Goal: Task Accomplishment & Management: Complete application form

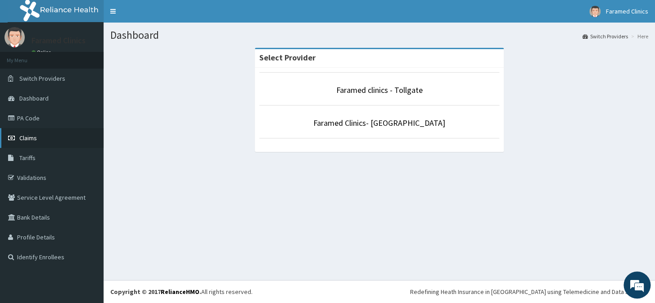
click at [36, 141] on link "Claims" at bounding box center [52, 138] width 104 height 20
click at [382, 87] on link "Faramed clinics - Tollgate" at bounding box center [379, 90] width 86 height 10
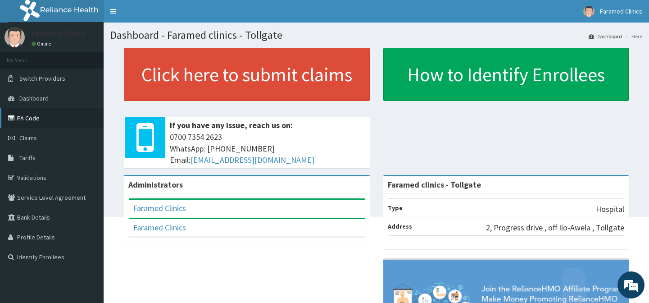
click at [35, 111] on link "PA Code" at bounding box center [52, 118] width 104 height 20
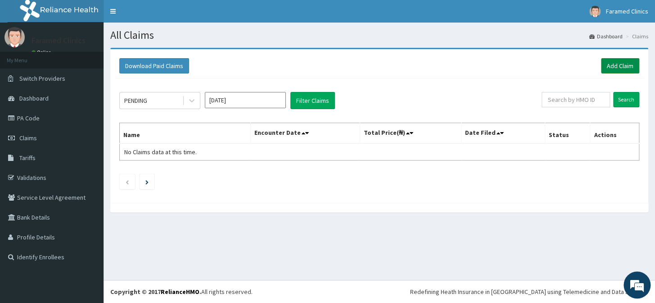
click at [609, 59] on link "Add Claim" at bounding box center [620, 65] width 38 height 15
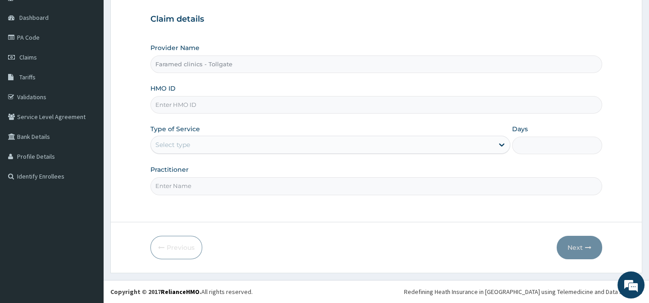
scroll to position [1, 0]
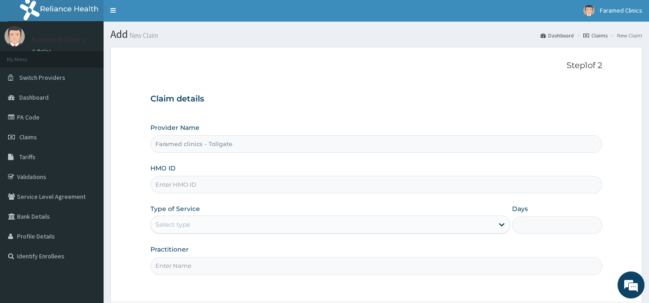
click at [223, 181] on input "HMO ID" at bounding box center [375, 185] width 451 height 18
paste input "AML/10090/A"
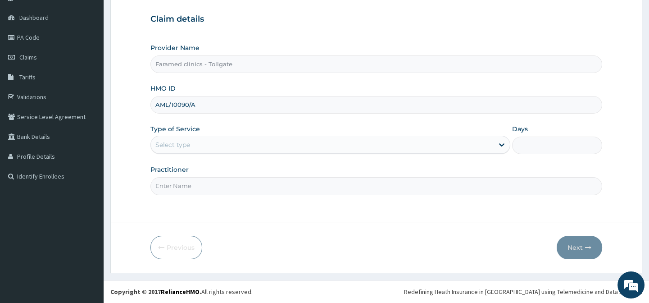
type input "AML/10090/A"
click at [289, 145] on div "Select type" at bounding box center [322, 144] width 343 height 14
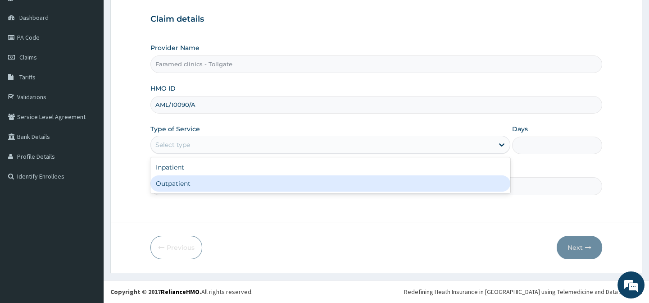
click at [251, 182] on div "Outpatient" at bounding box center [330, 183] width 360 height 16
type input "1"
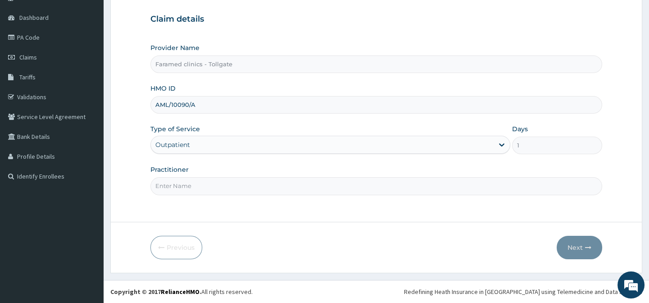
click at [215, 181] on input "Practitioner" at bounding box center [375, 186] width 451 height 18
type input "GP"
click at [576, 253] on button "Next" at bounding box center [579, 247] width 45 height 23
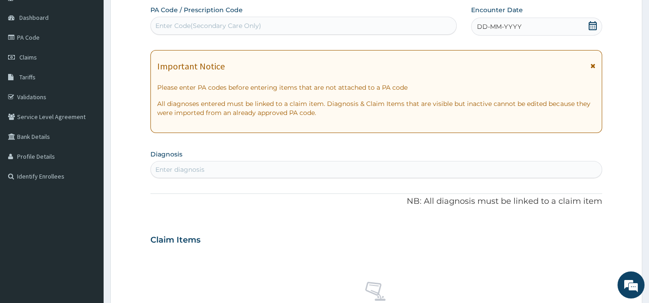
scroll to position [6, 0]
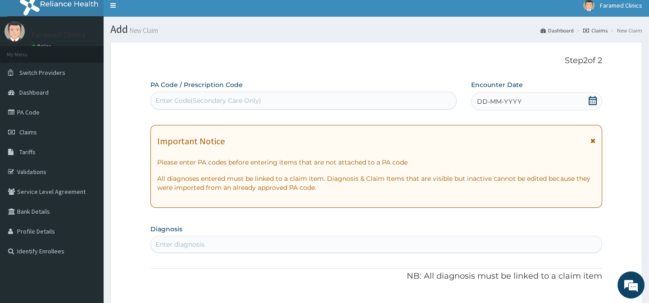
click at [186, 99] on div "Enter Code(Secondary Care Only)" at bounding box center [208, 100] width 106 height 9
click at [182, 102] on div "Enter Code(Secondary Care Only)" at bounding box center [208, 100] width 106 height 9
paste input "PA/241811"
type input "PA/241811"
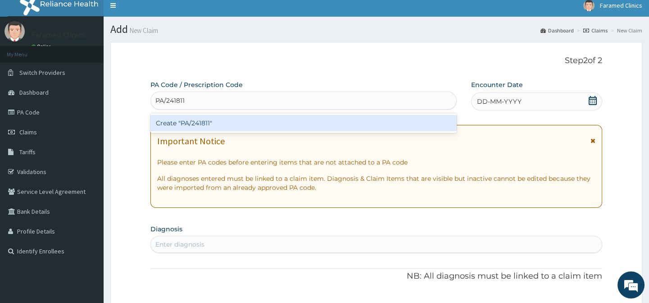
click at [208, 117] on div "Create "PA/241811"" at bounding box center [303, 123] width 306 height 16
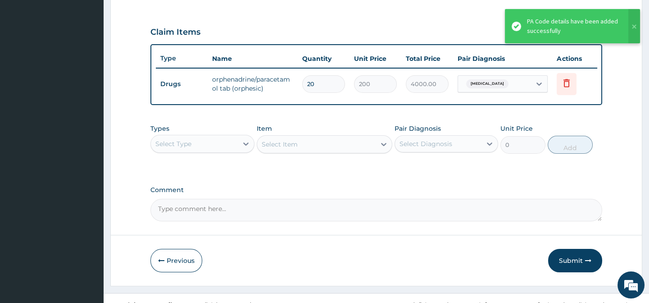
scroll to position [294, 0]
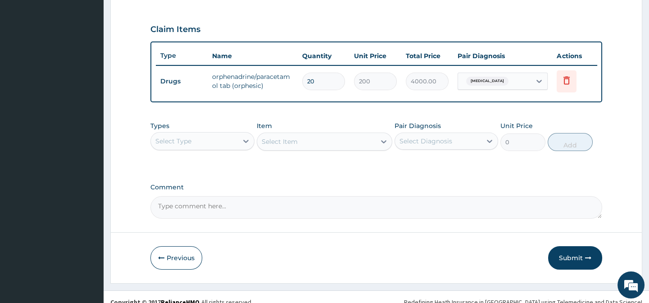
click at [233, 143] on div "Select Type" at bounding box center [194, 141] width 86 height 14
click at [235, 147] on div "Select Type" at bounding box center [194, 141] width 86 height 14
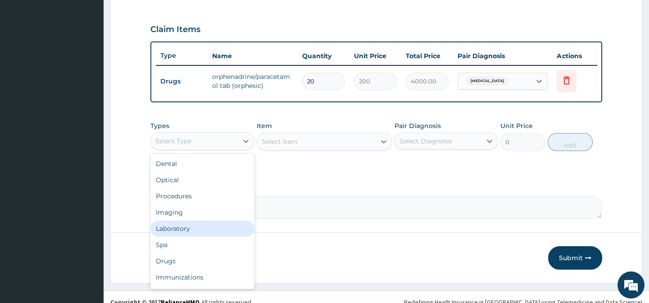
click at [202, 236] on div "Laboratory" at bounding box center [202, 228] width 104 height 16
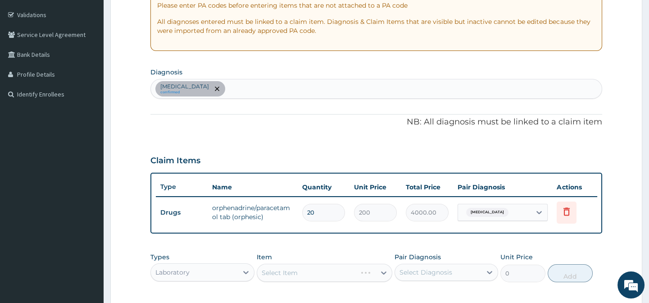
scroll to position [159, 0]
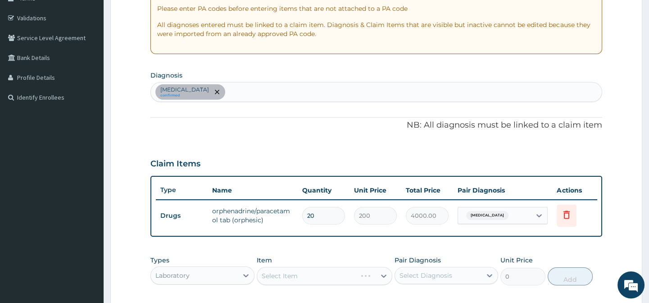
click at [272, 100] on div "Low back pain confirmed" at bounding box center [376, 91] width 450 height 19
type input "M"
type input "PLASMOD"
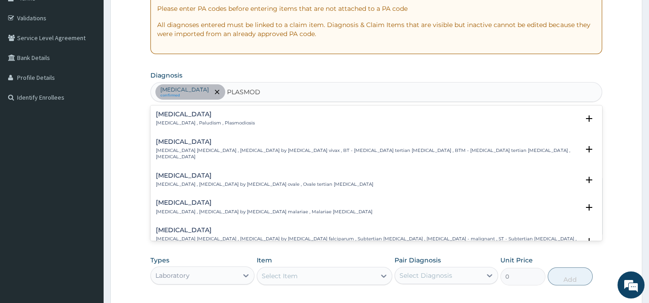
click at [240, 109] on div "Malaria Malaria , Paludism , Plasmodiosis Select Status Query Query covers susp…" at bounding box center [375, 120] width 451 height 27
click at [227, 116] on h4 "Malaria" at bounding box center [205, 114] width 99 height 7
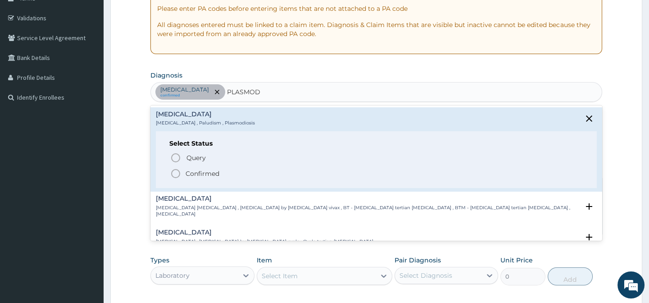
click at [174, 172] on icon "status option filled" at bounding box center [175, 173] width 11 height 11
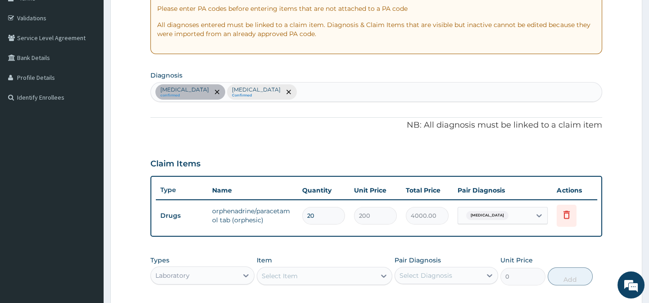
click at [322, 95] on div "Low back pain confirmed Malaria Confirmed" at bounding box center [376, 91] width 450 height 19
type input "SEPS"
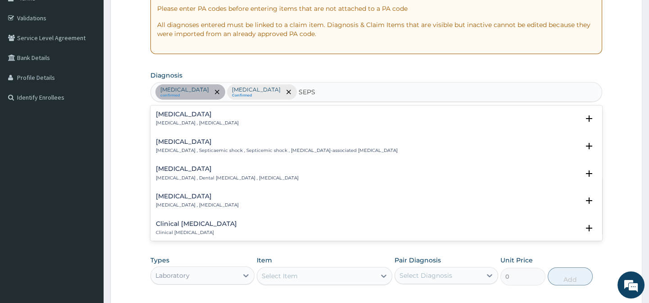
click at [275, 111] on div "Sepsis Systemic infection , Sepsis" at bounding box center [376, 119] width 440 height 16
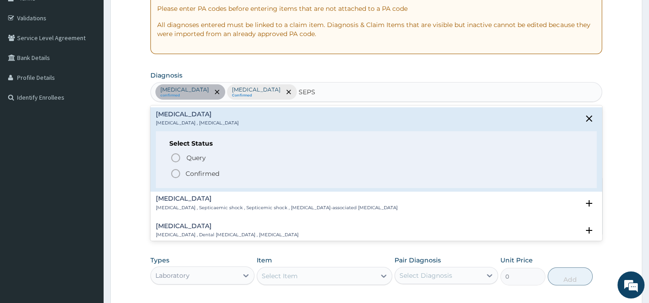
click at [171, 177] on icon "status option filled" at bounding box center [175, 173] width 11 height 11
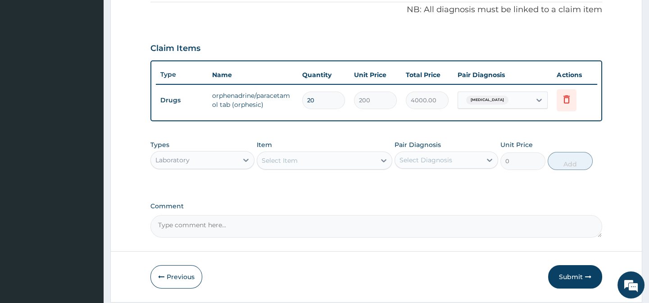
scroll to position [288, 0]
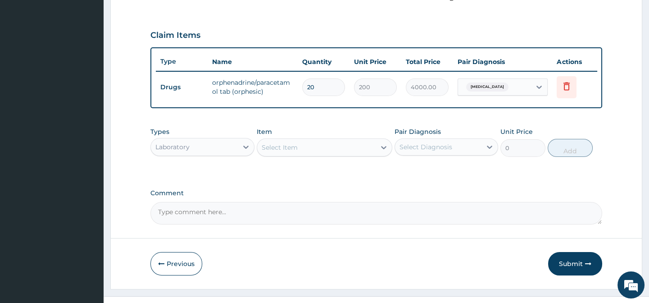
click at [330, 143] on div "Item Select Item" at bounding box center [325, 142] width 136 height 30
drag, startPoint x: 441, startPoint y: 162, endPoint x: 478, endPoint y: 154, distance: 37.9
click at [478, 154] on div "Pair Diagnosis Select Diagnosis" at bounding box center [446, 142] width 104 height 30
click at [478, 154] on div "Select Diagnosis" at bounding box center [438, 147] width 86 height 14
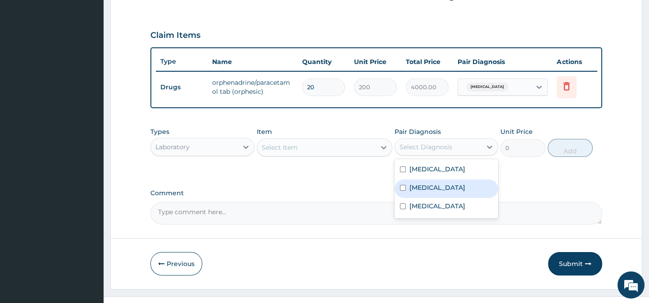
click at [441, 188] on div "Malaria" at bounding box center [446, 188] width 104 height 18
checkbox input "true"
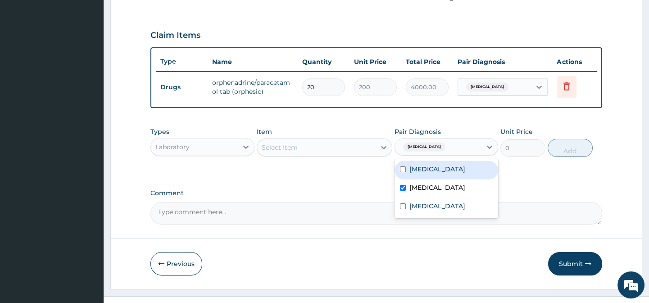
click at [372, 150] on div "Select Item" at bounding box center [316, 147] width 118 height 14
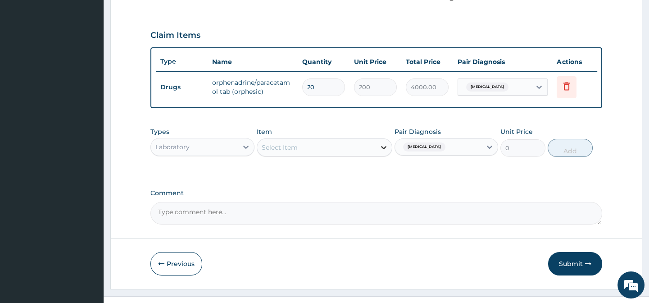
click at [383, 149] on icon at bounding box center [383, 147] width 5 height 3
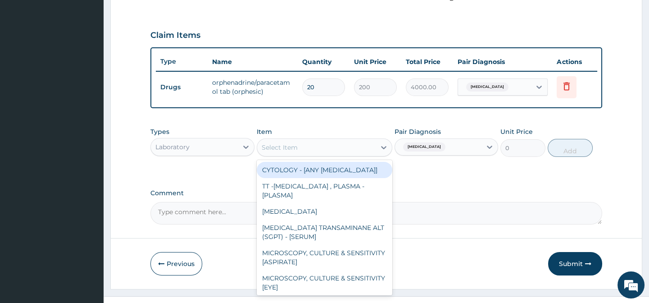
click at [335, 149] on div "Select Item" at bounding box center [316, 147] width 118 height 14
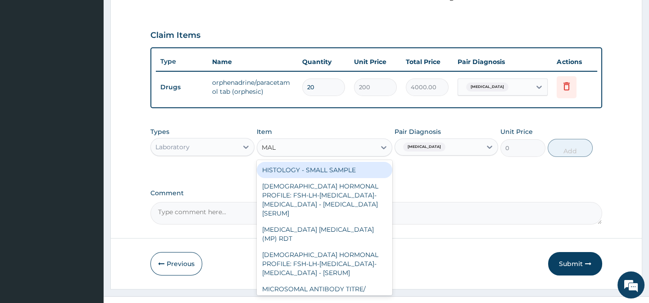
type input "MALA"
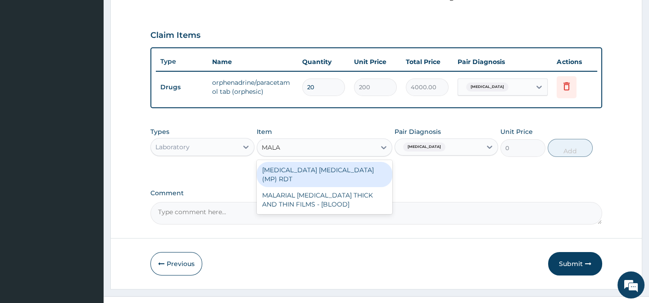
click at [338, 174] on div "[MEDICAL_DATA] [MEDICAL_DATA] (MP) RDT" at bounding box center [325, 174] width 136 height 25
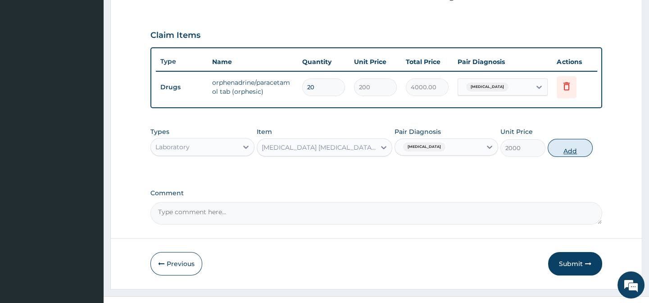
click at [582, 154] on button "Add" at bounding box center [570, 148] width 45 height 18
type input "0"
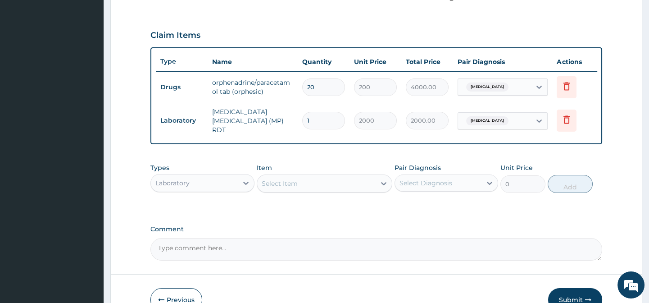
click at [334, 180] on div "Select Item" at bounding box center [316, 183] width 118 height 14
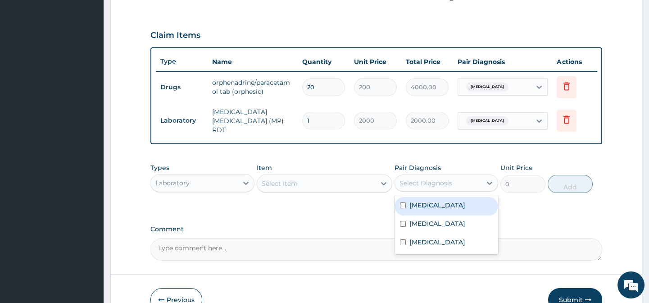
click at [427, 191] on div "Select Diagnosis" at bounding box center [446, 182] width 104 height 17
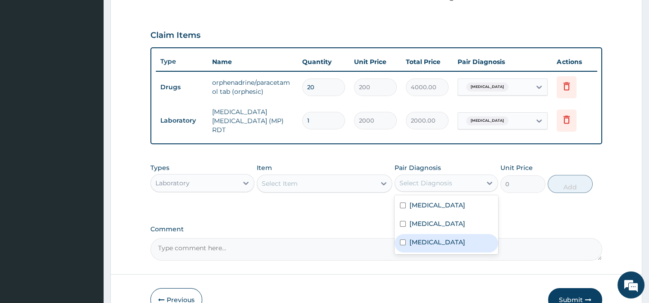
click at [436, 238] on div "Sepsis" at bounding box center [446, 243] width 104 height 18
checkbox input "true"
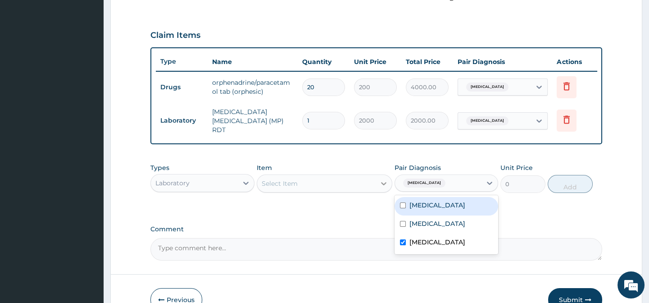
click at [383, 186] on icon at bounding box center [383, 183] width 9 height 9
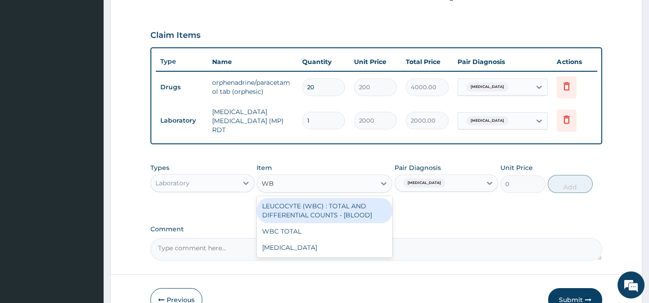
type input "WBC"
click at [329, 209] on div "LEUCOCYTE (WBC) : TOTAL AND DIFFERENTIAL COUNTS - [BLOOD]" at bounding box center [325, 210] width 136 height 25
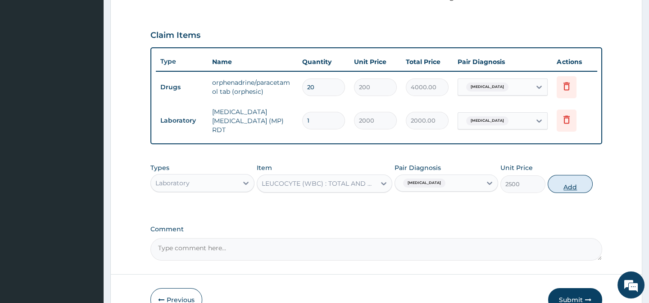
click at [578, 181] on button "Add" at bounding box center [570, 184] width 45 height 18
type input "0"
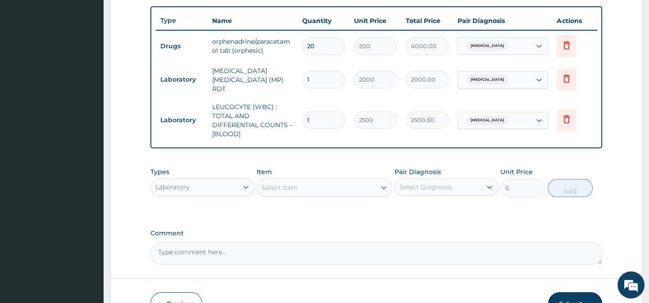
scroll to position [346, 0]
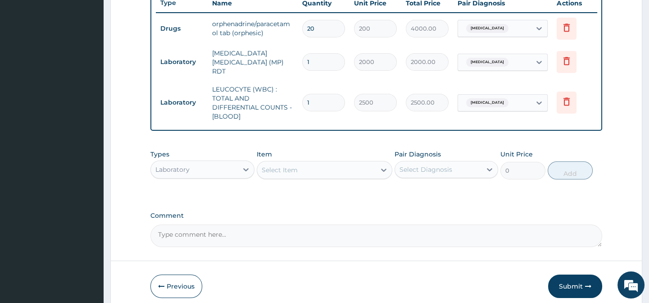
click at [234, 172] on div "Laboratory" at bounding box center [194, 169] width 86 height 14
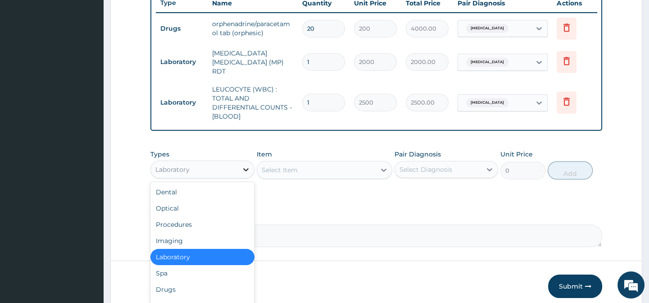
click at [242, 162] on div at bounding box center [246, 169] width 16 height 16
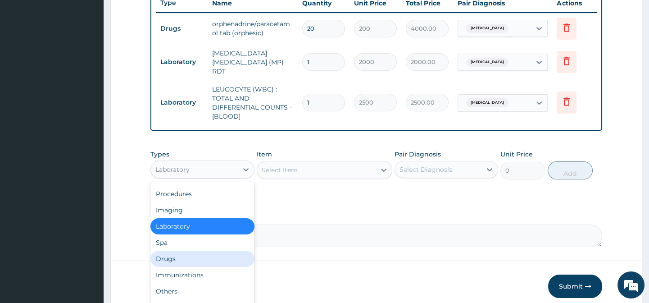
click at [189, 253] on div "Drugs" at bounding box center [202, 258] width 104 height 16
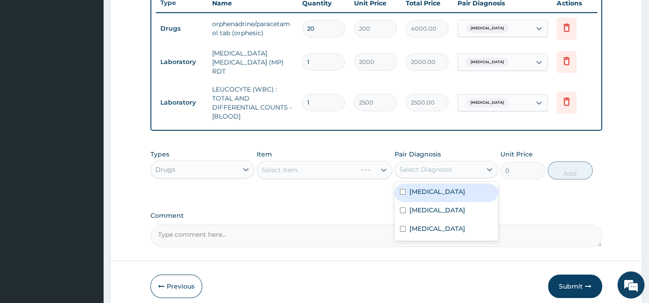
click at [477, 171] on div "Select Diagnosis" at bounding box center [438, 169] width 86 height 14
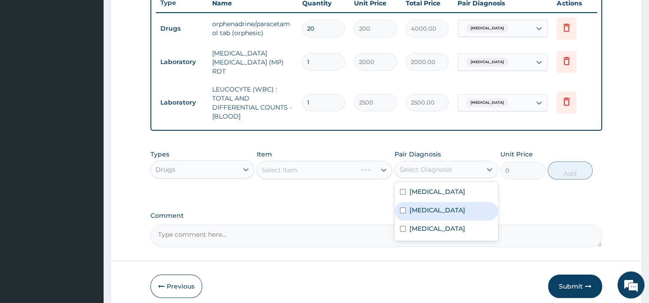
click at [427, 219] on div "Malaria" at bounding box center [446, 211] width 104 height 18
checkbox input "true"
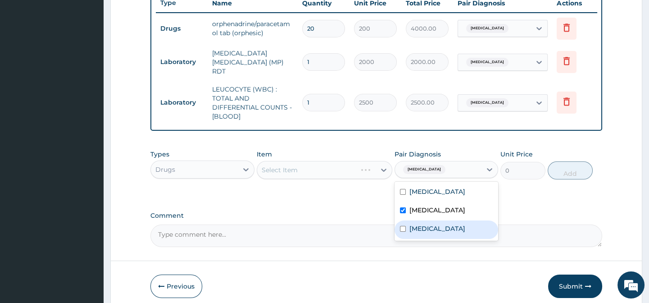
click at [418, 232] on label "Sepsis" at bounding box center [437, 228] width 56 height 9
checkbox input "true"
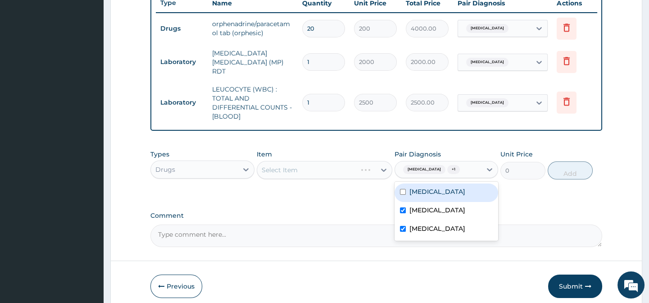
click at [413, 196] on label "Low back pain" at bounding box center [437, 191] width 56 height 9
checkbox input "true"
click at [370, 215] on label "Comment" at bounding box center [375, 216] width 451 height 8
click at [370, 224] on textarea "Comment" at bounding box center [375, 235] width 451 height 23
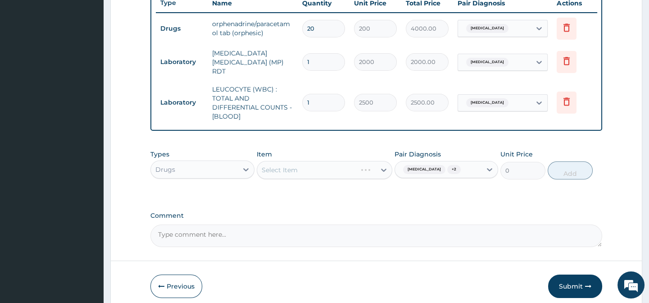
click at [381, 174] on div "Select Item" at bounding box center [325, 170] width 136 height 18
click at [242, 170] on icon at bounding box center [245, 169] width 9 height 9
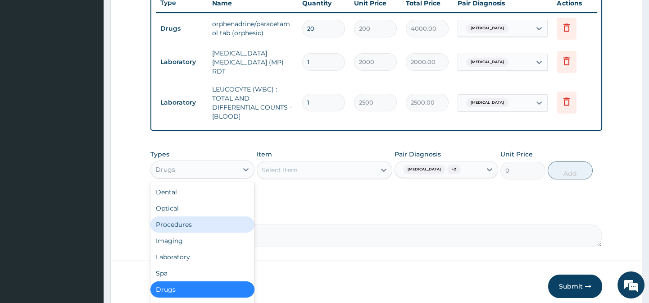
click at [203, 231] on div "Procedures" at bounding box center [202, 224] width 104 height 16
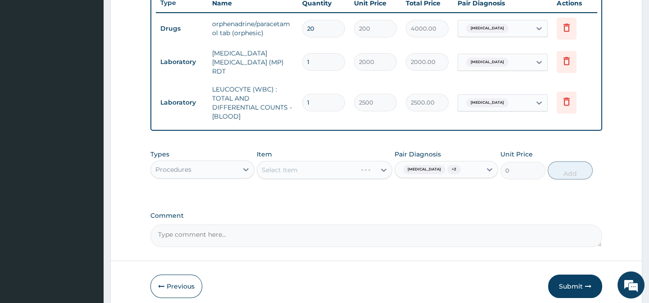
click at [378, 169] on div "Select Item" at bounding box center [325, 170] width 136 height 18
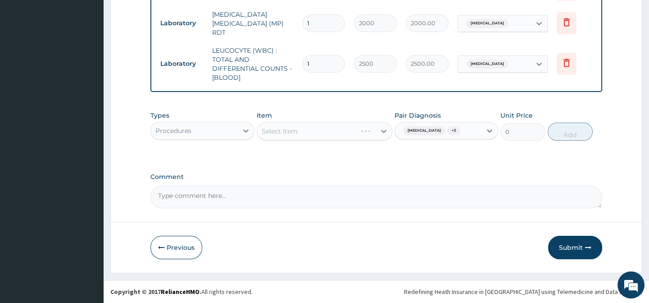
click at [384, 132] on div "Select Item" at bounding box center [325, 131] width 136 height 18
click at [384, 132] on icon at bounding box center [383, 131] width 5 height 3
click at [310, 135] on div "Select Item" at bounding box center [316, 131] width 118 height 14
type input "D"
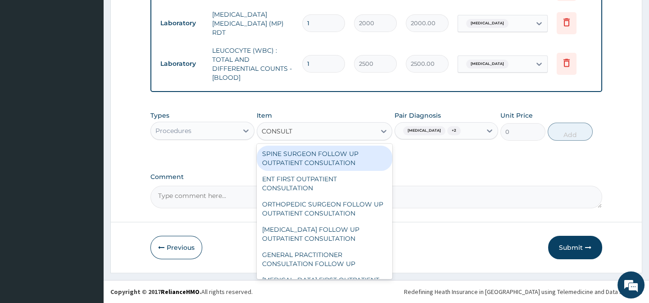
type input "CONSULTA"
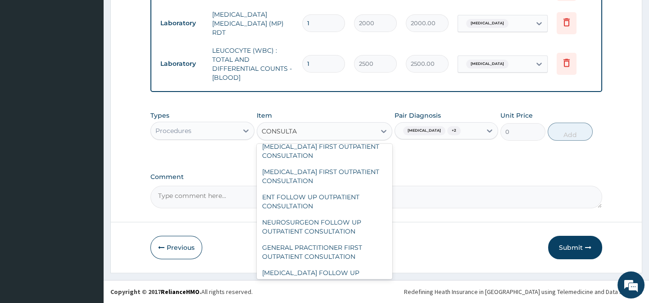
scroll to position [1149, 0]
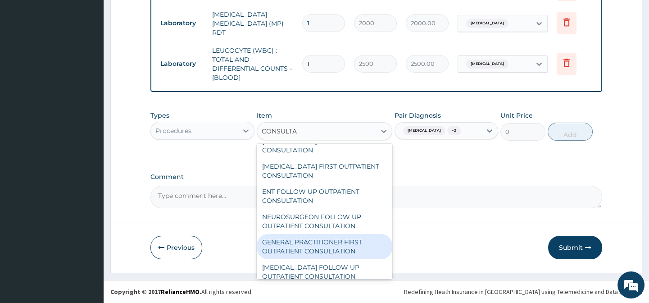
click at [367, 249] on div "GENERAL PRACTITIONER FIRST OUTPATIENT CONSULTATION" at bounding box center [325, 246] width 136 height 25
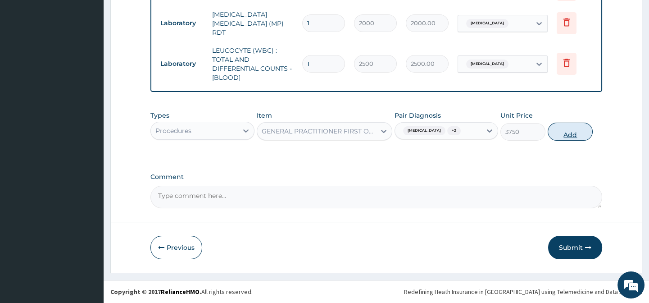
click at [574, 134] on button "Add" at bounding box center [570, 131] width 45 height 18
type input "0"
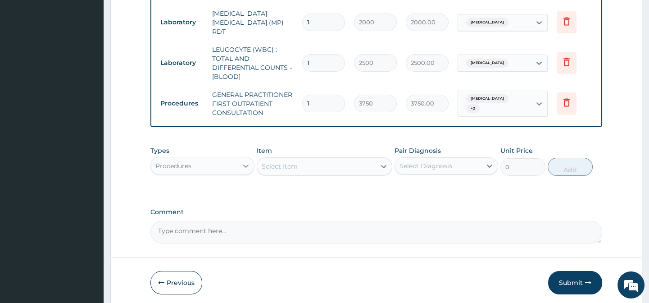
click at [247, 167] on icon at bounding box center [245, 165] width 9 height 9
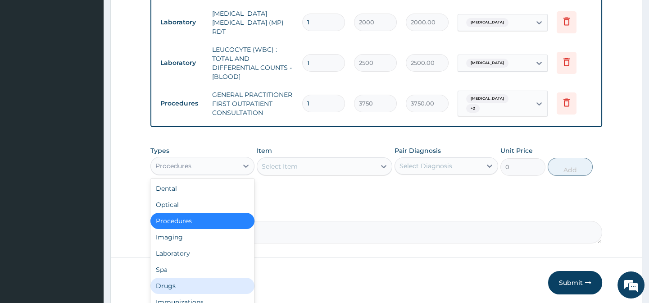
click at [189, 279] on div "Drugs" at bounding box center [202, 285] width 104 height 16
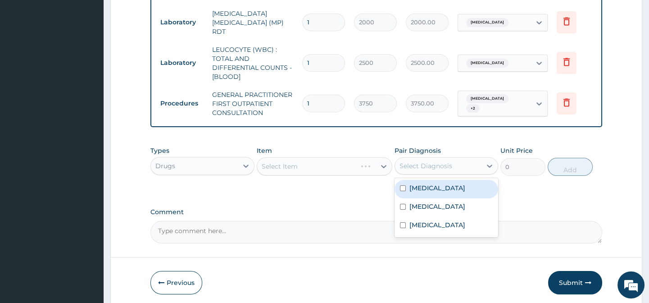
click at [458, 170] on div "Select Diagnosis" at bounding box center [438, 166] width 86 height 14
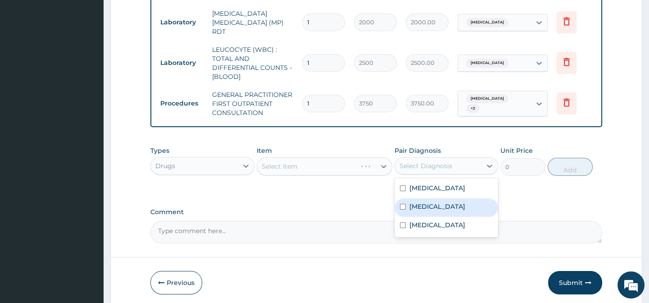
click at [452, 203] on div "Malaria" at bounding box center [446, 207] width 104 height 18
checkbox input "true"
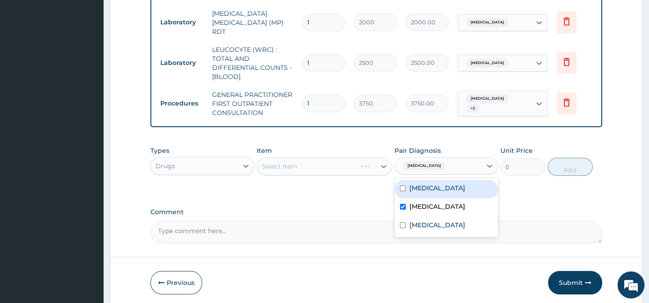
click at [383, 168] on div "Select Item" at bounding box center [325, 166] width 136 height 18
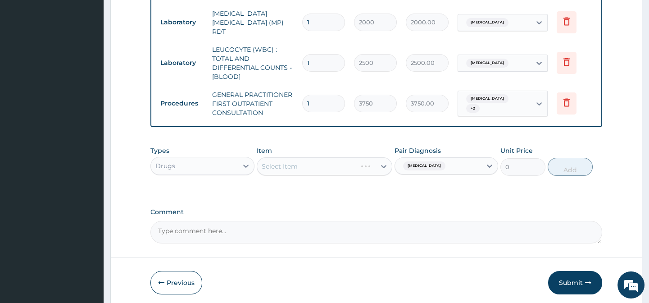
click at [383, 168] on div "Select Item" at bounding box center [325, 166] width 136 height 18
click at [383, 168] on icon at bounding box center [383, 166] width 5 height 3
click at [334, 166] on div "Select Item" at bounding box center [316, 166] width 118 height 14
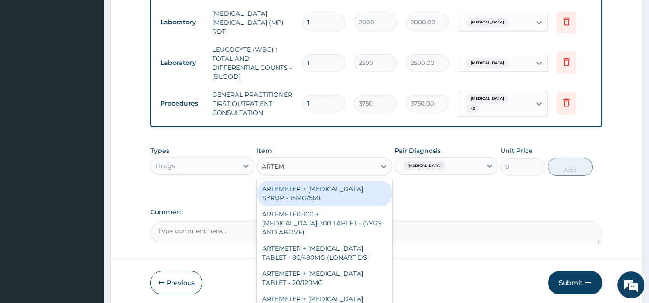
type input "ARTEME"
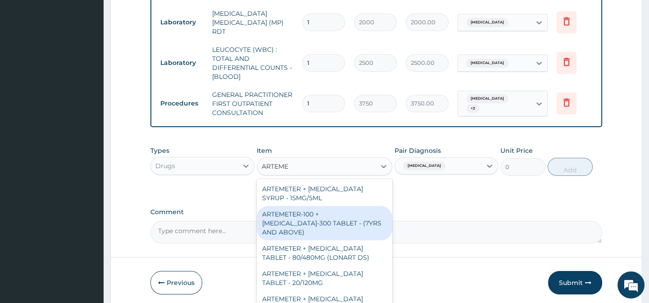
scroll to position [422, 0]
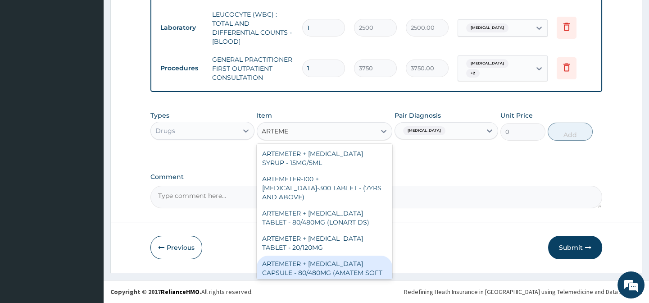
click at [326, 264] on div "ARTEMETER + LUMEFANTRINE CAPSULE - 80/480MG (AMATEM SOFT GEL)" at bounding box center [325, 272] width 136 height 34
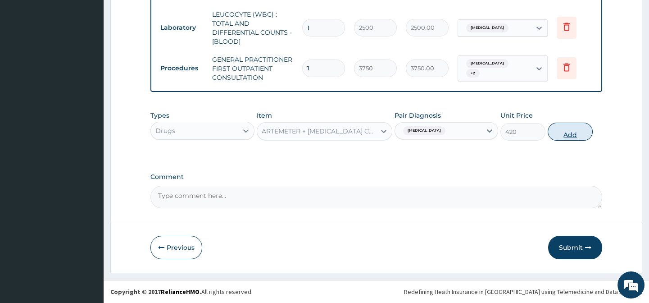
click at [574, 127] on button "Add" at bounding box center [570, 131] width 45 height 18
type input "0"
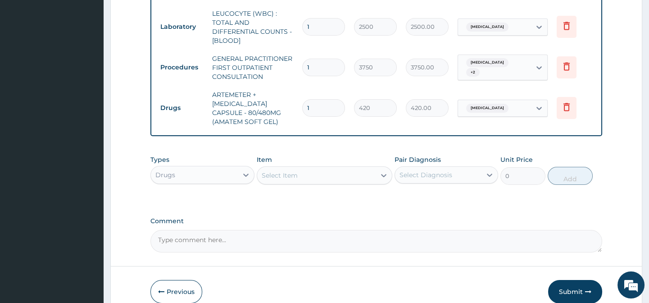
click at [440, 181] on div "Select Diagnosis" at bounding box center [438, 175] width 86 height 14
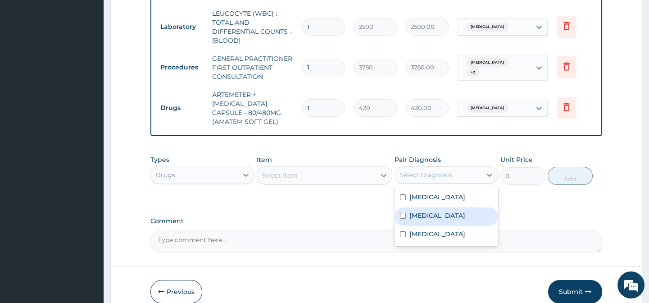
click at [439, 211] on div "Malaria" at bounding box center [446, 216] width 104 height 18
checkbox input "true"
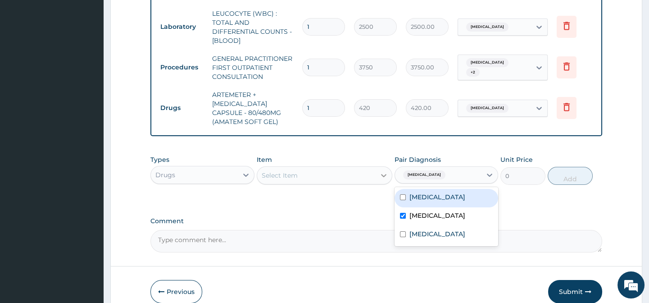
click at [382, 178] on icon at bounding box center [383, 175] width 9 height 9
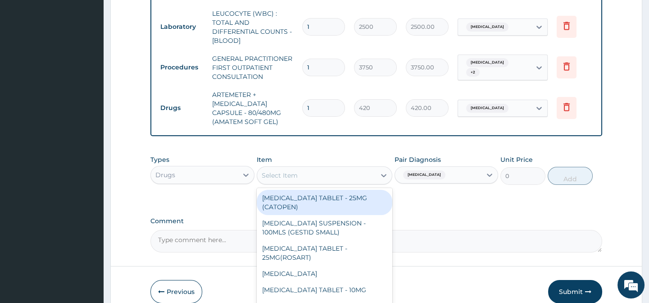
click at [414, 199] on div "Types Drugs Item option ARTEMETER + LUMEFANTRINE CAPSULE - 80/480MG (AMATEM SOF…" at bounding box center [375, 176] width 451 height 52
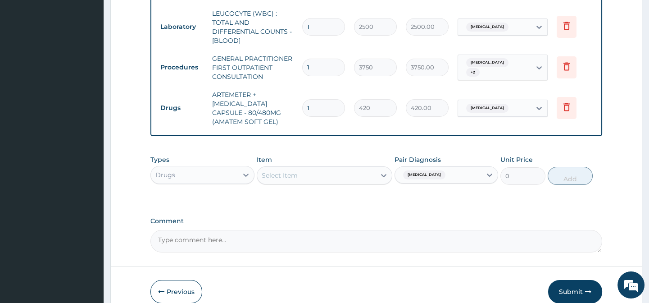
click at [460, 176] on div "Malaria" at bounding box center [438, 174] width 86 height 15
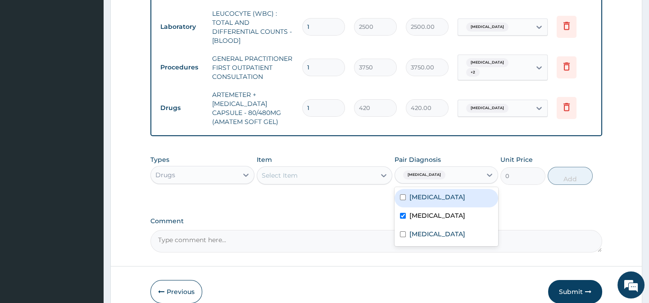
click at [450, 200] on label "Low back pain" at bounding box center [437, 196] width 56 height 9
checkbox input "true"
click at [375, 176] on div "Select Item" at bounding box center [316, 175] width 118 height 14
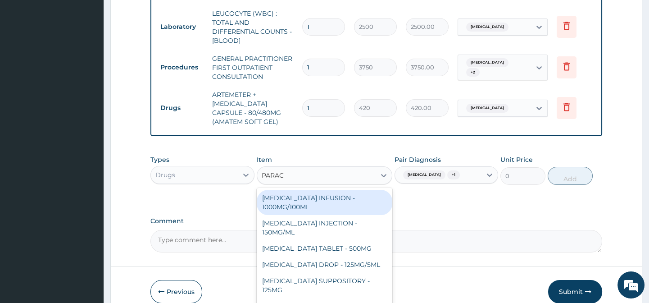
type input "PARACE"
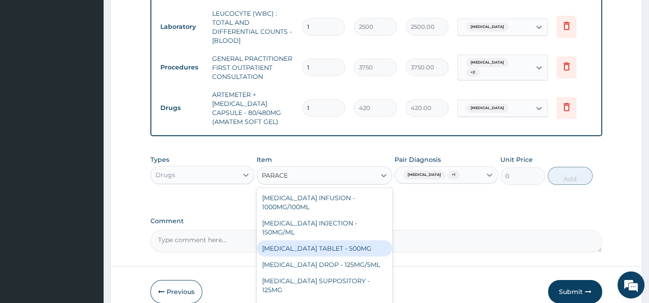
click at [343, 248] on div "PARACETAMOL TABLET - 500MG" at bounding box center [325, 248] width 136 height 16
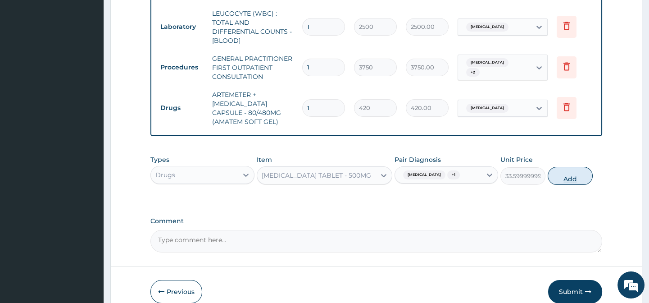
click at [568, 181] on button "Add" at bounding box center [570, 176] width 45 height 18
type input "0"
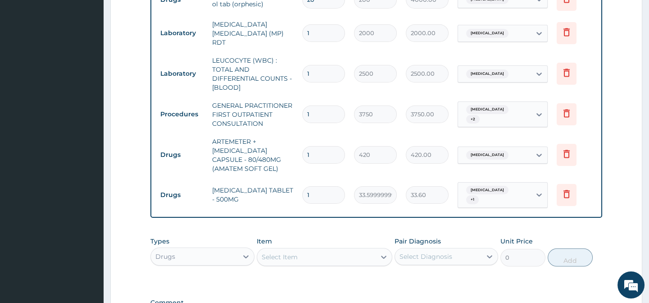
scroll to position [498, 0]
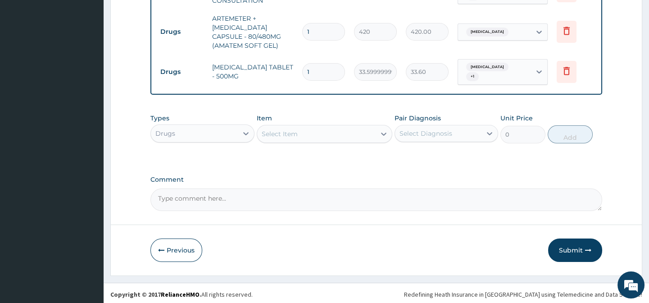
drag, startPoint x: 648, startPoint y: 208, endPoint x: 654, endPoint y: 209, distance: 5.9
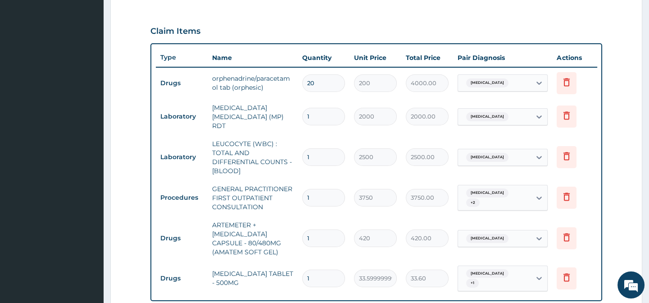
scroll to position [293, 0]
click at [331, 272] on input "1" at bounding box center [323, 277] width 43 height 18
type input "16"
type input "537.60"
type input "16"
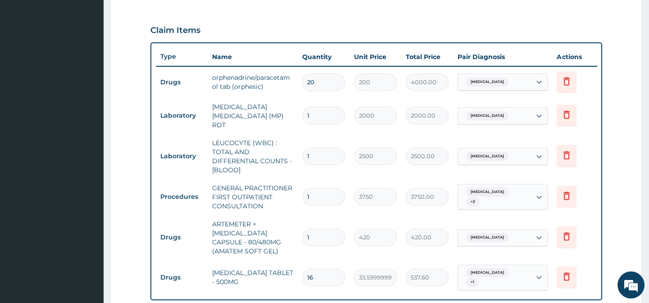
click at [314, 235] on input "1" at bounding box center [323, 237] width 43 height 18
type input "0.00"
type input "6"
type input "2520.00"
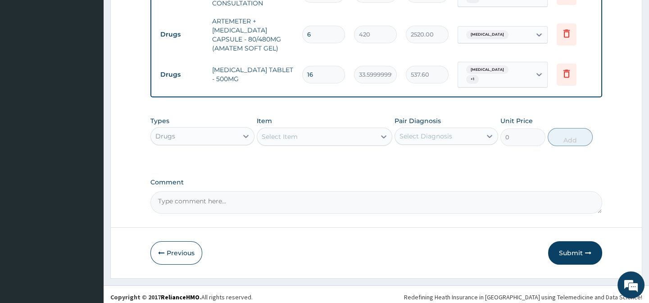
scroll to position [498, 0]
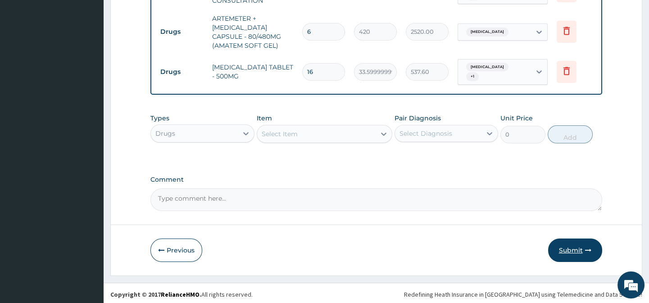
type input "6"
click at [576, 248] on button "Submit" at bounding box center [575, 249] width 54 height 23
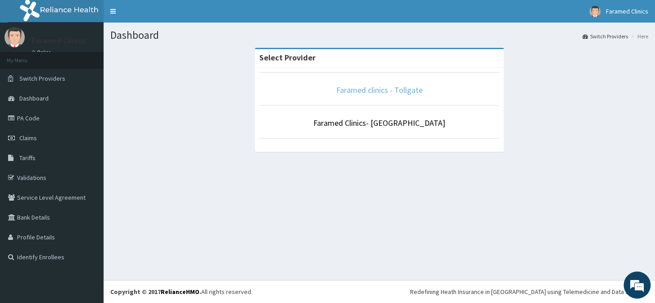
click at [370, 86] on link "Faramed clinics - Tollgate" at bounding box center [379, 90] width 86 height 10
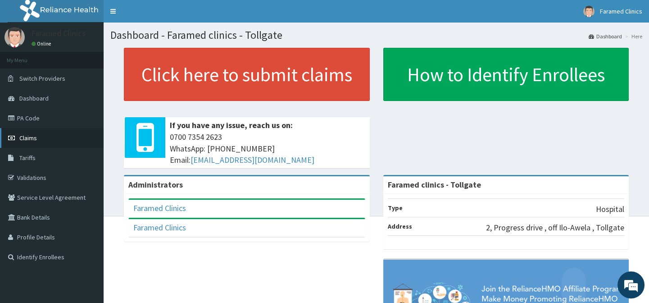
click at [54, 134] on link "Claims" at bounding box center [52, 138] width 104 height 20
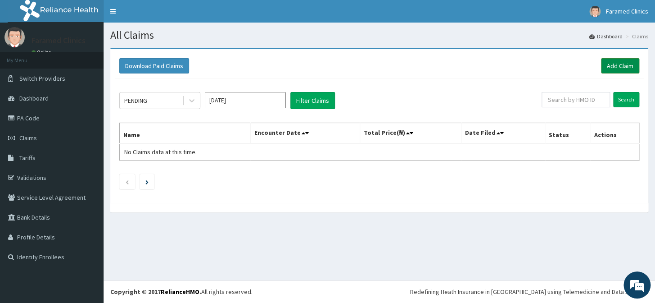
click at [626, 66] on link "Add Claim" at bounding box center [620, 65] width 38 height 15
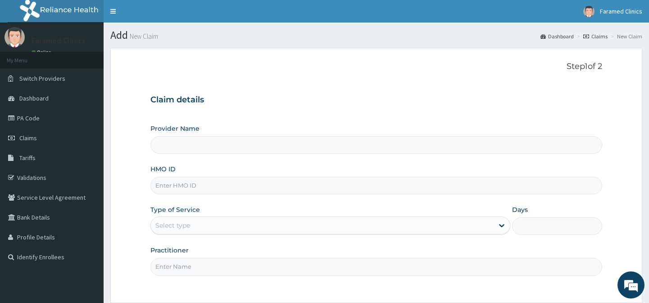
type input "Faramed clinics - Tollgate"
click at [211, 193] on input "HMO ID" at bounding box center [375, 186] width 451 height 18
paste input "YSS/10060/D"
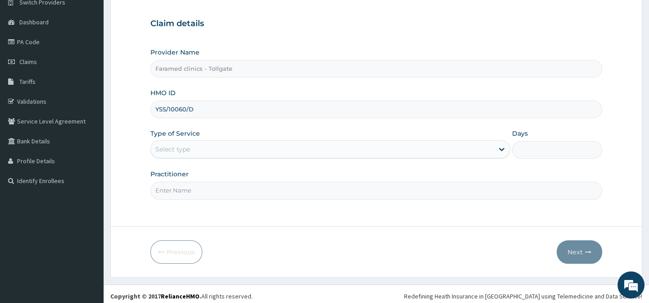
scroll to position [81, 0]
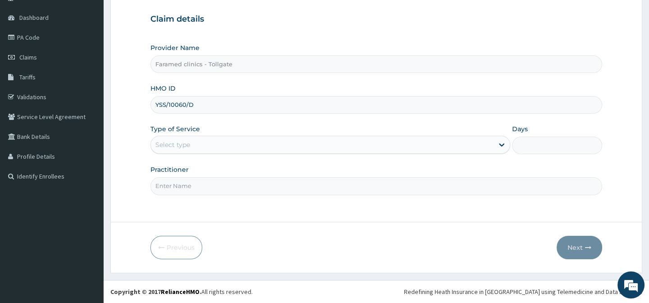
type input "YSS/10060/D"
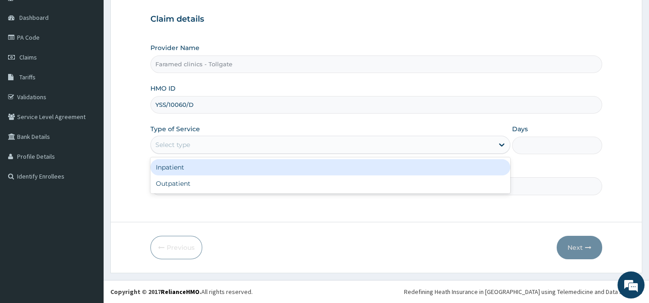
click at [316, 149] on div "Select type" at bounding box center [322, 144] width 343 height 14
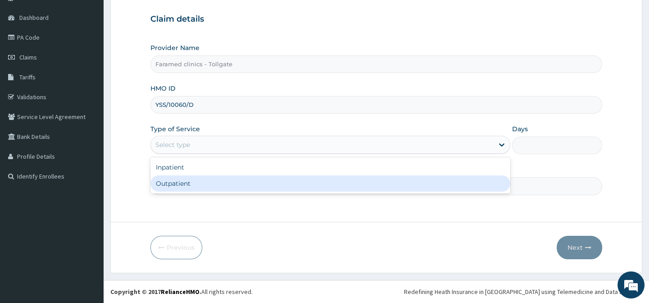
click at [262, 184] on div "Outpatient" at bounding box center [330, 183] width 360 height 16
type input "1"
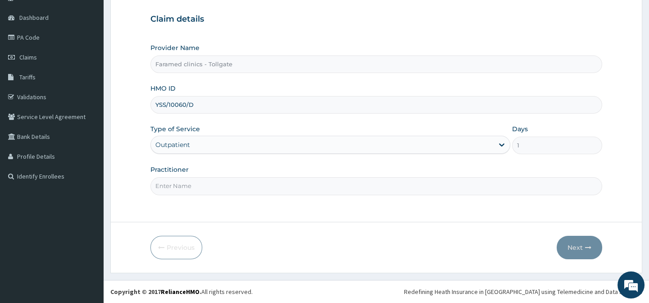
click at [242, 183] on input "Practitioner" at bounding box center [375, 186] width 451 height 18
type input "GP"
click at [581, 248] on button "Next" at bounding box center [579, 247] width 45 height 23
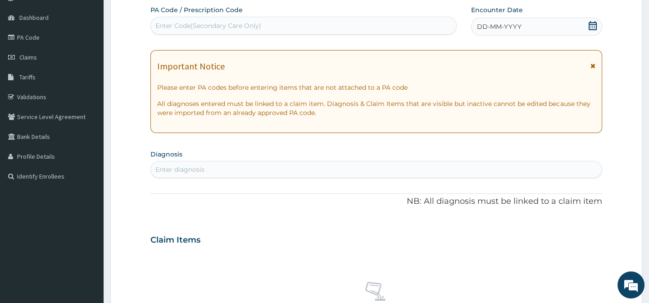
scroll to position [0, 0]
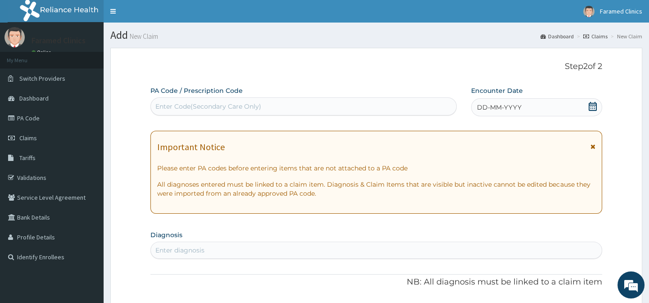
click at [295, 98] on div "Enter Code(Secondary Care Only)" at bounding box center [303, 106] width 306 height 18
paste input "PA/B14C22"
type input "PA/B14C22"
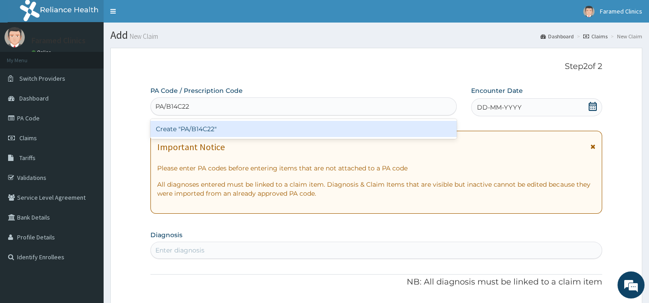
click at [217, 131] on div "Create "PA/B14C22"" at bounding box center [303, 129] width 306 height 16
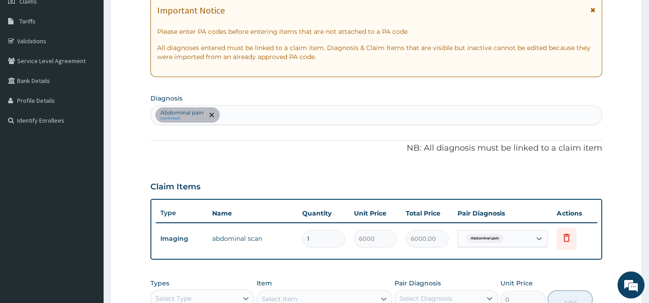
scroll to position [135, 0]
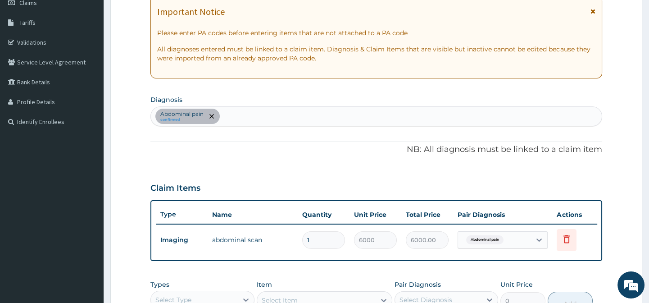
click at [249, 117] on div "Abdominal pain confirmed" at bounding box center [376, 116] width 450 height 19
type input "B"
type input "PLASMOD"
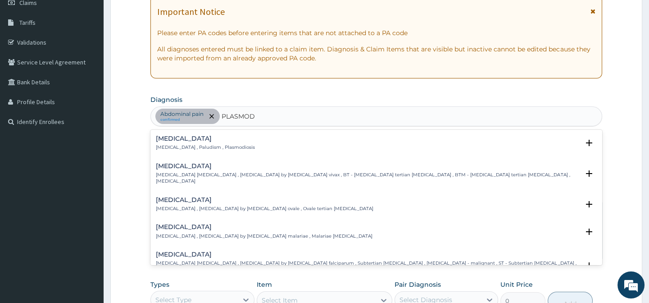
click at [249, 135] on div "Malaria Malaria , Paludism , Plasmodiosis" at bounding box center [376, 143] width 440 height 16
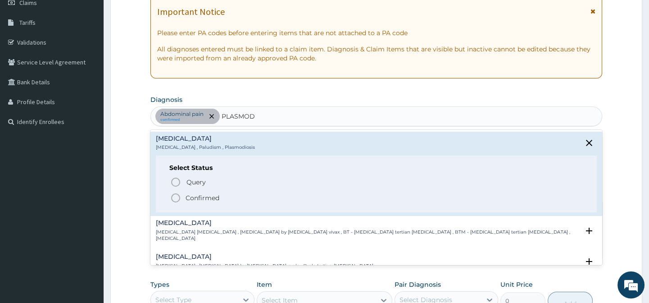
click at [172, 203] on div "Select Status Query Query covers suspected (?), Keep in view (kiv), Ruled out (…" at bounding box center [376, 183] width 440 height 57
click at [174, 198] on icon "status option filled" at bounding box center [175, 197] width 11 height 11
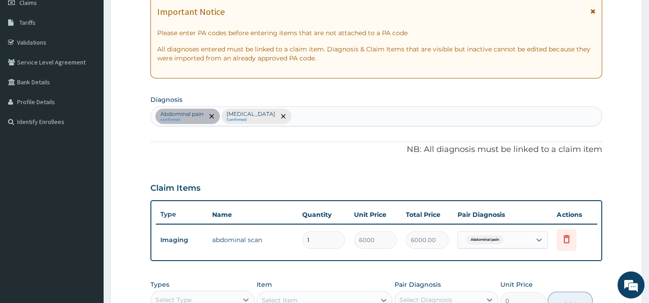
click at [297, 118] on div "Abdominal pain confirmed Malaria Confirmed" at bounding box center [376, 116] width 450 height 19
type input "GASTROENTER"
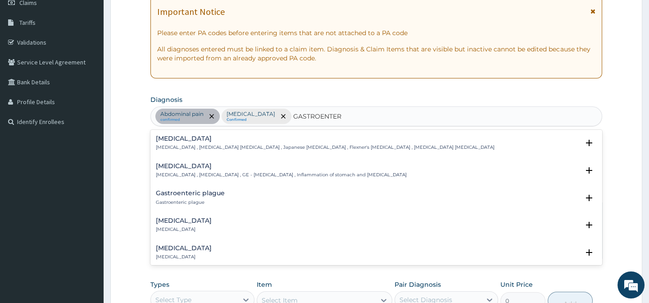
click at [256, 163] on h4 "Gastroenteritis" at bounding box center [281, 166] width 251 height 7
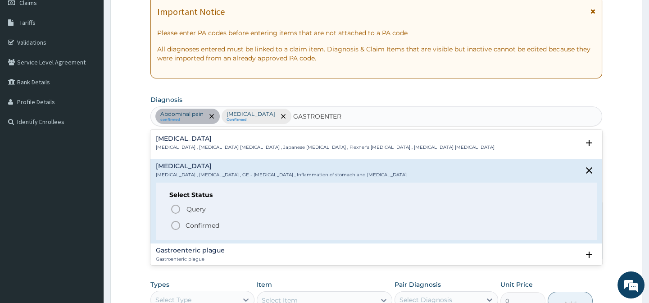
click at [170, 227] on div "Query Query covers suspected (?), Keep in view (kiv), Ruled out (r/o) Confirmed" at bounding box center [375, 216] width 413 height 27
click at [172, 225] on icon "status option filled" at bounding box center [175, 225] width 11 height 11
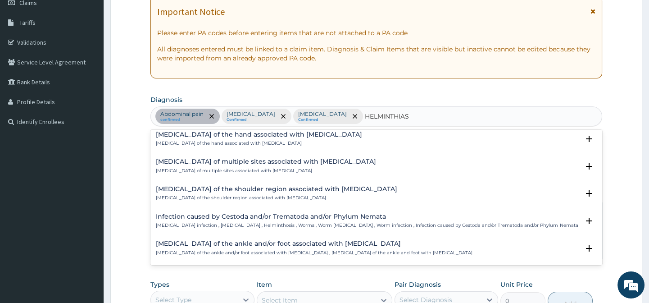
scroll to position [0, 0]
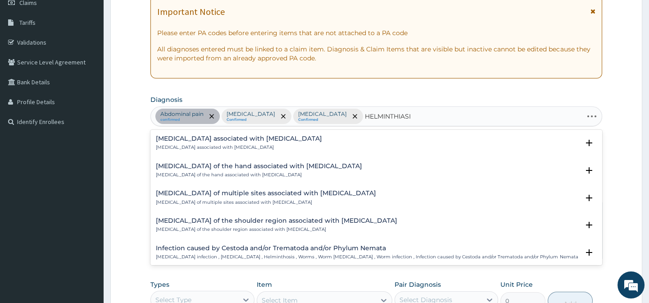
type input "HELMINTHIASIS"
click at [288, 136] on h4 "Arthropathy associated with helminthiasis" at bounding box center [239, 138] width 166 height 7
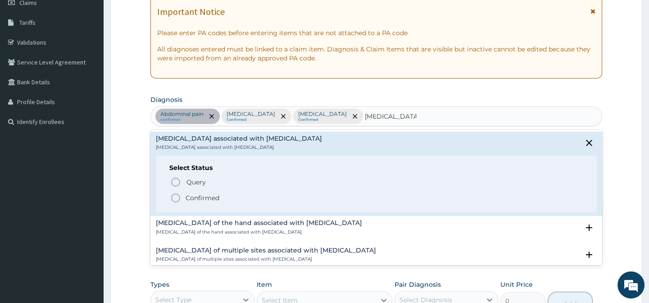
click at [177, 195] on icon "status option filled" at bounding box center [175, 197] width 11 height 11
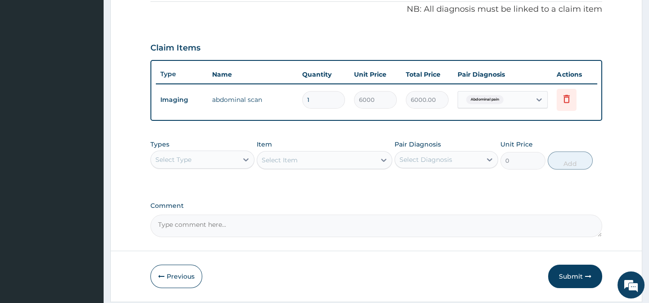
scroll to position [281, 0]
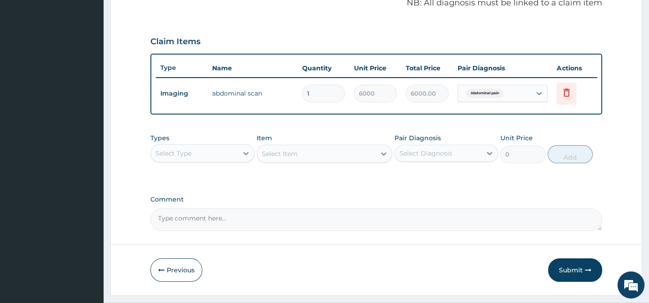
click at [228, 160] on div "Select Type" at bounding box center [194, 153] width 86 height 14
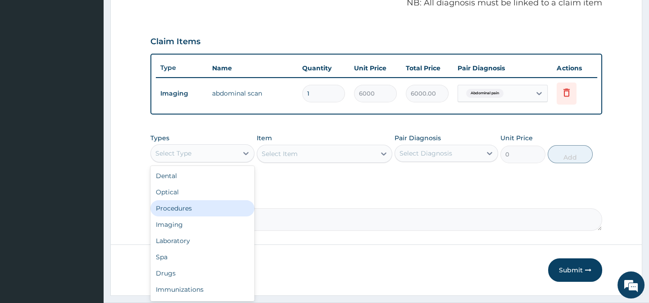
click at [205, 216] on div "Procedures" at bounding box center [202, 208] width 104 height 16
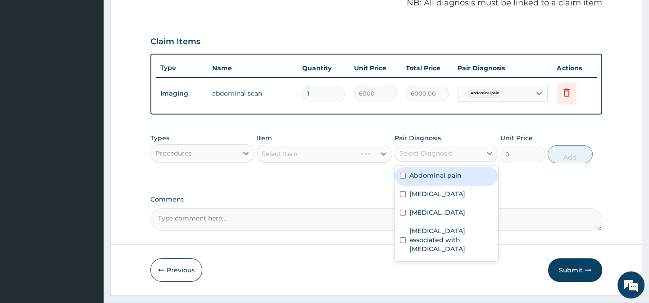
click at [453, 160] on div "Select Diagnosis" at bounding box center [438, 153] width 86 height 14
click at [444, 176] on label "Abdominal pain" at bounding box center [435, 175] width 52 height 9
checkbox input "true"
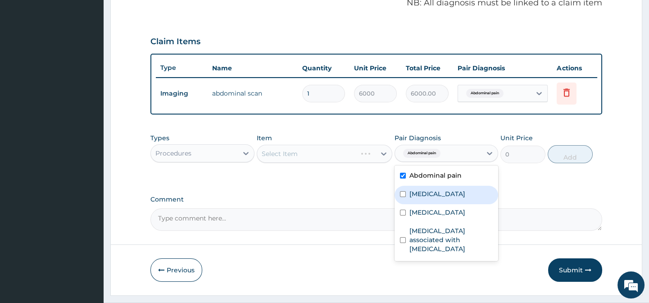
click at [437, 193] on div "Malaria" at bounding box center [446, 195] width 104 height 18
checkbox input "true"
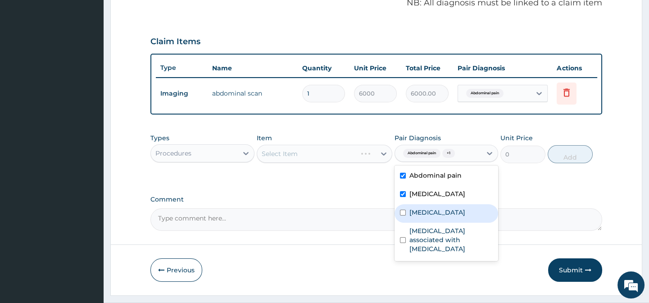
click at [435, 210] on div "Gastroenteritis" at bounding box center [446, 213] width 104 height 18
checkbox input "true"
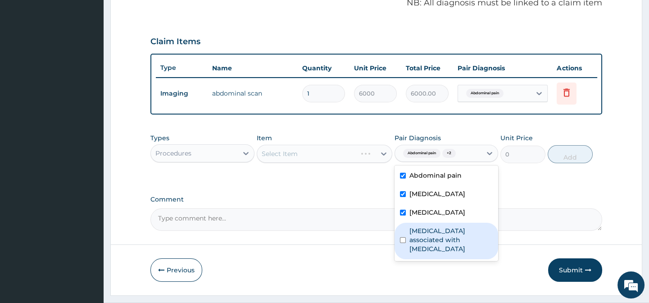
click at [432, 232] on label "Arthropathy associated with helminthiasis" at bounding box center [450, 239] width 83 height 27
checkbox input "true"
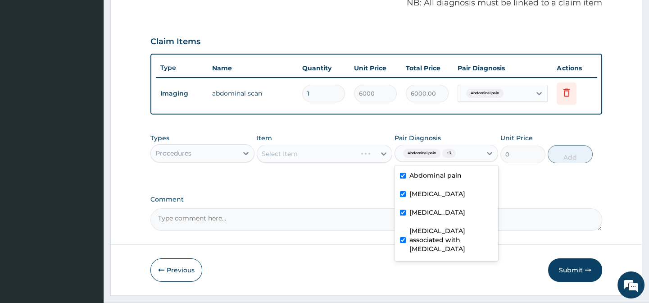
click at [361, 163] on div "Select Item" at bounding box center [325, 154] width 136 height 18
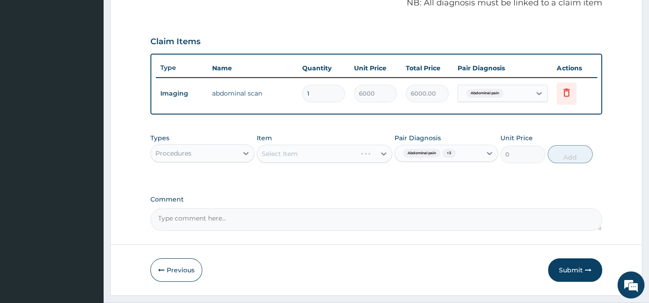
click at [386, 159] on div "Select Item" at bounding box center [325, 154] width 136 height 18
click at [383, 159] on div "Select Item" at bounding box center [325, 154] width 136 height 18
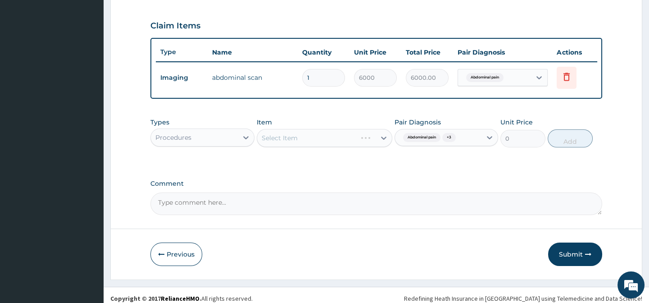
scroll to position [298, 0]
click at [372, 140] on div "Select Item" at bounding box center [325, 137] width 136 height 18
click at [382, 143] on div "Select Item" at bounding box center [325, 137] width 136 height 18
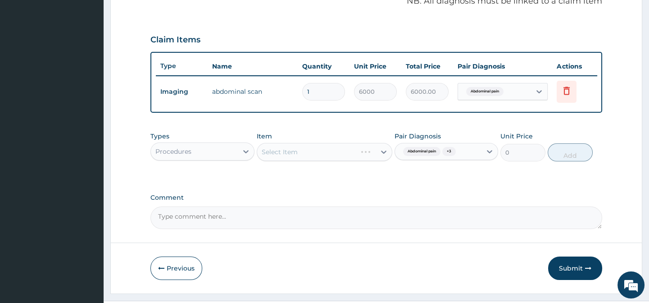
scroll to position [288, 0]
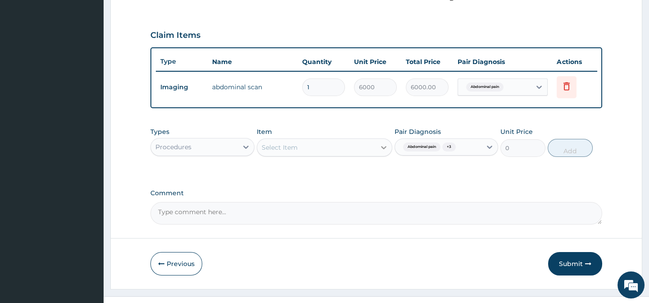
click at [381, 151] on icon at bounding box center [383, 147] width 9 height 9
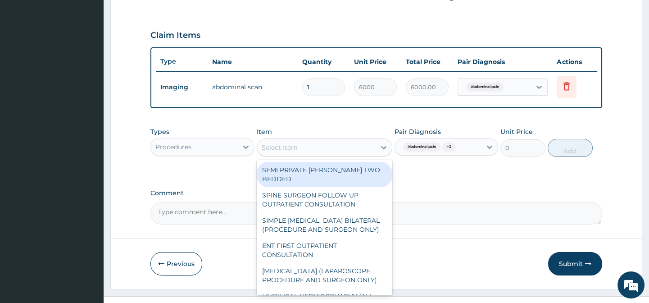
click at [331, 154] on div "Select Item" at bounding box center [316, 147] width 118 height 14
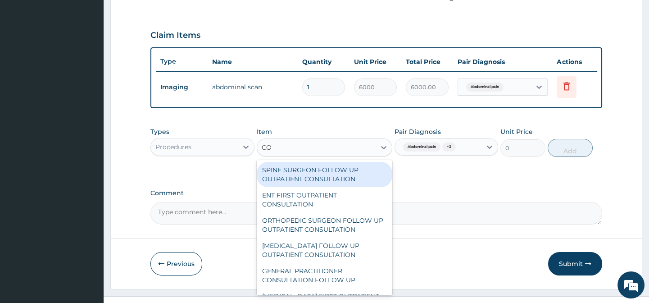
type input "C"
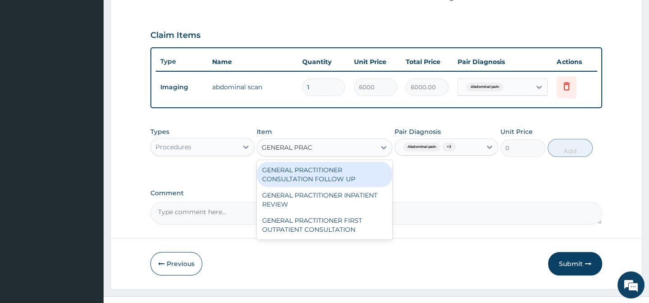
type input "GENERAL PRACT"
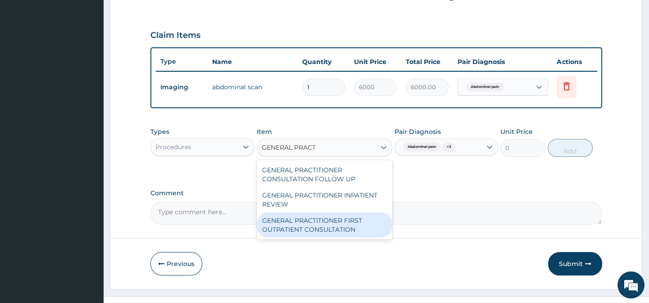
click at [332, 228] on div "GENERAL PRACTITIONER FIRST OUTPATIENT CONSULTATION" at bounding box center [325, 224] width 136 height 25
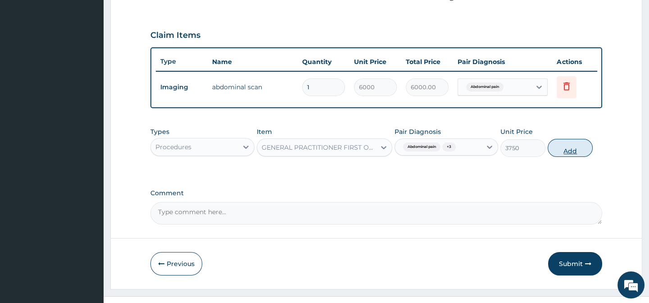
click at [572, 145] on button "Add" at bounding box center [570, 148] width 45 height 18
type input "0"
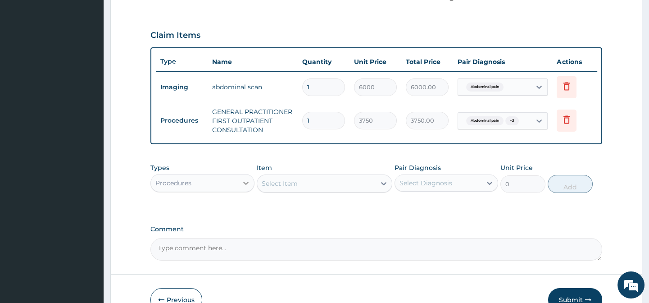
click at [244, 187] on icon at bounding box center [245, 182] width 9 height 9
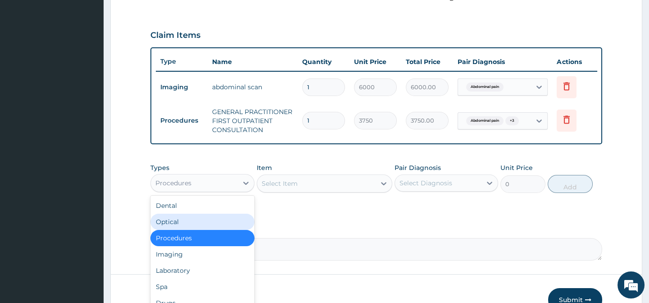
scroll to position [31, 0]
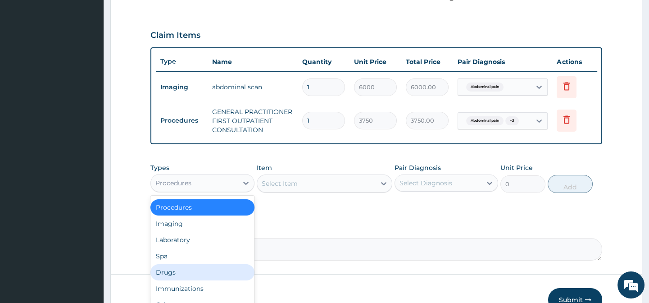
click at [174, 277] on div "Drugs" at bounding box center [202, 272] width 104 height 16
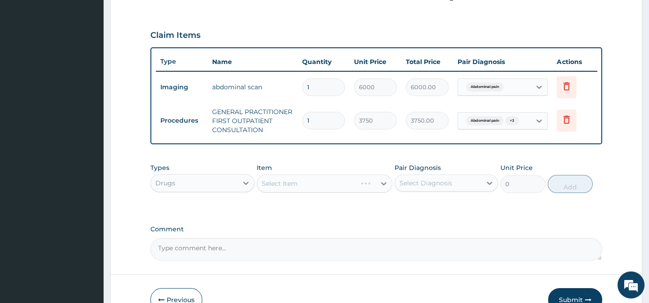
click at [233, 179] on div "Drugs" at bounding box center [202, 183] width 104 height 18
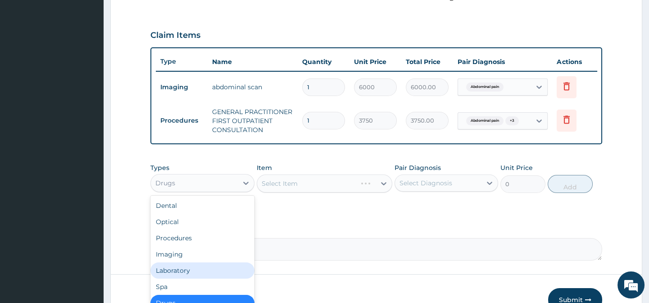
click at [204, 272] on div "Laboratory" at bounding box center [202, 270] width 104 height 16
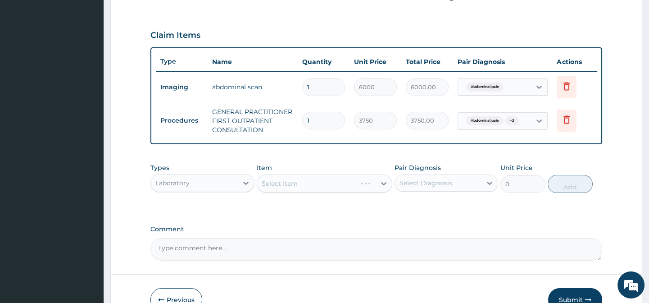
click at [434, 187] on div "Select Diagnosis" at bounding box center [425, 182] width 53 height 9
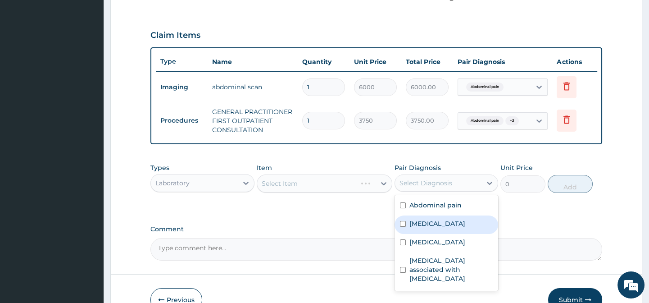
click at [432, 226] on label "[MEDICAL_DATA]" at bounding box center [437, 223] width 56 height 9
checkbox input "true"
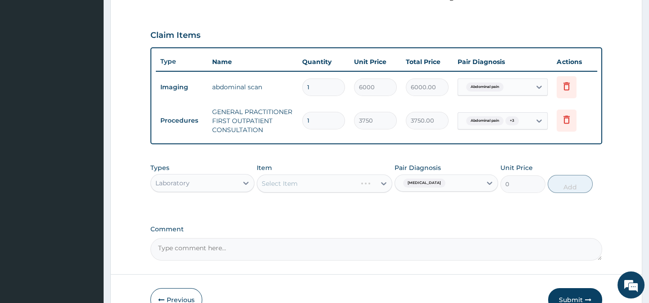
click at [381, 190] on div "Select Item" at bounding box center [325, 183] width 136 height 18
click at [357, 190] on div "Select Item" at bounding box center [316, 183] width 118 height 14
type input "MALARIA"
click at [311, 189] on div "Select Item" at bounding box center [316, 183] width 118 height 14
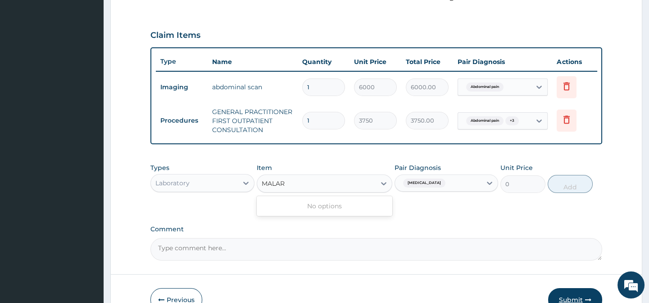
type input "MALAR"
click at [474, 226] on div "PA Code / Prescription Code PA/B14C22 Encounter Date 01-08-2025 Important Notic…" at bounding box center [375, 29] width 451 height 462
click at [367, 189] on div "Select Item" at bounding box center [316, 183] width 118 height 14
type input "MALARI"
click at [383, 188] on icon at bounding box center [383, 183] width 9 height 9
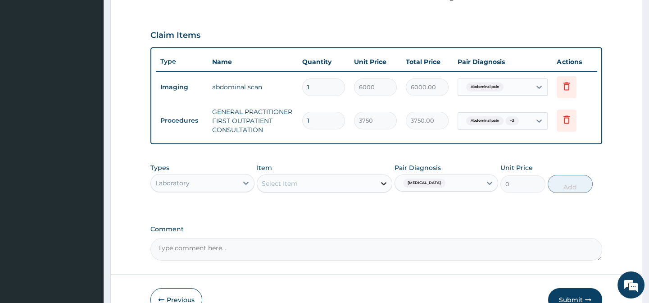
click at [382, 185] on icon at bounding box center [383, 183] width 9 height 9
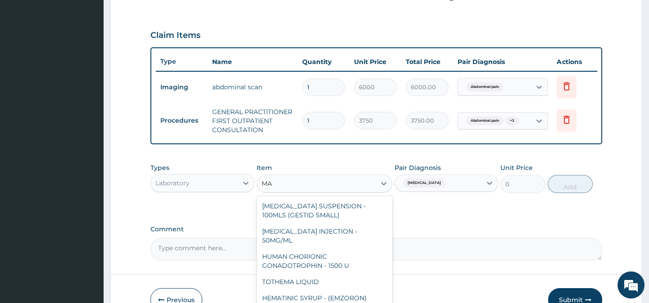
type input "M"
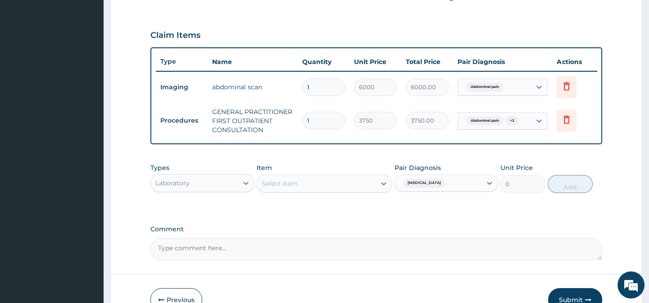
click at [366, 188] on div "Select Item" at bounding box center [316, 183] width 118 height 14
click at [241, 187] on icon at bounding box center [245, 182] width 9 height 9
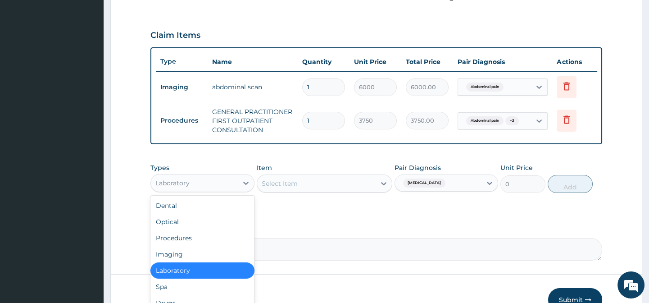
click at [183, 278] on div "Laboratory" at bounding box center [202, 270] width 104 height 16
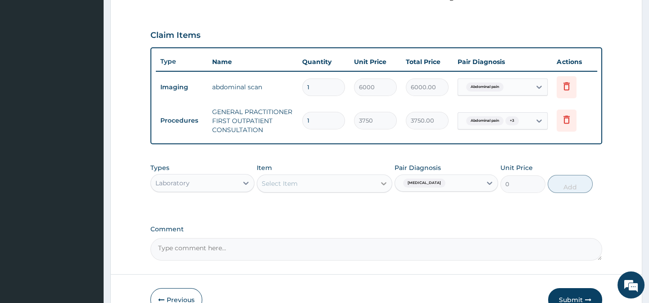
click at [376, 189] on div at bounding box center [384, 183] width 16 height 16
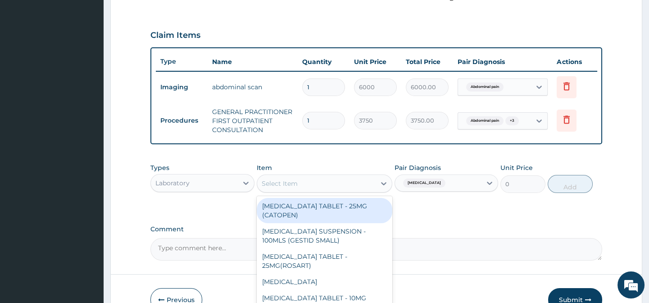
click at [306, 190] on div "Select Item" at bounding box center [316, 183] width 118 height 14
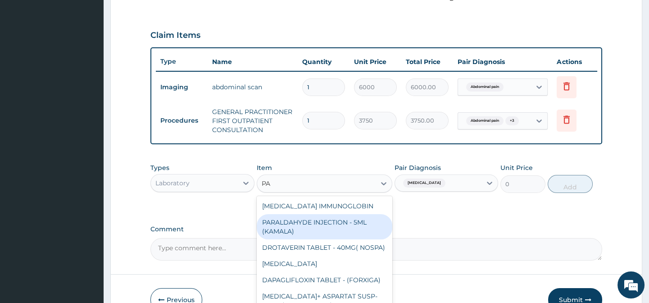
type input "P"
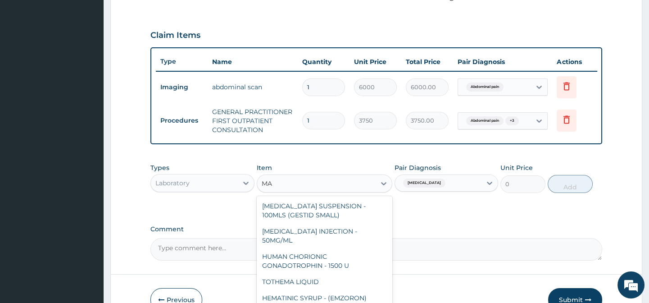
type input "M"
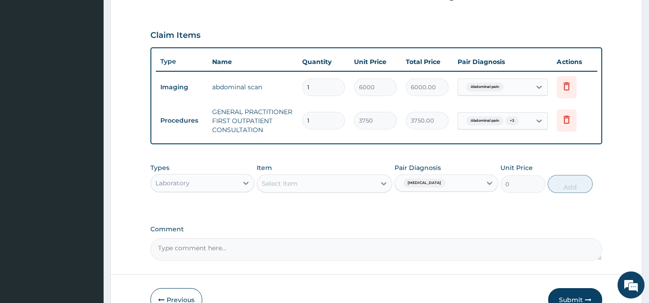
click at [466, 187] on div "Malaria" at bounding box center [438, 182] width 86 height 15
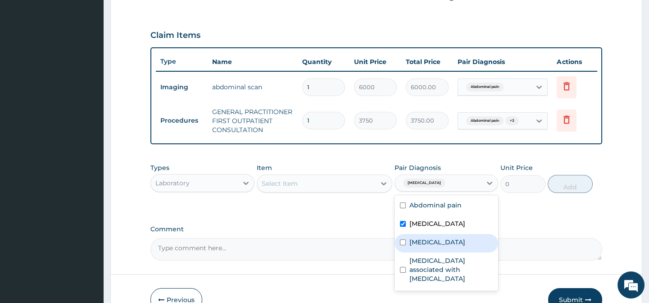
click at [435, 252] on div "Gastroenteritis" at bounding box center [446, 243] width 104 height 18
checkbox input "true"
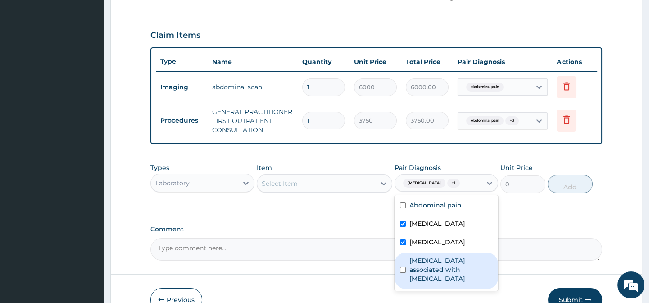
click at [431, 264] on label "Arthropathy associated with helminthiasis" at bounding box center [450, 269] width 83 height 27
checkbox input "true"
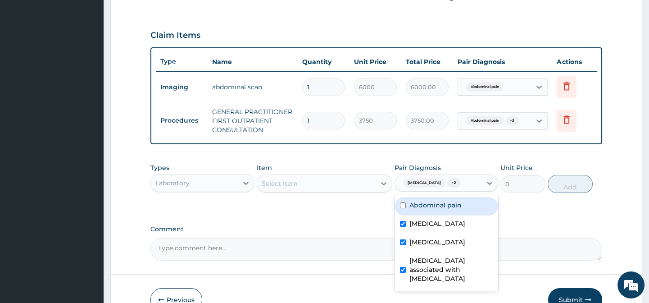
click at [426, 209] on label "Abdominal pain" at bounding box center [435, 204] width 52 height 9
checkbox input "true"
click at [389, 191] on div at bounding box center [384, 183] width 16 height 16
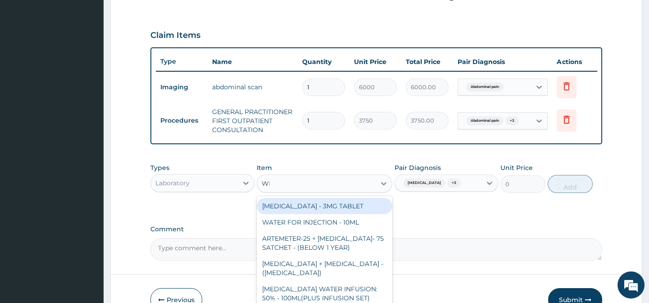
type input "WBC"
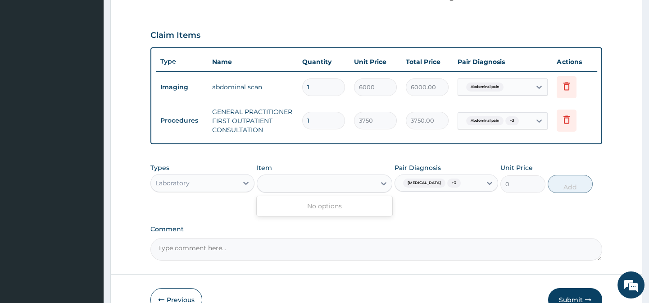
click at [323, 190] on div "WBC" at bounding box center [316, 183] width 118 height 14
type input "W"
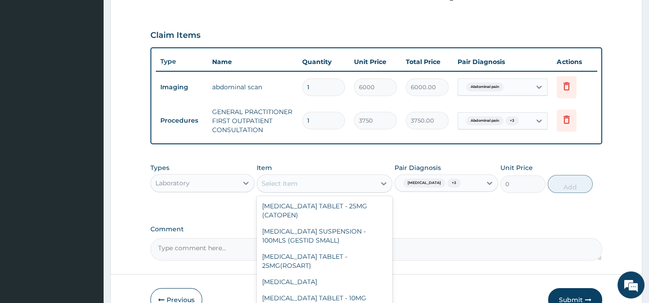
click at [229, 190] on div "Laboratory" at bounding box center [194, 183] width 86 height 14
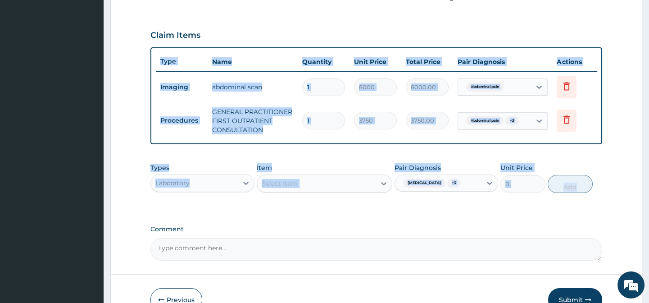
drag, startPoint x: 648, startPoint y: 140, endPoint x: 654, endPoint y: 169, distance: 30.3
click at [648, 169] on html "R EL Toggle navigation Faramed Clinics Faramed Clinics - faramedclinics@yahoo.c…" at bounding box center [324, 33] width 649 height 643
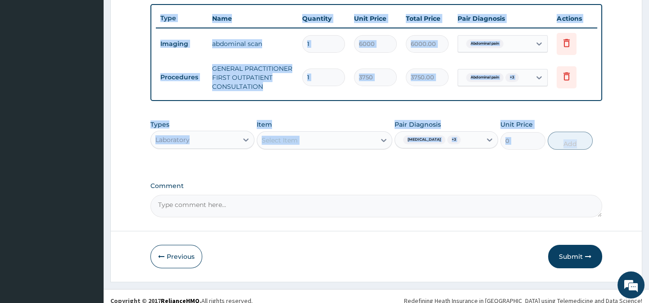
scroll to position [345, 0]
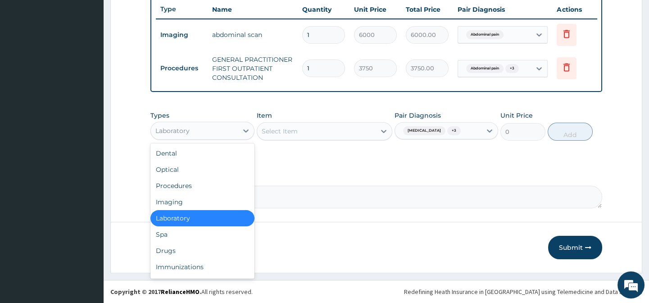
click at [233, 129] on div "Laboratory" at bounding box center [194, 130] width 86 height 14
click at [199, 248] on div "Drugs" at bounding box center [202, 250] width 104 height 16
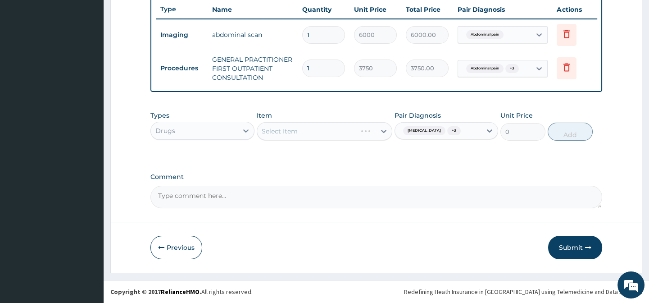
click at [447, 134] on span "+ 3" at bounding box center [454, 130] width 14 height 9
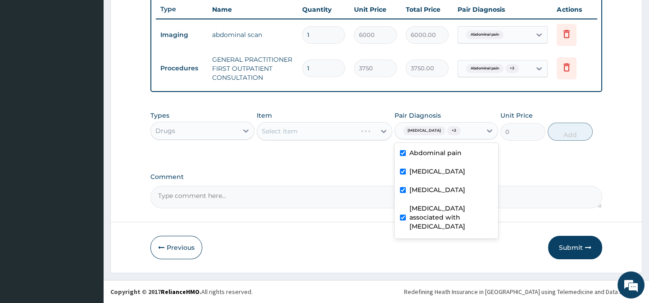
click at [427, 190] on label "Gastroenteritis" at bounding box center [437, 189] width 56 height 9
checkbox input "false"
click at [427, 209] on label "Arthropathy associated with helminthiasis" at bounding box center [450, 217] width 83 height 27
checkbox input "false"
click at [429, 150] on label "Abdominal pain" at bounding box center [435, 152] width 52 height 9
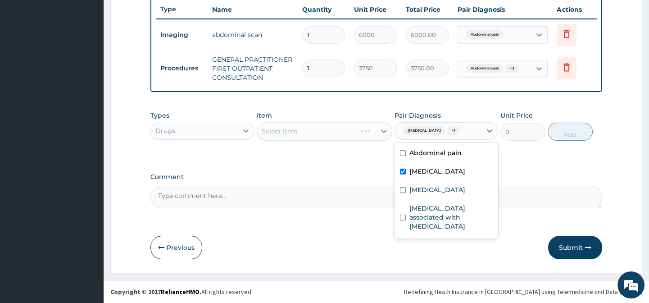
checkbox input "false"
click at [383, 122] on div "Select Item" at bounding box center [325, 131] width 136 height 18
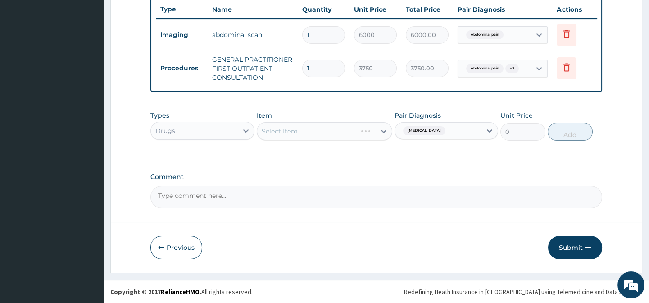
click at [383, 136] on div "Select Item" at bounding box center [325, 131] width 136 height 18
click at [383, 136] on div at bounding box center [384, 131] width 16 height 16
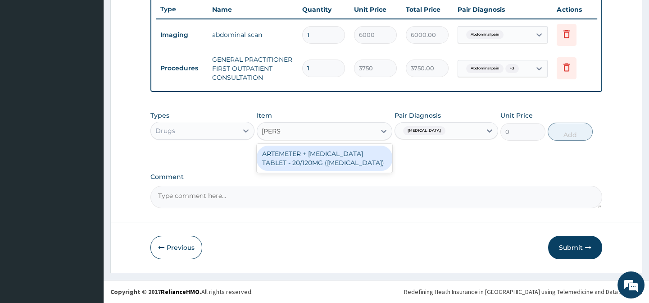
type input "COART"
click at [350, 164] on div "ARTEMETER + LUMEFANTRINE TABLET - 20/120MG (COARTEM)" at bounding box center [325, 157] width 136 height 25
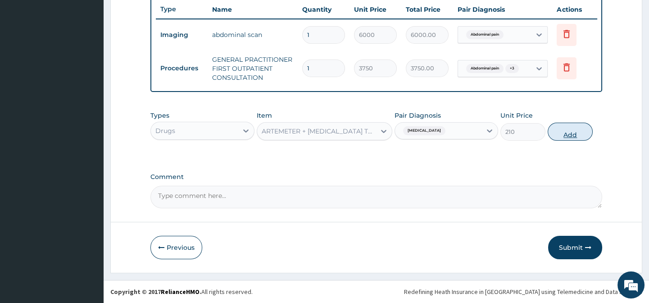
click at [568, 132] on button "Add" at bounding box center [570, 131] width 45 height 18
type input "0"
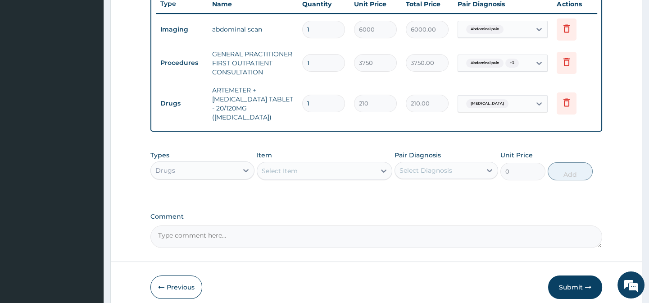
click at [417, 168] on div "Select Diagnosis" at bounding box center [425, 170] width 53 height 9
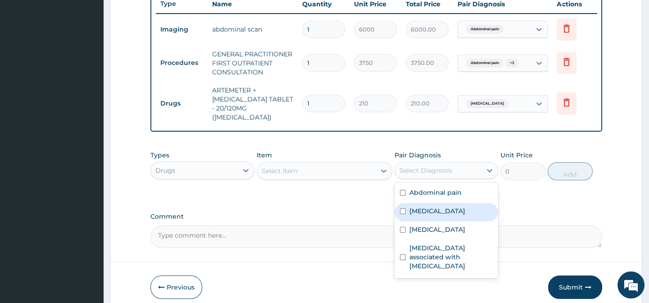
click at [429, 206] on label "Malaria" at bounding box center [437, 210] width 56 height 9
checkbox input "true"
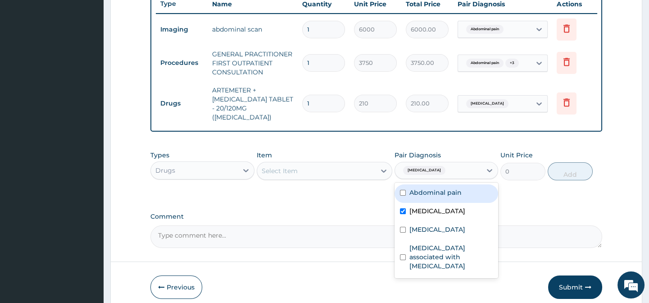
click at [437, 192] on label "Abdominal pain" at bounding box center [435, 192] width 52 height 9
checkbox input "true"
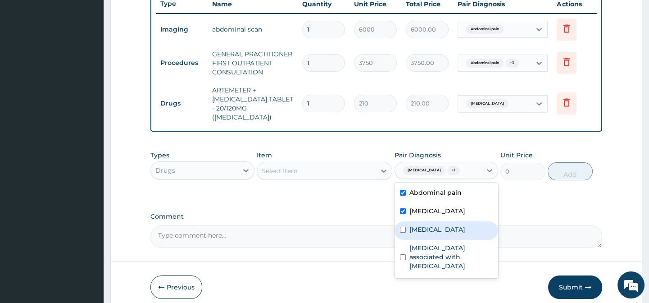
click at [445, 233] on div "Gastroenteritis" at bounding box center [446, 230] width 104 height 18
checkbox input "true"
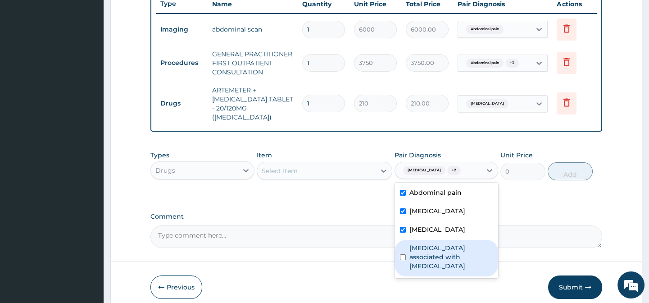
click at [437, 243] on label "Arthropathy associated with helminthiasis" at bounding box center [450, 256] width 83 height 27
checkbox input "true"
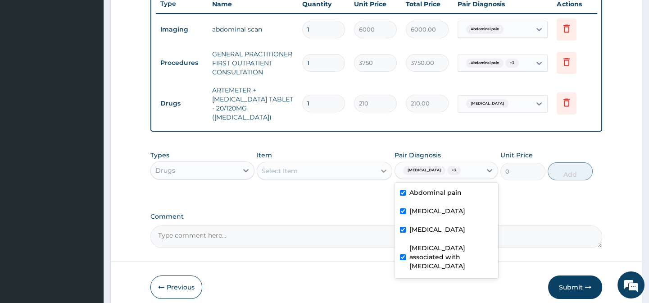
click at [380, 166] on icon at bounding box center [383, 170] width 9 height 9
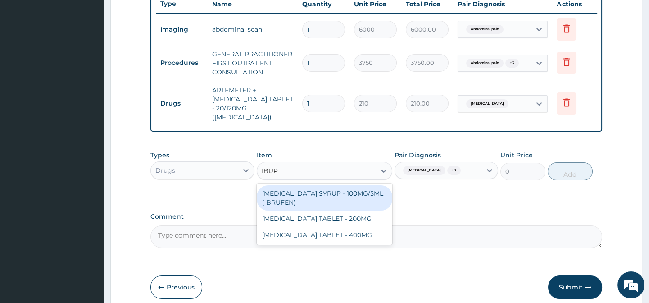
type input "IBUPR"
click at [348, 185] on div "IBUPROFEN SYRUP - 100MG/5ML ( BRUFEN)" at bounding box center [325, 197] width 136 height 25
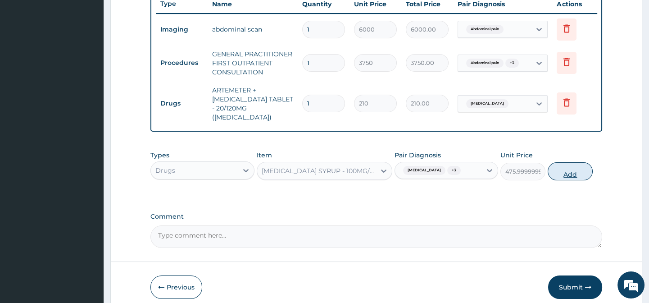
click at [571, 169] on button "Add" at bounding box center [570, 171] width 45 height 18
type input "0"
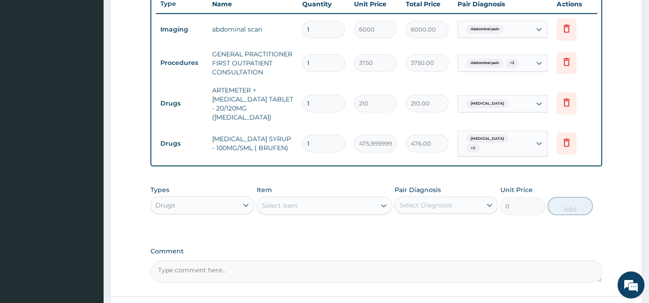
click at [408, 200] on div "Select Diagnosis" at bounding box center [425, 204] width 53 height 9
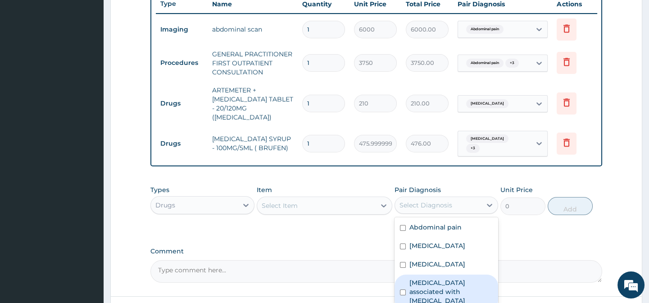
click at [436, 278] on label "Arthropathy associated with helminthiasis" at bounding box center [450, 291] width 83 height 27
checkbox input "true"
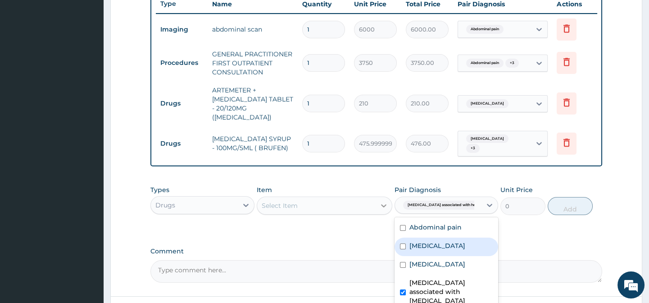
click at [376, 202] on div at bounding box center [384, 205] width 16 height 16
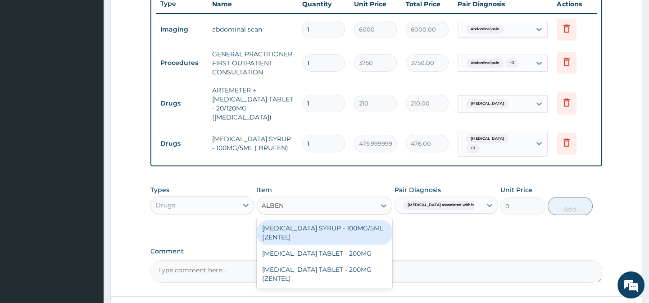
type input "ALBEND"
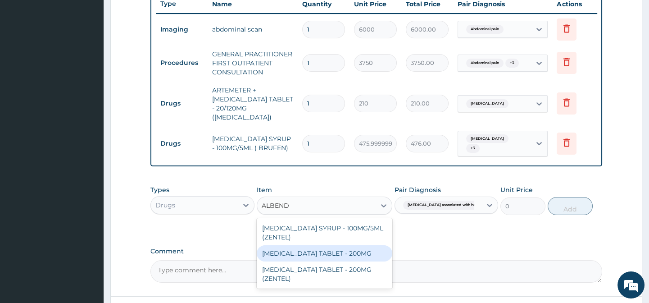
click at [329, 245] on div "ALBENDAZOLE TABLET - 200MG" at bounding box center [325, 253] width 136 height 16
type input "280"
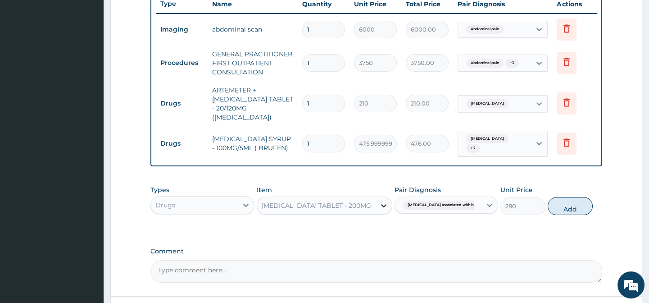
drag, startPoint x: 374, startPoint y: 186, endPoint x: 376, endPoint y: 200, distance: 14.1
click at [376, 200] on div "Item option ALBENDAZOLE TABLET - 200MG, selected. Select is focused ,type to re…" at bounding box center [325, 200] width 136 height 30
click at [376, 200] on div at bounding box center [384, 205] width 16 height 16
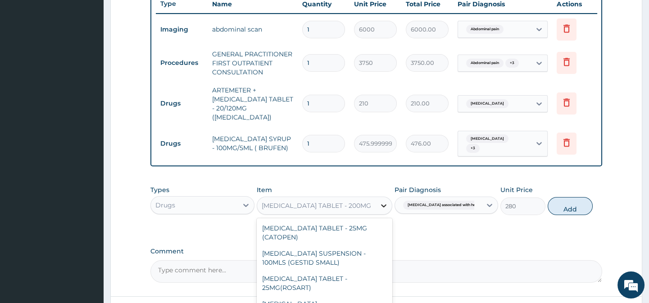
scroll to position [11091, 0]
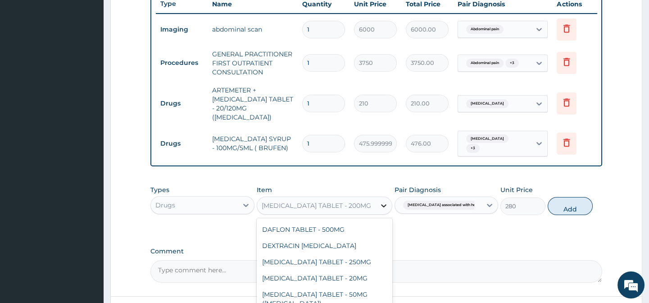
click at [380, 202] on icon at bounding box center [383, 205] width 9 height 9
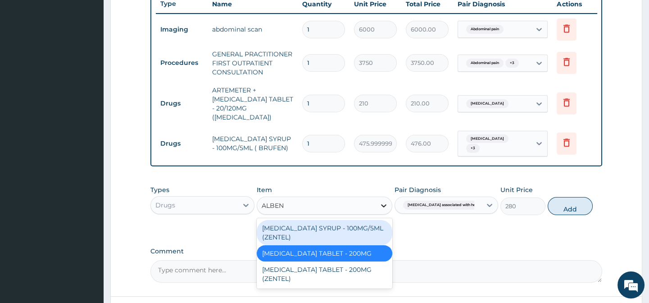
type input "ALBEND"
click at [371, 222] on div "ALBENDAZOLE SYRUP - 100MG/5ML (ZENTEL)" at bounding box center [325, 232] width 136 height 25
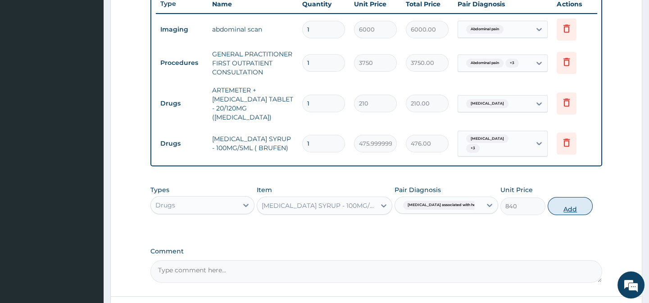
click at [574, 200] on button "Add" at bounding box center [570, 206] width 45 height 18
type input "0"
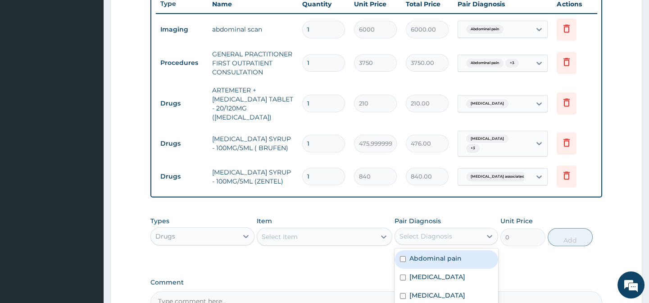
click at [426, 232] on div "Select Diagnosis" at bounding box center [425, 235] width 53 height 9
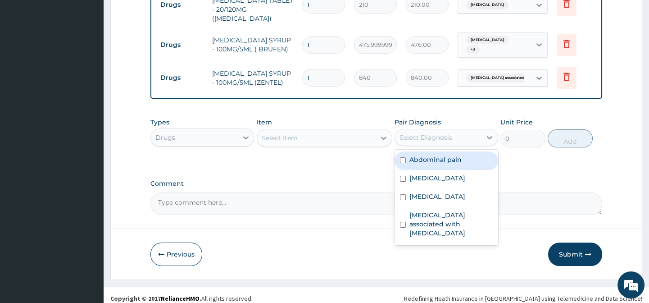
click at [458, 130] on div "Select Diagnosis" at bounding box center [438, 137] width 86 height 14
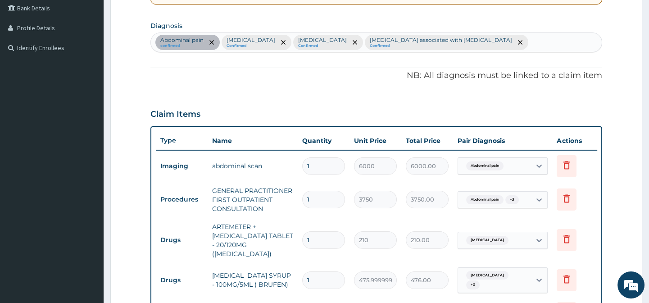
scroll to position [123, 0]
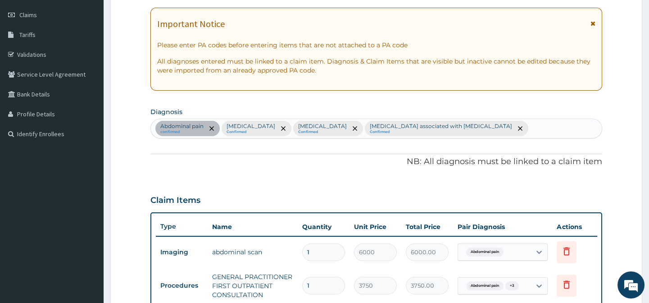
click at [481, 128] on div "Abdominal pain confirmed Malaria Confirmed Gastroenteritis Confirmed Arthropath…" at bounding box center [376, 128] width 450 height 19
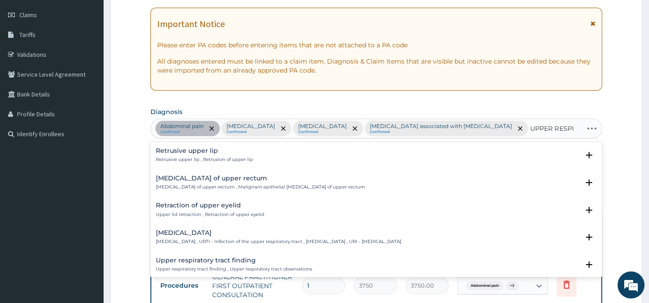
type input "UPPER RESPIR"
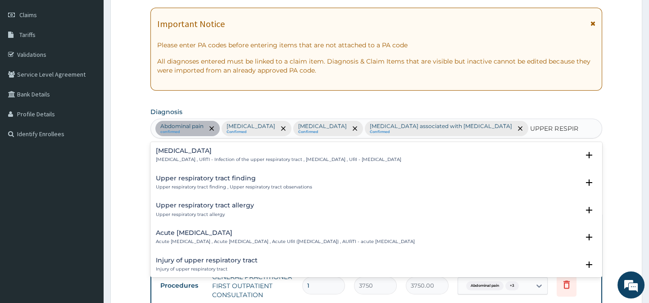
click at [234, 157] on p "Upper respiratory infection , URTI - Infection of the upper respiratory tract ,…" at bounding box center [278, 159] width 245 height 6
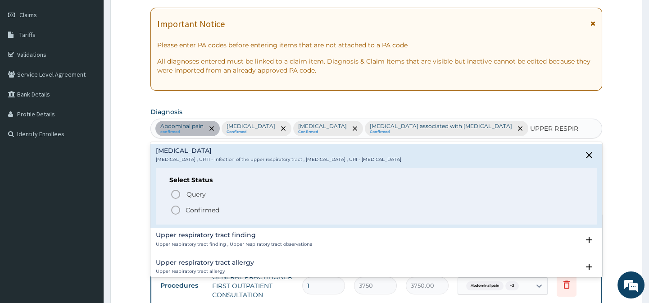
click at [175, 213] on icon "status option filled" at bounding box center [175, 209] width 11 height 11
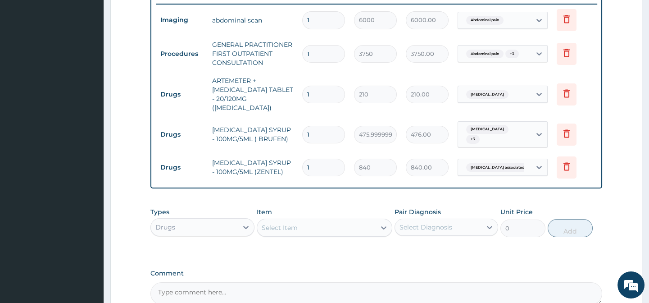
scroll to position [391, 0]
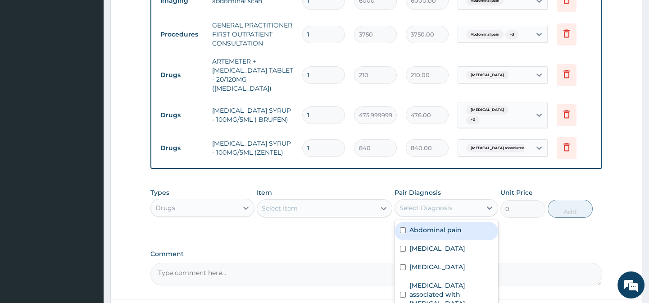
click at [471, 200] on div "Select Diagnosis" at bounding box center [438, 207] width 86 height 14
checkbox input "true"
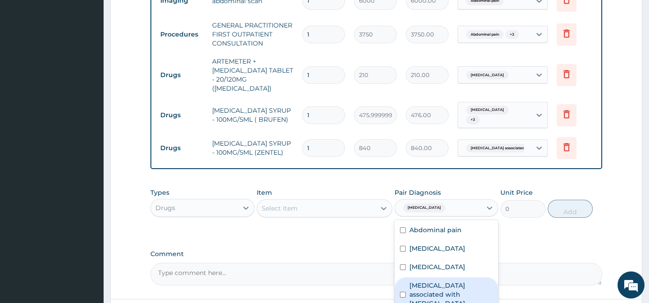
click at [318, 201] on div "Select Item" at bounding box center [316, 208] width 118 height 14
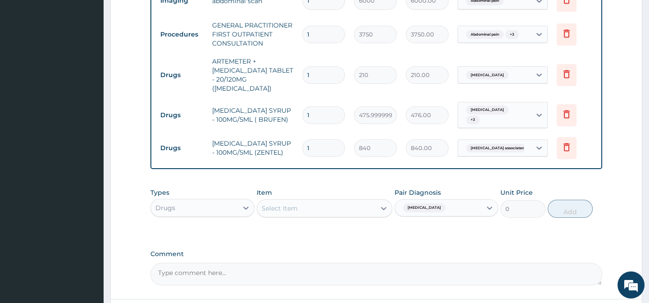
click at [316, 201] on div "Select Item" at bounding box center [316, 208] width 118 height 14
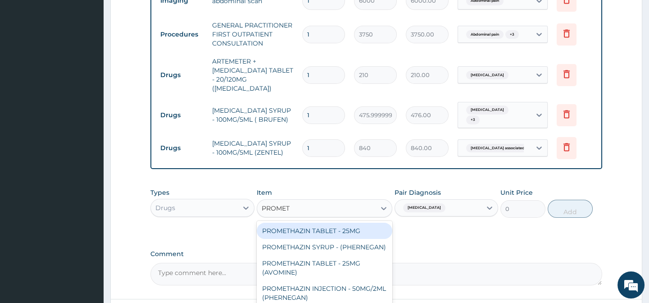
type input "PROMETH"
click at [348, 222] on div "PROMETHAZIN TABLET - 25MG" at bounding box center [325, 230] width 136 height 16
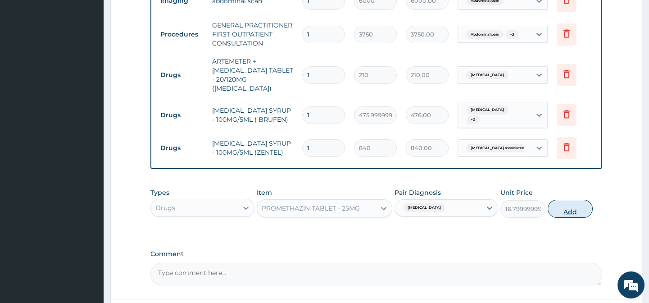
click at [558, 199] on button "Add" at bounding box center [570, 208] width 45 height 18
type input "0"
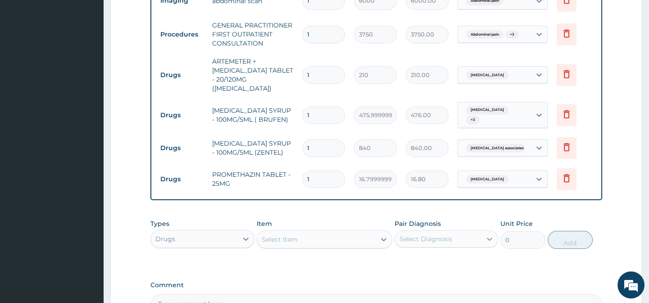
click at [490, 234] on icon at bounding box center [489, 238] width 9 height 9
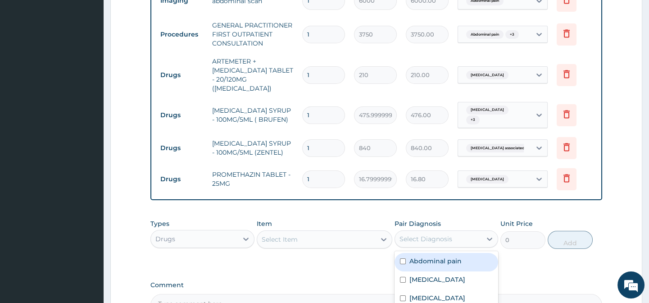
scroll to position [475, 0]
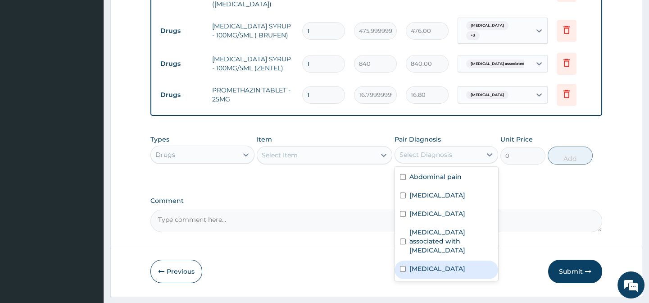
click at [431, 264] on label "Upper respiratory infection" at bounding box center [437, 268] width 56 height 9
checkbox input "true"
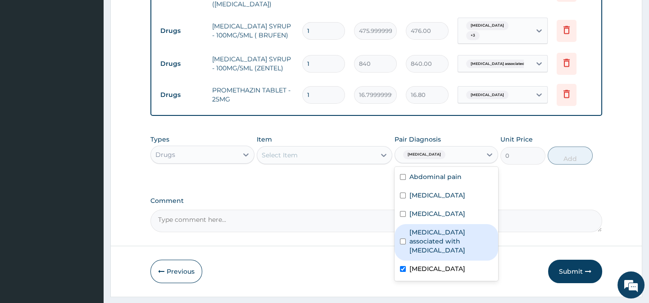
click at [421, 227] on label "Arthropathy associated with helminthiasis" at bounding box center [450, 240] width 83 height 27
checkbox input "true"
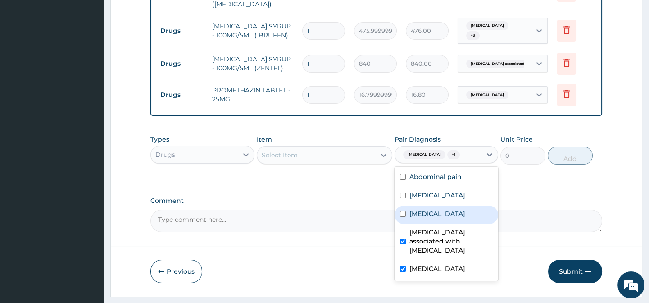
click at [419, 205] on div "Gastroenteritis" at bounding box center [446, 214] width 104 height 18
checkbox input "true"
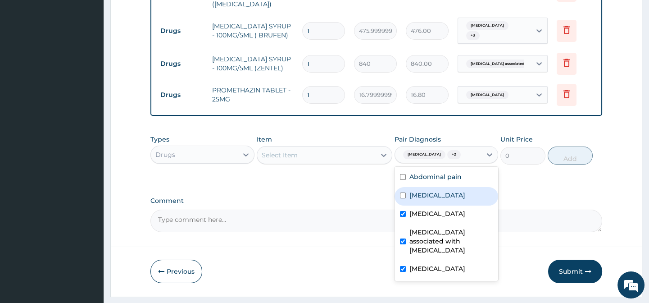
click at [418, 190] on label "Malaria" at bounding box center [437, 194] width 56 height 9
checkbox input "true"
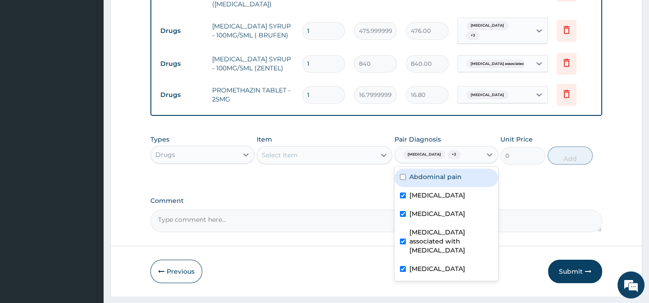
click at [420, 167] on div "Abdominal pain Malaria Gastroenteritis Arthropathy associated with helminthiasi…" at bounding box center [446, 224] width 104 height 114
click at [404, 168] on div "Abdominal pain" at bounding box center [446, 177] width 104 height 18
checkbox input "true"
click at [381, 146] on div at bounding box center [384, 154] width 16 height 17
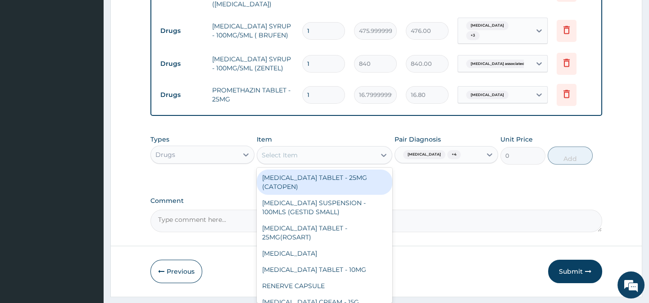
click at [365, 148] on div "Select Item" at bounding box center [316, 155] width 118 height 14
type input "ORS"
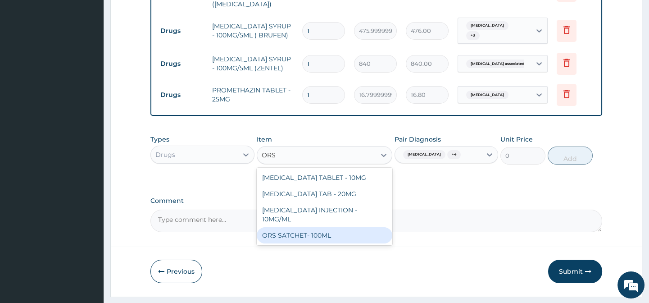
click at [331, 227] on div "ORS SATCHET- 100ML" at bounding box center [325, 235] width 136 height 16
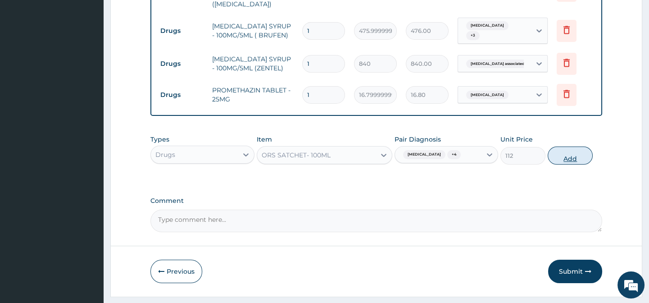
click at [567, 146] on button "Add" at bounding box center [570, 155] width 45 height 18
type input "0"
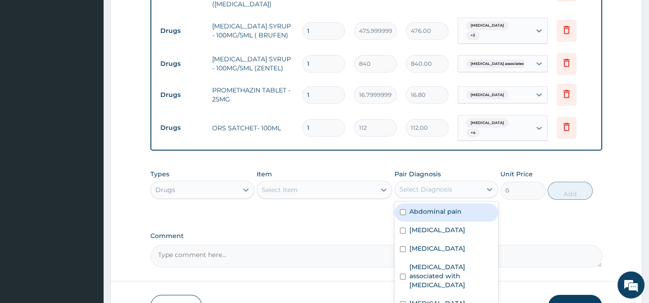
click at [443, 185] on div "Select Diagnosis" at bounding box center [425, 189] width 53 height 9
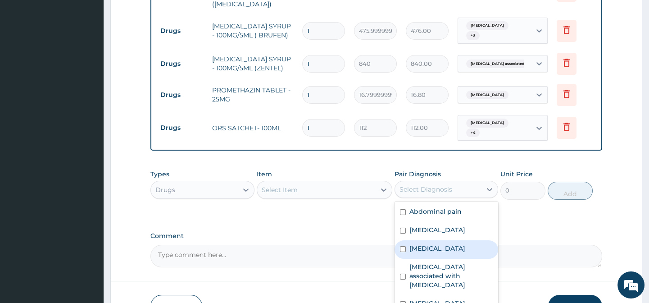
click at [450, 244] on label "Gastroenteritis" at bounding box center [437, 248] width 56 height 9
checkbox input "true"
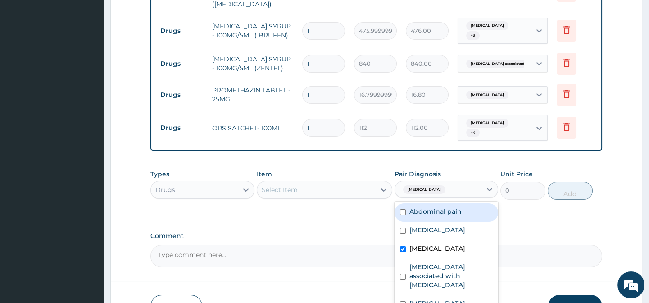
click at [365, 182] on div "Select Item" at bounding box center [316, 189] width 118 height 14
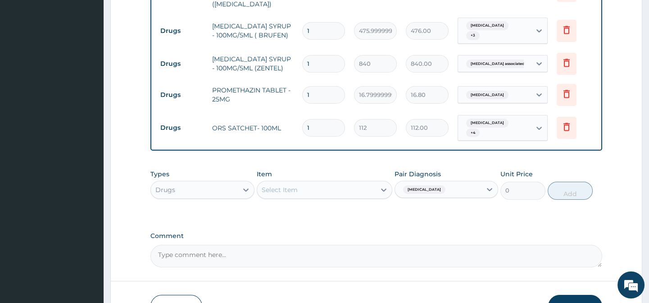
click at [354, 177] on div "Types Drugs Item Select Item Pair Diagnosis Gastroenteritis Unit Price 0 Add" at bounding box center [375, 184] width 451 height 39
click at [339, 182] on div "Select Item" at bounding box center [316, 189] width 118 height 14
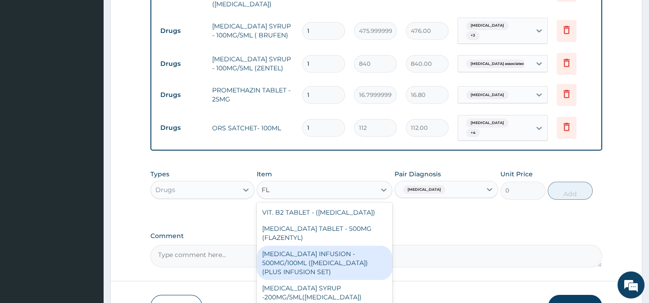
type input "F"
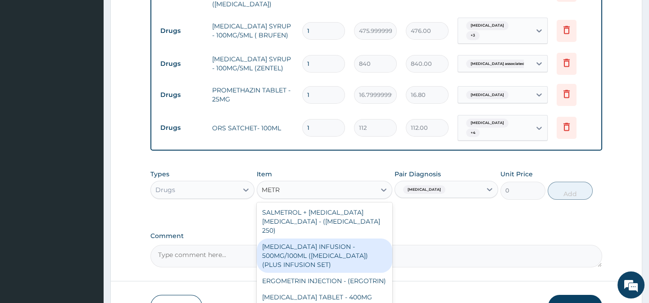
type input "METRO"
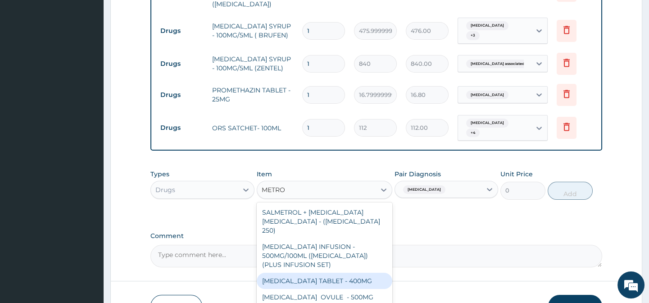
click at [360, 272] on div "METRONIDAZOLE TABLET - 400MG" at bounding box center [325, 280] width 136 height 16
type input "84"
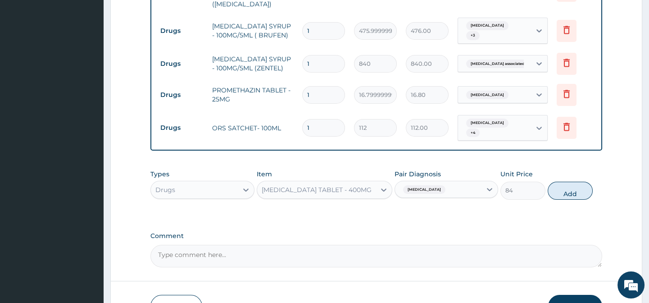
click at [369, 182] on div "METRONIDAZOLE TABLET - 400MG" at bounding box center [316, 189] width 118 height 14
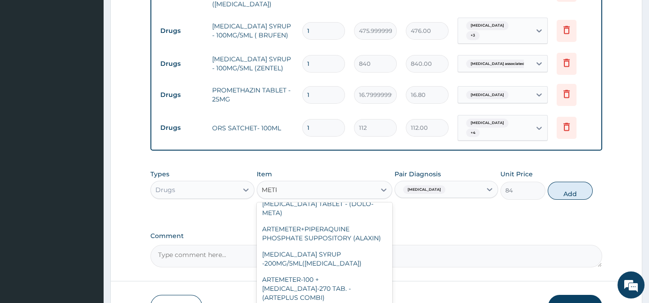
scroll to position [0, 0]
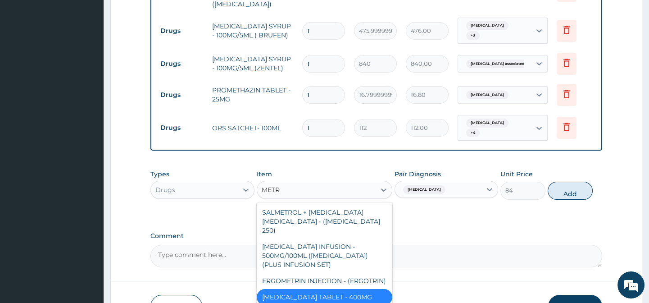
type input "METRO"
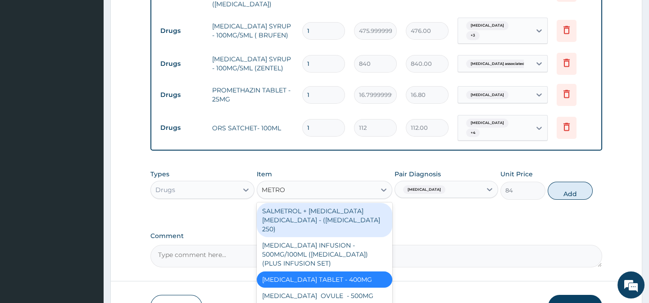
scroll to position [510, 0]
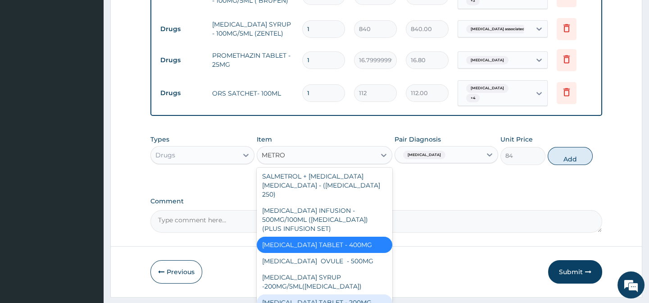
click at [348, 294] on div "METRONIDAZOLE TABLET - 200MG" at bounding box center [325, 302] width 136 height 16
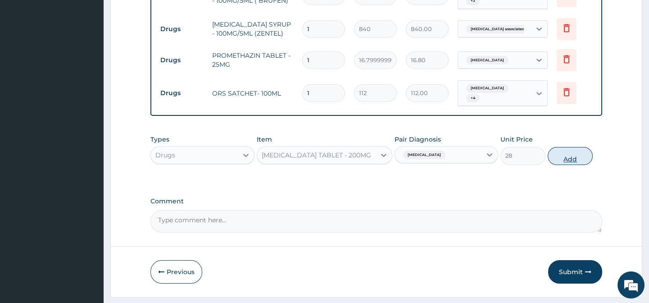
click at [558, 147] on button "Add" at bounding box center [570, 156] width 45 height 18
type input "0"
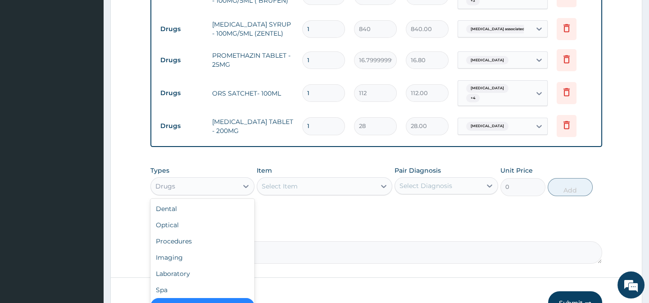
click at [227, 179] on div "Drugs" at bounding box center [194, 186] width 86 height 14
click at [209, 265] on div "Laboratory" at bounding box center [202, 273] width 104 height 16
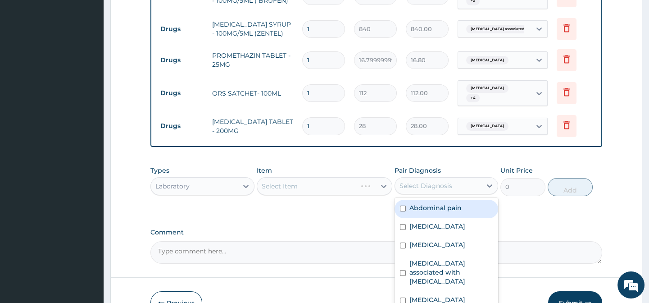
click at [433, 181] on div "Select Diagnosis" at bounding box center [425, 185] width 53 height 9
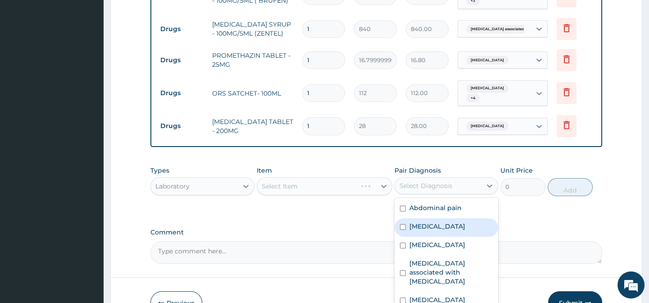
click at [442, 218] on div "Malaria" at bounding box center [446, 227] width 104 height 18
checkbox input "true"
click at [384, 177] on div "Select Item" at bounding box center [325, 186] width 136 height 18
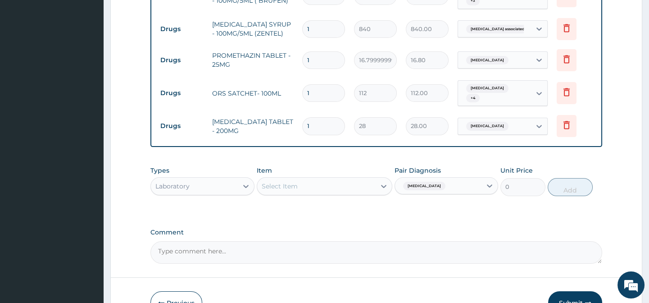
click at [384, 181] on icon at bounding box center [383, 185] width 9 height 9
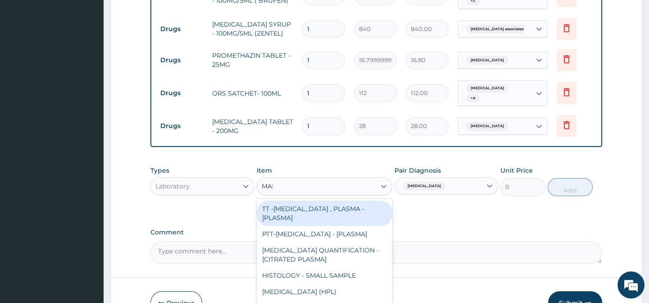
type input "MALA"
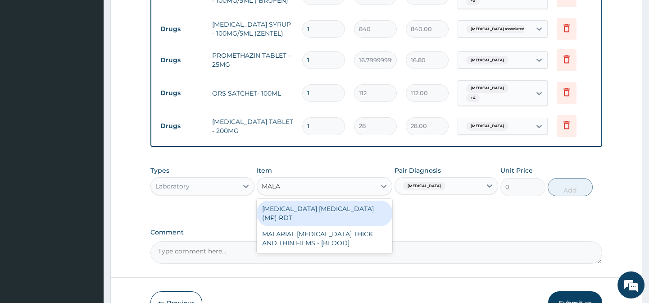
click at [345, 200] on div "MALARIA PARASITE (MP) RDT" at bounding box center [325, 212] width 136 height 25
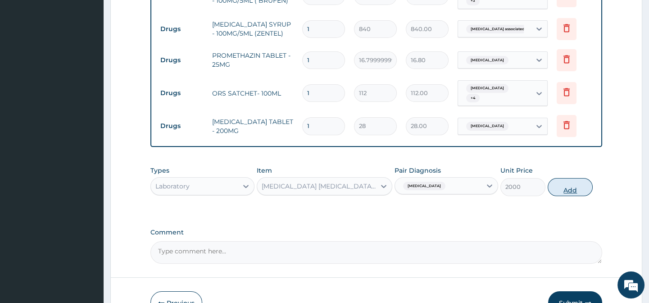
click at [572, 178] on button "Add" at bounding box center [570, 187] width 45 height 18
type input "0"
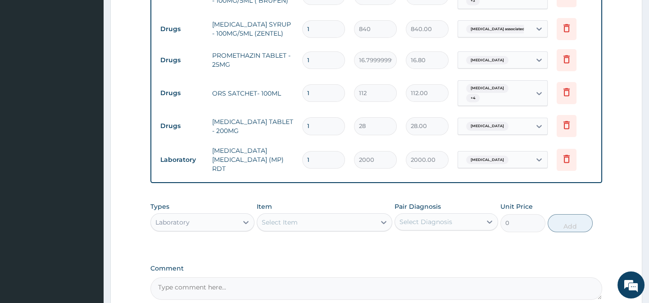
click at [341, 215] on div "Select Item" at bounding box center [316, 222] width 118 height 14
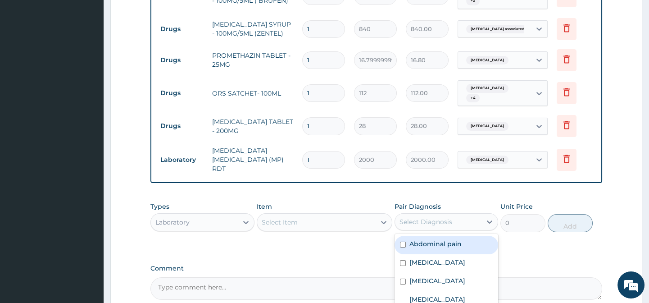
click at [435, 214] on div "Select Diagnosis" at bounding box center [438, 221] width 86 height 14
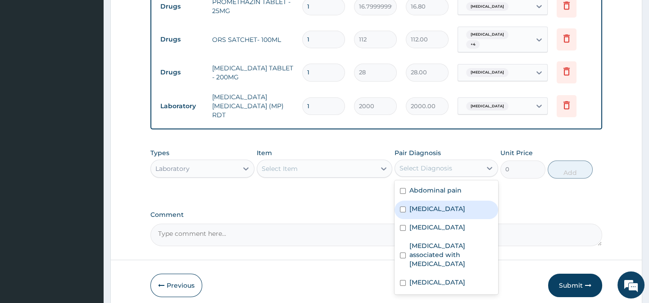
scroll to position [572, 0]
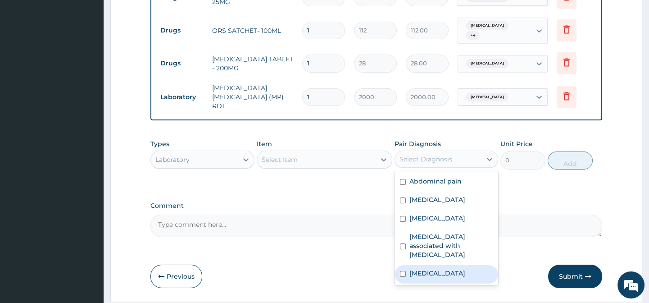
click at [431, 268] on label "Upper respiratory infection" at bounding box center [437, 272] width 56 height 9
checkbox input "true"
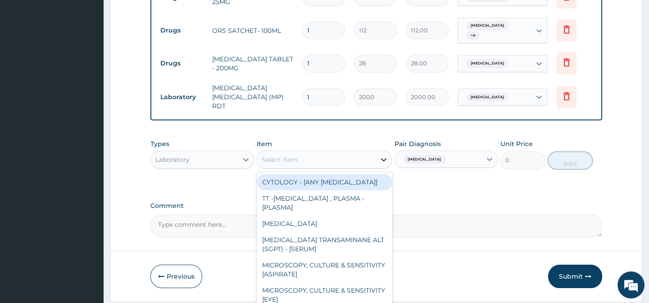
click at [381, 151] on div at bounding box center [384, 159] width 16 height 16
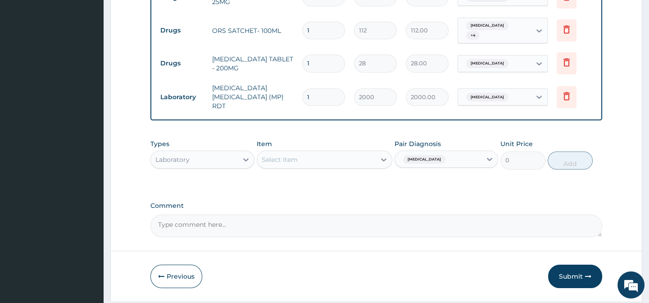
click at [322, 152] on div "Select Item" at bounding box center [316, 159] width 118 height 14
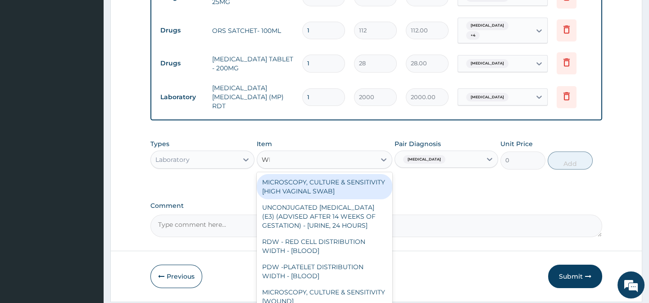
type input "WBC"
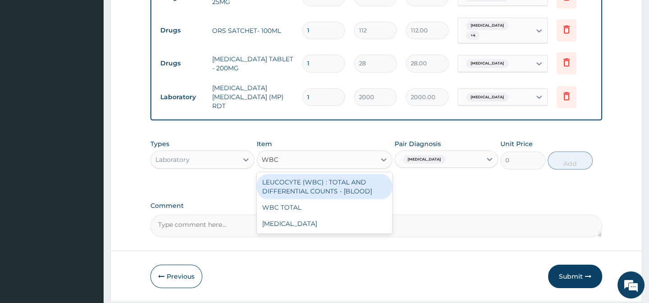
click at [326, 174] on div "LEUCOCYTE (WBC) : TOTAL AND DIFFERENTIAL COUNTS - [BLOOD]" at bounding box center [325, 186] width 136 height 25
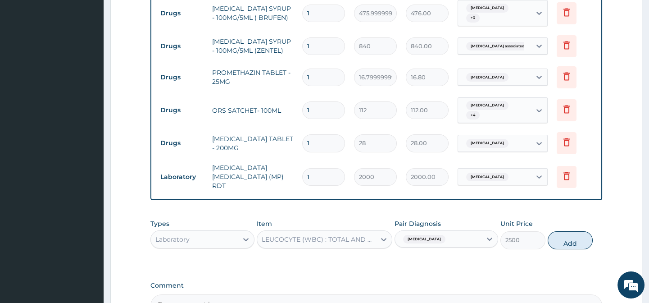
scroll to position [503, 0]
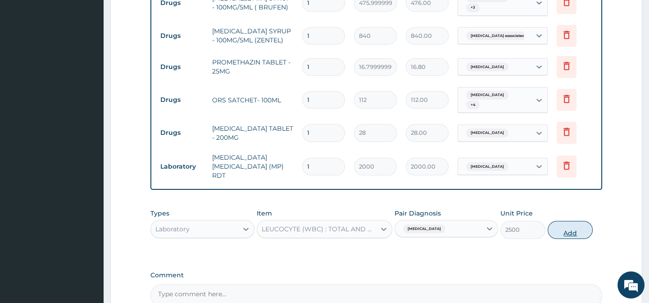
click at [584, 221] on button "Add" at bounding box center [570, 230] width 45 height 18
type input "0"
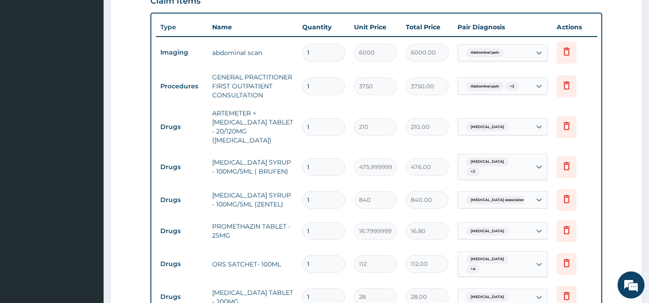
scroll to position [330, 0]
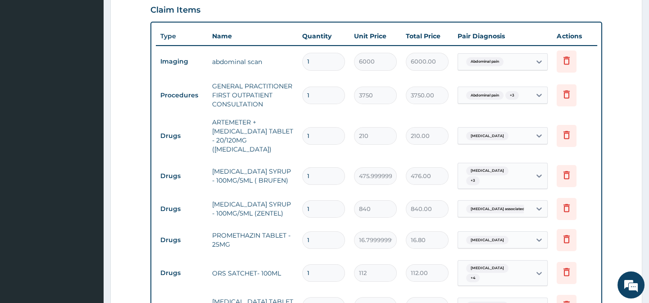
click at [326, 127] on input "1" at bounding box center [323, 136] width 43 height 18
type input "13"
type input "2730.00"
type input "1"
type input "210.00"
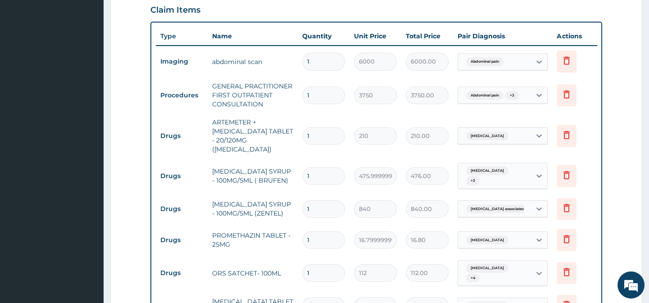
type input "12"
type input "2520.00"
type input "12"
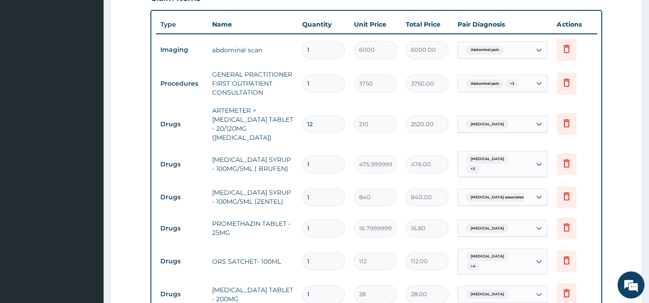
scroll to position [338, 0]
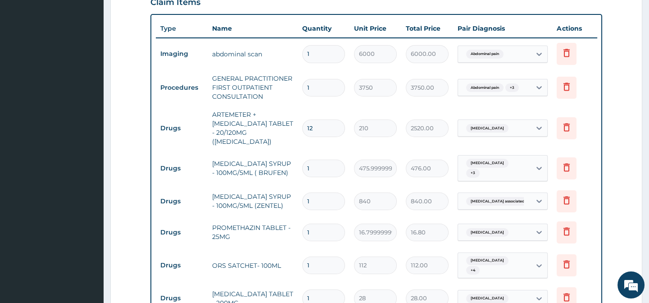
click at [330, 223] on input "1" at bounding box center [323, 232] width 43 height 18
type input "0.00"
type input "6"
type input "100.80"
type input "6"
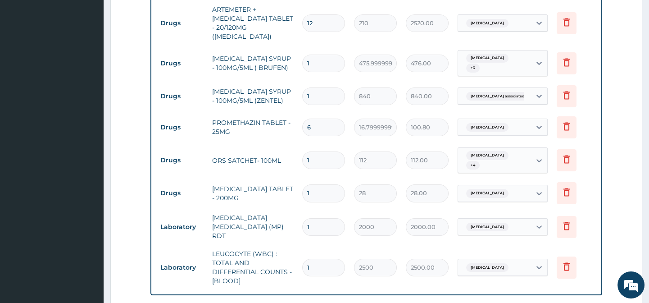
scroll to position [485, 0]
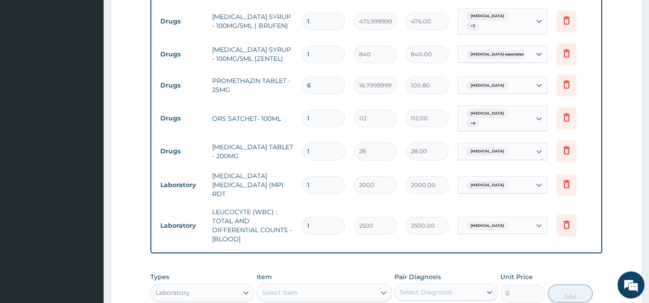
click at [322, 142] on input "1" at bounding box center [323, 151] width 43 height 18
type input "10"
type input "280.00"
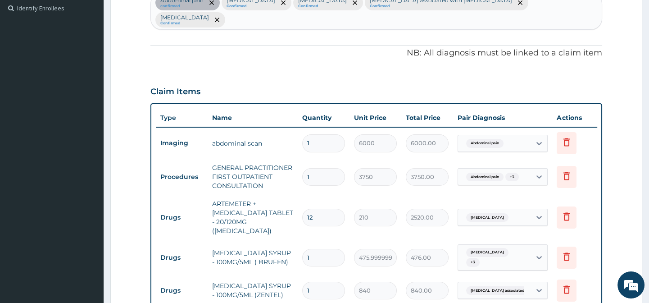
type input "10"
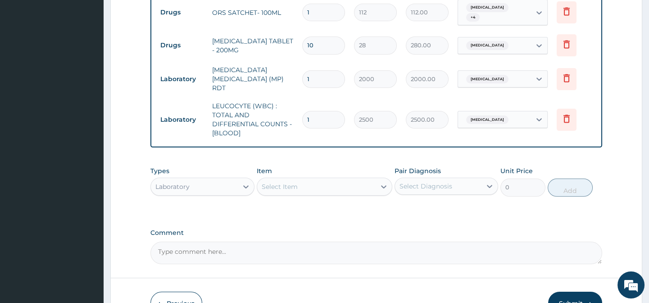
scroll to position [617, 0]
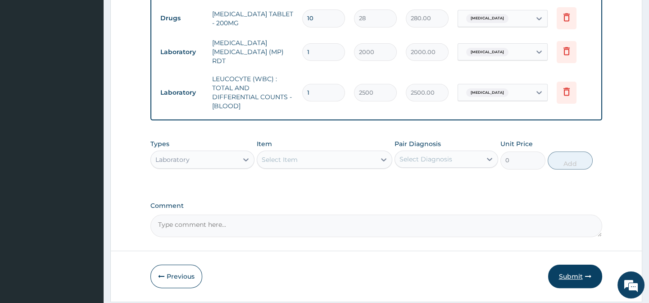
click at [571, 264] on button "Submit" at bounding box center [575, 275] width 54 height 23
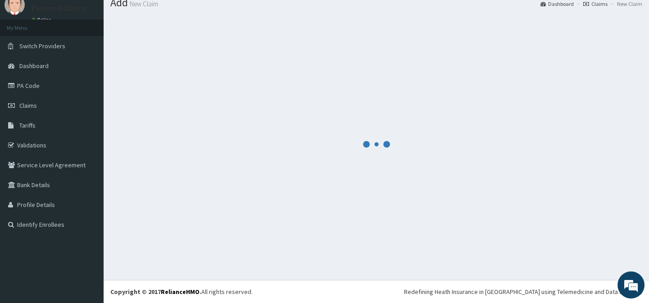
scroll to position [32, 0]
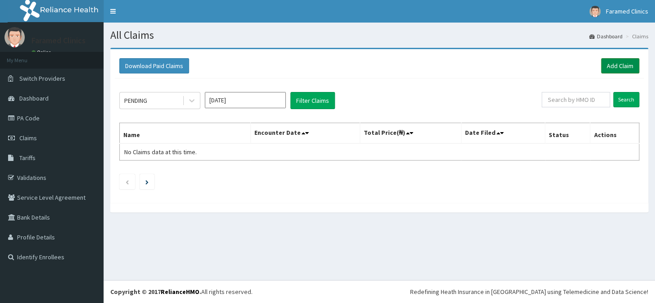
click at [609, 59] on link "Add Claim" at bounding box center [620, 65] width 38 height 15
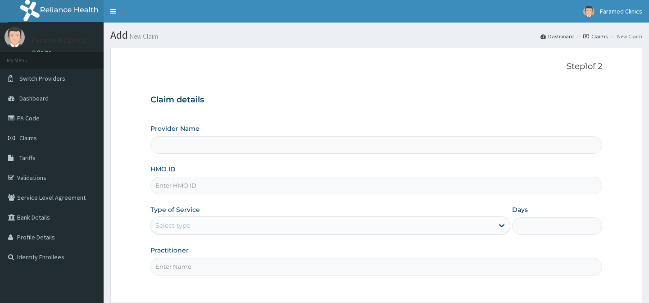
type input "Faramed clinics - Tollgate"
drag, startPoint x: 234, startPoint y: 177, endPoint x: 153, endPoint y: 59, distance: 142.5
click at [234, 177] on input "HMO ID" at bounding box center [375, 186] width 451 height 18
paste input "GFC/10027/A"
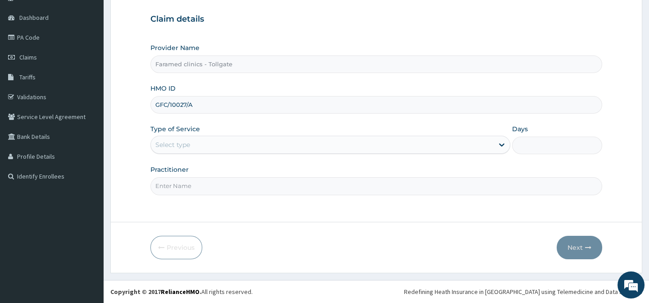
type input "GFC/10027/A"
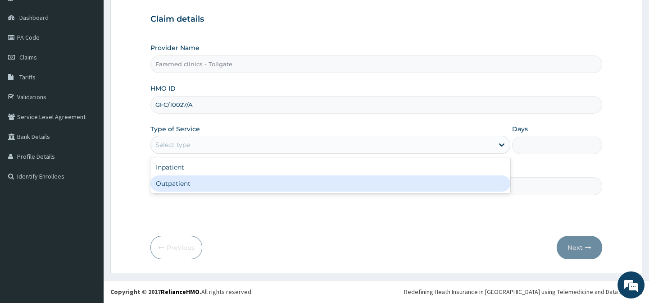
drag, startPoint x: 261, startPoint y: 146, endPoint x: 243, endPoint y: 191, distance: 48.8
click at [243, 154] on div "option Outpatient focused, 2 of 2. 2 results available. Use Up and Down to choo…" at bounding box center [330, 145] width 360 height 18
click at [243, 191] on div "Inpatient Outpatient" at bounding box center [330, 175] width 360 height 36
click at [215, 185] on div "Outpatient" at bounding box center [330, 183] width 360 height 16
type input "1"
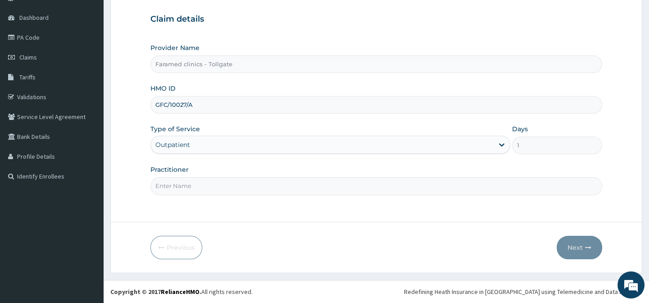
click at [239, 180] on input "Practitioner" at bounding box center [375, 186] width 451 height 18
type input "GP"
click at [574, 253] on button "Next" at bounding box center [579, 247] width 45 height 23
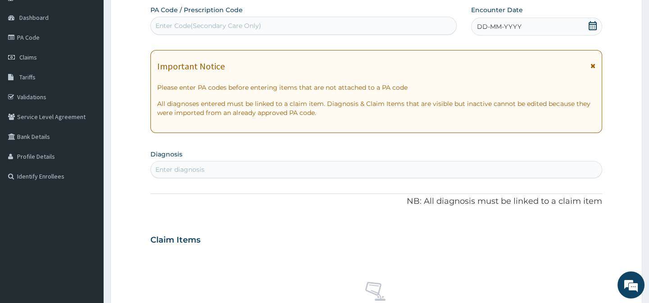
scroll to position [0, 0]
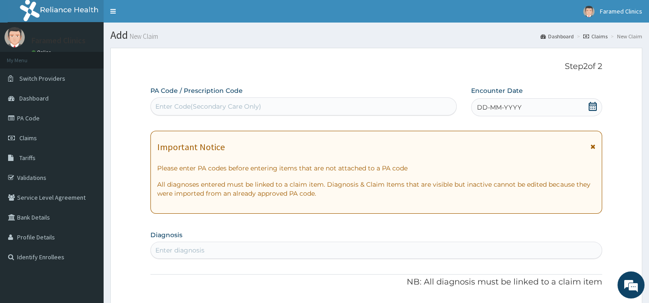
click at [260, 108] on div "Enter Code(Secondary Care Only)" at bounding box center [208, 106] width 106 height 9
paste input "GFC/10027/A"
click at [267, 129] on div "Please confirm that PA code or Prescription code is correct." at bounding box center [303, 129] width 306 height 16
type input "GFC/10027/A"
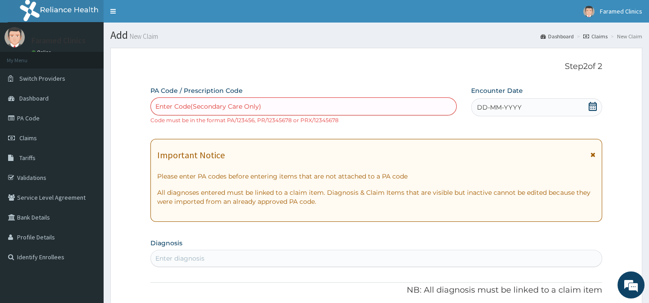
click at [179, 111] on div "Enter Code(Secondary Care Only)" at bounding box center [303, 106] width 305 height 14
paste input "PA/DB8F6A"
type input "PA/DB8F6A"
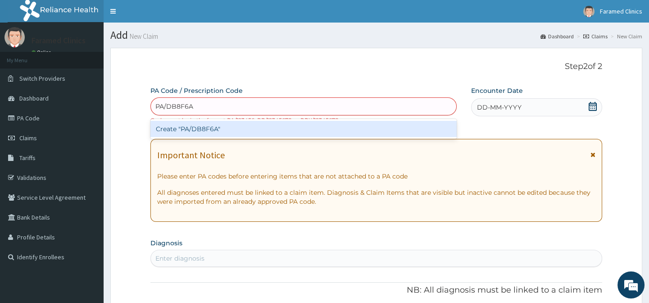
click at [198, 124] on div "Create "PA/DB8F6A"" at bounding box center [303, 129] width 306 height 16
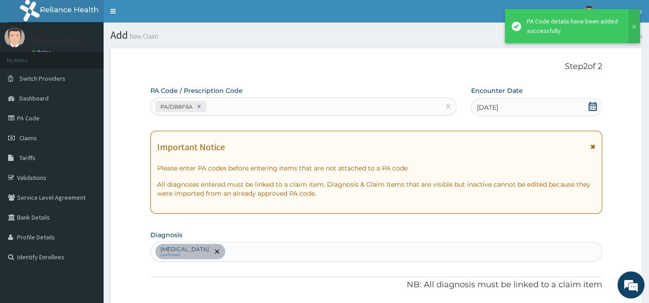
scroll to position [223, 0]
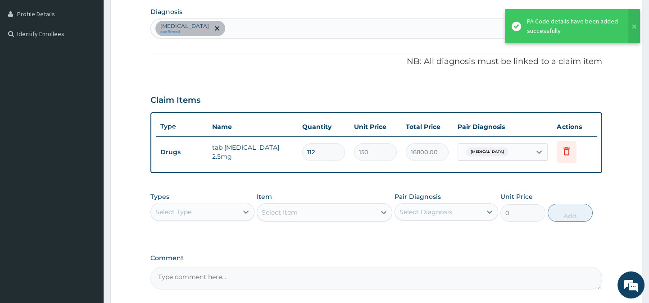
click at [258, 32] on div "Stable angina confirmed" at bounding box center [376, 28] width 450 height 19
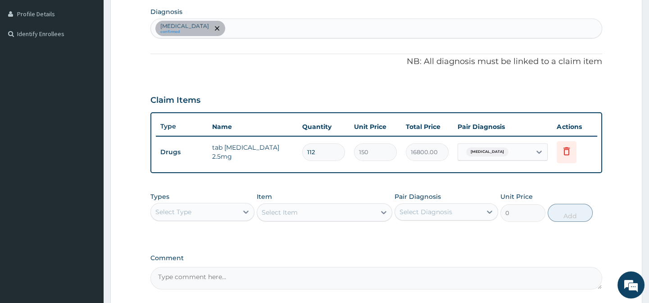
click at [234, 28] on div "Stable angina confirmed" at bounding box center [376, 28] width 450 height 19
click at [282, 34] on div "Stable angina confirmed" at bounding box center [376, 28] width 450 height 19
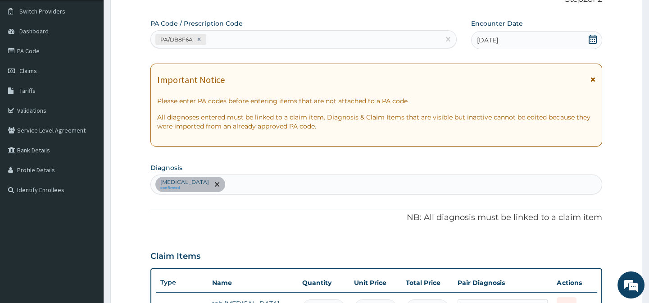
scroll to position [0, 0]
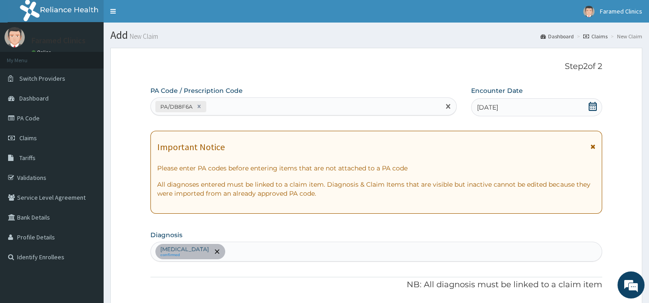
click at [277, 103] on div "PA/DB8F6A" at bounding box center [295, 106] width 289 height 15
paste input "PA/5B5CCD"
type input "PA/5B5CCD"
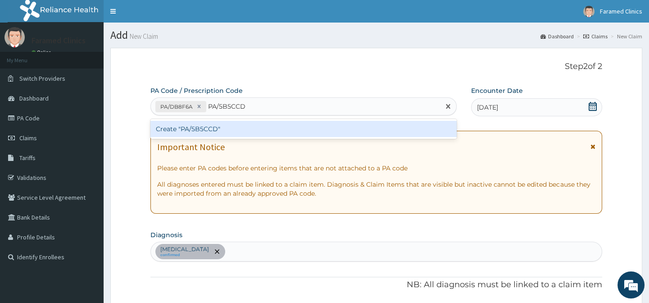
click at [267, 126] on div "Create "PA/5B5CCD"" at bounding box center [303, 129] width 306 height 16
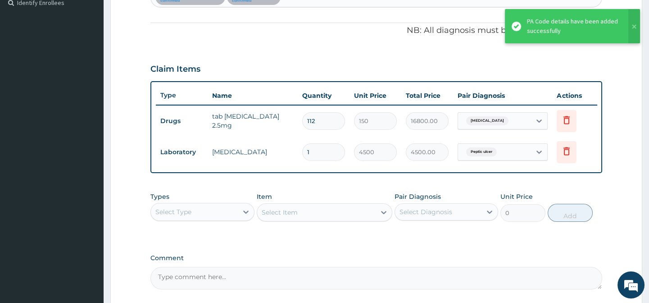
scroll to position [341, 0]
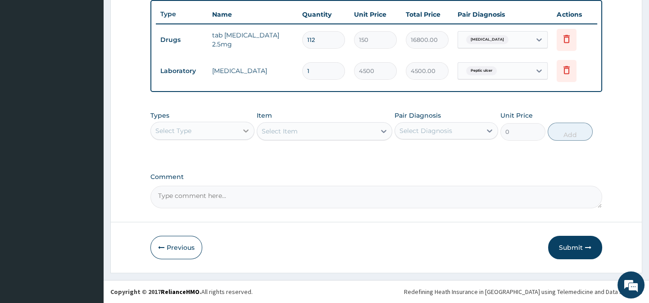
click at [253, 130] on div at bounding box center [246, 130] width 16 height 16
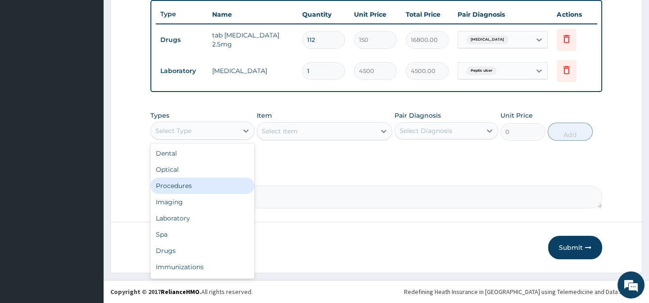
click at [199, 186] on div "Procedures" at bounding box center [202, 185] width 104 height 16
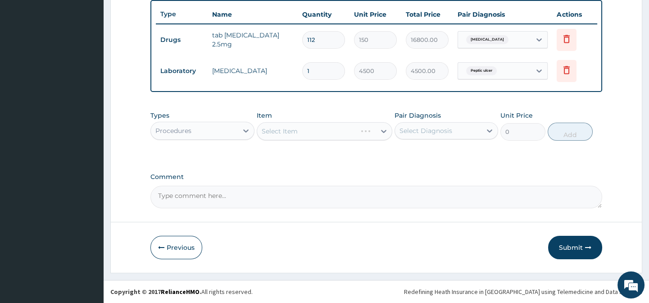
click at [426, 140] on div "Pair Diagnosis Select Diagnosis" at bounding box center [446, 126] width 104 height 30
click at [460, 136] on div "Select Diagnosis" at bounding box center [438, 130] width 86 height 14
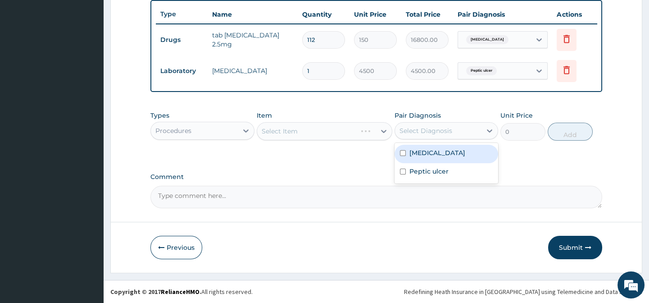
click at [458, 149] on div "Stable angina" at bounding box center [446, 154] width 104 height 18
checkbox input "true"
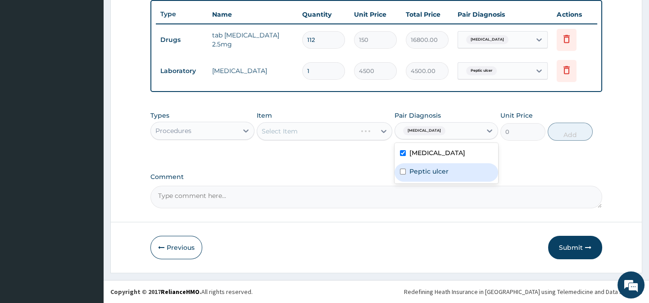
click at [450, 170] on div "Peptic ulcer" at bounding box center [446, 172] width 104 height 18
checkbox input "true"
click at [355, 150] on div "Types Procedures Item Select Item Pair Diagnosis option Peptic ulcer, selected.…" at bounding box center [375, 132] width 451 height 52
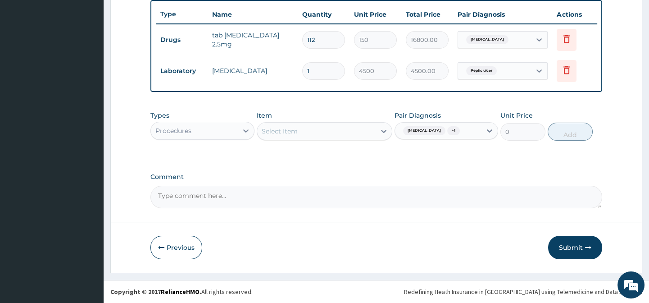
click at [388, 134] on div at bounding box center [384, 131] width 16 height 16
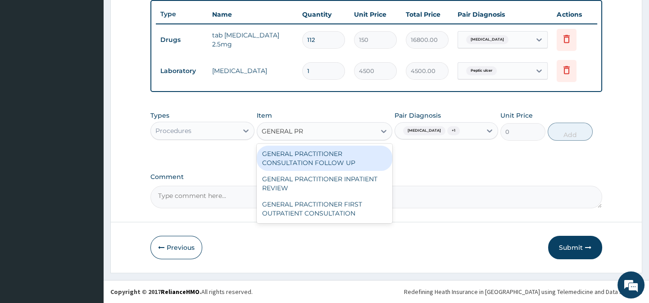
type input "GENERAL PRA"
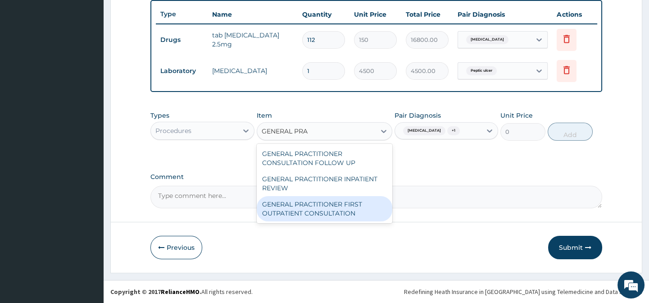
click at [330, 215] on div "GENERAL PRACTITIONER FIRST OUTPATIENT CONSULTATION" at bounding box center [325, 208] width 136 height 25
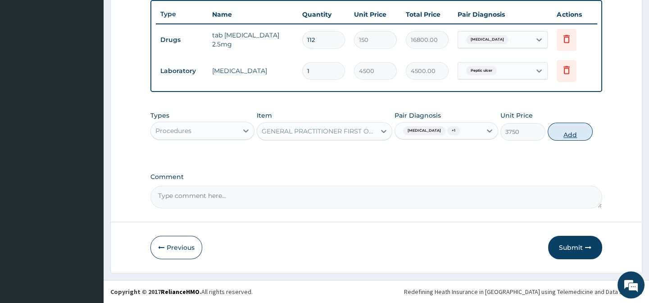
click at [567, 132] on button "Add" at bounding box center [570, 131] width 45 height 18
type input "0"
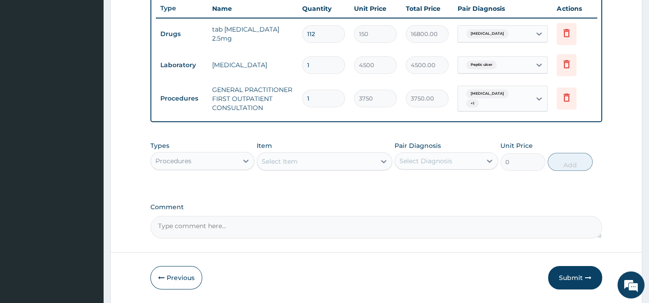
scroll to position [377, 0]
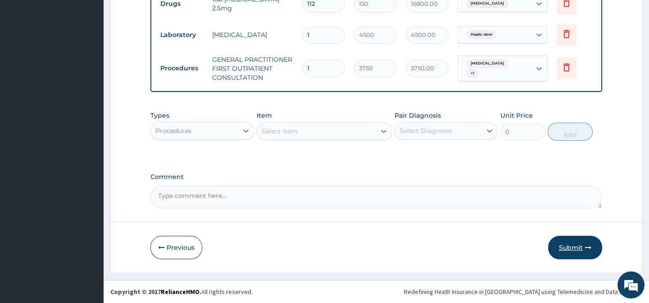
click at [582, 247] on button "Submit" at bounding box center [575, 247] width 54 height 23
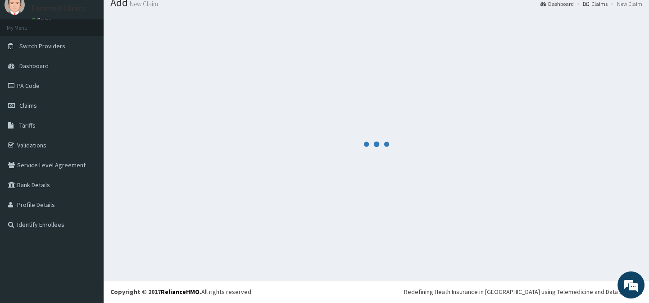
scroll to position [32, 0]
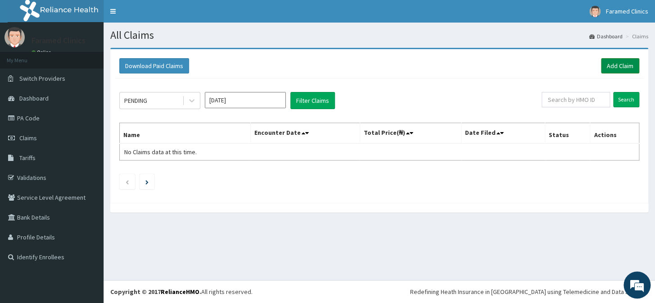
click at [617, 66] on link "Add Claim" at bounding box center [620, 65] width 38 height 15
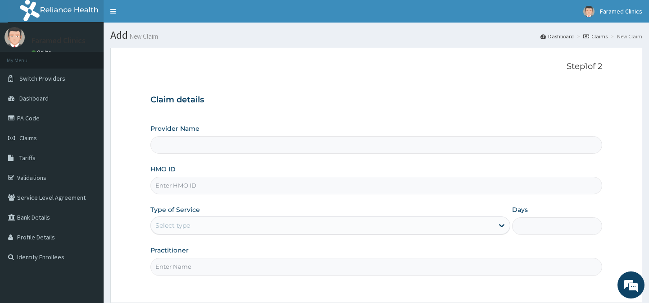
type input "Faramed clinics - Tollgate"
paste input "EAG/10018/C"
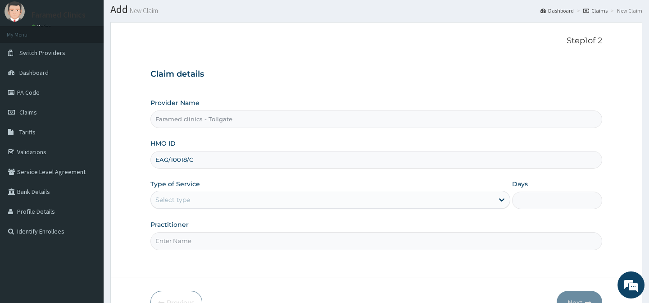
type input "EAG/10018/C"
click at [320, 210] on div "Provider Name Faramed clinics - Tollgate HMO ID EAG/10018/C Type of Service Sel…" at bounding box center [375, 173] width 451 height 151
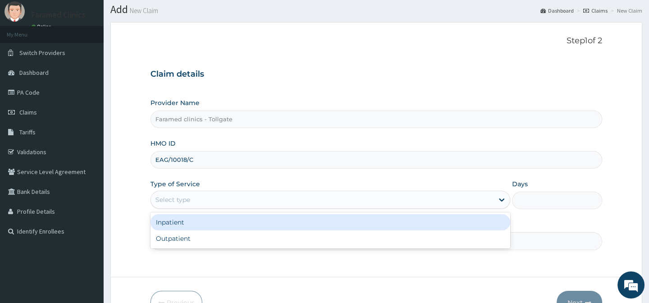
click at [286, 205] on div "Select type" at bounding box center [322, 199] width 343 height 14
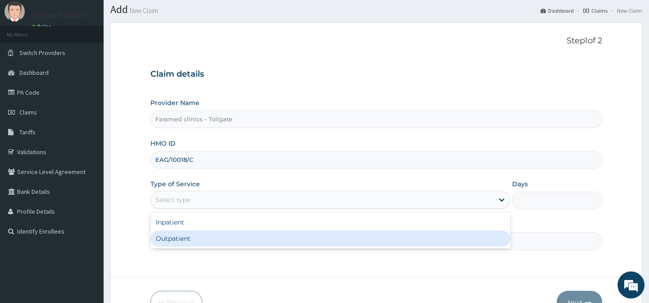
click at [254, 239] on div "Outpatient" at bounding box center [330, 238] width 360 height 16
type input "1"
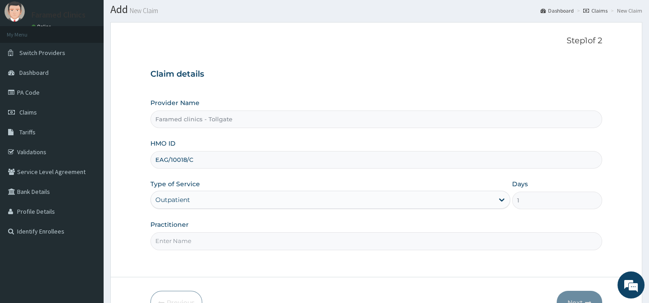
click at [344, 242] on input "Practitioner" at bounding box center [375, 241] width 451 height 18
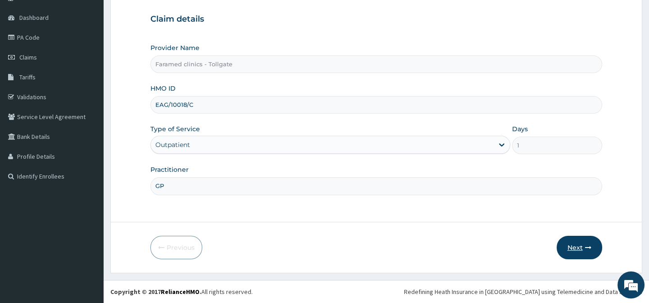
type input "GP"
click at [575, 249] on button "Next" at bounding box center [579, 247] width 45 height 23
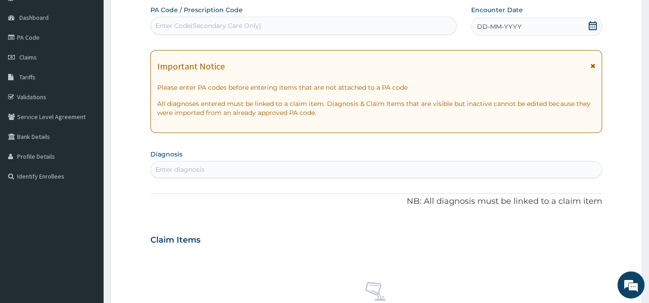
scroll to position [0, 0]
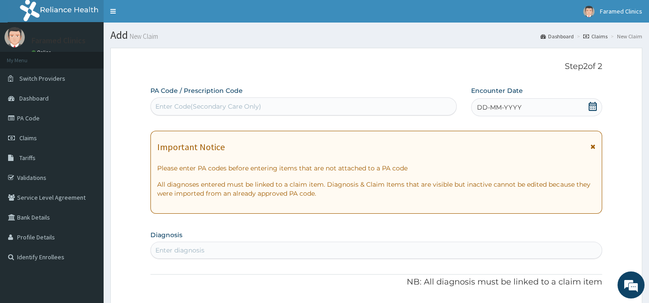
click at [303, 102] on div "Enter Code(Secondary Care Only)" at bounding box center [303, 106] width 305 height 14
paste input "PA/D5E3FC"
type input "PA/D5E3FC"
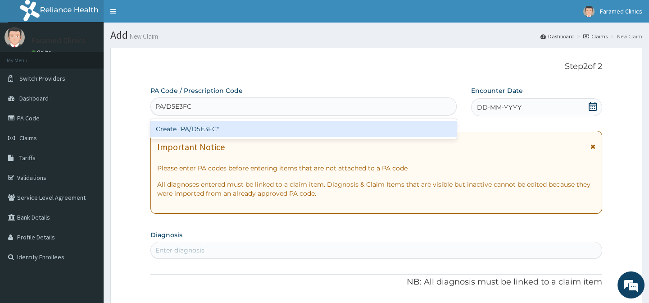
click at [278, 127] on div "Create "PA/D5E3FC"" at bounding box center [303, 129] width 306 height 16
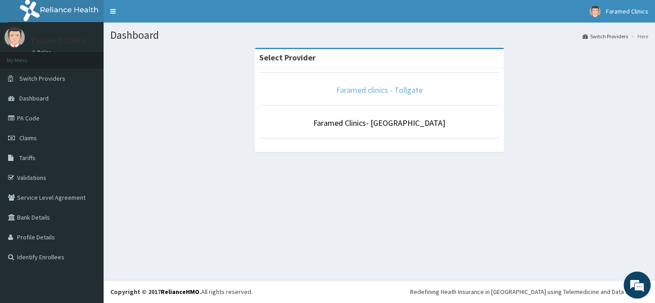
click at [371, 92] on link "Faramed clinics - Tollgate" at bounding box center [379, 90] width 86 height 10
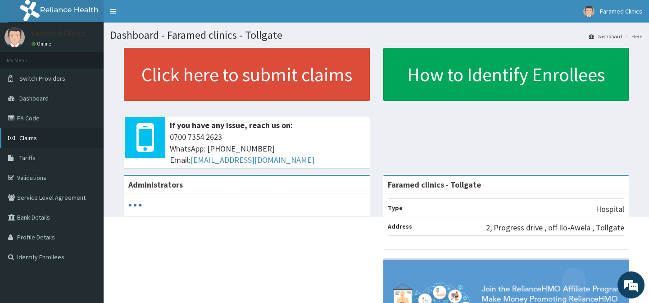
click at [50, 140] on link "Claims" at bounding box center [52, 138] width 104 height 20
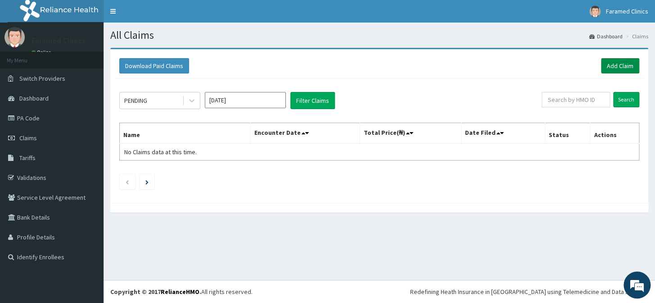
click at [615, 69] on link "Add Claim" at bounding box center [620, 65] width 38 height 15
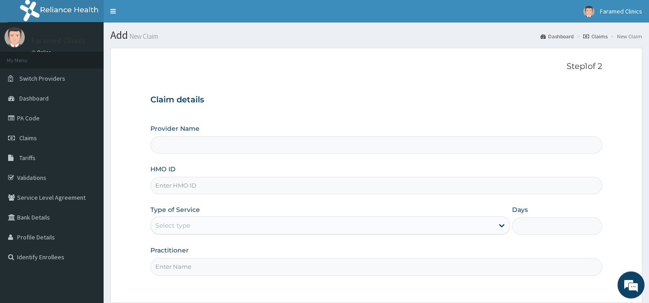
type input "Faramed clinics - Tollgate"
drag, startPoint x: 0, startPoint y: 0, endPoint x: 277, endPoint y: 189, distance: 335.0
click at [277, 189] on input "HMO ID" at bounding box center [375, 186] width 451 height 18
paste input "EAG/10018/C"
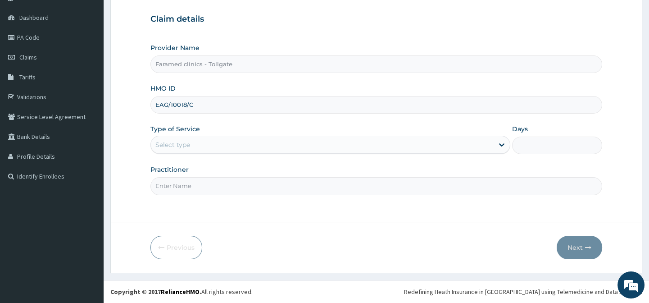
type input "EAG/10018/C"
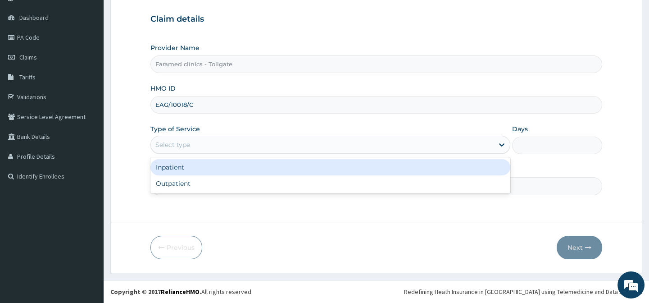
click at [266, 139] on div "Select type" at bounding box center [322, 144] width 343 height 14
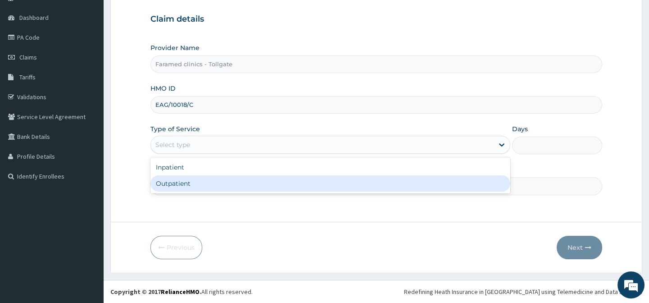
click at [240, 178] on div "Outpatient" at bounding box center [330, 183] width 360 height 16
type input "1"
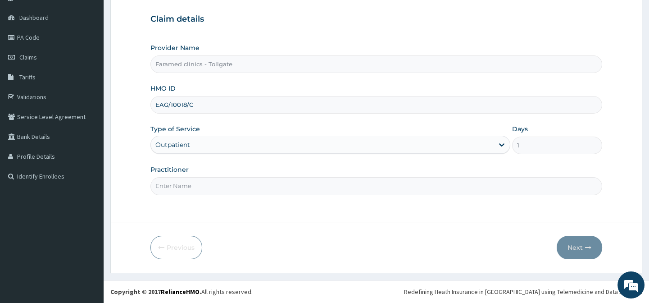
click at [220, 181] on input "Practitioner" at bounding box center [375, 186] width 451 height 18
type input "GP"
click at [600, 250] on button "Next" at bounding box center [579, 247] width 45 height 23
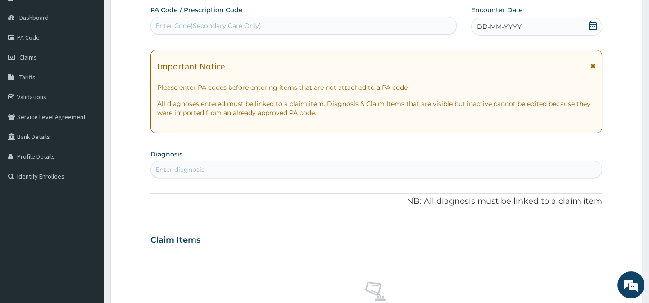
drag, startPoint x: 602, startPoint y: 132, endPoint x: 654, endPoint y: 108, distance: 57.6
click at [648, 108] on html "R EL Toggle navigation Faramed Clinics Faramed Clinics - [EMAIL_ADDRESS][DOMAIN…" at bounding box center [324, 242] width 649 height 647
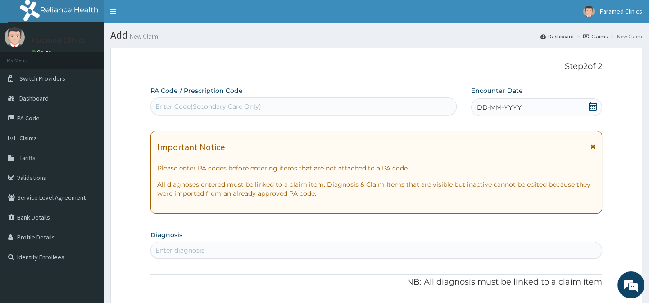
click at [257, 111] on div "Enter Code(Secondary Care Only)" at bounding box center [303, 106] width 305 height 14
click at [224, 103] on div "Enter Code(Secondary Care Only)" at bounding box center [208, 106] width 106 height 9
paste input "PA/D5E3FC"
type input "PA/D5E3FC"
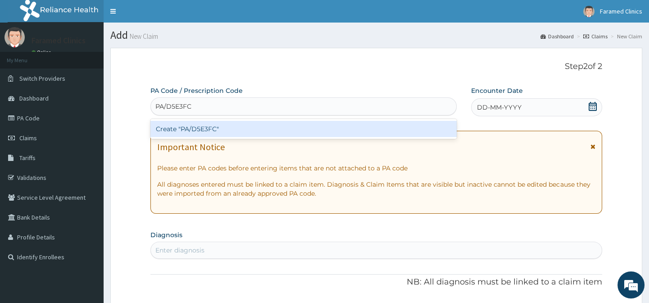
click at [269, 127] on div "Create "PA/D5E3FC"" at bounding box center [303, 129] width 306 height 16
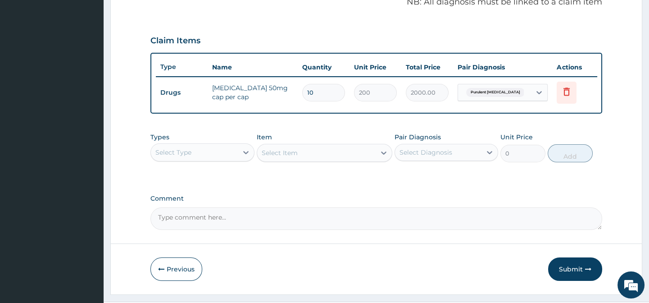
scroll to position [309, 0]
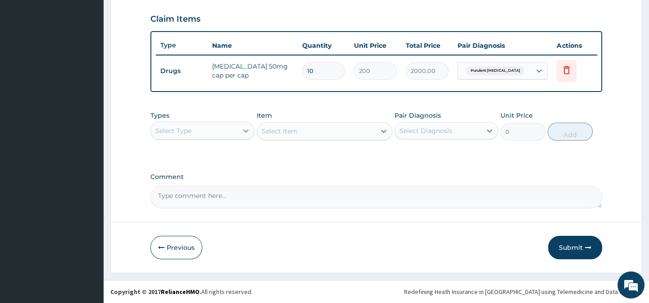
click at [240, 132] on div at bounding box center [246, 130] width 16 height 16
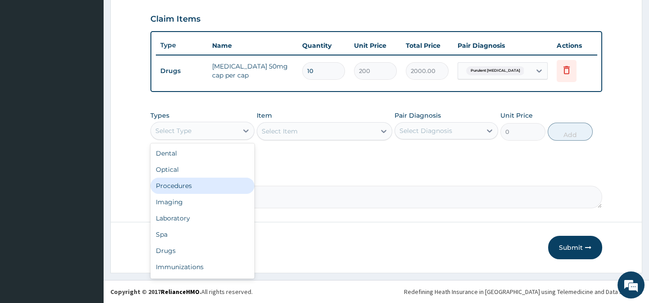
click at [195, 187] on div "Procedures" at bounding box center [202, 185] width 104 height 16
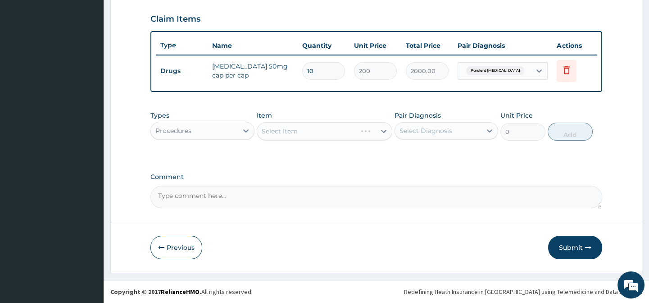
click at [415, 131] on div "Select Diagnosis" at bounding box center [425, 130] width 53 height 9
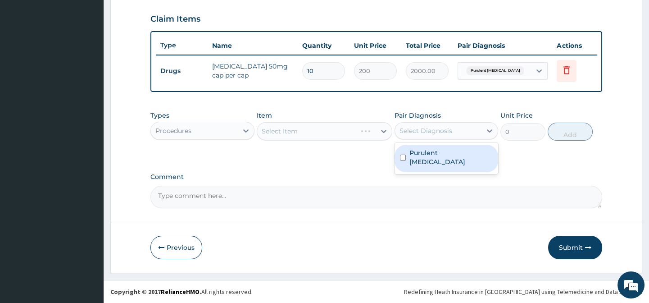
click at [428, 156] on label "Purulent [MEDICAL_DATA]" at bounding box center [450, 157] width 83 height 18
checkbox input "true"
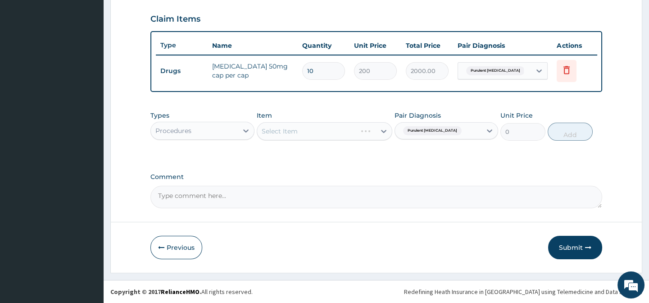
click at [360, 154] on div "Types Procedures Item Select Item Pair Diagnosis Purulent [MEDICAL_DATA] Unit P…" at bounding box center [375, 132] width 451 height 52
click at [360, 134] on div "Select Item" at bounding box center [316, 131] width 118 height 14
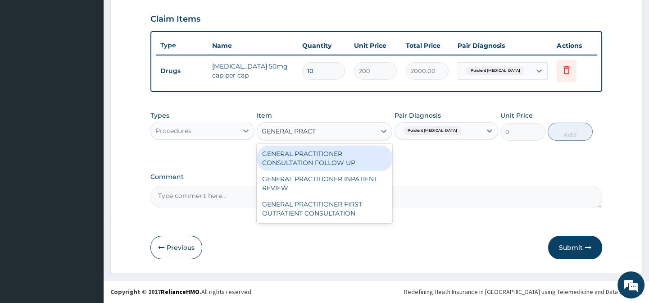
type input "GENERAL [PERSON_NAME]"
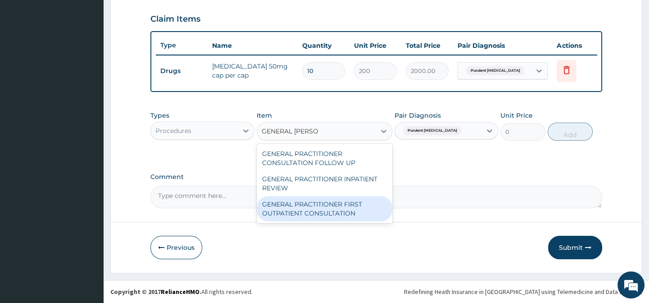
click at [326, 208] on div "GENERAL PRACTITIONER FIRST OUTPATIENT CONSULTATION" at bounding box center [325, 208] width 136 height 25
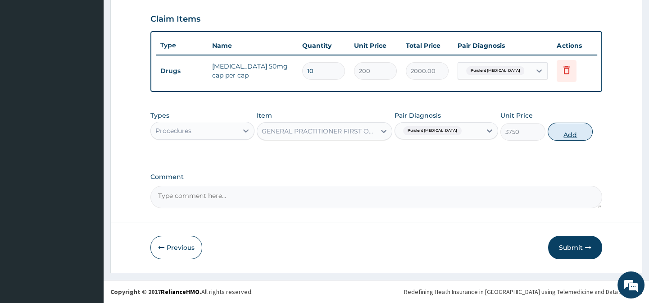
click at [574, 137] on button "Add" at bounding box center [570, 131] width 45 height 18
type input "0"
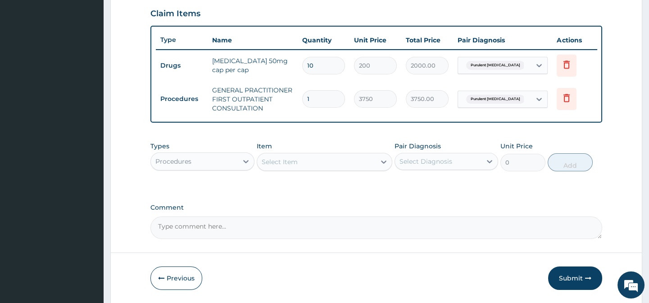
scroll to position [345, 0]
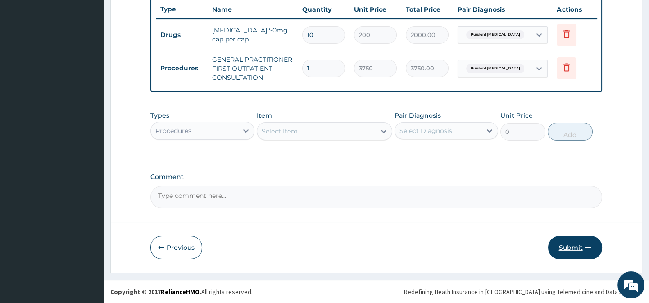
click at [582, 247] on button "Submit" at bounding box center [575, 247] width 54 height 23
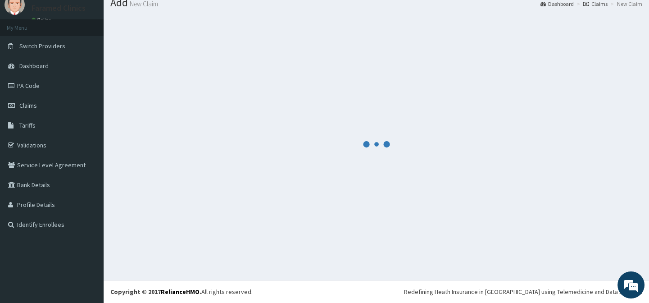
scroll to position [32, 0]
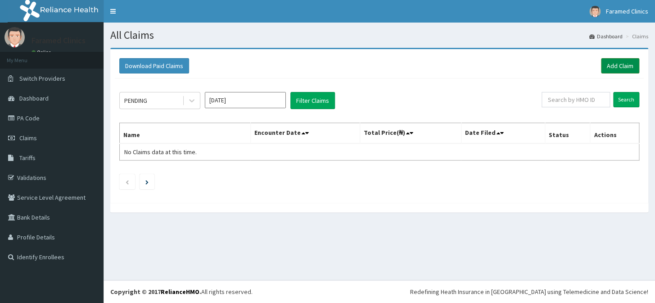
click at [620, 65] on link "Add Claim" at bounding box center [620, 65] width 38 height 15
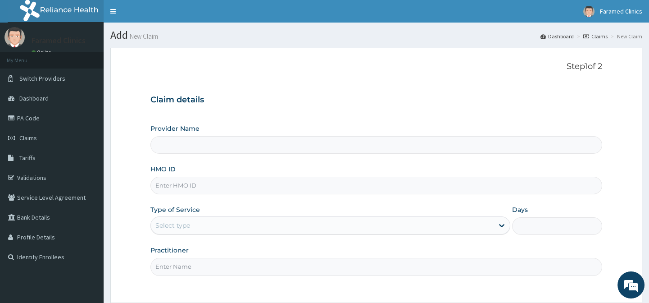
type input "Faramed clinics - Tollgate"
click at [255, 186] on input "HMO ID" at bounding box center [375, 186] width 451 height 18
paste input "EAG/10018/B"
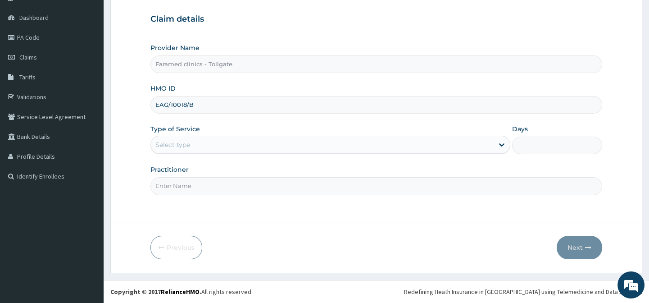
type input "EAG/10018/B"
click at [283, 144] on div "Select type" at bounding box center [322, 144] width 343 height 14
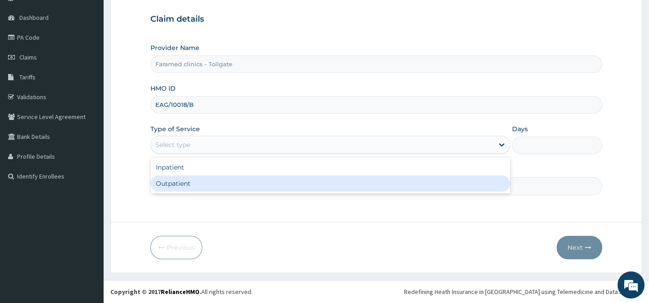
click at [263, 179] on div "Outpatient" at bounding box center [330, 183] width 360 height 16
type input "1"
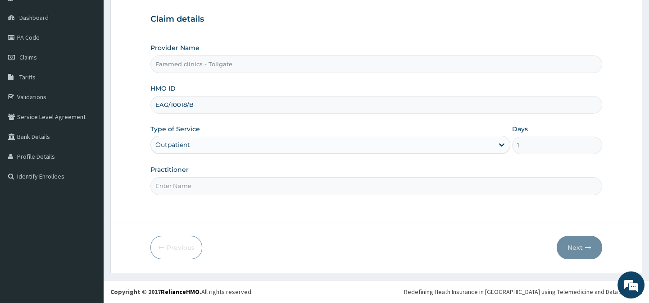
click at [242, 184] on input "Practitioner" at bounding box center [375, 186] width 451 height 18
type input "GP"
click at [422, 243] on div "Previous Next" at bounding box center [375, 247] width 451 height 23
click at [584, 243] on button "Next" at bounding box center [579, 247] width 45 height 23
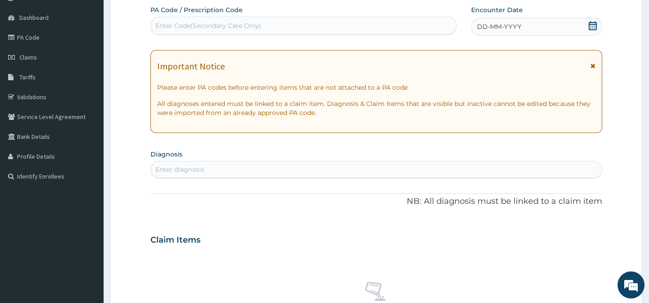
scroll to position [8, 0]
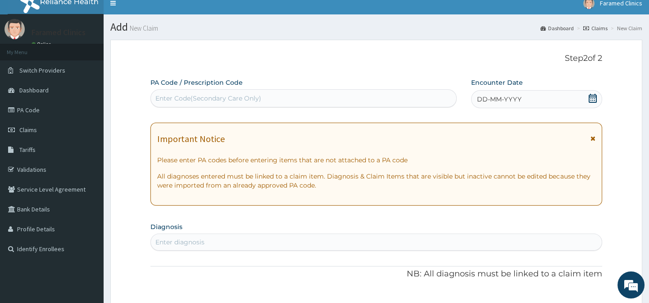
click at [202, 95] on div "Enter Code(Secondary Care Only)" at bounding box center [208, 98] width 106 height 9
paste input "PA/9DDC79"
type input "PA/9DDC79"
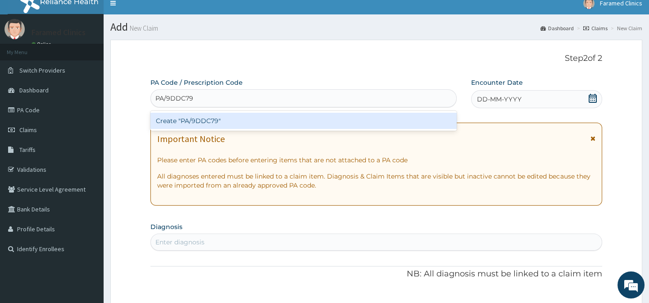
click at [210, 114] on div "Create "PA/9DDC79"" at bounding box center [303, 121] width 306 height 16
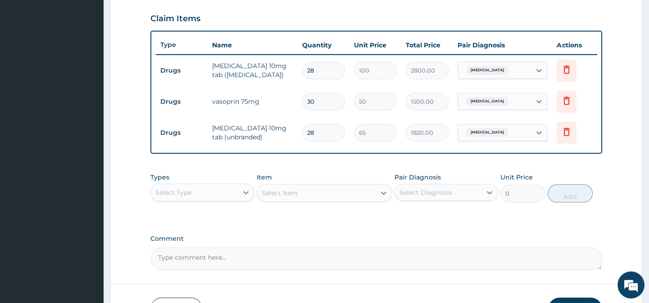
scroll to position [308, 0]
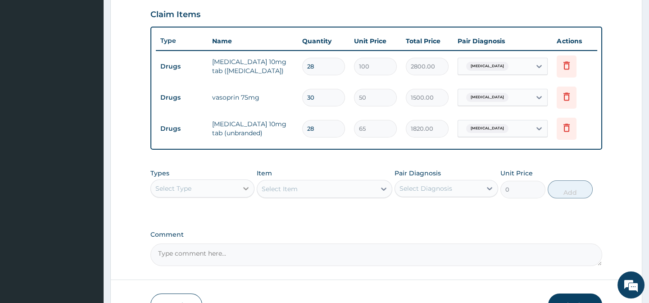
click at [241, 191] on icon at bounding box center [245, 188] width 9 height 9
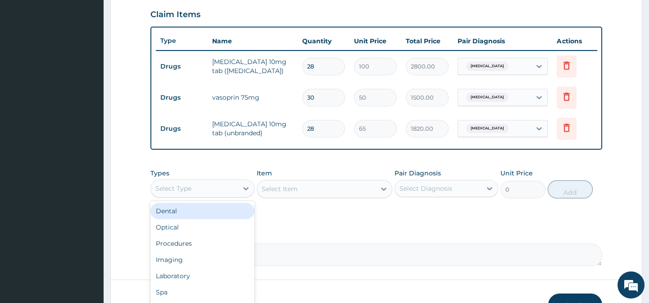
scroll to position [372, 0]
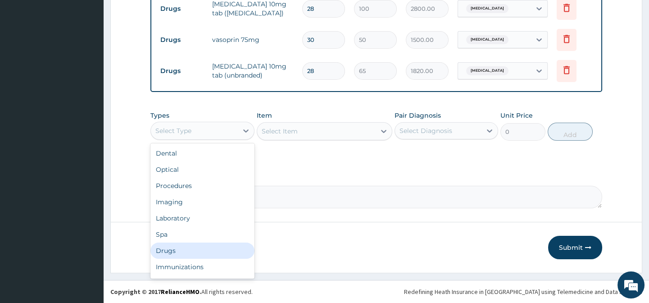
click at [203, 251] on div "Drugs" at bounding box center [202, 250] width 104 height 16
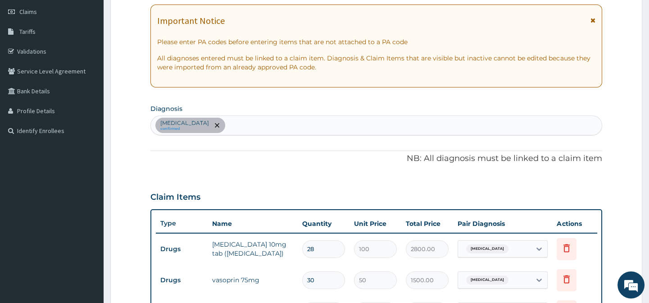
scroll to position [108, 0]
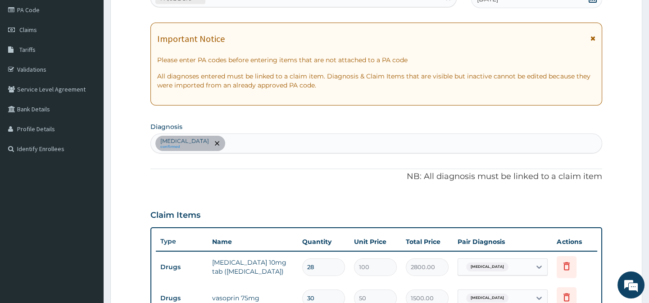
click at [362, 142] on div "[MEDICAL_DATA] confirmed" at bounding box center [376, 143] width 450 height 19
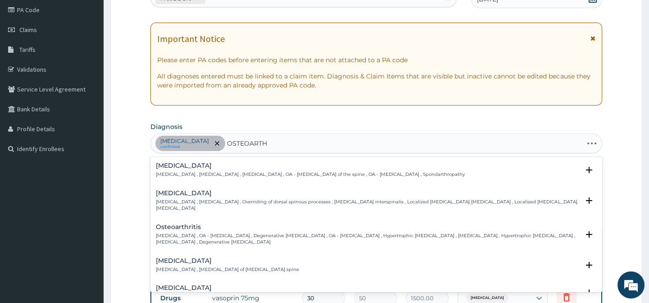
type input "OSTEOARTHR"
click at [275, 235] on p "[MEDICAL_DATA] , OA - [MEDICAL_DATA] , Degenerative [MEDICAL_DATA] , OA - [MEDI…" at bounding box center [367, 238] width 423 height 13
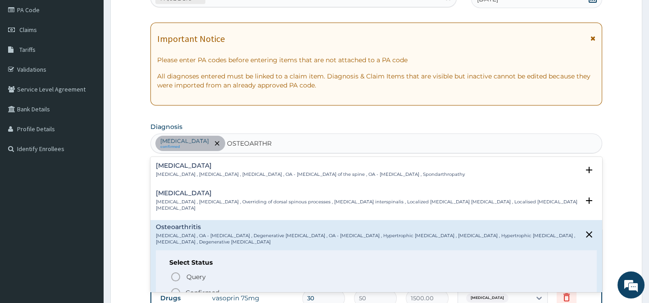
click at [175, 291] on icon "status option filled" at bounding box center [175, 292] width 11 height 11
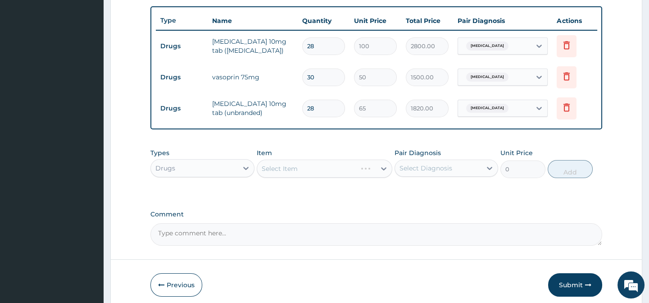
scroll to position [342, 0]
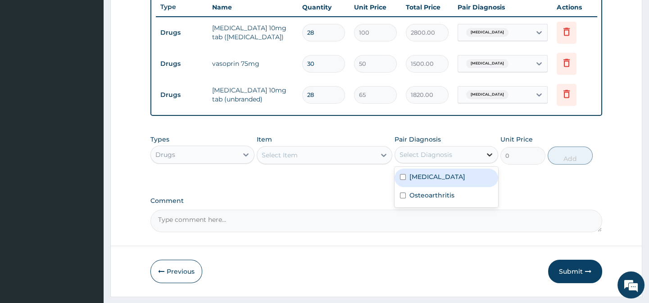
click at [484, 161] on div at bounding box center [489, 154] width 16 height 16
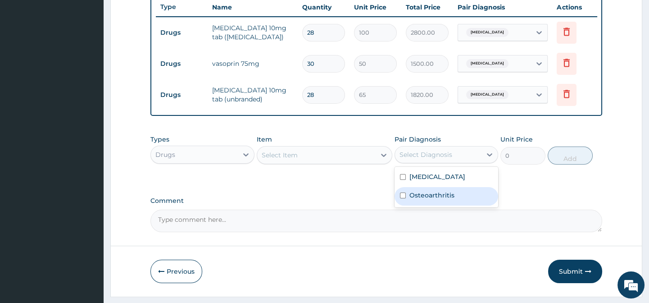
click at [450, 199] on label "Osteoarthritis" at bounding box center [431, 194] width 45 height 9
checkbox input "true"
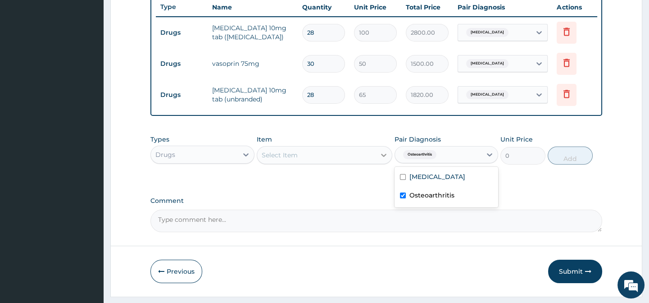
click at [382, 159] on icon at bounding box center [383, 154] width 9 height 9
type input "GENERAL PRACTIT"
click at [224, 162] on div "Drugs" at bounding box center [194, 154] width 86 height 14
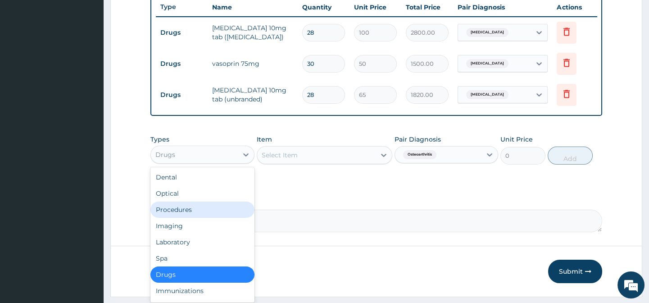
click at [186, 218] on div "Procedures" at bounding box center [202, 209] width 104 height 16
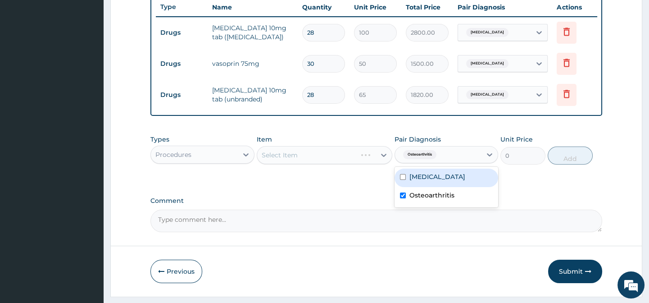
click at [420, 159] on span "Osteoarthritis" at bounding box center [419, 154] width 33 height 9
click at [432, 181] on label "[MEDICAL_DATA]" at bounding box center [437, 176] width 56 height 9
checkbox input "true"
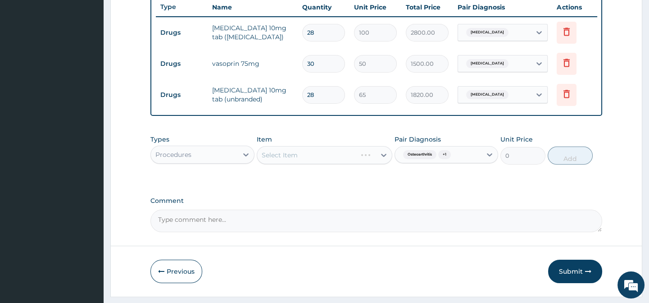
click at [389, 154] on div "Select Item" at bounding box center [325, 155] width 136 height 18
click at [376, 164] on div "Select Item" at bounding box center [325, 155] width 136 height 18
click at [383, 157] on icon at bounding box center [383, 155] width 5 height 3
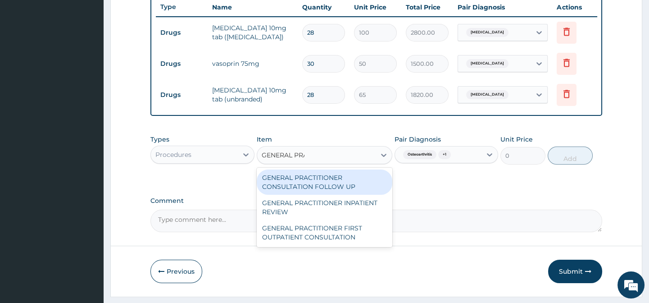
type input "GENERAL PRAC"
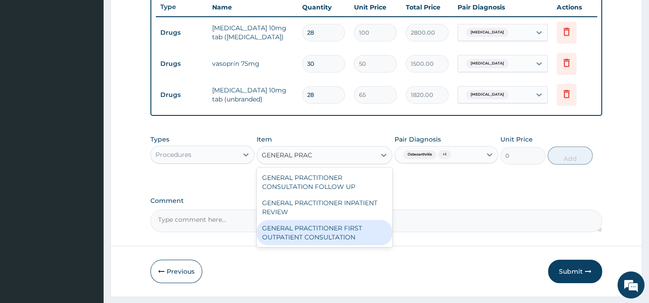
click at [349, 239] on div "GENERAL PRACTITIONER FIRST OUTPATIENT CONSULTATION" at bounding box center [325, 232] width 136 height 25
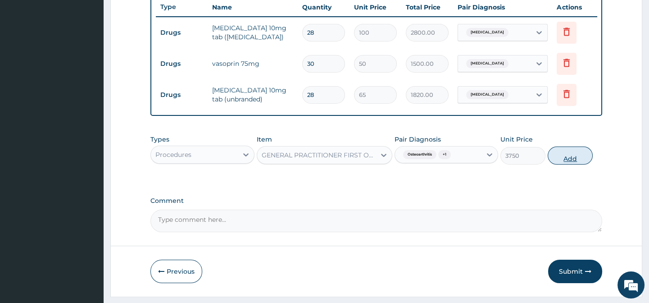
click at [567, 164] on button "Add" at bounding box center [570, 155] width 45 height 18
type input "0"
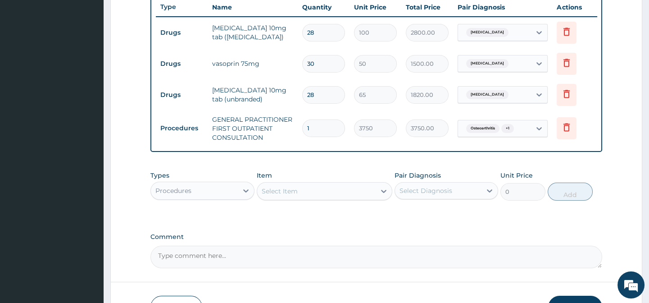
click at [244, 199] on div at bounding box center [246, 190] width 16 height 17
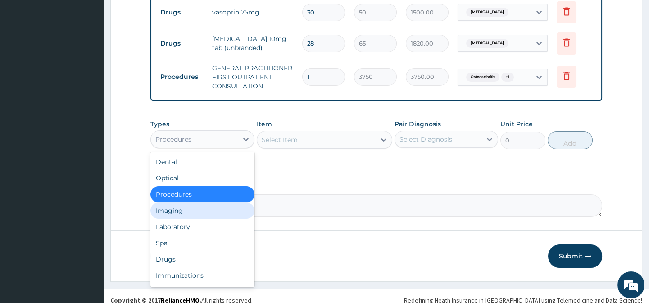
scroll to position [400, 0]
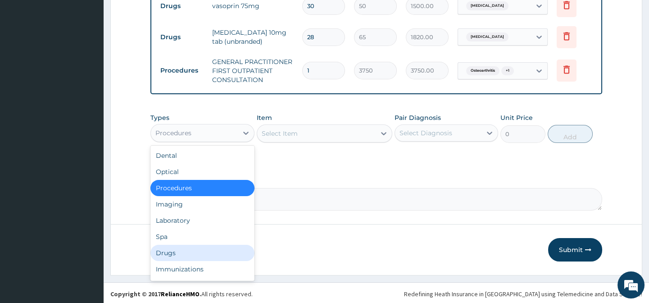
click at [217, 254] on div "Drugs" at bounding box center [202, 253] width 104 height 16
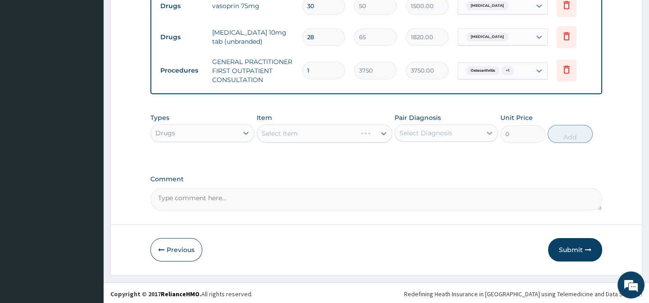
click at [484, 141] on div at bounding box center [489, 133] width 16 height 16
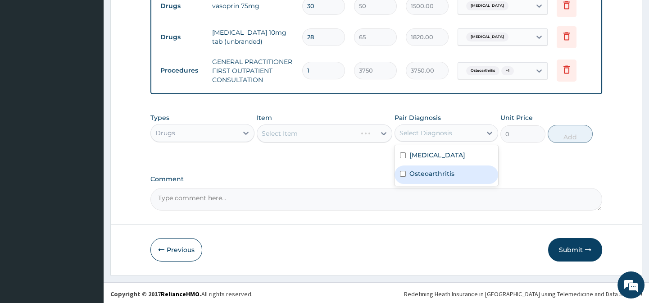
click at [453, 176] on div "Osteoarthritis" at bounding box center [446, 174] width 104 height 18
checkbox input "true"
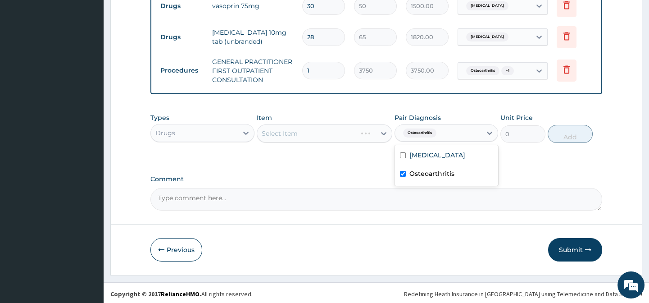
click at [385, 134] on div "Select Item" at bounding box center [325, 133] width 136 height 18
click at [378, 141] on div "Select Item" at bounding box center [325, 133] width 136 height 18
click at [379, 138] on icon at bounding box center [383, 133] width 9 height 9
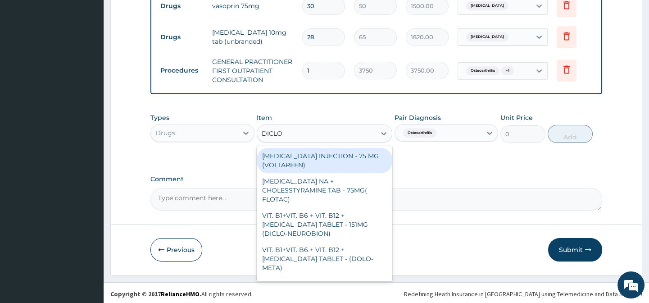
type input "DICLOFE"
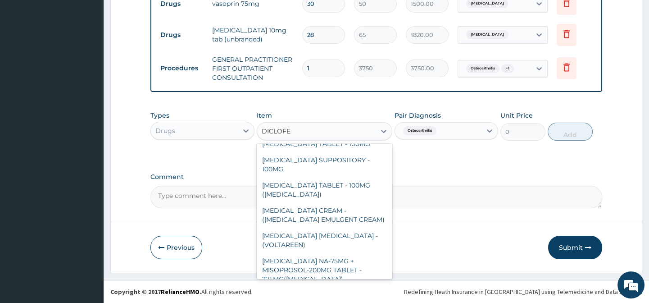
scroll to position [196, 0]
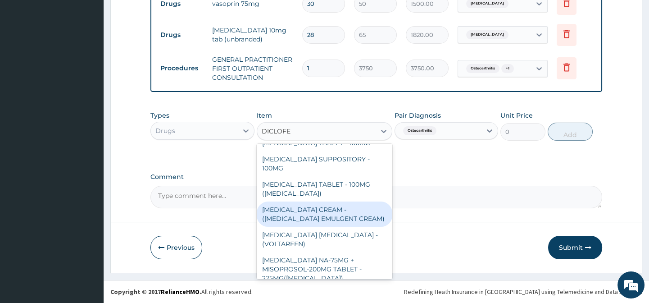
click at [345, 209] on div "[MEDICAL_DATA] CREAM - ([MEDICAL_DATA] EMULGENT CREAM)" at bounding box center [325, 213] width 136 height 25
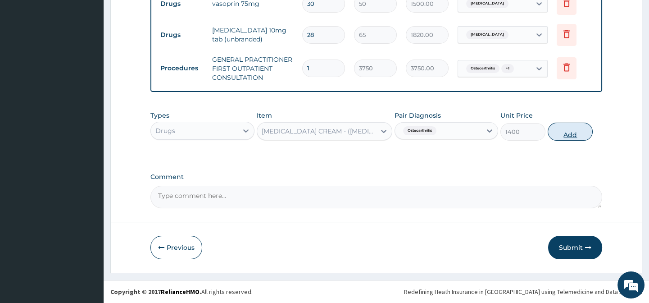
click at [569, 131] on button "Add" at bounding box center [570, 131] width 45 height 18
type input "0"
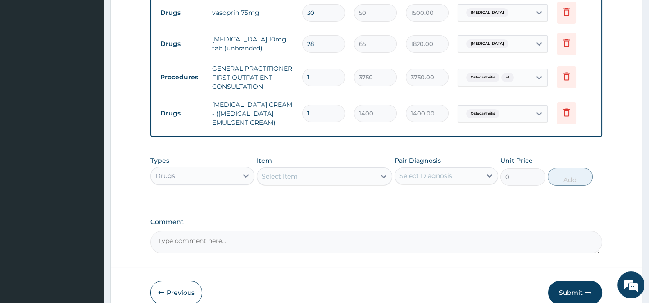
scroll to position [444, 0]
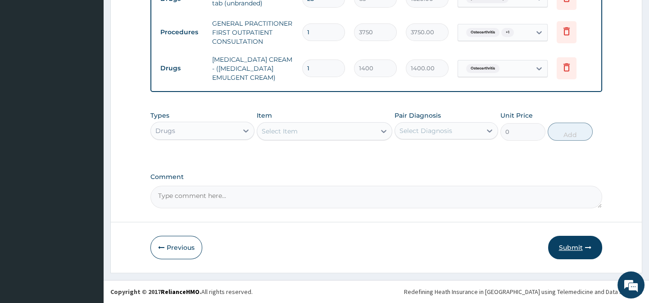
click at [575, 248] on button "Submit" at bounding box center [575, 247] width 54 height 23
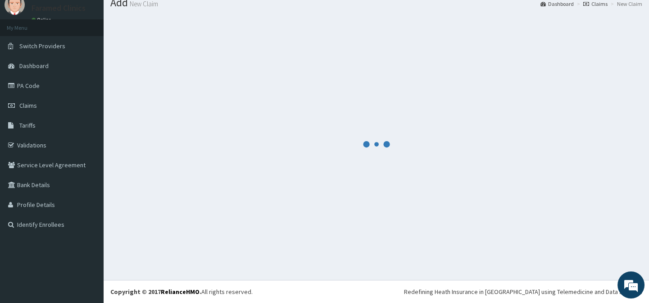
scroll to position [32, 0]
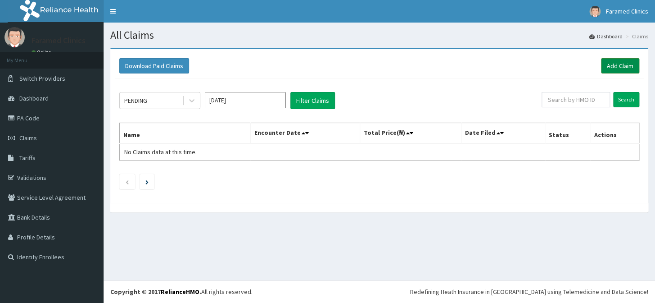
click at [603, 68] on link "Add Claim" at bounding box center [620, 65] width 38 height 15
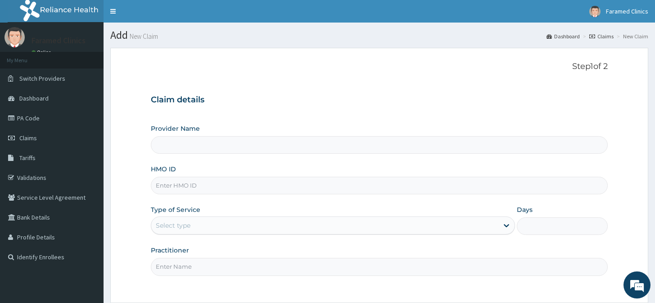
type input "Faramed clinics - Tollgate"
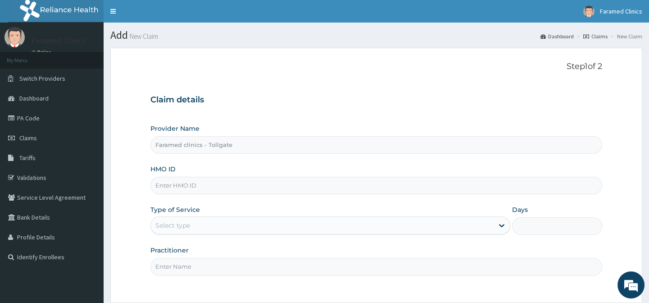
click at [199, 190] on input "HMO ID" at bounding box center [375, 186] width 451 height 18
paste input "REB/10027/A"
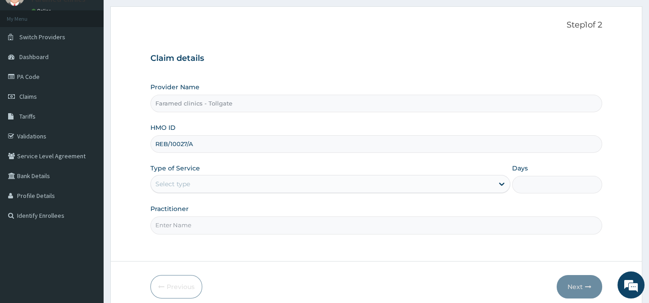
scroll to position [50, 0]
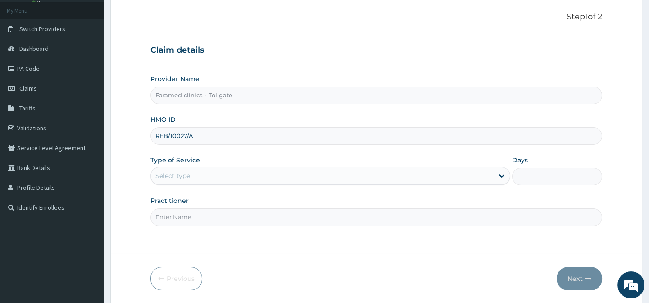
type input "REB/10027/A"
click at [357, 168] on div "Select type" at bounding box center [322, 175] width 343 height 14
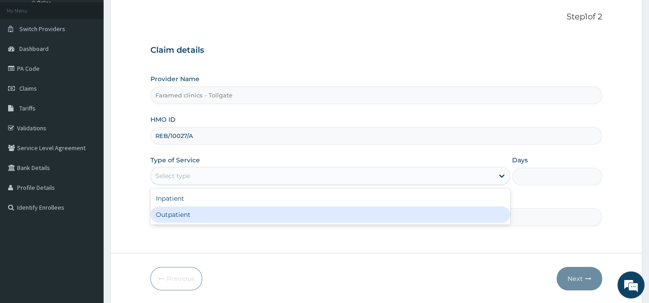
click at [271, 220] on div "Outpatient" at bounding box center [330, 214] width 360 height 16
type input "1"
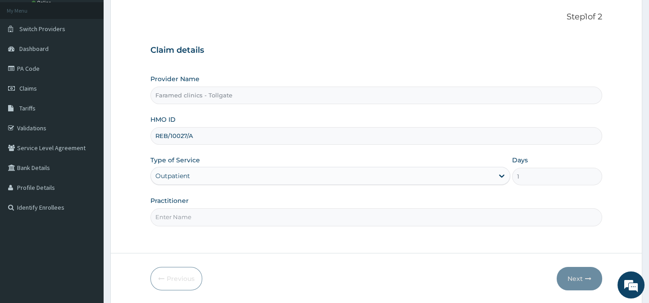
click at [249, 216] on input "Practitioner" at bounding box center [375, 217] width 451 height 18
type input "GP"
click at [490, 219] on input "GP" at bounding box center [375, 217] width 451 height 18
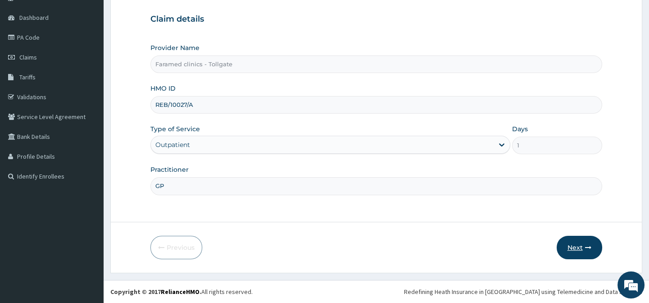
click at [588, 245] on icon "button" at bounding box center [588, 247] width 6 height 6
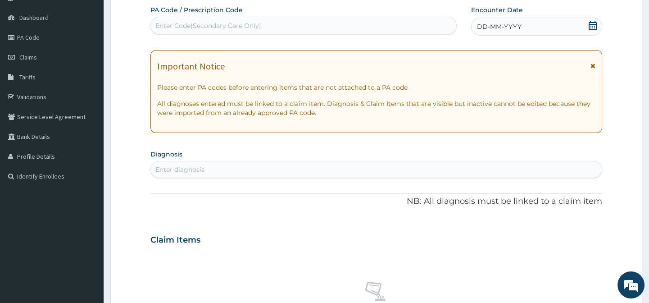
click at [633, 135] on form "Step 2 of 2 PA Code / Prescription Code Enter Code(Secondary Care Only) Encount…" at bounding box center [376, 251] width 532 height 569
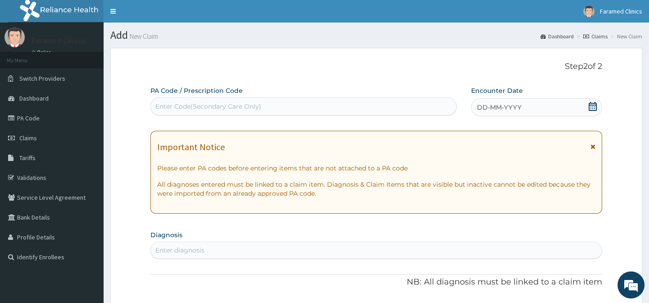
scroll to position [19, 0]
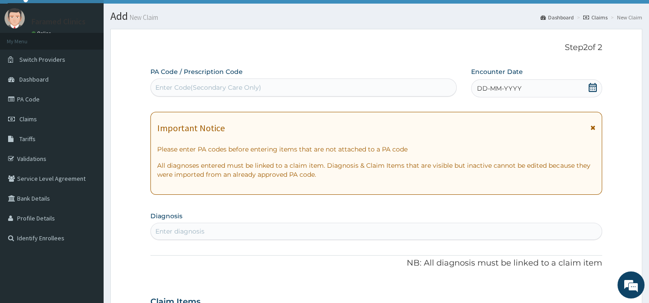
click at [592, 89] on icon at bounding box center [593, 87] width 8 height 9
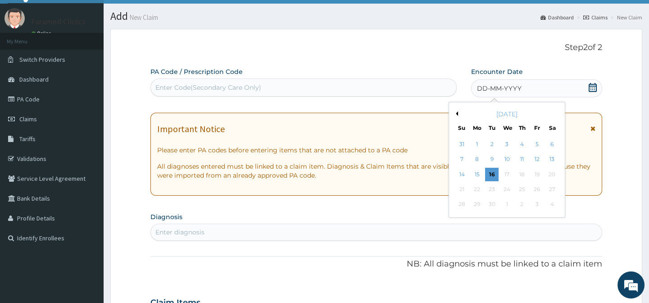
click at [457, 115] on div "September 2025" at bounding box center [507, 113] width 109 height 9
click at [456, 114] on button "Previous Month" at bounding box center [455, 113] width 5 height 5
click at [533, 141] on div "1" at bounding box center [537, 144] width 14 height 14
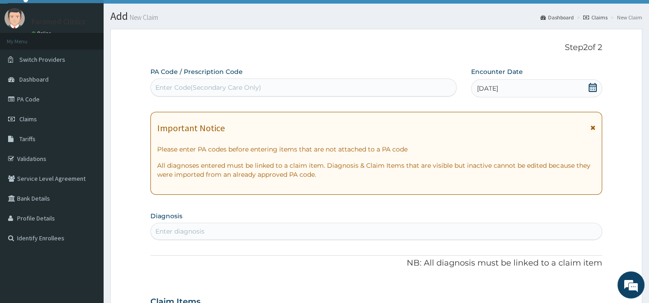
scroll to position [100, 0]
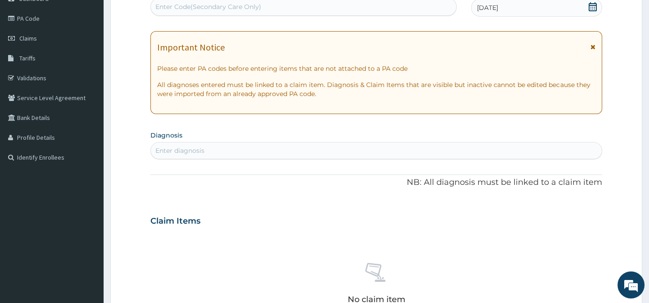
click at [364, 153] on div "Enter diagnosis" at bounding box center [376, 150] width 450 height 14
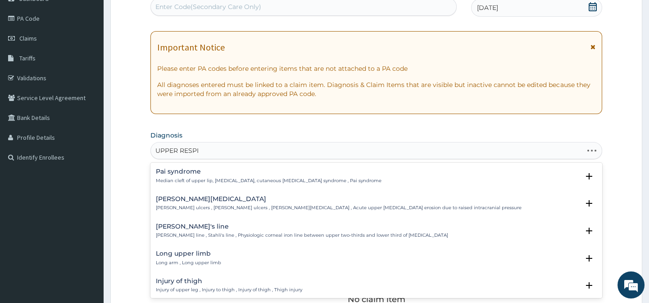
type input "UPPER RESPIR"
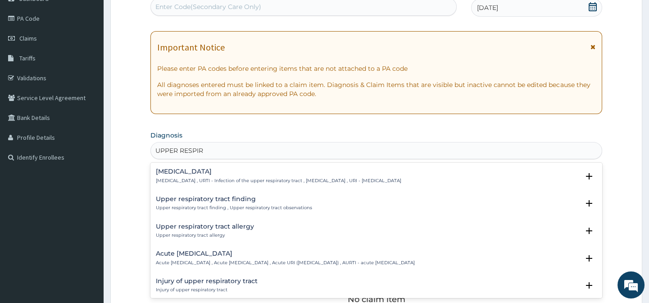
click at [290, 174] on h4 "Upper respiratory infection" at bounding box center [278, 171] width 245 height 7
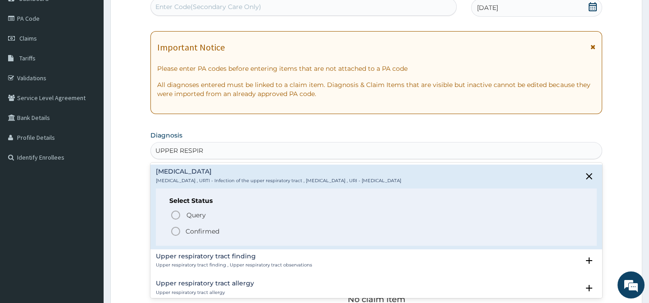
click at [175, 228] on icon "status option filled" at bounding box center [175, 231] width 11 height 11
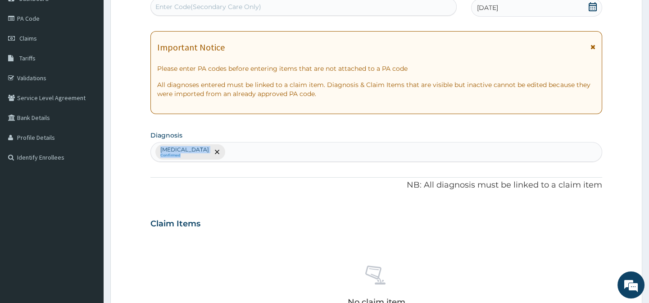
drag, startPoint x: 635, startPoint y: 148, endPoint x: 654, endPoint y: 139, distance: 20.9
click at [649, 139] on html "R EL Toggle navigation Faramed Clinics Faramed Clinics - faramedclinics@yahoo.c…" at bounding box center [324, 224] width 649 height 649
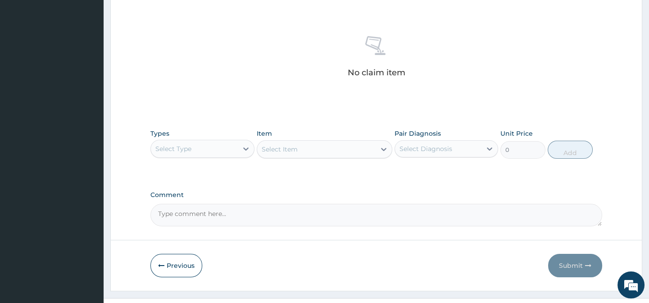
scroll to position [342, 0]
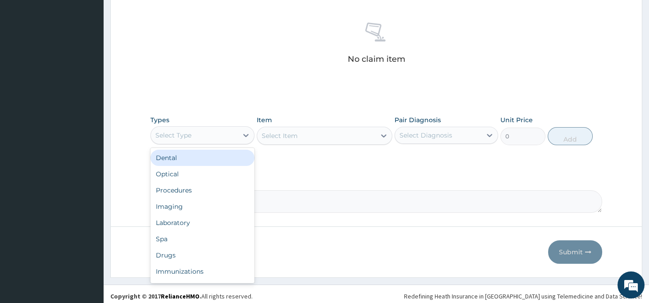
click at [234, 132] on div "Select Type" at bounding box center [194, 135] width 86 height 14
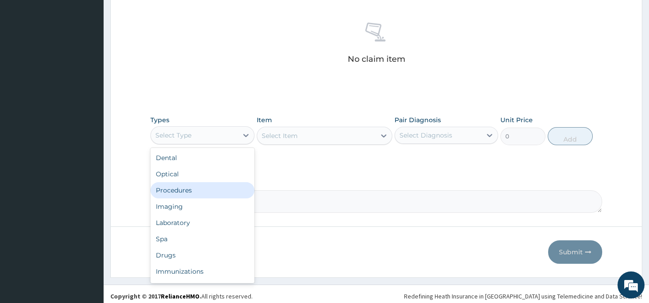
click at [202, 190] on div "Procedures" at bounding box center [202, 190] width 104 height 16
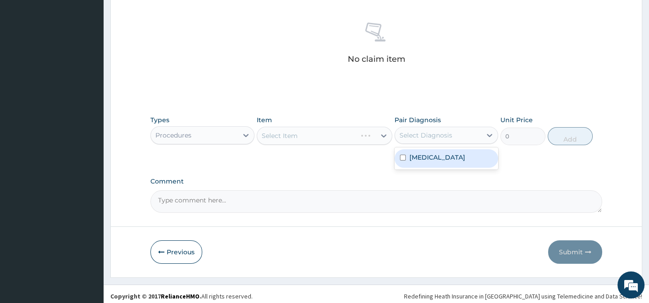
click at [476, 132] on div "Select Diagnosis" at bounding box center [438, 135] width 86 height 14
click at [463, 158] on label "Upper respiratory infection" at bounding box center [437, 157] width 56 height 9
checkbox input "true"
click at [370, 161] on div "Types Procedures Item Select Item Pair Diagnosis option Upper respiratory infec…" at bounding box center [375, 137] width 451 height 52
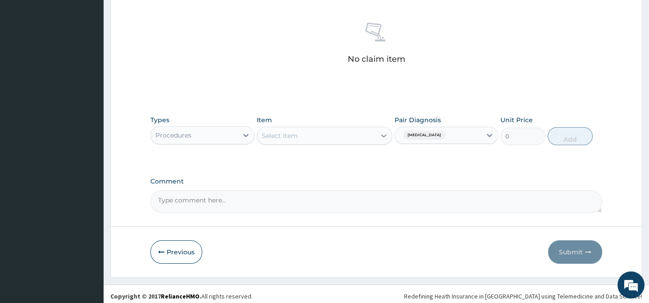
click at [380, 139] on icon at bounding box center [383, 135] width 9 height 9
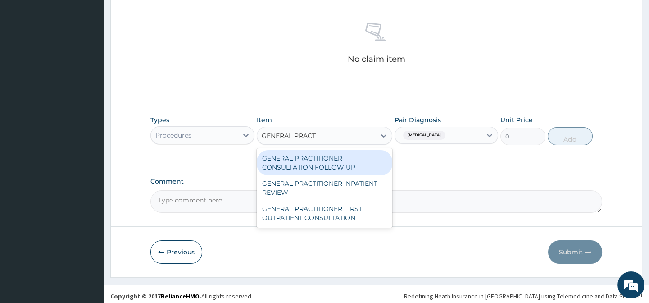
type input "GENERAL PRACTI"
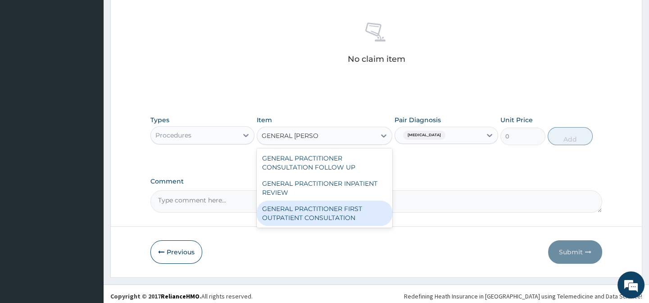
click at [327, 211] on div "GENERAL PRACTITIONER FIRST OUTPATIENT CONSULTATION" at bounding box center [325, 212] width 136 height 25
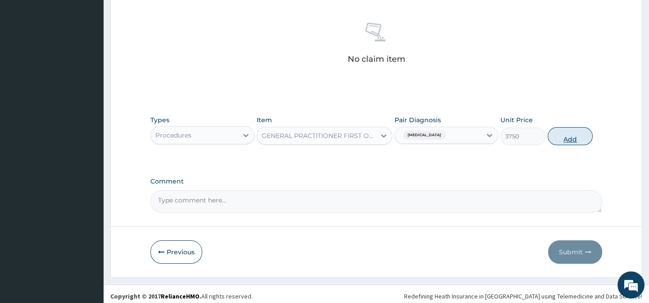
click at [568, 140] on button "Add" at bounding box center [570, 136] width 45 height 18
type input "0"
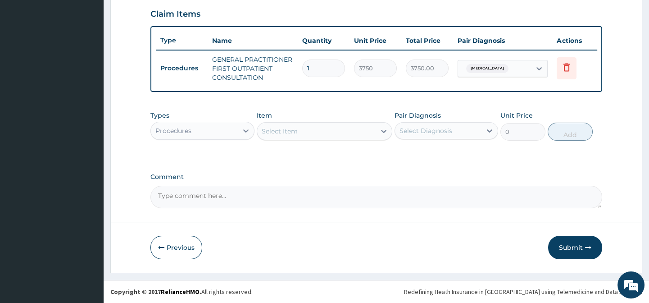
scroll to position [314, 0]
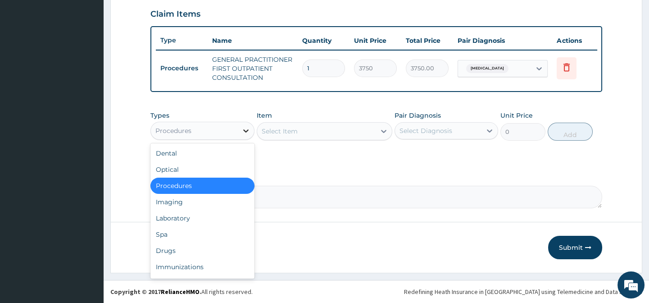
click at [241, 129] on icon at bounding box center [245, 130] width 9 height 9
click at [191, 252] on div "Drugs" at bounding box center [202, 250] width 104 height 16
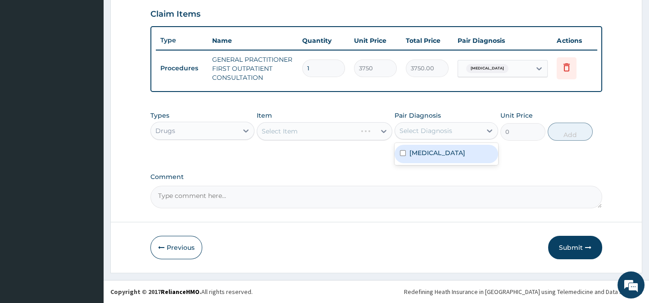
click at [474, 127] on div "Select Diagnosis" at bounding box center [438, 130] width 86 height 14
click at [457, 157] on label "Upper respiratory infection" at bounding box center [437, 152] width 56 height 9
checkbox input "true"
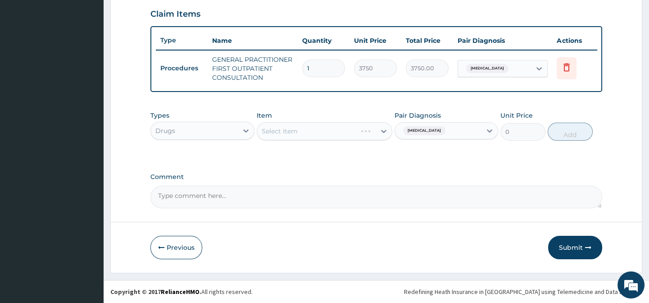
click at [339, 185] on div "Comment" at bounding box center [375, 190] width 451 height 35
click at [378, 136] on div at bounding box center [384, 131] width 16 height 16
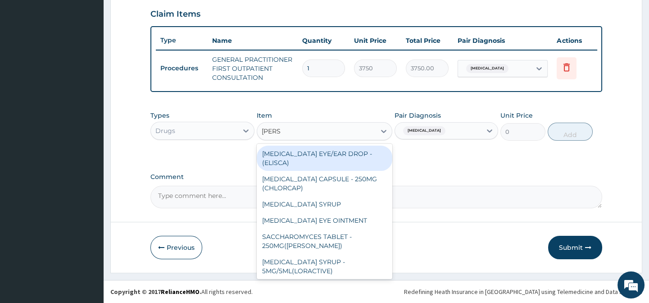
type input "LORAT"
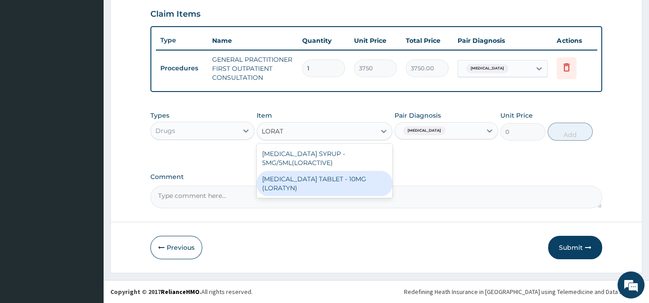
click at [322, 189] on div "[MEDICAL_DATA] TABLET - 10MG (LORATYN)" at bounding box center [325, 183] width 136 height 25
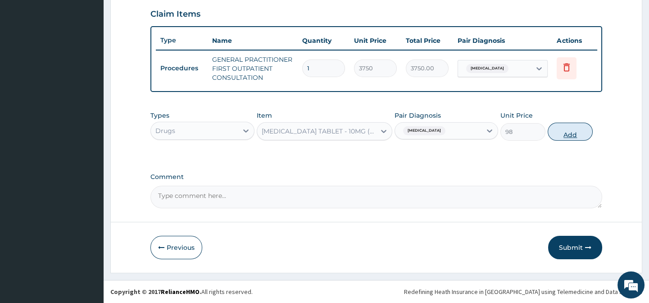
click at [569, 127] on button "Add" at bounding box center [570, 131] width 45 height 18
type input "0"
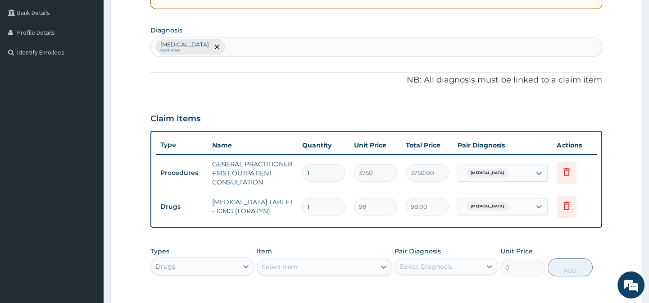
scroll to position [200, 0]
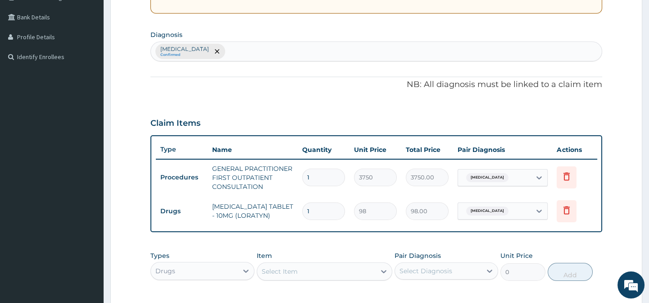
click at [310, 52] on div "Upper respiratory infection Confirmed" at bounding box center [376, 51] width 450 height 19
type input "NAUSEA"
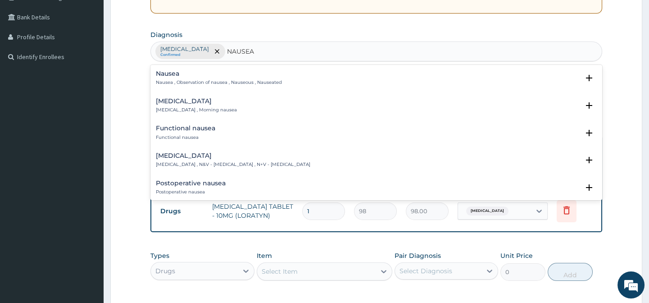
click at [259, 69] on div "Nausea Nausea , Observation of nausea , Nauseous , Nauseated Select Status Quer…" at bounding box center [375, 80] width 451 height 27
click at [223, 154] on h4 "Nausea and vomiting" at bounding box center [233, 155] width 154 height 7
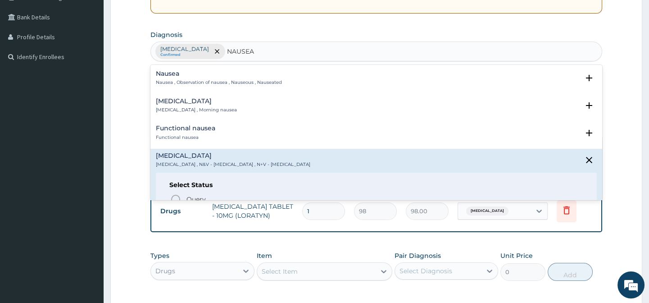
scroll to position [77, 0]
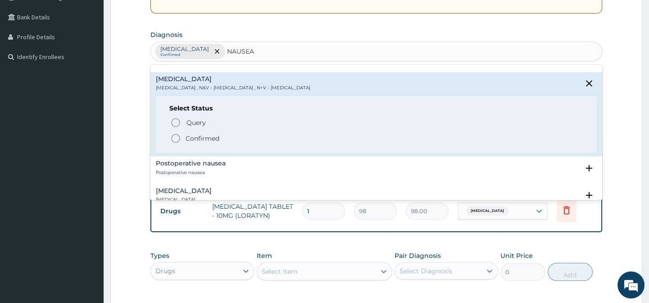
click at [222, 139] on span "Confirmed" at bounding box center [376, 138] width 413 height 11
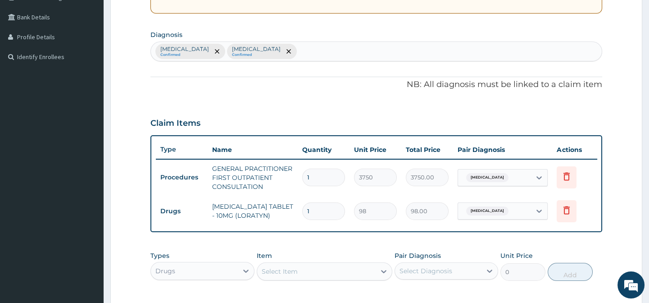
drag, startPoint x: 366, startPoint y: 64, endPoint x: 365, endPoint y: 59, distance: 5.0
click at [365, 59] on div "PA Code / Prescription Code Enter Code(Secondary Care Only) Encounter Date 01-0…" at bounding box center [375, 117] width 451 height 462
click at [365, 59] on div "Upper respiratory infection Confirmed Nausea and vomiting Confirmed" at bounding box center [376, 51] width 450 height 19
type input "MYALGIA"
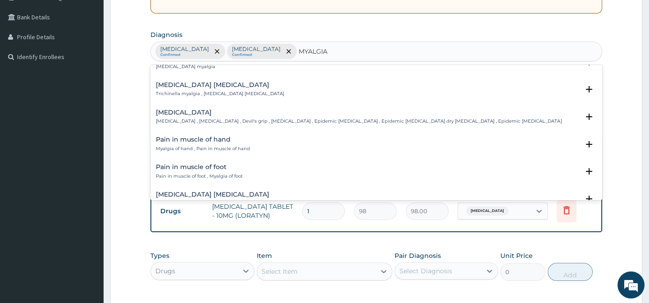
scroll to position [0, 0]
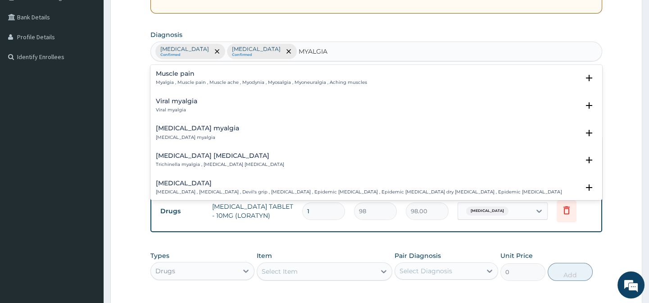
click at [216, 73] on h4 "Muscle pain" at bounding box center [261, 73] width 211 height 7
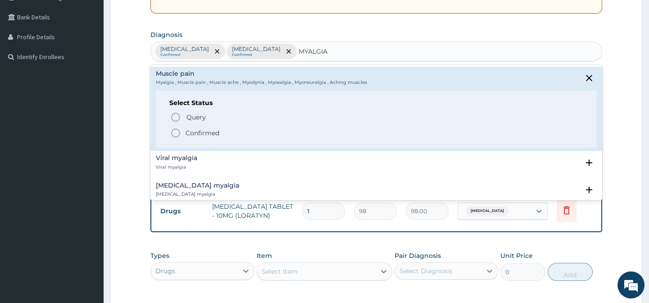
click at [184, 134] on span "Confirmed" at bounding box center [376, 132] width 413 height 11
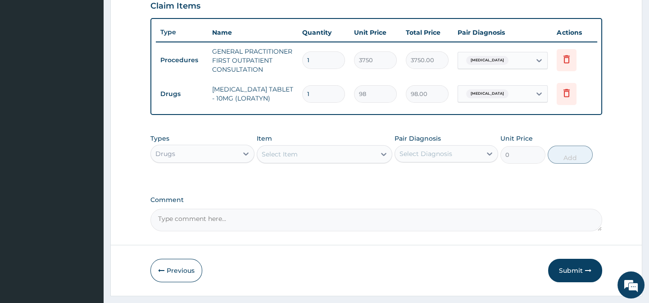
scroll to position [321, 0]
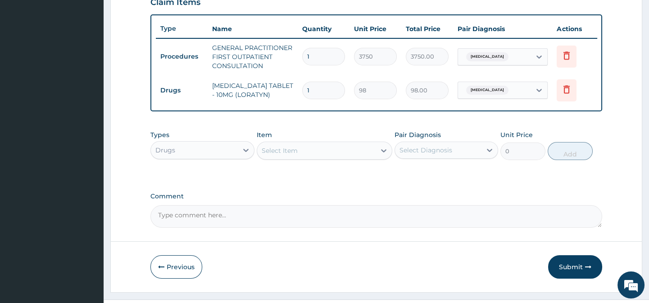
drag, startPoint x: 427, startPoint y: 168, endPoint x: 457, endPoint y: 152, distance: 33.6
click at [457, 152] on div "Types Drugs Item Select Item Pair Diagnosis Select Diagnosis Unit Price 0 Add" at bounding box center [375, 145] width 451 height 39
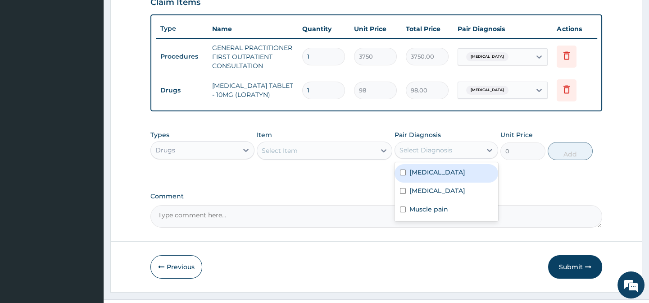
click at [457, 152] on div "Select Diagnosis" at bounding box center [438, 150] width 86 height 14
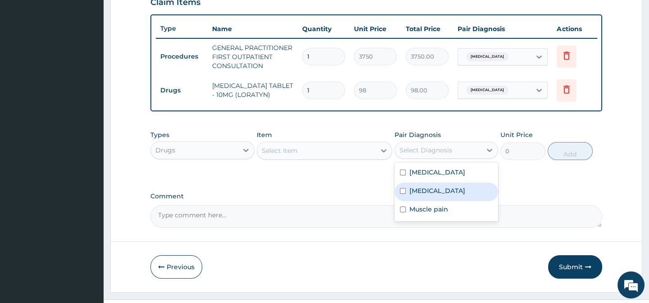
click at [419, 195] on label "Nausea and vomiting" at bounding box center [437, 190] width 56 height 9
checkbox input "true"
click at [373, 149] on div "Select Item" at bounding box center [316, 150] width 118 height 14
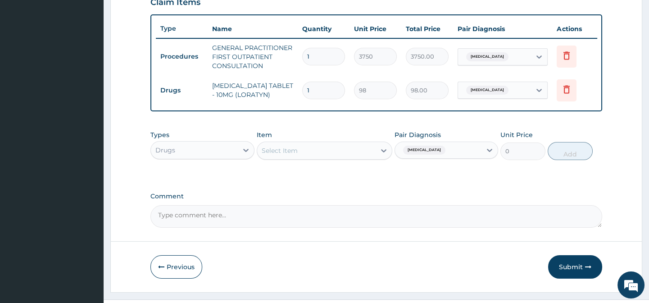
click at [316, 147] on div "Select Item" at bounding box center [325, 150] width 136 height 18
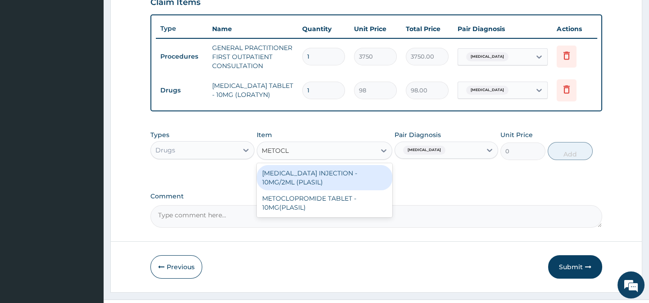
type input "METOCLO"
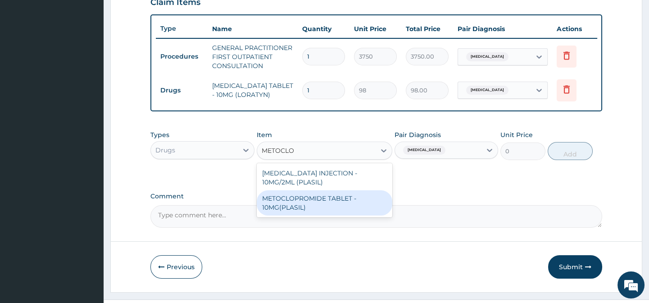
click at [326, 202] on div "METOCLOPROMIDE TABLET - 10MG(PLASIL)" at bounding box center [325, 202] width 136 height 25
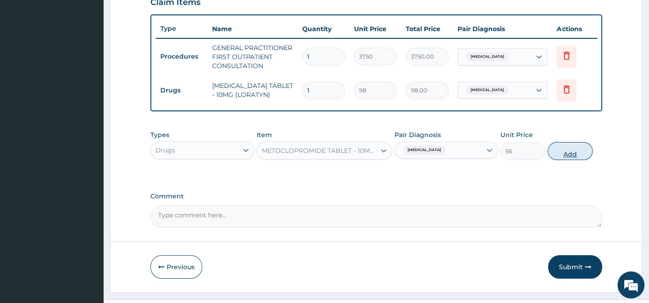
click at [581, 155] on button "Add" at bounding box center [570, 151] width 45 height 18
type input "0"
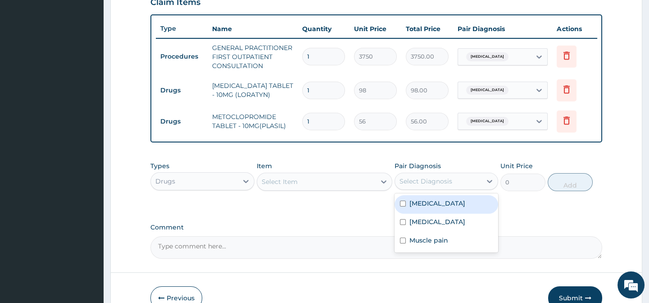
click at [464, 186] on div "Select Diagnosis" at bounding box center [438, 181] width 86 height 14
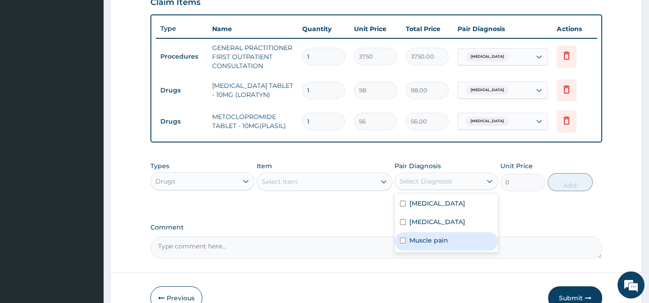
click at [436, 245] on label "Muscle pain" at bounding box center [428, 240] width 39 height 9
checkbox input "true"
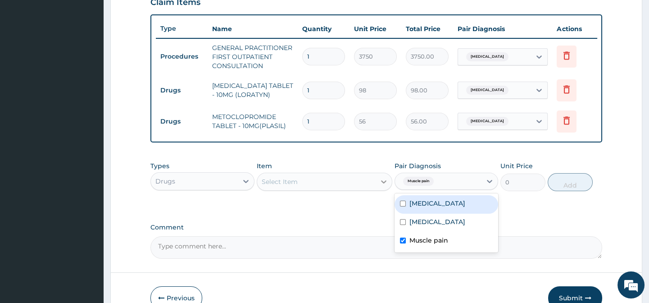
click at [377, 187] on div at bounding box center [384, 181] width 16 height 16
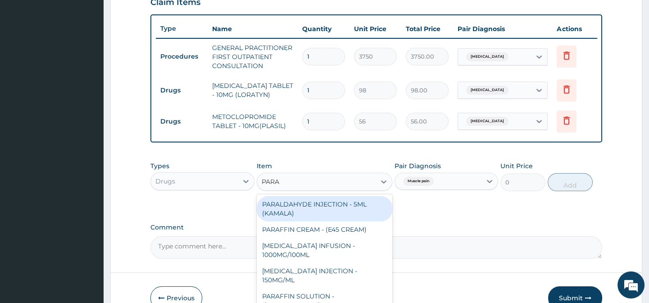
type input "PARAC"
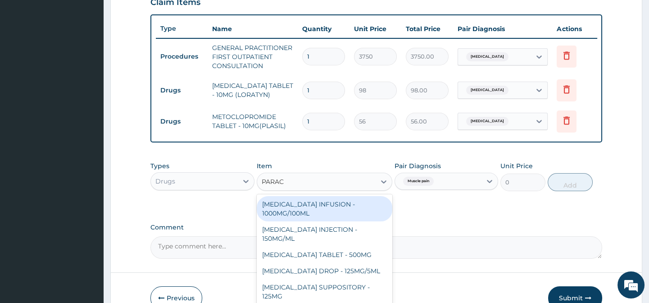
scroll to position [377, 0]
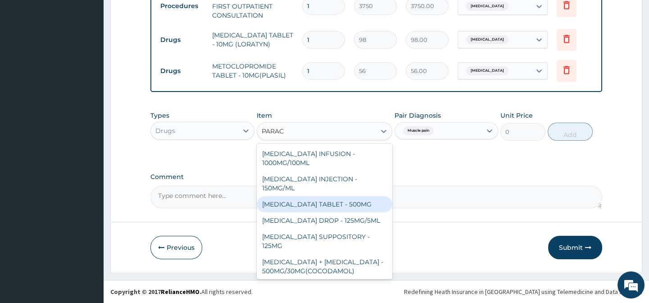
click at [354, 203] on div "PARACETAMOL TABLET - 500MG" at bounding box center [325, 204] width 136 height 16
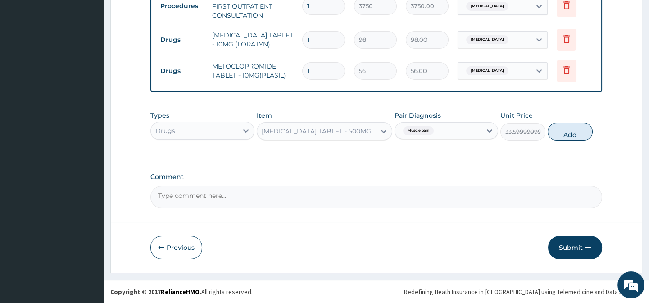
click at [575, 128] on button "Add" at bounding box center [570, 131] width 45 height 18
type input "0"
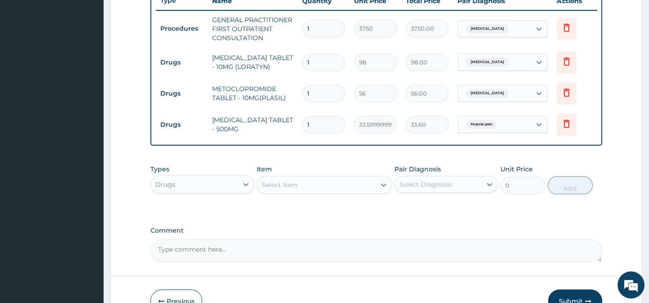
scroll to position [285, 0]
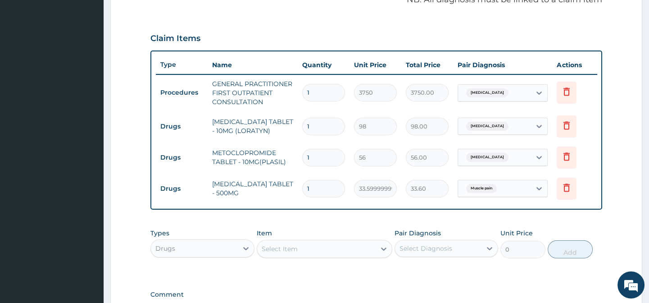
click at [330, 187] on input "1" at bounding box center [323, 189] width 43 height 18
type input "16"
type input "537.60"
type input "16"
click at [321, 160] on input "1" at bounding box center [323, 158] width 43 height 18
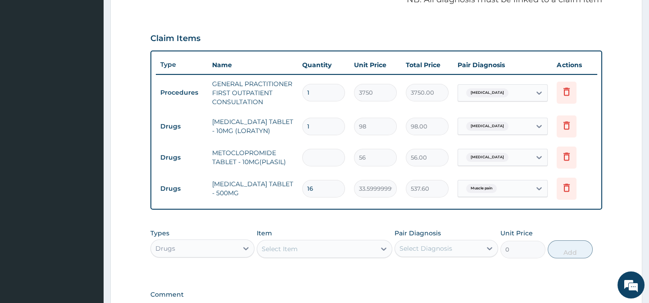
type input "0.00"
type input "6"
type input "336.00"
type input "6"
click at [322, 130] on input "1" at bounding box center [323, 127] width 43 height 18
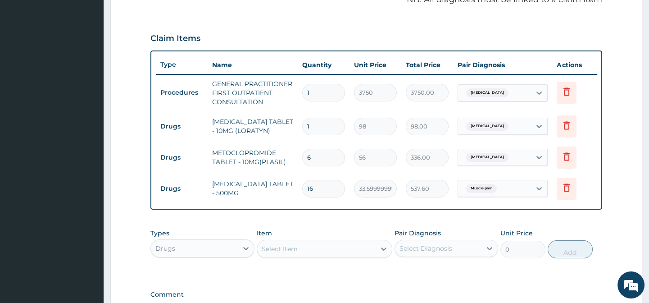
type input "10"
type input "980.00"
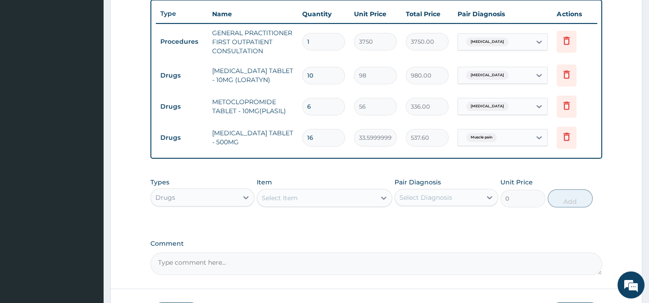
scroll to position [408, 0]
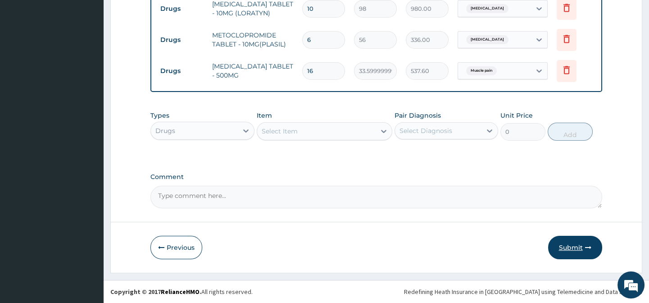
type input "10"
click at [575, 243] on button "Submit" at bounding box center [575, 247] width 54 height 23
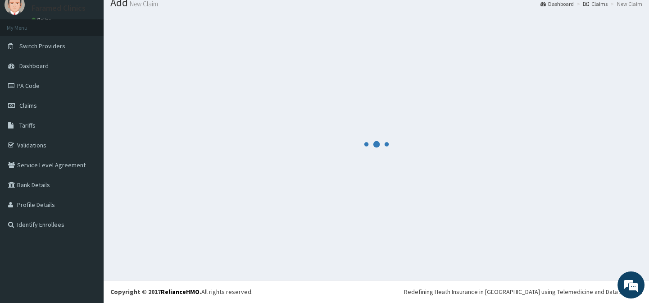
scroll to position [32, 0]
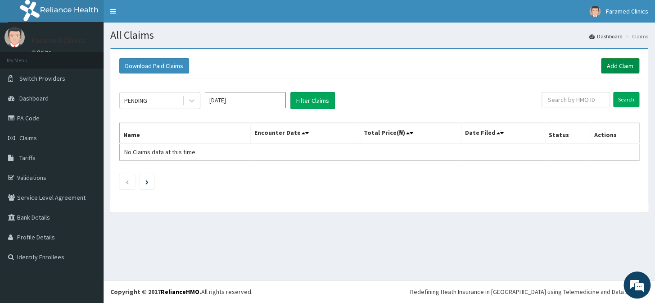
drag, startPoint x: 613, startPoint y: 53, endPoint x: 614, endPoint y: 63, distance: 9.9
click at [614, 63] on div "Download Paid Claims Add Claim × Note you can only download claims within a max…" at bounding box center [379, 126] width 538 height 154
click at [614, 63] on link "Add Claim" at bounding box center [620, 65] width 38 height 15
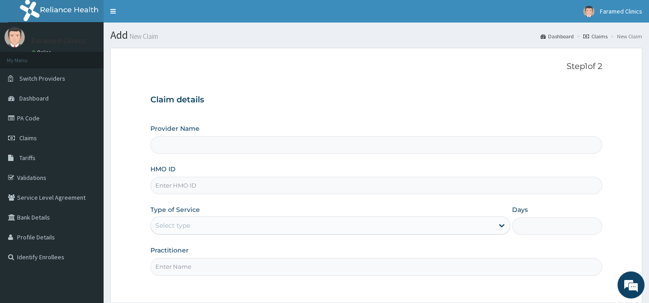
type input "Faramed clinics - Tollgate"
click at [208, 184] on input "HMO ID" at bounding box center [375, 186] width 451 height 18
paste input "SVD/10007/A"
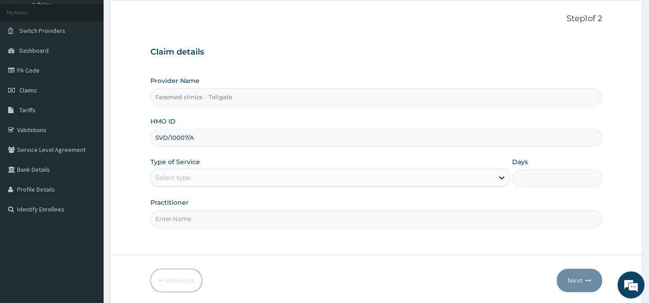
scroll to position [72, 0]
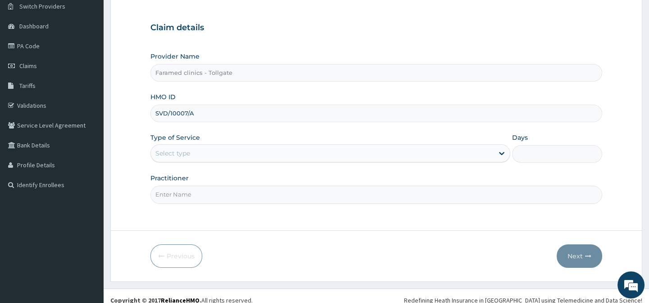
type input "SVD/10007/A"
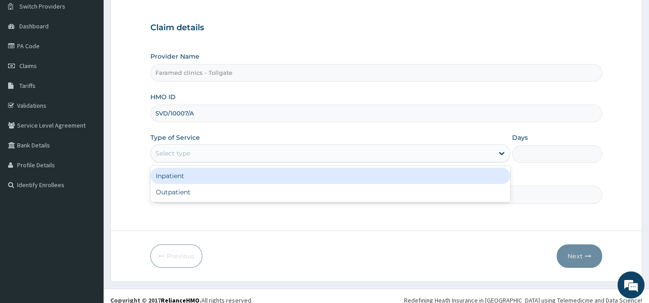
click at [378, 145] on div "Select type" at bounding box center [330, 153] width 360 height 18
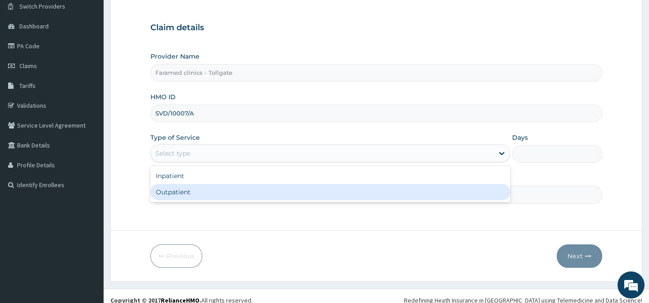
click at [296, 195] on div "Outpatient" at bounding box center [330, 192] width 360 height 16
type input "1"
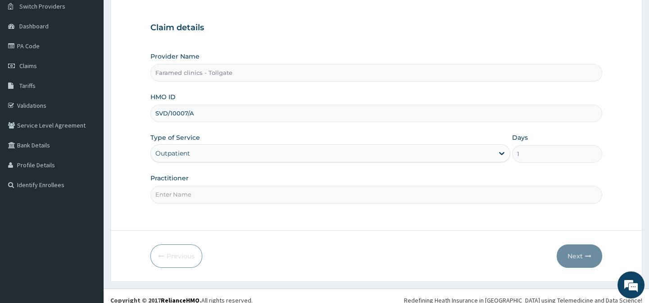
click at [266, 196] on input "Practitioner" at bounding box center [375, 195] width 451 height 18
type input "GP"
click at [434, 246] on div "Previous Next" at bounding box center [375, 255] width 451 height 23
click at [571, 253] on button "Next" at bounding box center [579, 255] width 45 height 23
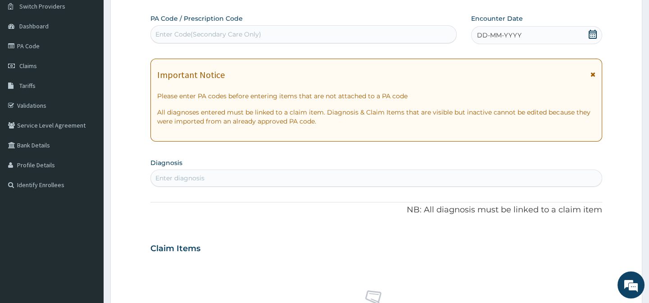
click at [240, 26] on div "Enter Code(Secondary Care Only)" at bounding box center [303, 34] width 306 height 18
paste input "PA/3DBEB7"
type input "PA/3DBEB7"
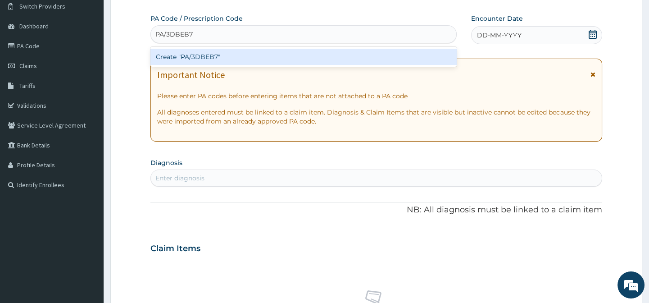
click at [211, 52] on div "Create "PA/3DBEB7"" at bounding box center [303, 57] width 306 height 16
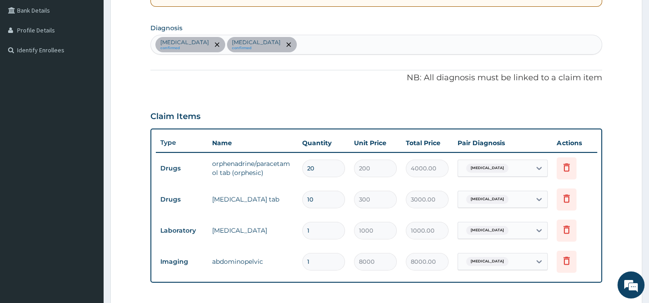
scroll to position [214, 0]
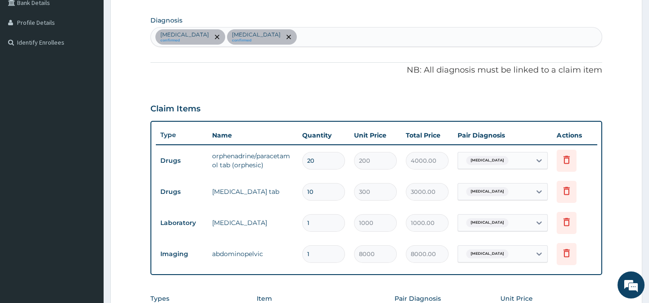
click at [305, 34] on div "Menorrhagia confirmed Anemia confirmed" at bounding box center [376, 36] width 450 height 19
type input "PLASMOD"
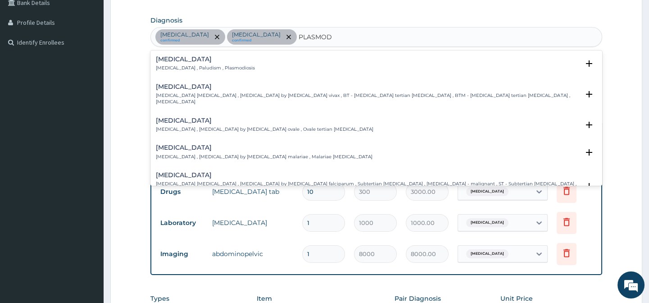
click at [255, 65] on div "Malaria Malaria , Paludism , Plasmodiosis" at bounding box center [376, 64] width 440 height 16
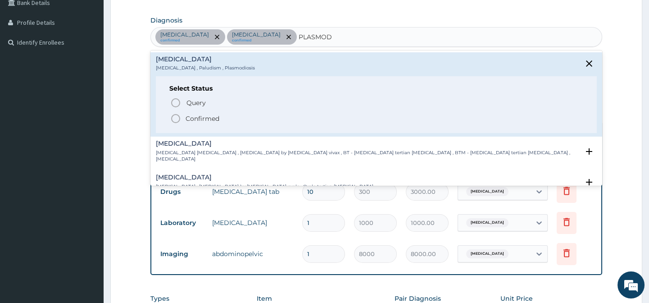
click at [172, 122] on icon "status option filled" at bounding box center [175, 118] width 11 height 11
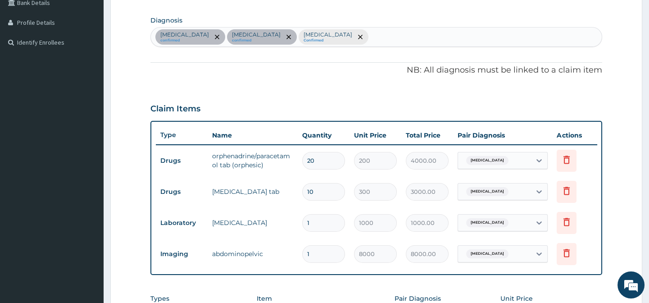
click at [324, 36] on div "Menorrhagia confirmed Anemia confirmed Malaria Confirmed" at bounding box center [376, 36] width 450 height 19
type input "UPPER RES"
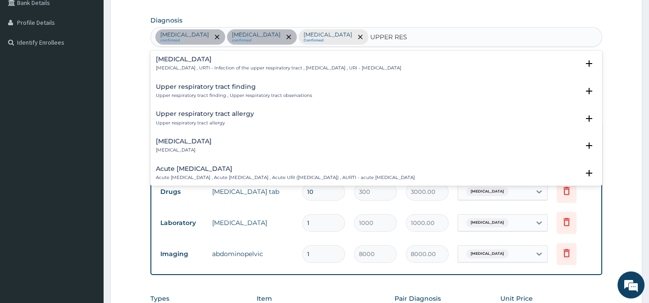
click at [290, 58] on h4 "Upper respiratory infection" at bounding box center [278, 59] width 245 height 7
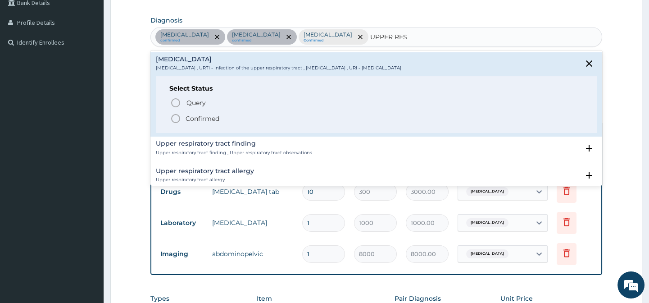
click at [180, 118] on circle "status option filled" at bounding box center [176, 118] width 8 height 8
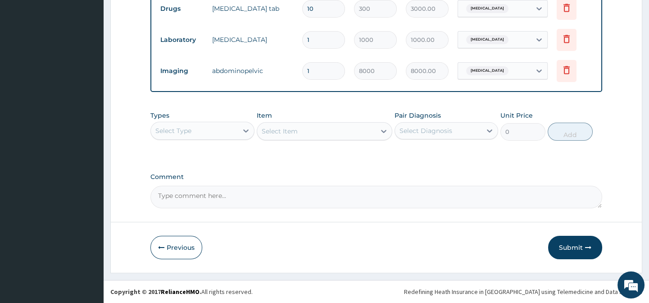
scroll to position [403, 0]
click at [223, 130] on div "Select Type" at bounding box center [194, 130] width 86 height 14
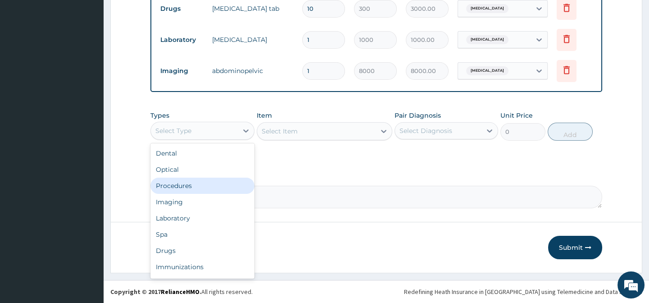
click at [199, 189] on div "Procedures" at bounding box center [202, 185] width 104 height 16
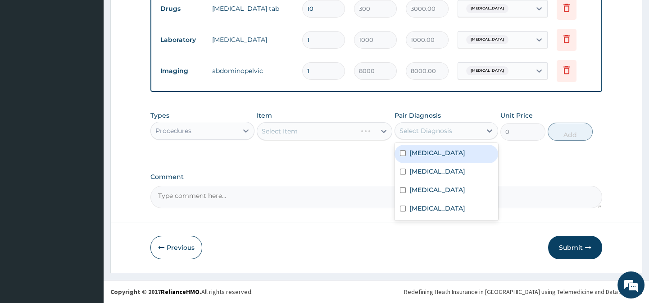
click at [422, 131] on div "Select Diagnosis" at bounding box center [425, 130] width 53 height 9
drag, startPoint x: 425, startPoint y: 151, endPoint x: 426, endPoint y: 166, distance: 15.3
click at [426, 166] on div "Menorrhagia Anemia Malaria Upper respiratory infection" at bounding box center [446, 181] width 104 height 77
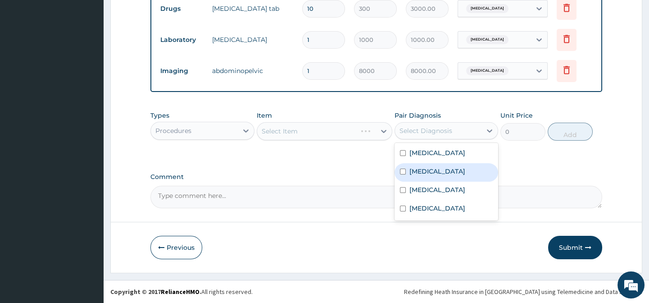
click at [426, 166] on div "Anemia" at bounding box center [446, 172] width 104 height 18
checkbox input "true"
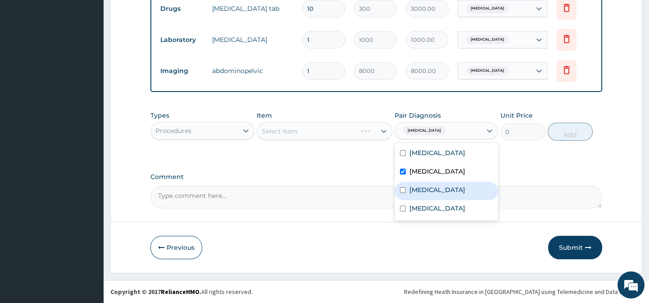
click at [429, 196] on div "[MEDICAL_DATA]" at bounding box center [446, 190] width 104 height 18
checkbox input "true"
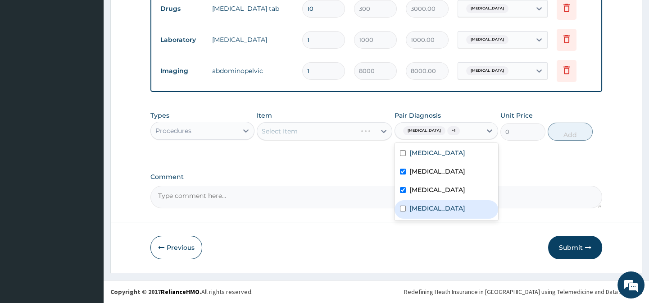
click at [431, 211] on label "Upper respiratory infection" at bounding box center [437, 208] width 56 height 9
checkbox input "true"
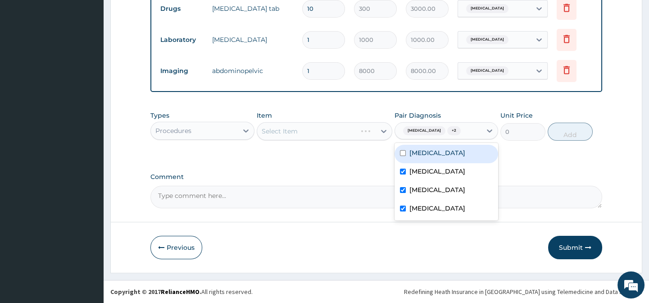
click at [418, 152] on label "Menorrhagia" at bounding box center [437, 152] width 56 height 9
checkbox input "true"
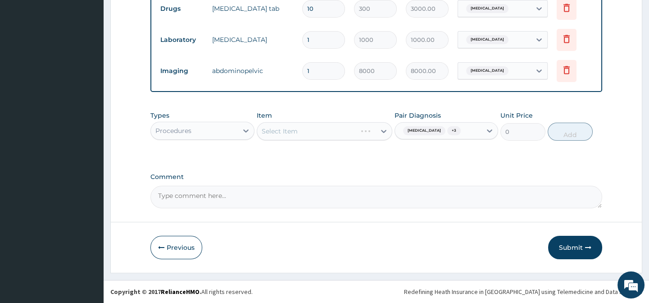
click at [376, 124] on div at bounding box center [384, 131] width 16 height 16
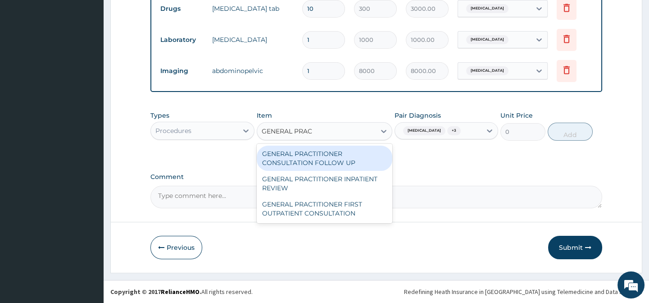
type input "GENERAL PRACT"
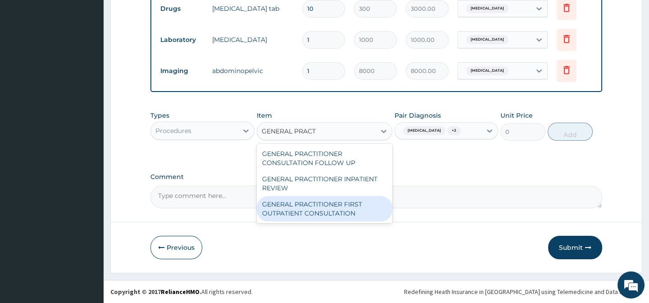
click at [334, 205] on div "GENERAL PRACTITIONER FIRST OUTPATIENT CONSULTATION" at bounding box center [325, 208] width 136 height 25
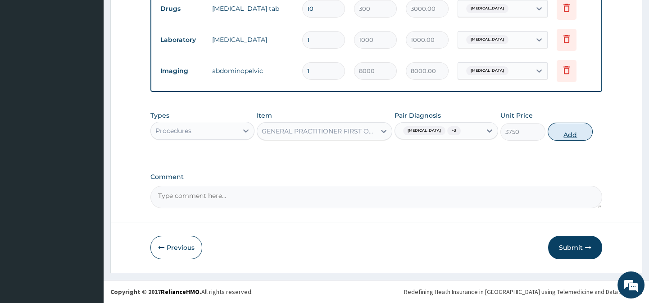
click at [569, 134] on button "Add" at bounding box center [570, 131] width 45 height 18
type input "0"
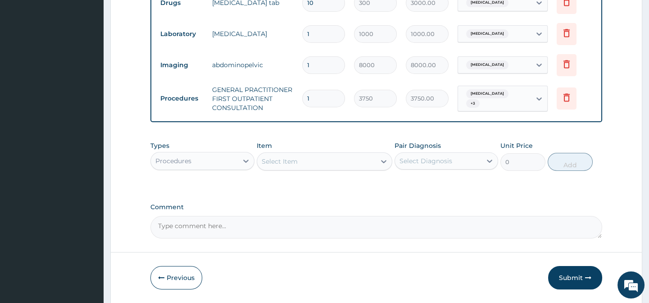
click at [234, 165] on div "Procedures" at bounding box center [194, 161] width 86 height 14
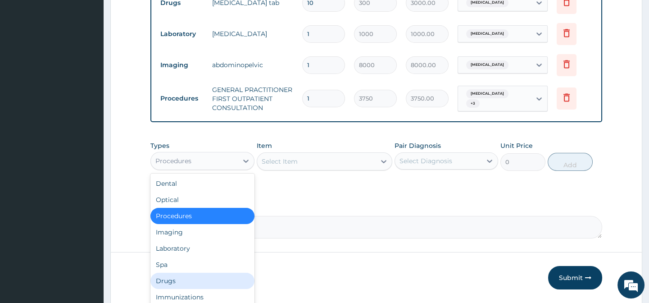
click at [191, 289] on div "Drugs" at bounding box center [202, 280] width 104 height 16
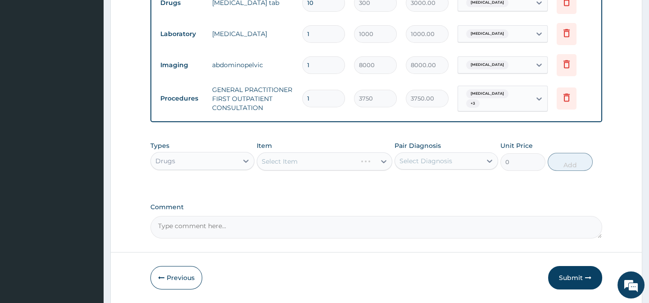
click at [426, 160] on div "Select Diagnosis" at bounding box center [438, 161] width 86 height 14
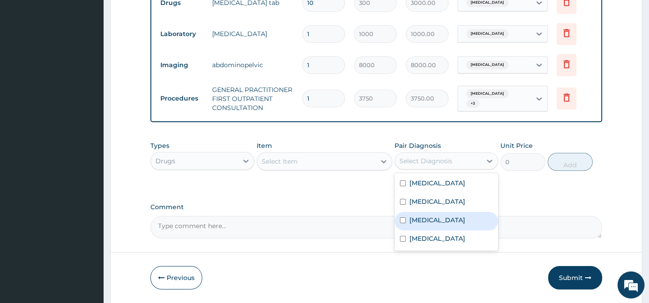
click at [429, 219] on div "[MEDICAL_DATA]" at bounding box center [446, 221] width 104 height 18
checkbox input "true"
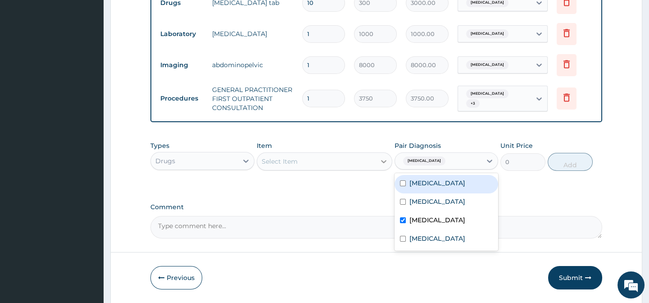
click at [379, 166] on icon at bounding box center [383, 161] width 9 height 9
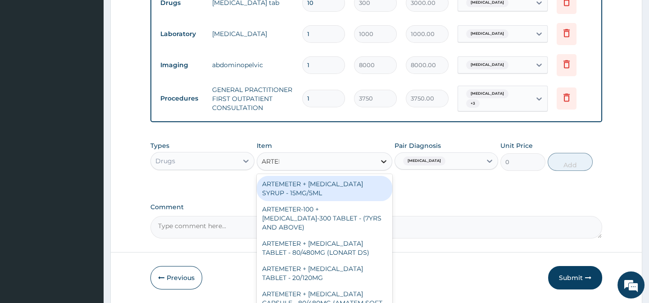
type input "ARTEME"
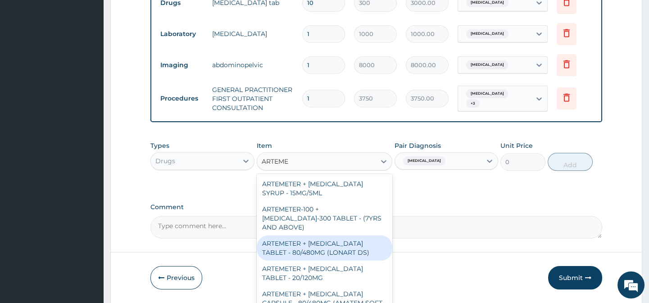
click at [329, 240] on div "ARTEMETER + [MEDICAL_DATA] TABLET - 80/480MG (LONART DS)" at bounding box center [325, 247] width 136 height 25
type input "588"
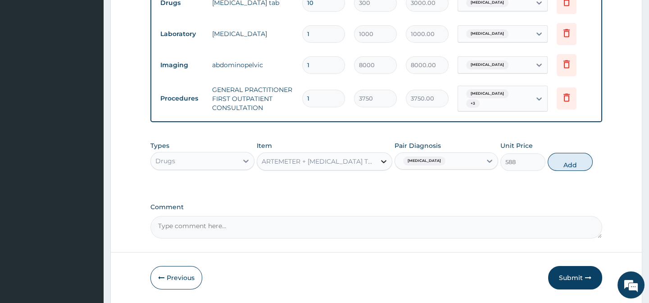
click at [376, 169] on div at bounding box center [384, 161] width 16 height 16
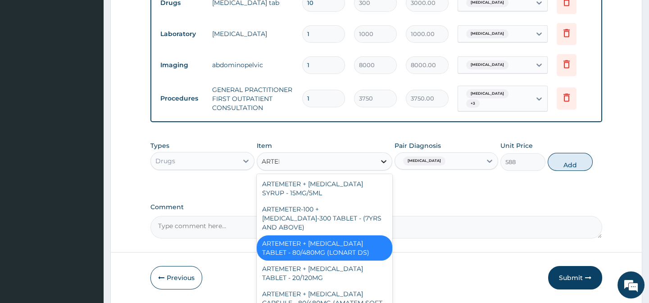
type input "ARTEME"
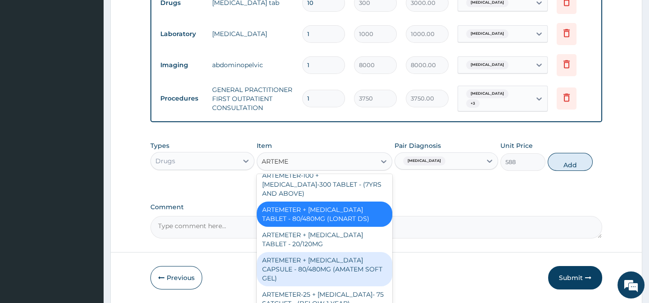
click at [344, 266] on div "ARTEMETER + [MEDICAL_DATA] CAPSULE - 80/480MG (AMATEM SOFT GEL)" at bounding box center [325, 269] width 136 height 34
type input "420"
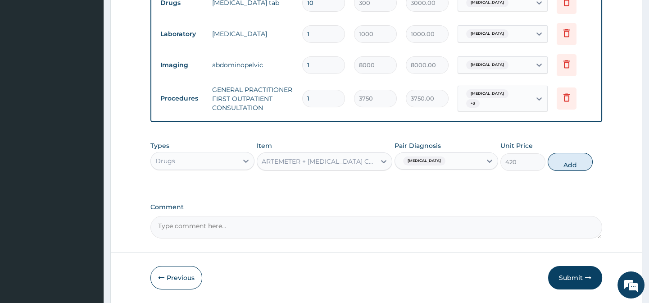
click at [360, 166] on div "ARTEMETER + [MEDICAL_DATA] CAPSULE - 80/480MG (AMATEM SOFT GEL)" at bounding box center [319, 161] width 115 height 9
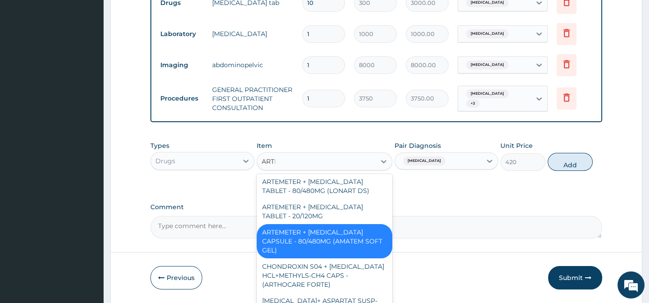
scroll to position [71, 0]
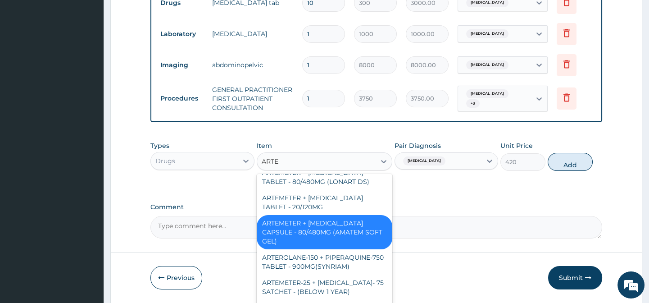
type input "ARTEME"
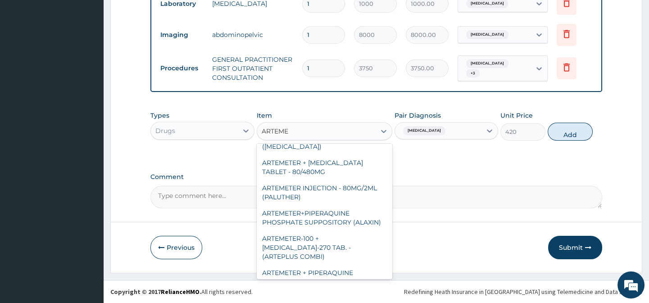
scroll to position [233, 0]
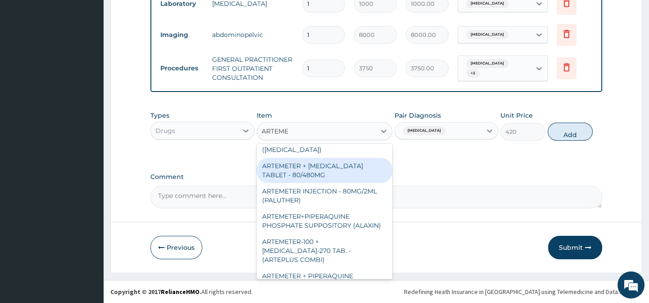
click at [323, 158] on div "ARTEMETER + [MEDICAL_DATA] TABLET - 80/480MG" at bounding box center [325, 170] width 136 height 25
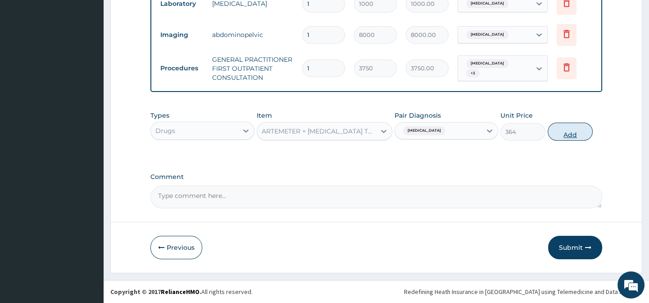
click at [571, 136] on button "Add" at bounding box center [570, 131] width 45 height 18
type input "0"
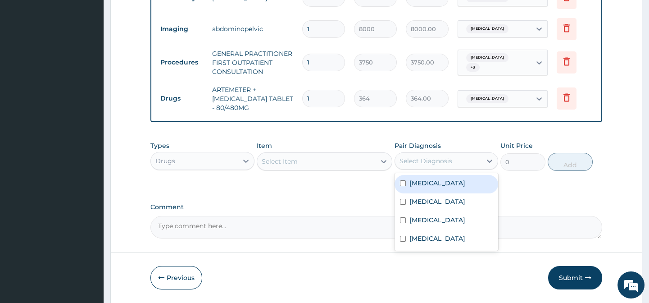
click at [436, 168] on div "Select Diagnosis" at bounding box center [438, 161] width 86 height 14
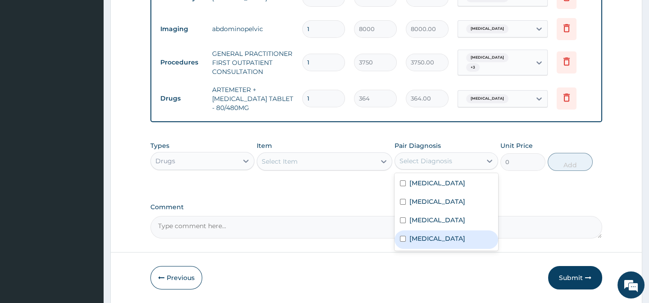
click at [423, 243] on label "Upper respiratory infection" at bounding box center [437, 238] width 56 height 9
checkbox input "true"
click at [384, 169] on div at bounding box center [384, 161] width 16 height 16
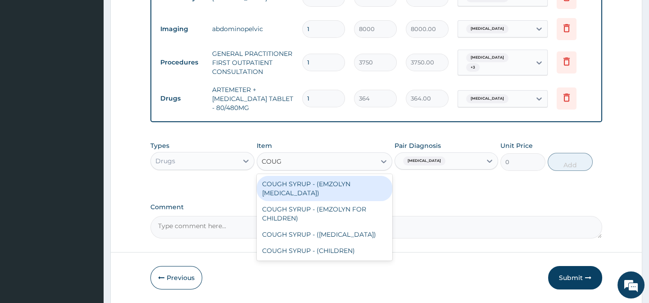
type input "COUGH"
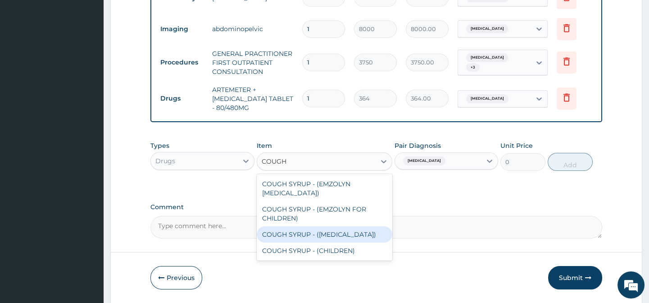
click at [317, 238] on div "COUGH SYRUP - ([MEDICAL_DATA])" at bounding box center [325, 234] width 136 height 16
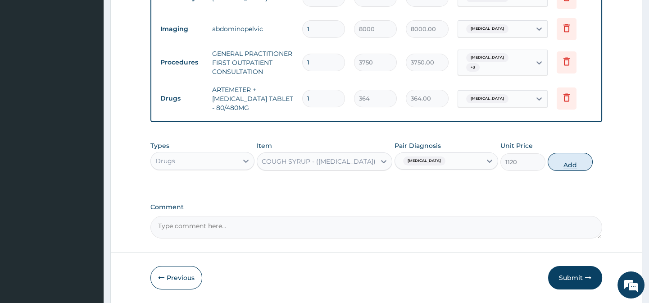
click at [580, 171] on button "Add" at bounding box center [570, 162] width 45 height 18
type input "0"
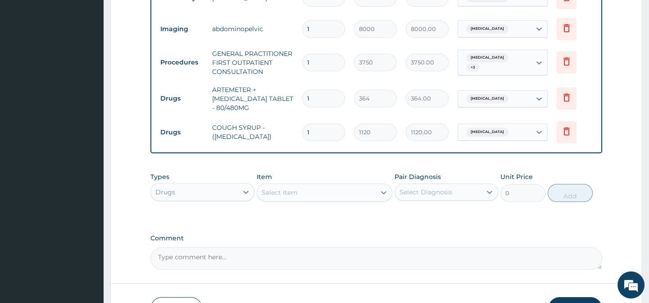
click at [444, 196] on div "Select Diagnosis" at bounding box center [425, 191] width 53 height 9
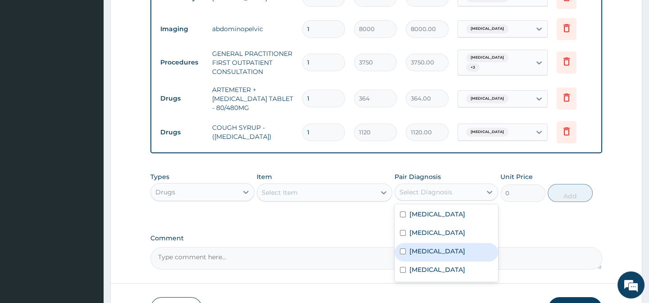
click at [425, 254] on label "[MEDICAL_DATA]" at bounding box center [437, 250] width 56 height 9
checkbox input "true"
click at [387, 191] on div at bounding box center [384, 192] width 16 height 16
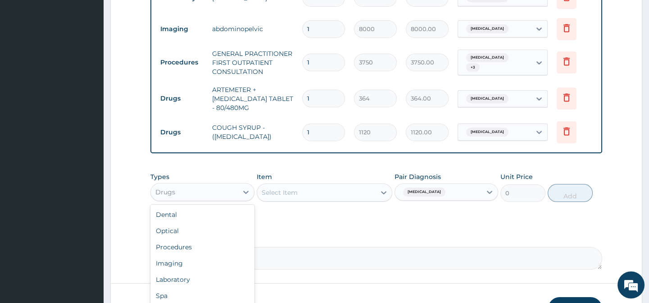
click at [236, 201] on div "Drugs" at bounding box center [202, 192] width 104 height 18
click at [183, 282] on div "Laboratory" at bounding box center [202, 279] width 104 height 16
click at [378, 197] on div "Select Item" at bounding box center [325, 192] width 136 height 18
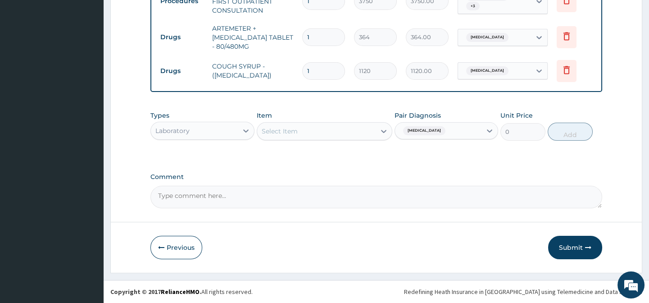
scroll to position [504, 0]
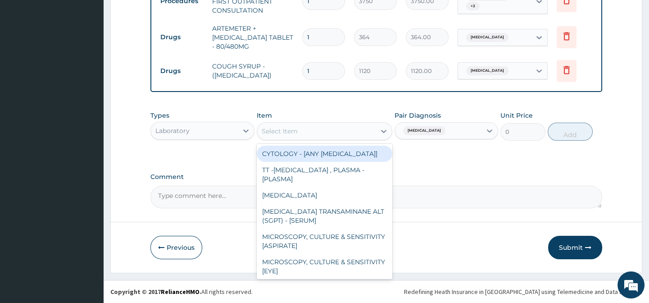
click at [373, 126] on div "Select Item" at bounding box center [316, 131] width 118 height 14
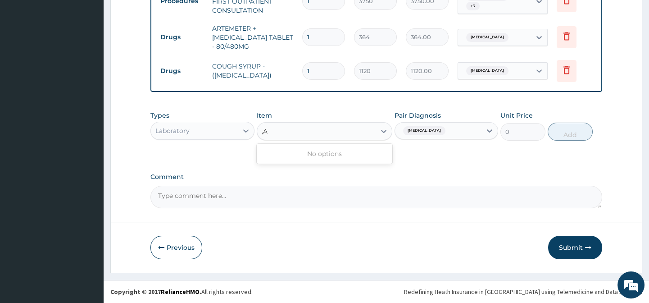
type input ","
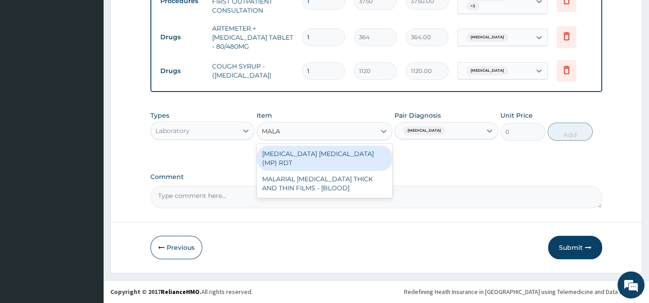
type input "MALAR"
click at [333, 151] on div "[MEDICAL_DATA] [MEDICAL_DATA] (MP) RDT" at bounding box center [325, 157] width 136 height 25
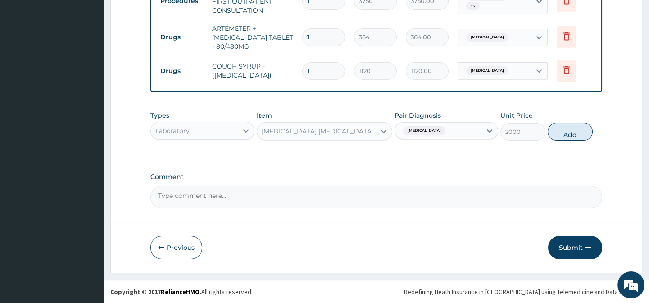
click at [570, 137] on button "Add" at bounding box center [570, 131] width 45 height 18
type input "0"
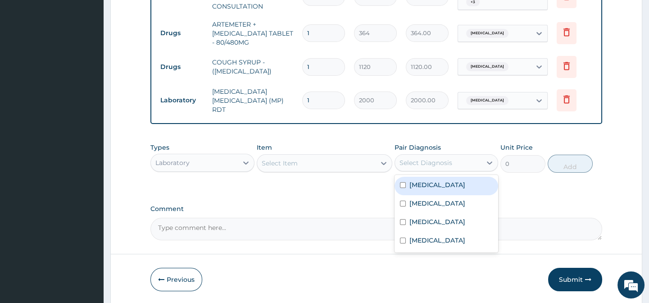
click at [431, 161] on div "Select Diagnosis" at bounding box center [425, 162] width 53 height 9
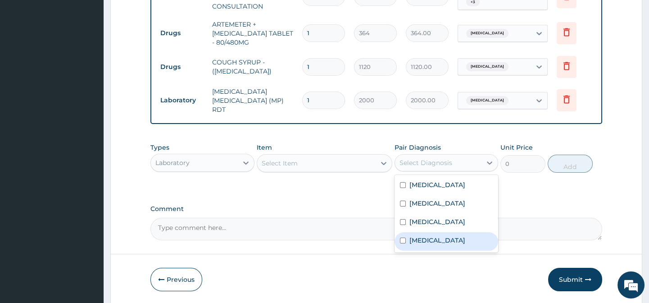
click at [435, 245] on label "Upper respiratory infection" at bounding box center [437, 240] width 56 height 9
checkbox input "true"
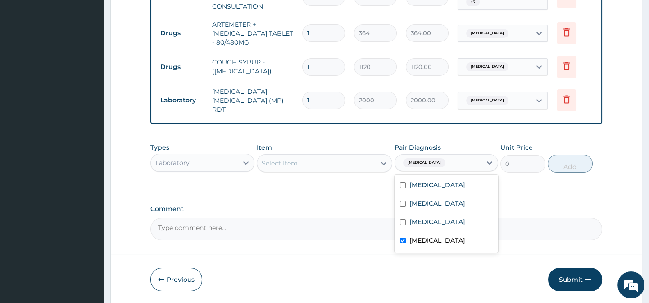
click at [372, 165] on div "Select Item" at bounding box center [316, 163] width 118 height 14
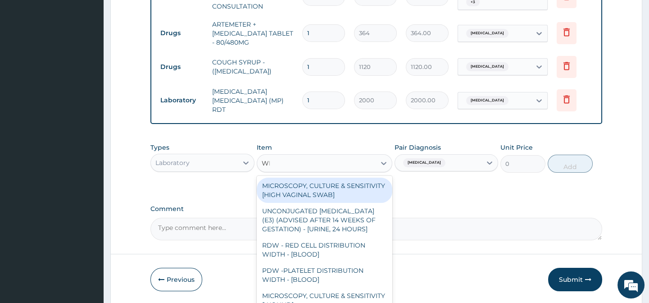
type input "WBC"
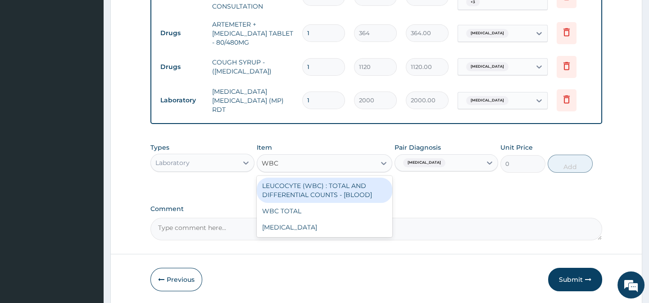
click at [319, 193] on div "LEUCOCYTE (WBC) : TOTAL AND DIFFERENTIAL COUNTS - [BLOOD]" at bounding box center [325, 189] width 136 height 25
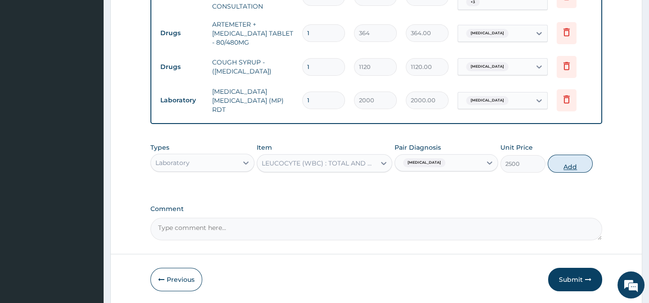
click at [568, 168] on button "Add" at bounding box center [570, 163] width 45 height 18
type input "0"
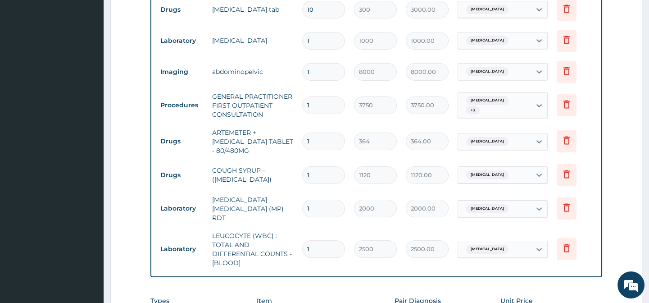
scroll to position [372, 0]
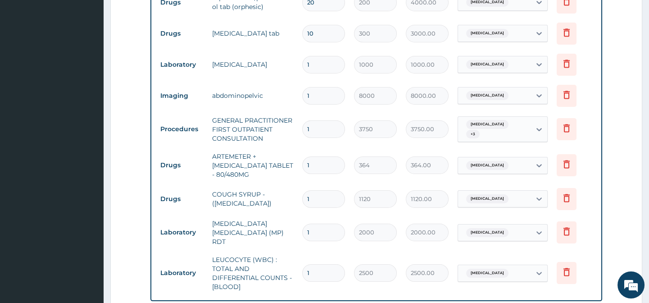
click at [321, 168] on input "1" at bounding box center [323, 165] width 43 height 18
type input "0.00"
type input "6"
type input "2184.00"
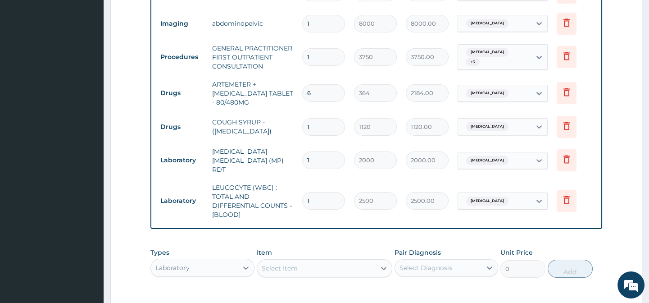
scroll to position [583, 0]
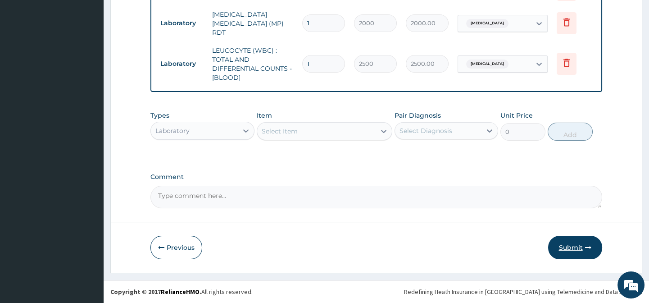
type input "6"
click at [575, 246] on button "Submit" at bounding box center [575, 247] width 54 height 23
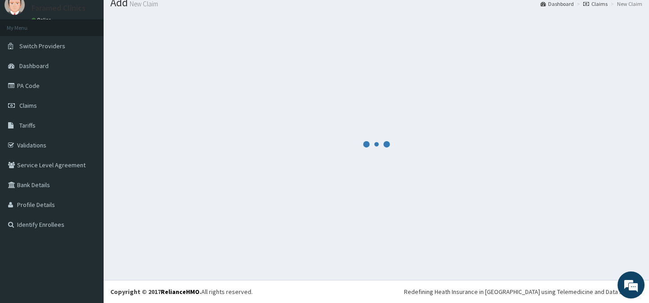
scroll to position [32, 0]
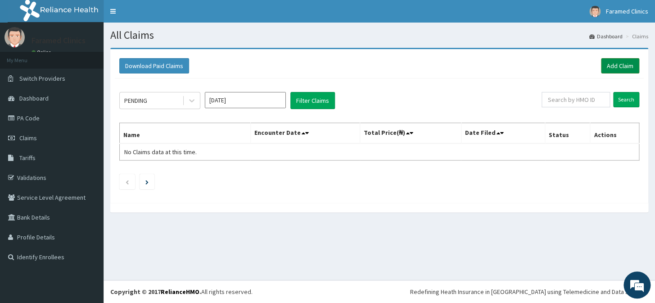
click at [618, 60] on link "Add Claim" at bounding box center [620, 65] width 38 height 15
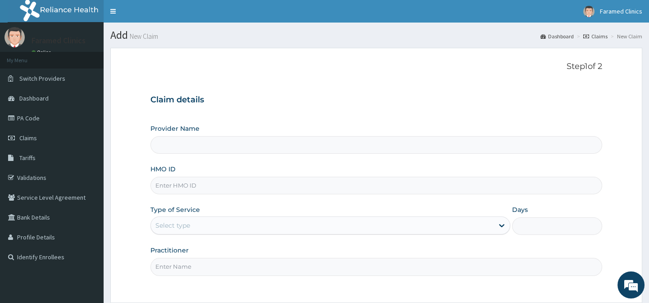
type input "Faramed clinics - Tollgate"
click at [446, 250] on div "Practitioner" at bounding box center [375, 260] width 451 height 30
click at [216, 185] on input "HMO ID" at bounding box center [375, 186] width 451 height 18
paste input "AON/10003/A"
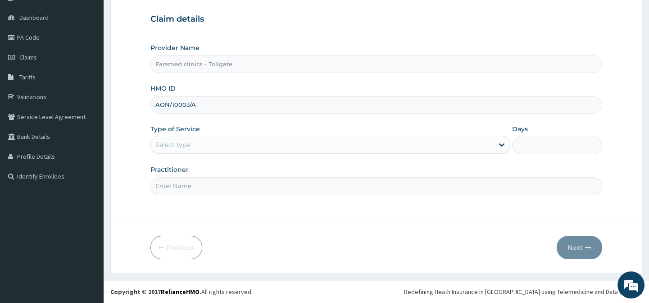
type input "AON/10003/A"
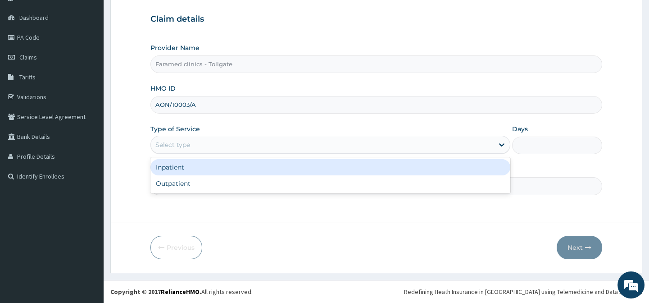
click at [342, 144] on div "Select type" at bounding box center [322, 144] width 343 height 14
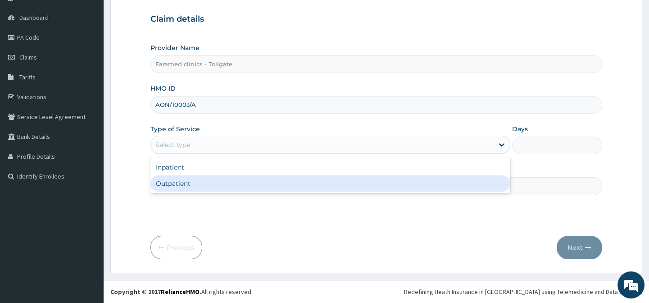
click at [279, 180] on div "Outpatient" at bounding box center [330, 183] width 360 height 16
type input "1"
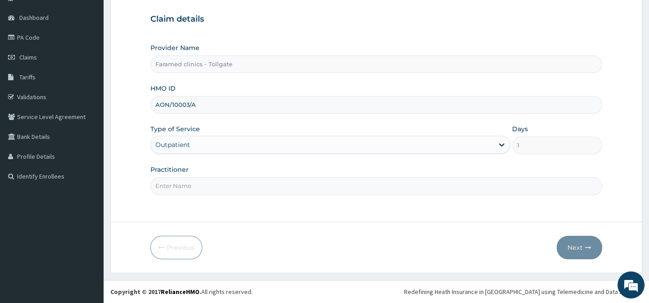
click at [250, 185] on input "Practitioner" at bounding box center [375, 186] width 451 height 18
type input "GP"
click at [579, 248] on button "Next" at bounding box center [579, 247] width 45 height 23
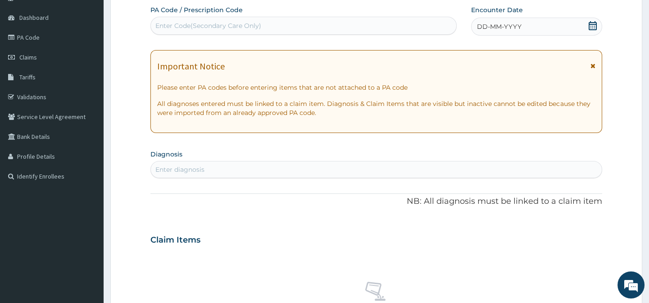
click at [249, 33] on div "Enter Code(Secondary Care Only)" at bounding box center [303, 26] width 306 height 18
click at [203, 27] on div "Enter Code(Secondary Care Only)" at bounding box center [208, 25] width 106 height 9
paste input "PA/D2F76E"
type input "PA/D2F76E"
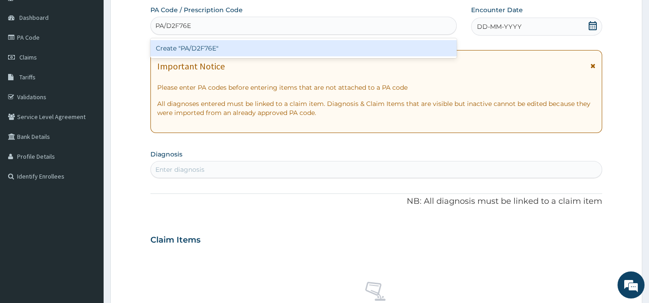
click at [207, 42] on div "Create "PA/D2F76E"" at bounding box center [303, 48] width 306 height 16
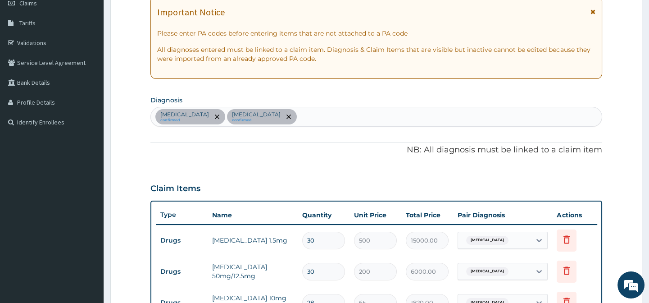
scroll to position [133, 0]
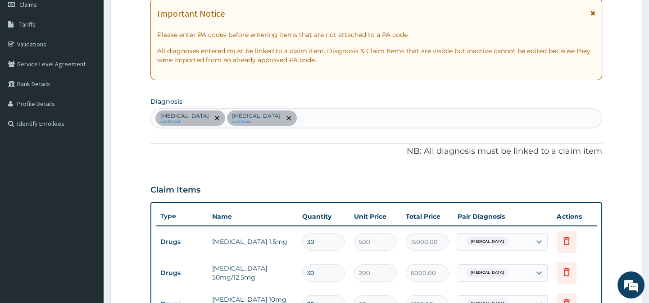
click at [387, 112] on div "Secondary hypertension confirmed Conjunctivitis confirmed" at bounding box center [376, 118] width 450 height 19
type input "PLASMOD"
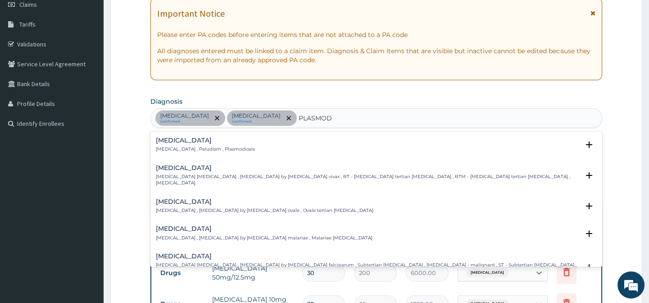
click at [258, 148] on div "Malaria Malaria , Paludism , Plasmodiosis" at bounding box center [376, 145] width 440 height 16
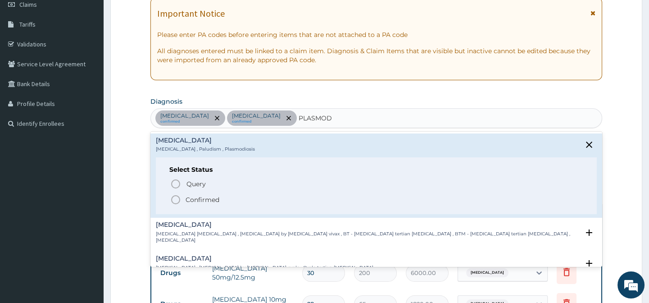
click at [177, 194] on icon "status option filled" at bounding box center [175, 199] width 11 height 11
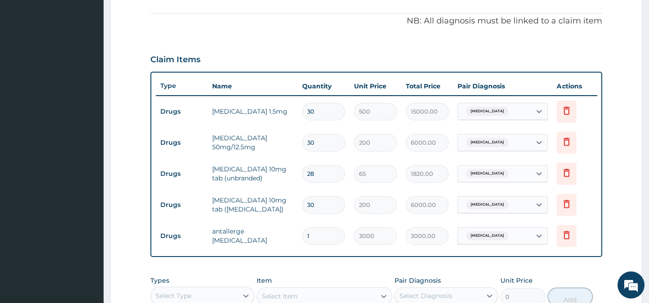
scroll to position [435, 0]
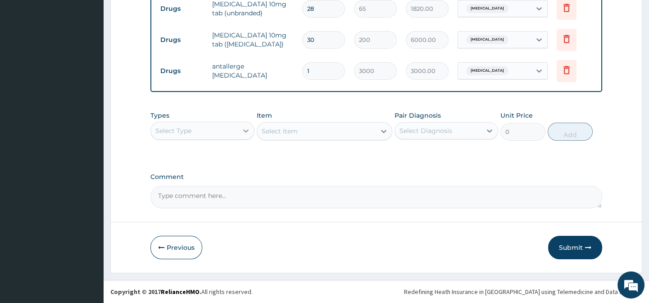
click at [254, 136] on div at bounding box center [246, 130] width 16 height 16
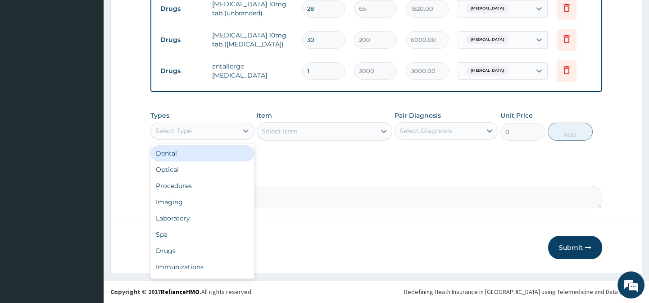
click at [236, 134] on div "Select Type" at bounding box center [194, 130] width 86 height 14
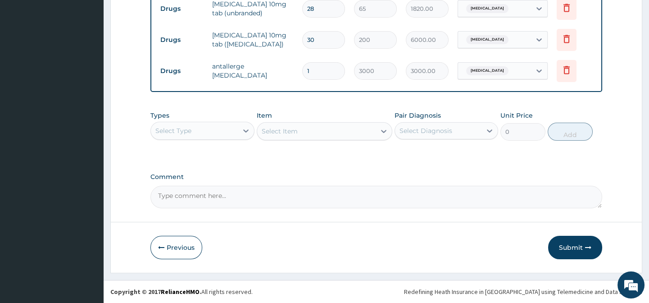
click at [236, 134] on div "Select Type" at bounding box center [194, 130] width 86 height 14
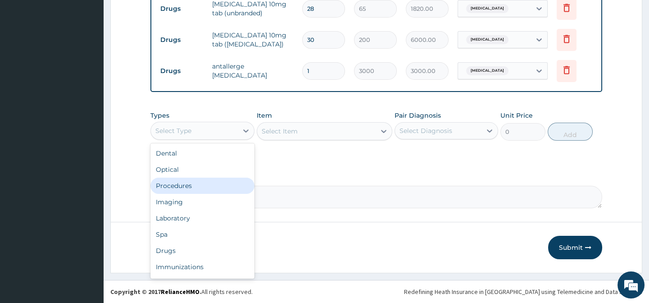
click at [206, 191] on div "Procedures" at bounding box center [202, 185] width 104 height 16
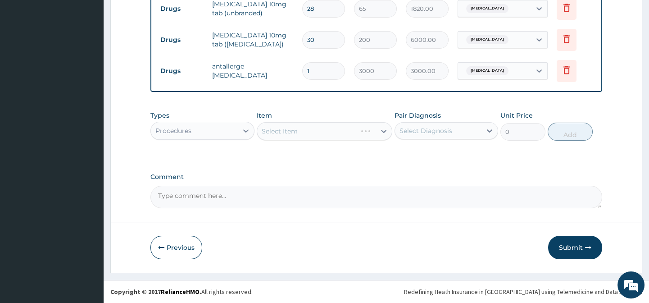
click at [484, 119] on div "Pair Diagnosis Select Diagnosis" at bounding box center [446, 126] width 104 height 30
click at [474, 136] on div "Select Diagnosis" at bounding box center [438, 130] width 86 height 14
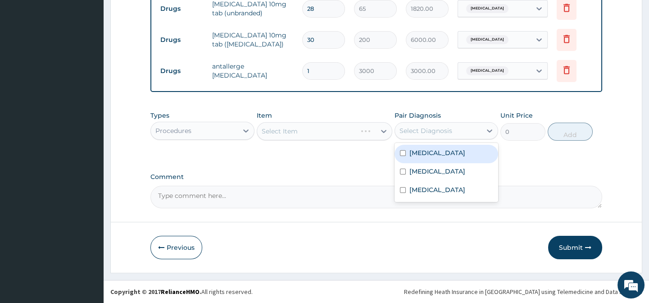
click at [464, 150] on label "Secondary hypertension" at bounding box center [437, 152] width 56 height 9
checkbox input "true"
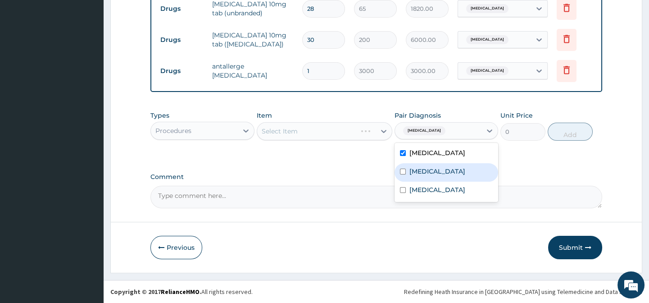
click at [441, 171] on label "Conjunctivitis" at bounding box center [437, 171] width 56 height 9
checkbox input "true"
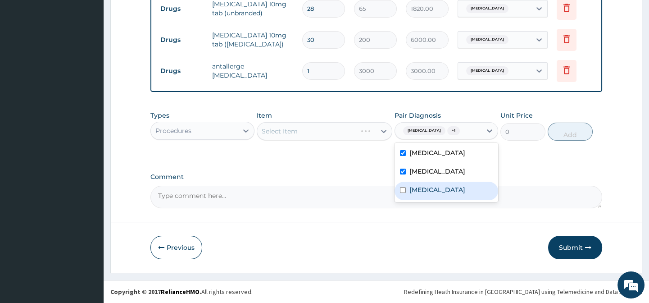
click at [427, 197] on div "Malaria" at bounding box center [446, 190] width 104 height 18
checkbox input "true"
click at [385, 131] on div "Select Item" at bounding box center [325, 131] width 136 height 18
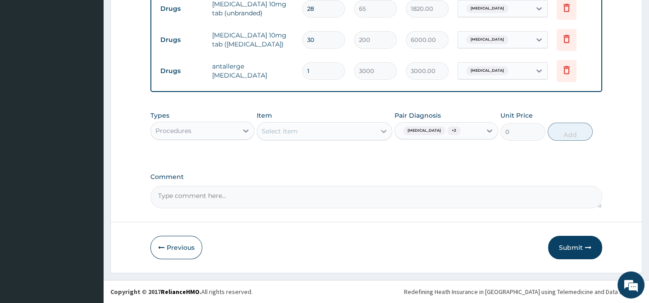
click at [381, 131] on icon at bounding box center [383, 131] width 5 height 3
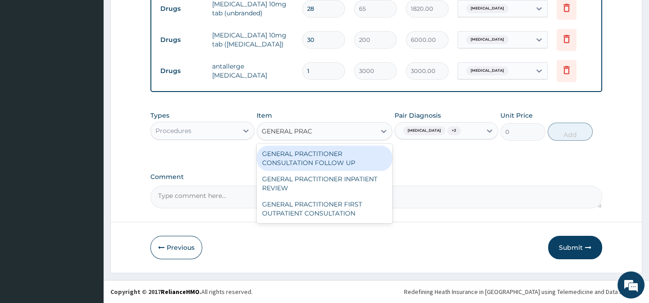
type input "GENERAL PRACT"
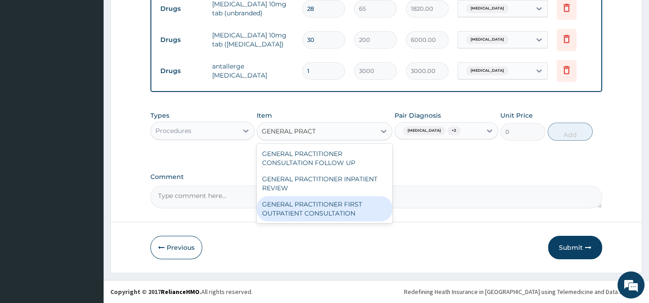
click at [342, 213] on div "GENERAL PRACTITIONER FIRST OUTPATIENT CONSULTATION" at bounding box center [325, 208] width 136 height 25
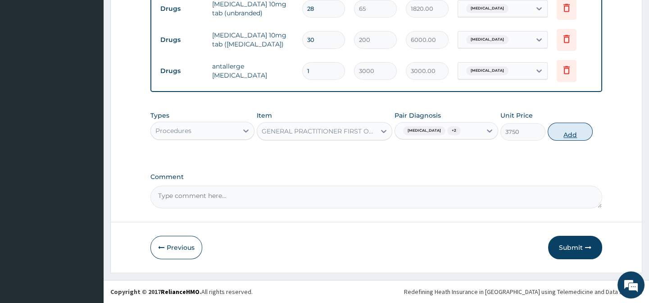
click at [570, 131] on button "Add" at bounding box center [570, 131] width 45 height 18
type input "0"
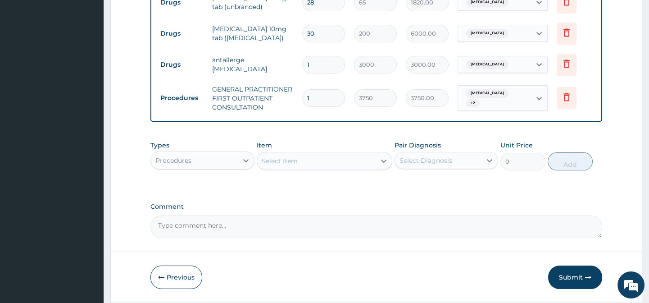
click at [229, 168] on div "Procedures" at bounding box center [194, 160] width 86 height 14
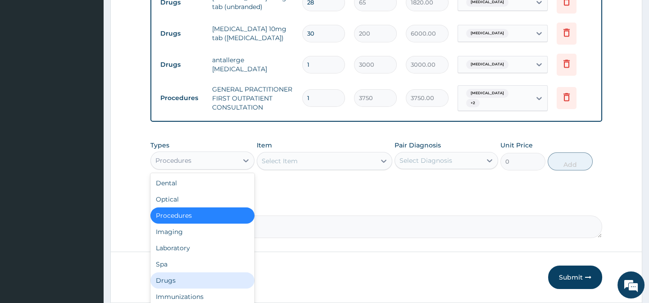
click at [184, 284] on div "Drugs" at bounding box center [202, 280] width 104 height 16
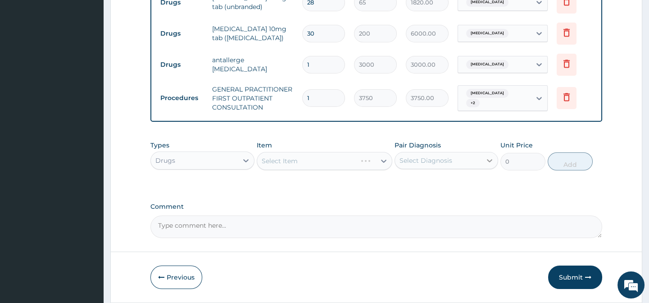
click at [484, 168] on div at bounding box center [489, 160] width 16 height 16
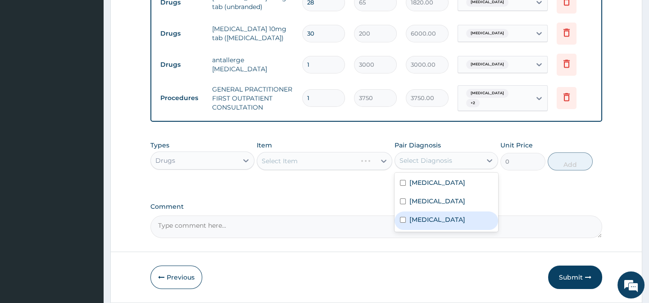
click at [436, 230] on div "Malaria" at bounding box center [446, 220] width 104 height 18
checkbox input "true"
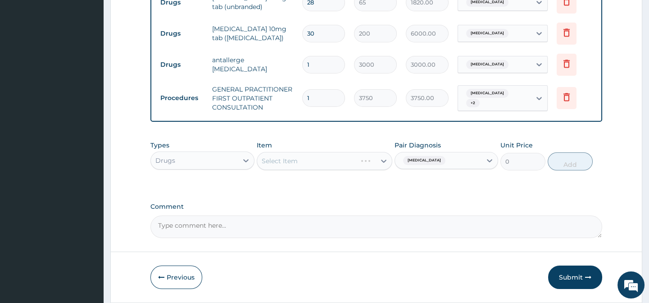
click at [385, 170] on div "Select Item" at bounding box center [325, 161] width 136 height 18
click at [381, 163] on icon at bounding box center [383, 160] width 9 height 9
type input "M"
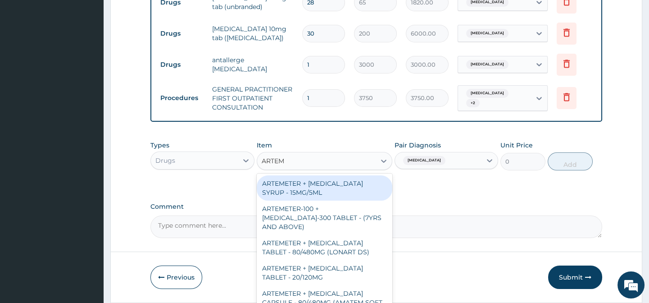
type input "ARTEME"
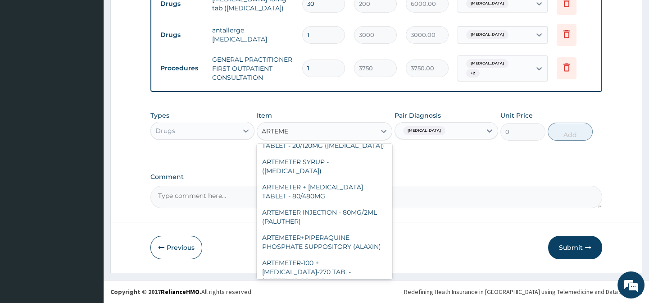
scroll to position [192, 0]
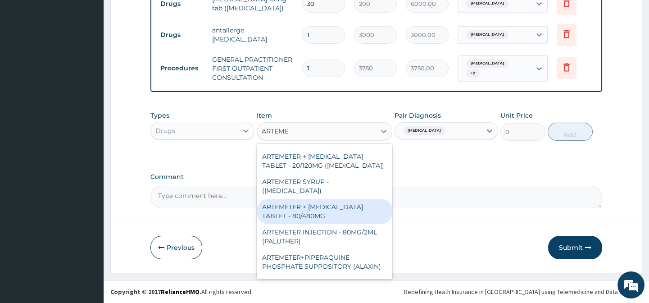
click at [341, 199] on div "ARTEMETER + [MEDICAL_DATA] TABLET - 80/480MG" at bounding box center [325, 211] width 136 height 25
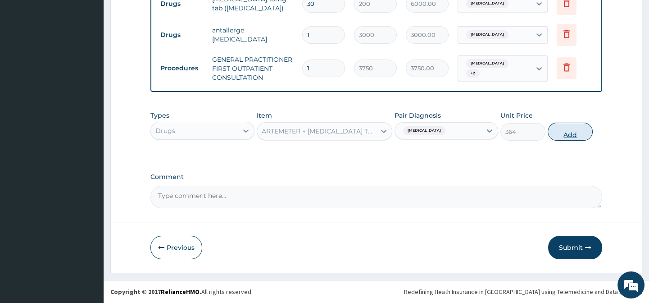
click at [562, 131] on button "Add" at bounding box center [570, 131] width 45 height 18
type input "0"
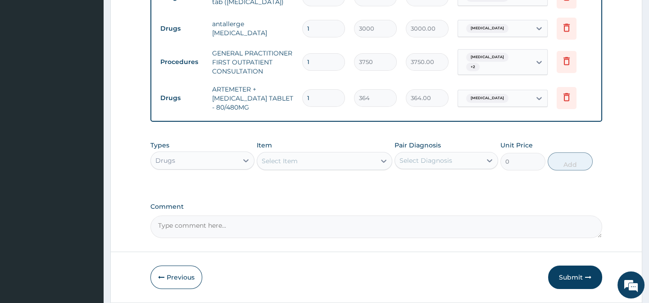
click at [415, 161] on div "Select Diagnosis" at bounding box center [438, 160] width 86 height 14
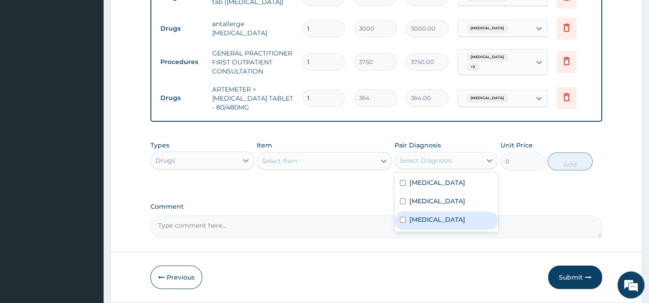
click at [424, 220] on div "Malaria" at bounding box center [446, 220] width 104 height 18
checkbox input "true"
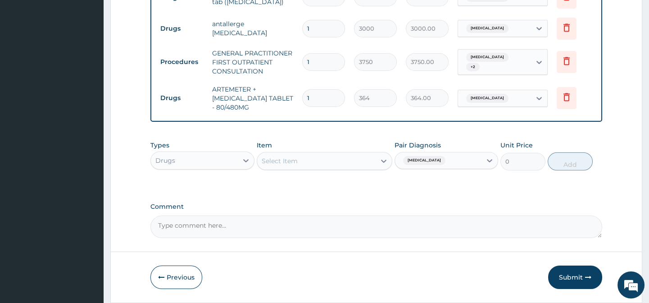
click at [358, 156] on div "Item Select Item" at bounding box center [325, 156] width 136 height 30
click at [358, 165] on div "Select Item" at bounding box center [316, 161] width 118 height 14
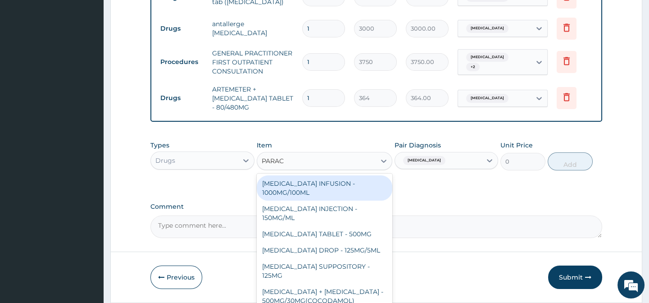
type input "PARACE"
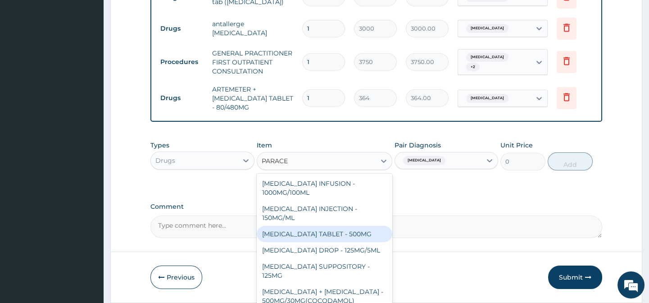
click at [335, 236] on div "PARACETAMOL TABLET - 500MG" at bounding box center [325, 234] width 136 height 16
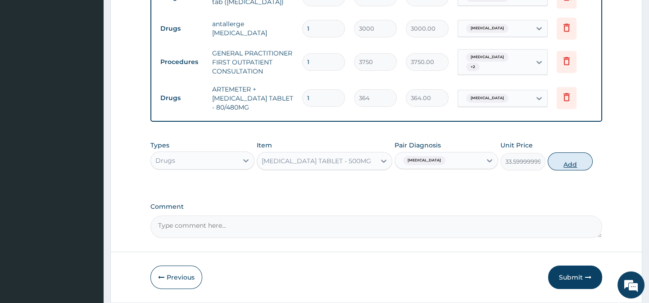
click at [576, 170] on button "Add" at bounding box center [570, 161] width 45 height 18
type input "0"
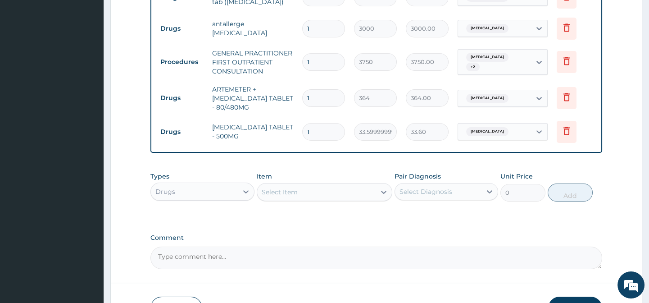
click at [231, 197] on div "Drugs" at bounding box center [194, 191] width 86 height 14
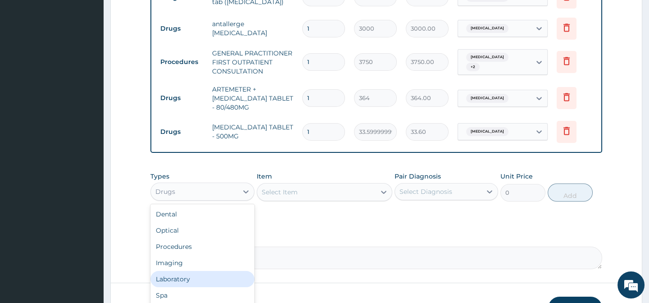
click at [189, 287] on div "Laboratory" at bounding box center [202, 279] width 104 height 16
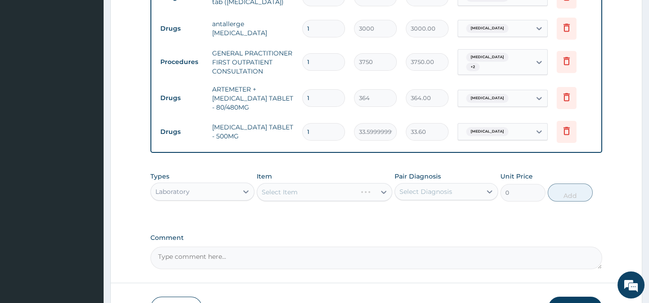
click at [448, 196] on div "Select Diagnosis" at bounding box center [425, 191] width 53 height 9
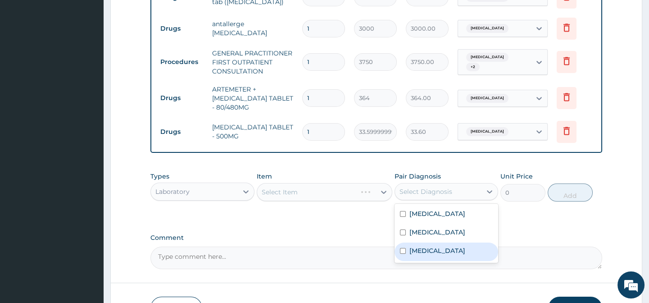
click at [449, 261] on div "Malaria" at bounding box center [446, 251] width 104 height 18
checkbox input "true"
click at [384, 219] on div "Types Laboratory Item Select Item Pair Diagnosis option Malaria, selected. opti…" at bounding box center [375, 193] width 451 height 52
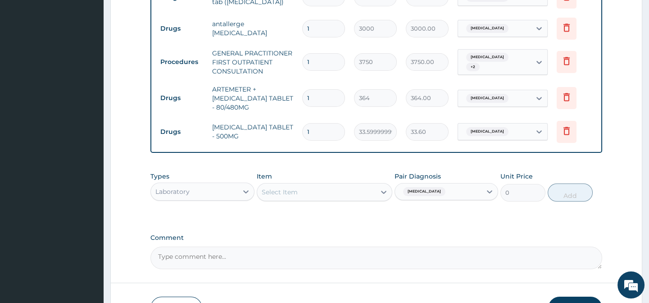
scroll to position [538, 0]
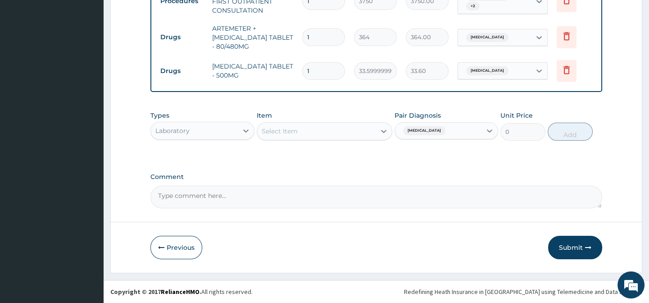
click at [374, 133] on div "Select Item" at bounding box center [316, 131] width 118 height 14
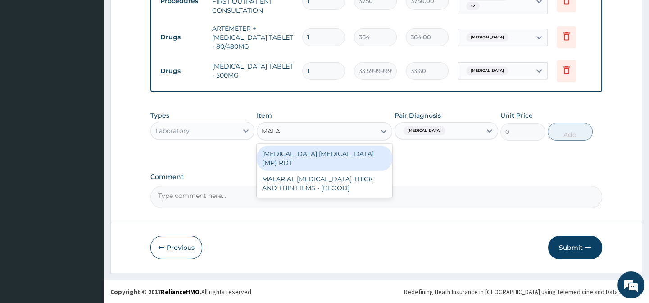
type input "MALAR"
click at [337, 154] on div "MALARIA PARASITE (MP) RDT" at bounding box center [325, 157] width 136 height 25
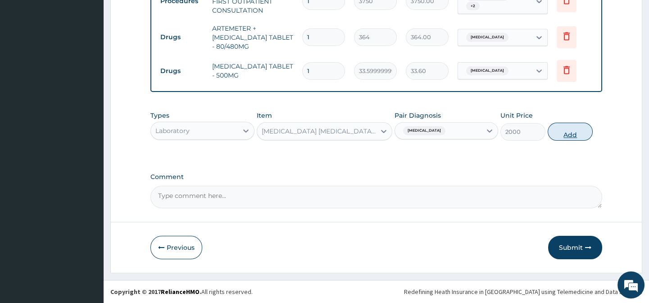
click at [580, 137] on button "Add" at bounding box center [570, 131] width 45 height 18
type input "0"
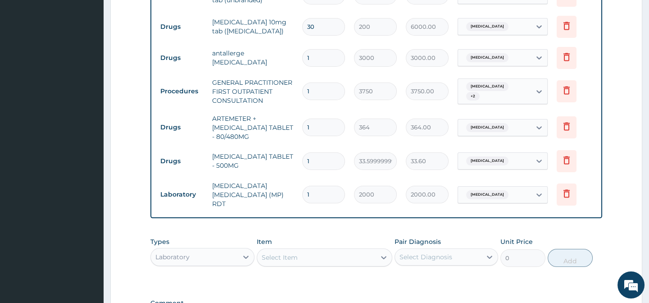
scroll to position [433, 0]
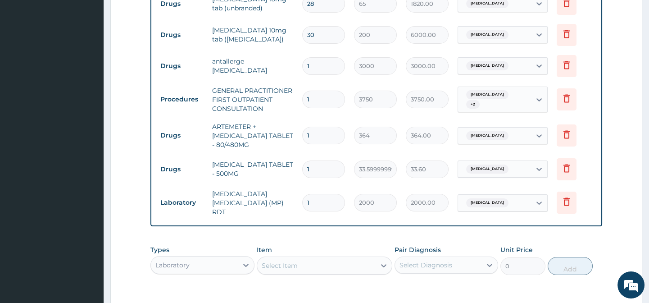
click at [331, 140] on input "1" at bounding box center [323, 136] width 43 height 18
type input "0.00"
type input "6"
type input "2184.00"
type input "6"
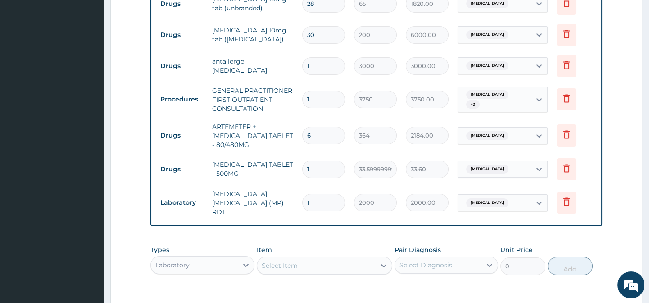
click at [329, 165] on input "1" at bounding box center [323, 169] width 43 height 18
type input "16"
type input "537.60"
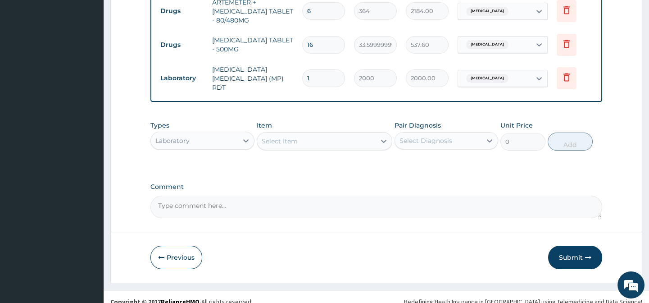
scroll to position [569, 0]
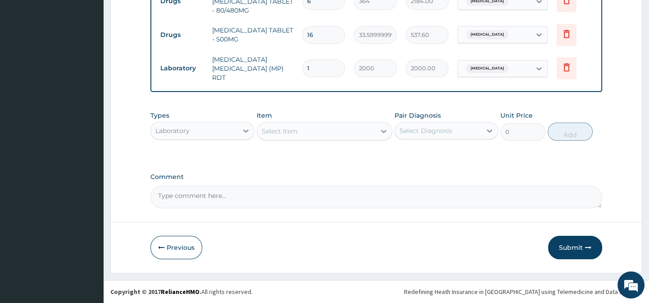
type input "16"
click at [575, 242] on button "Submit" at bounding box center [575, 247] width 54 height 23
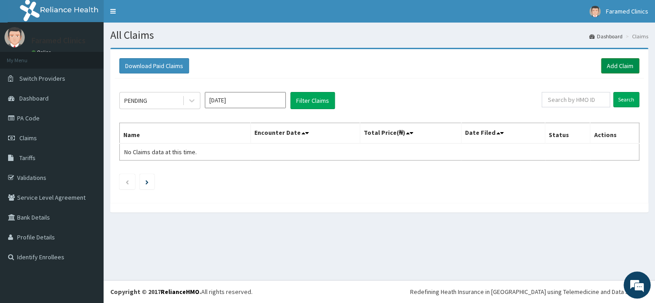
click at [601, 64] on link "Add Claim" at bounding box center [620, 65] width 38 height 15
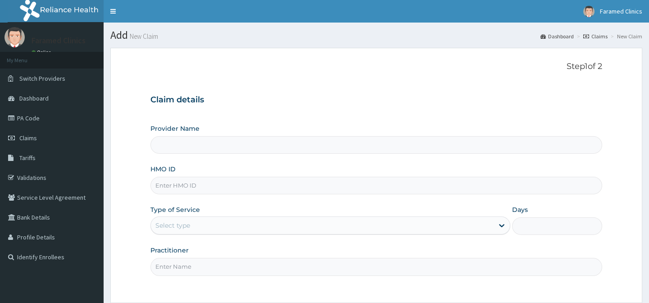
type input "Faramed clinics - Tollgate"
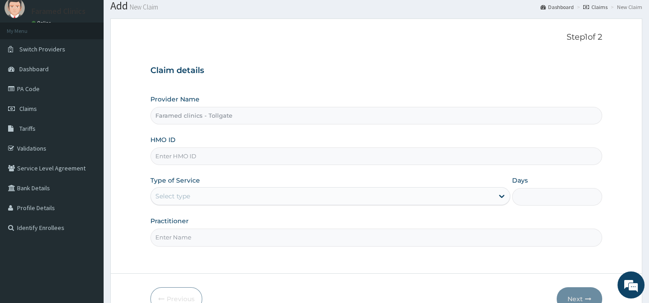
scroll to position [52, 0]
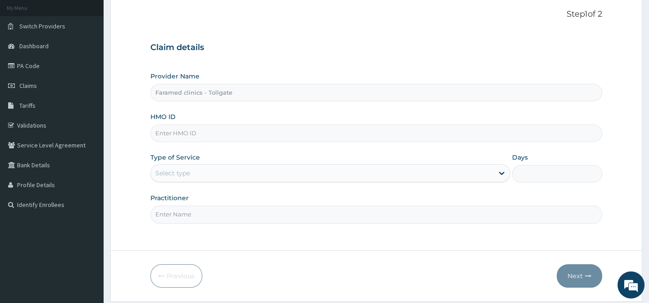
click at [274, 135] on input "HMO ID" at bounding box center [375, 133] width 451 height 18
paste input "GFC/10037/A"
type input "GFC/10037/A"
click at [239, 176] on div "Select type" at bounding box center [322, 173] width 343 height 14
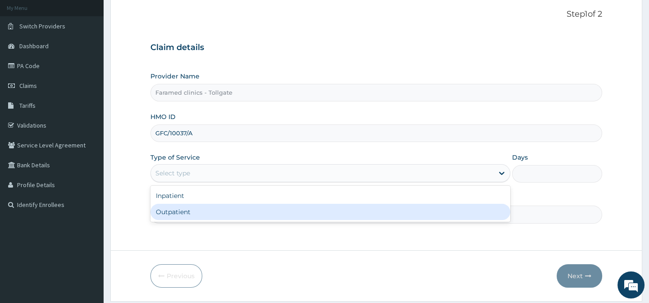
click at [224, 210] on div "Outpatient" at bounding box center [330, 212] width 360 height 16
type input "1"
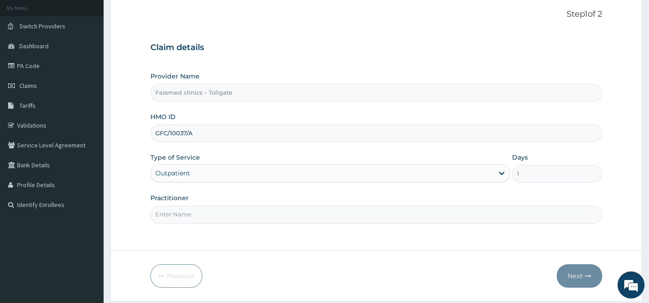
click at [224, 213] on input "Practitioner" at bounding box center [375, 214] width 451 height 18
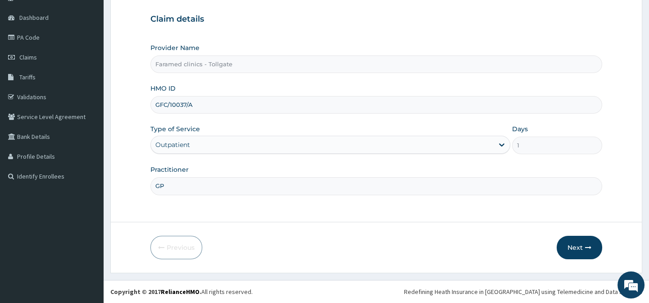
type input "GP"
click at [581, 247] on button "Next" at bounding box center [579, 247] width 45 height 23
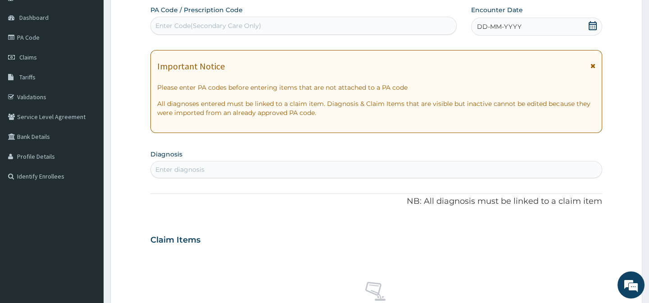
click at [193, 30] on div "Enter Code(Secondary Care Only)" at bounding box center [303, 25] width 305 height 14
paste input "PA/C743DB"
type input "PA/C743DB"
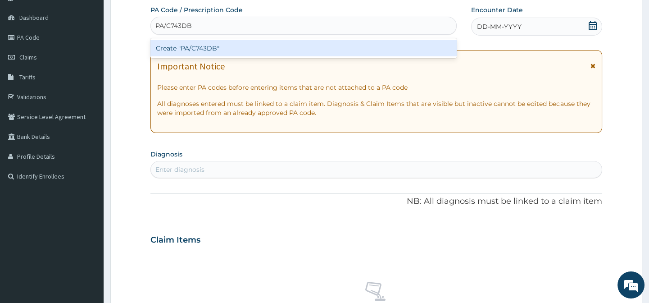
click at [214, 43] on div "Create "PA/C743DB"" at bounding box center [303, 48] width 306 height 16
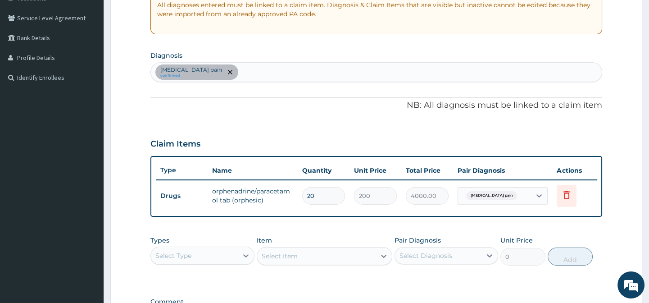
scroll to position [0, 0]
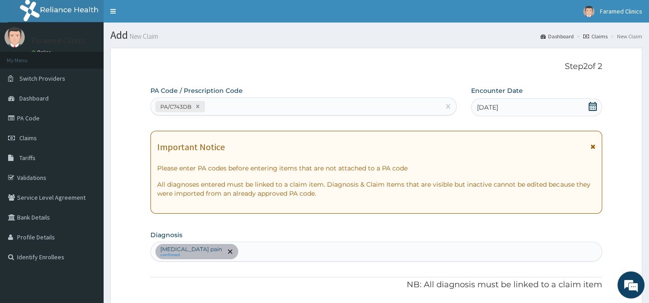
click at [284, 99] on div "PA/C743DB" at bounding box center [295, 106] width 289 height 15
click at [297, 101] on div "PA/C743DB" at bounding box center [295, 106] width 289 height 15
paste input "PA/AE1655"
type input "PA/AE1655"
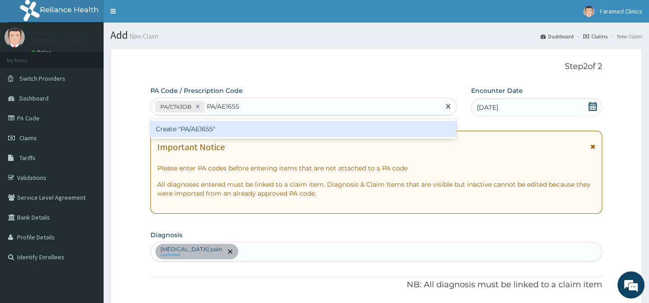
click at [271, 131] on div "Create "PA/AE1655"" at bounding box center [303, 129] width 306 height 16
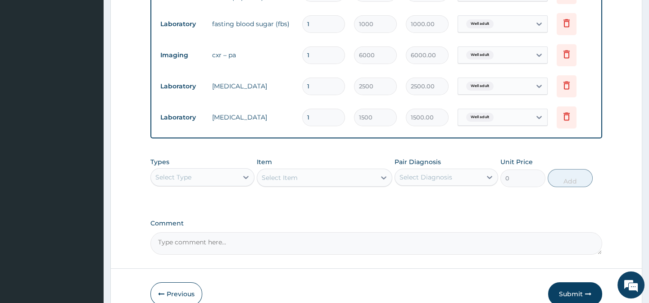
scroll to position [435, 0]
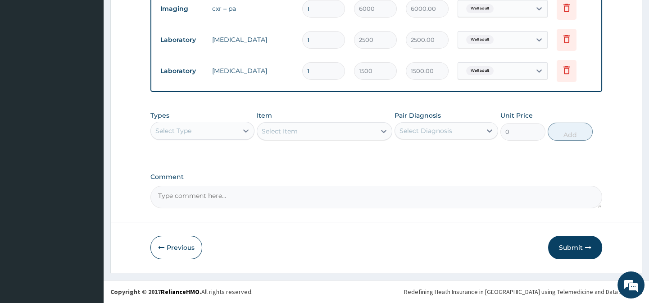
click at [422, 139] on div "Select Diagnosis" at bounding box center [446, 130] width 104 height 17
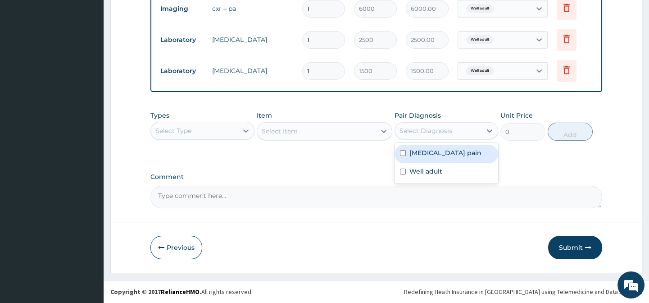
click at [422, 147] on div "Musculoskeletal pain" at bounding box center [446, 154] width 104 height 18
checkbox input "true"
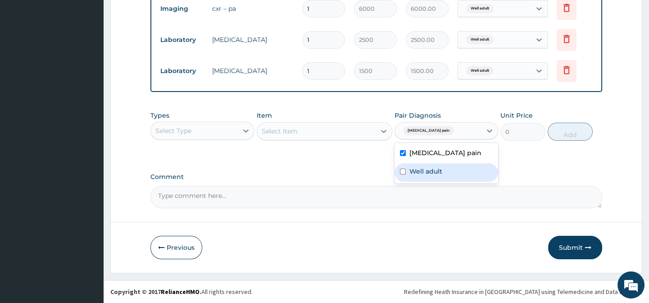
click at [425, 173] on label "Well adult" at bounding box center [425, 171] width 33 height 9
checkbox input "true"
click at [243, 135] on div at bounding box center [246, 130] width 16 height 16
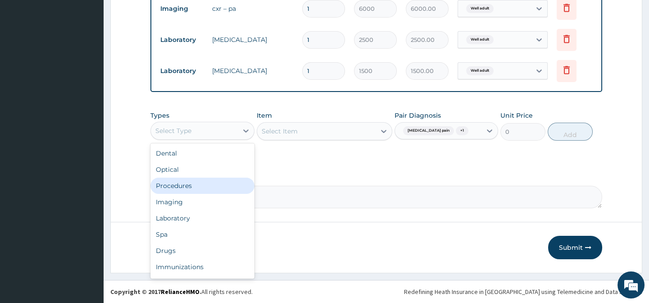
click at [196, 191] on div "Procedures" at bounding box center [202, 185] width 104 height 16
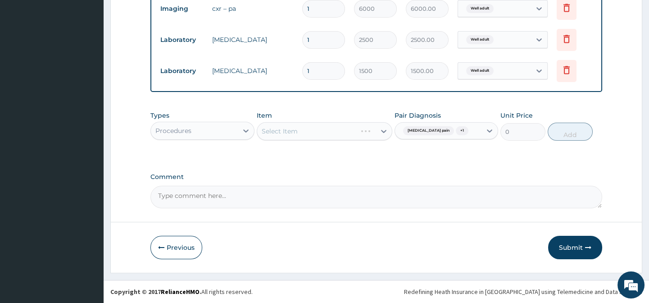
click at [375, 128] on div "Select Item" at bounding box center [325, 131] width 136 height 18
click at [385, 130] on div "Select Item" at bounding box center [325, 131] width 136 height 18
click at [385, 130] on icon at bounding box center [383, 131] width 9 height 9
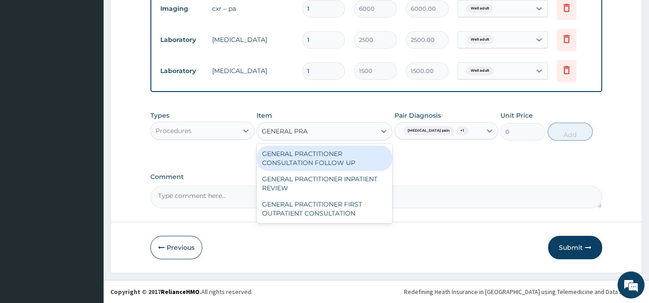
type input "GENERAL PRAC"
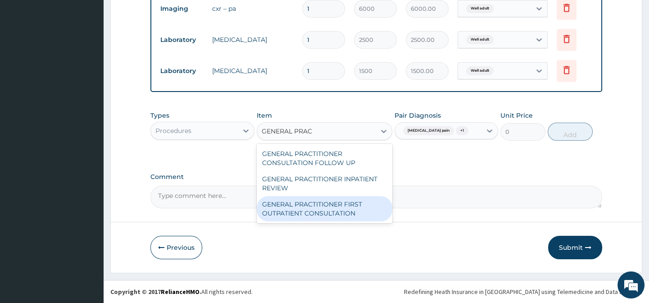
click at [337, 204] on div "GENERAL PRACTITIONER FIRST OUTPATIENT CONSULTATION" at bounding box center [325, 208] width 136 height 25
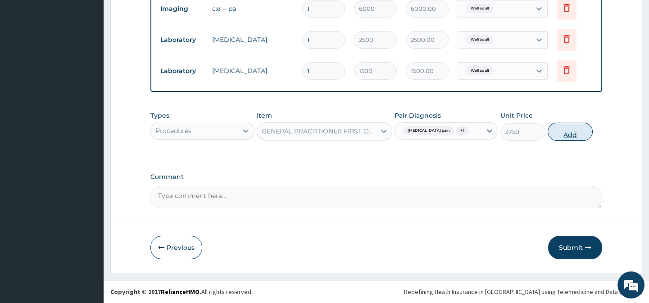
click at [568, 128] on button "Add" at bounding box center [570, 131] width 45 height 18
type input "0"
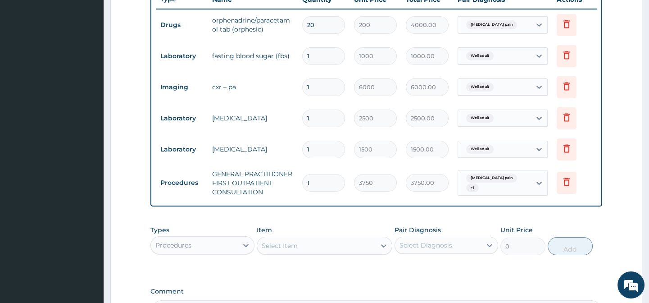
scroll to position [471, 0]
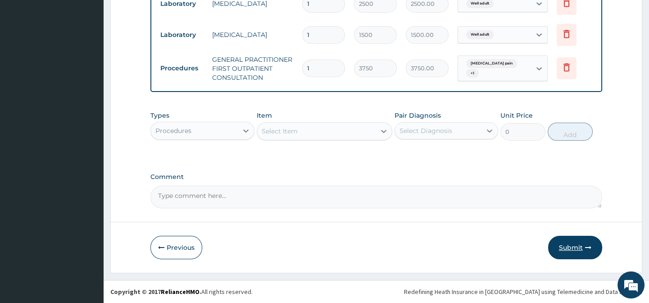
click at [572, 245] on button "Submit" at bounding box center [575, 247] width 54 height 23
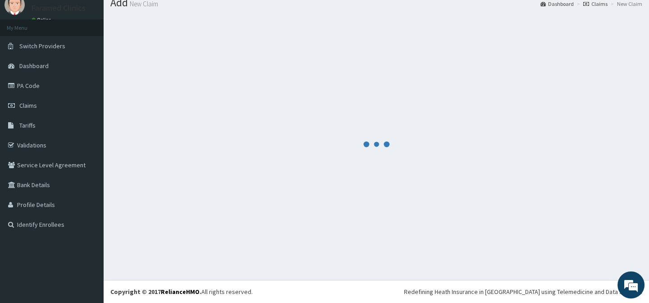
scroll to position [32, 0]
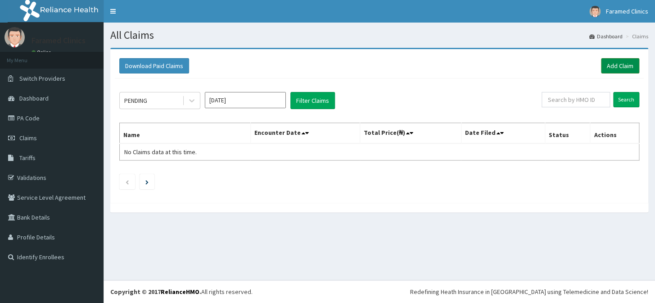
click at [611, 63] on link "Add Claim" at bounding box center [620, 65] width 38 height 15
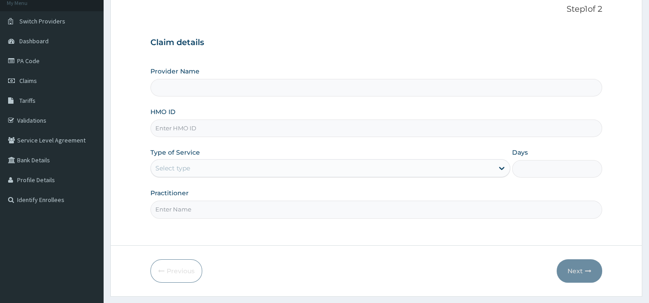
scroll to position [81, 0]
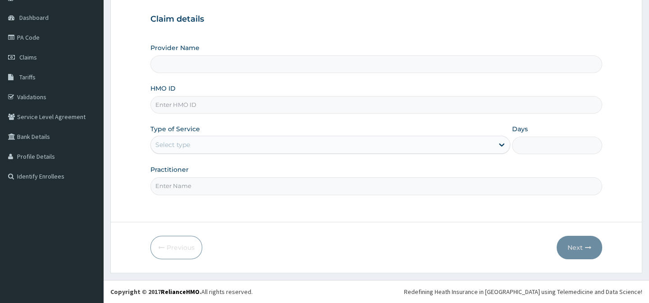
type input "Faramed clinics - Tollgate"
click at [211, 119] on div "Provider Name Faramed clinics - Tollgate HMO ID Type of Service Select type Day…" at bounding box center [375, 118] width 451 height 151
click at [236, 105] on input "HMO ID" at bounding box center [375, 105] width 451 height 18
paste input "PPI/10052/C"
type input "PPI/10052/C"
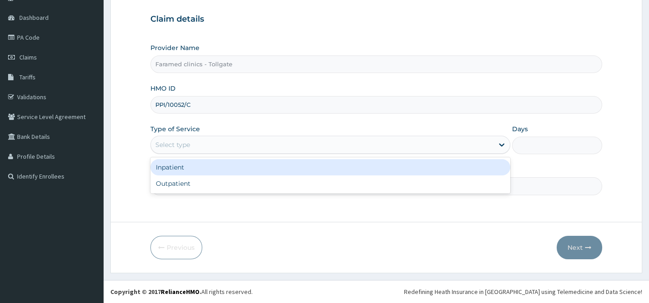
click at [192, 144] on div "Select type" at bounding box center [322, 144] width 343 height 14
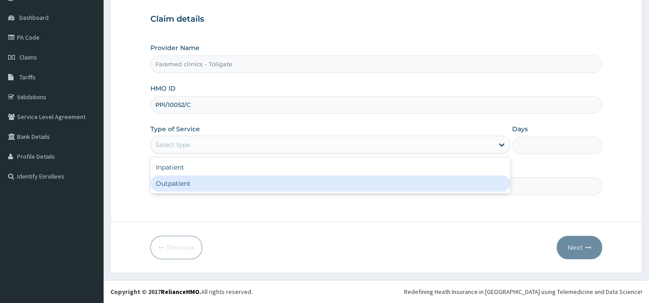
click at [201, 182] on div "Outpatient" at bounding box center [330, 183] width 360 height 16
type input "1"
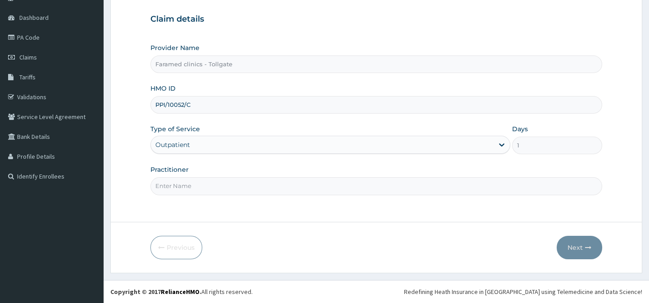
click at [201, 182] on input "Practitioner" at bounding box center [375, 186] width 451 height 18
type input "GP"
click at [580, 251] on button "Next" at bounding box center [579, 247] width 45 height 23
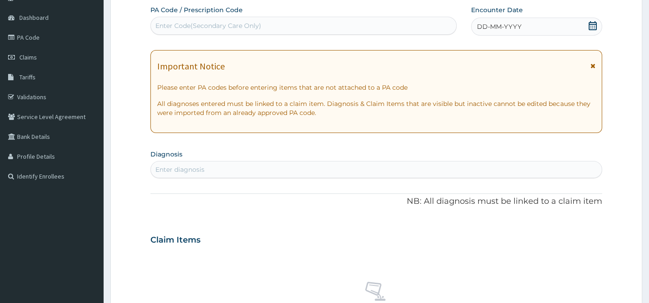
scroll to position [0, 0]
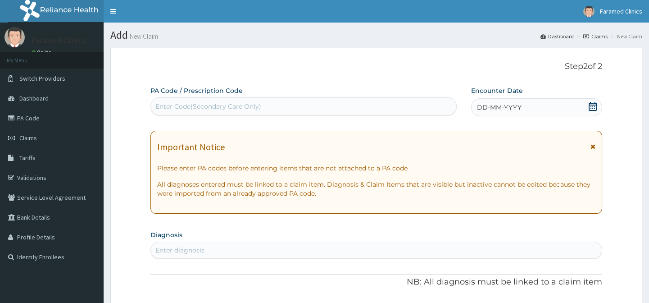
click at [281, 106] on div "Enter Code(Secondary Care Only)" at bounding box center [303, 106] width 305 height 14
click at [593, 108] on icon at bounding box center [593, 106] width 8 height 9
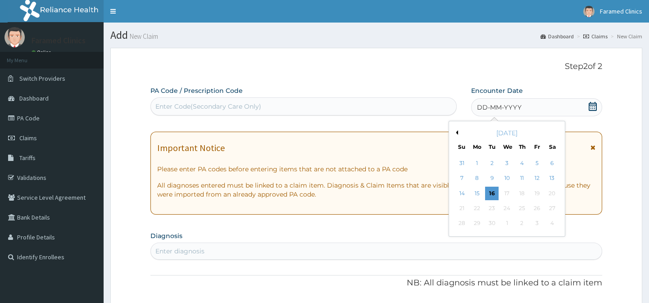
click at [457, 132] on button "Previous Month" at bounding box center [455, 132] width 5 height 5
click at [552, 158] on div "2" at bounding box center [552, 163] width 14 height 14
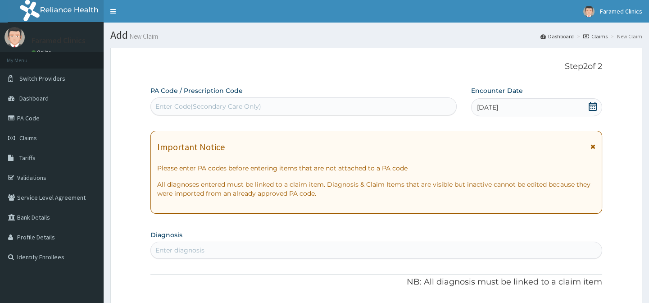
scroll to position [135, 0]
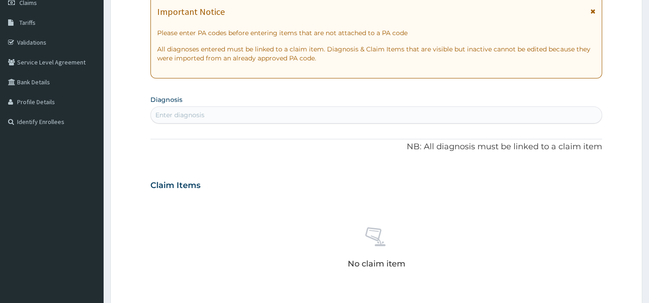
click at [297, 115] on div "Enter diagnosis" at bounding box center [376, 115] width 450 height 14
type input "PLASMOD"
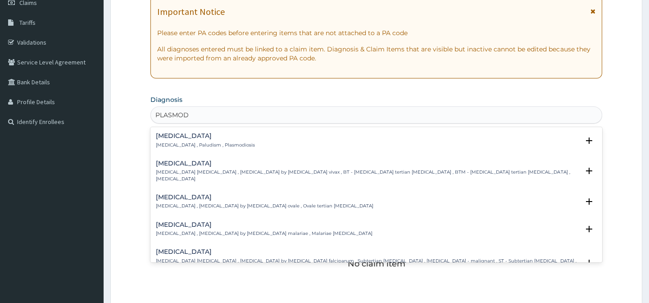
click at [218, 139] on h4 "[MEDICAL_DATA]" at bounding box center [205, 135] width 99 height 7
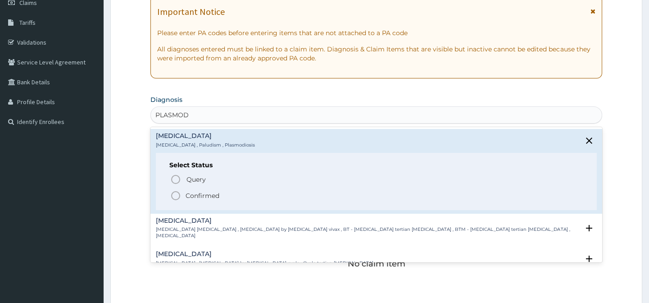
click at [172, 195] on circle "status option filled" at bounding box center [176, 195] width 8 height 8
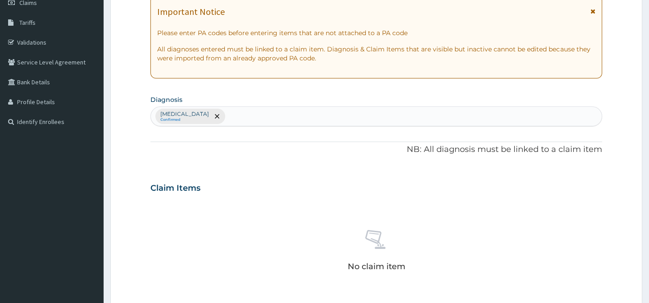
click at [268, 120] on div "[MEDICAL_DATA] Confirmed" at bounding box center [376, 116] width 450 height 19
type input "A"
type input "E"
type input "[MEDICAL_DATA]"
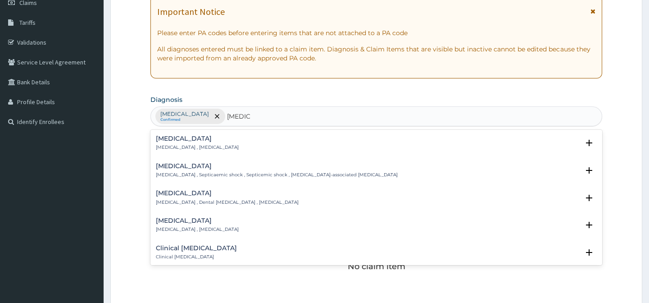
click at [236, 136] on div "[MEDICAL_DATA] [MEDICAL_DATA] , [MEDICAL_DATA]" at bounding box center [376, 143] width 440 height 16
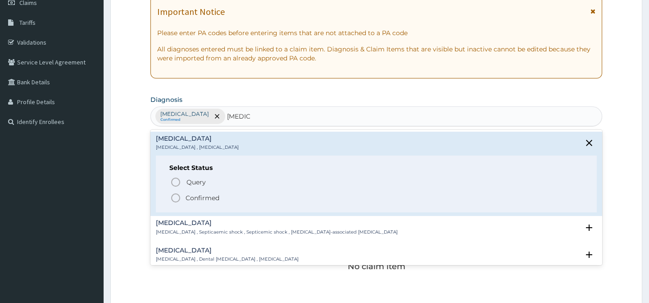
click at [177, 199] on icon "status option filled" at bounding box center [175, 197] width 11 height 11
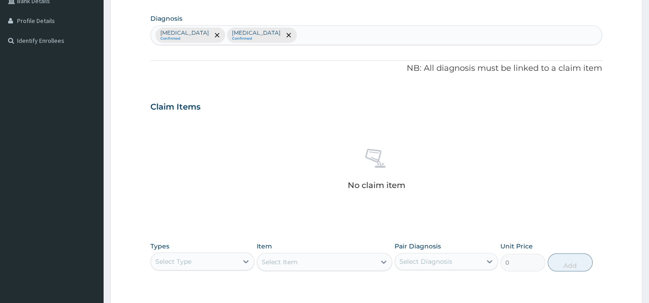
scroll to position [346, 0]
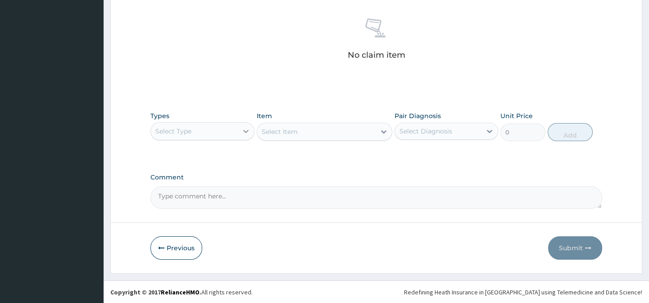
click at [245, 129] on icon at bounding box center [245, 131] width 9 height 9
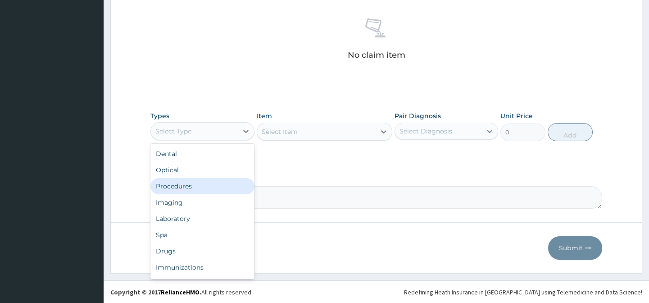
click at [185, 190] on div "Procedures" at bounding box center [202, 186] width 104 height 16
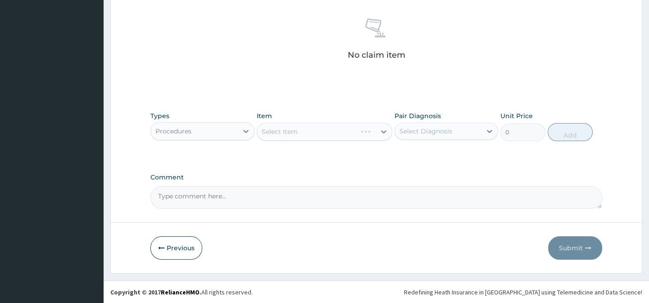
click at [467, 124] on div "Select Diagnosis" at bounding box center [438, 131] width 86 height 14
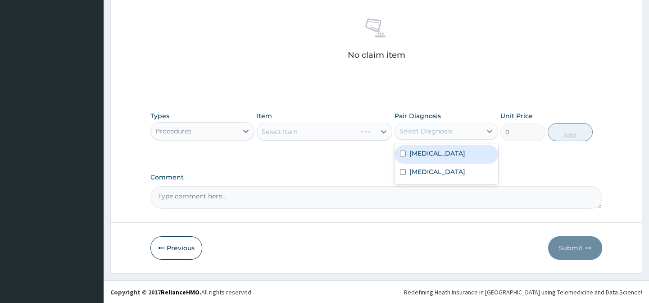
click at [454, 158] on div "[MEDICAL_DATA]" at bounding box center [446, 154] width 104 height 18
checkbox input "true"
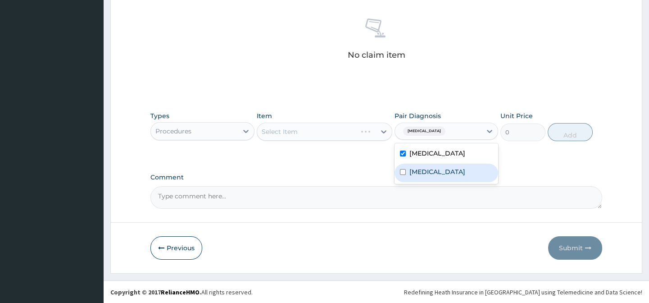
click at [428, 174] on label "[MEDICAL_DATA]" at bounding box center [437, 171] width 56 height 9
checkbox input "true"
click at [342, 173] on label "Comment" at bounding box center [375, 177] width 451 height 8
click at [342, 186] on textarea "Comment" at bounding box center [375, 197] width 451 height 23
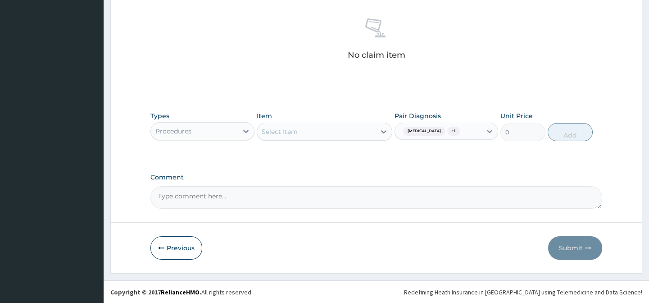
click at [453, 243] on div "Previous Submit" at bounding box center [375, 247] width 451 height 23
click at [379, 132] on icon at bounding box center [383, 131] width 9 height 9
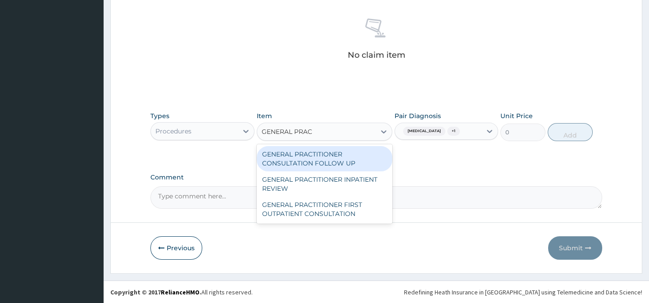
type input "GENERAL PRACT"
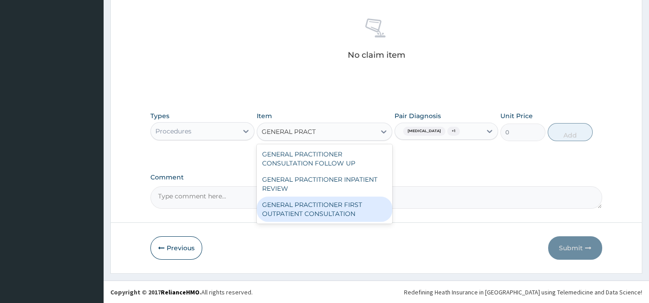
click at [333, 202] on div "GENERAL PRACTITIONER FIRST OUTPATIENT CONSULTATION" at bounding box center [325, 208] width 136 height 25
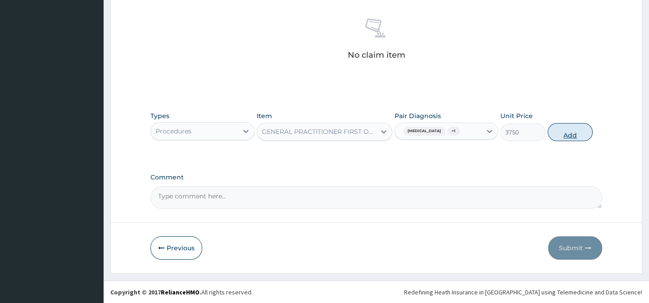
click at [577, 130] on button "Add" at bounding box center [570, 132] width 45 height 18
type input "0"
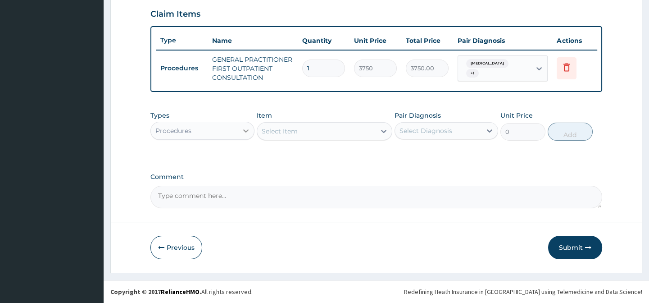
click at [241, 127] on icon at bounding box center [245, 130] width 9 height 9
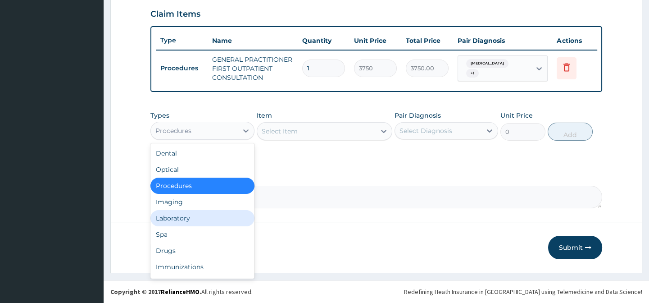
click at [193, 223] on div "Laboratory" at bounding box center [202, 218] width 104 height 16
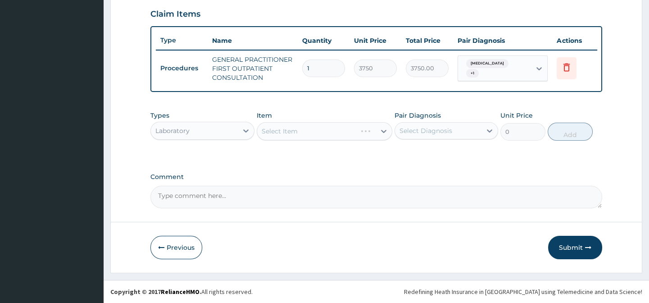
click at [453, 133] on div "Select Diagnosis" at bounding box center [438, 130] width 86 height 14
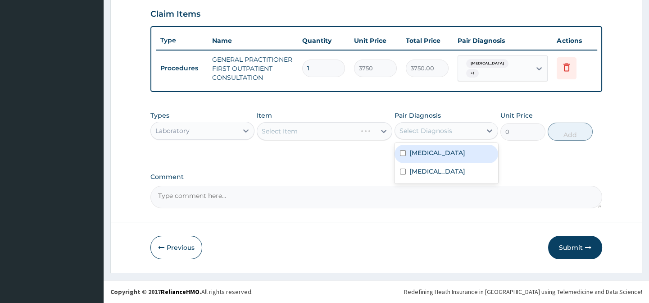
click at [451, 159] on div "[MEDICAL_DATA]" at bounding box center [446, 154] width 104 height 18
checkbox input "true"
click at [383, 158] on div "Types Laboratory Item Select Item Pair Diagnosis option [MEDICAL_DATA], selecte…" at bounding box center [375, 132] width 451 height 52
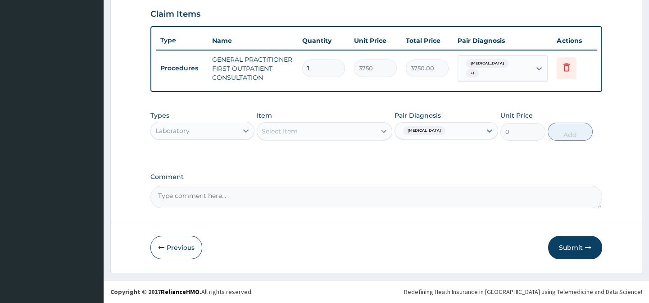
click at [379, 135] on icon at bounding box center [383, 131] width 9 height 9
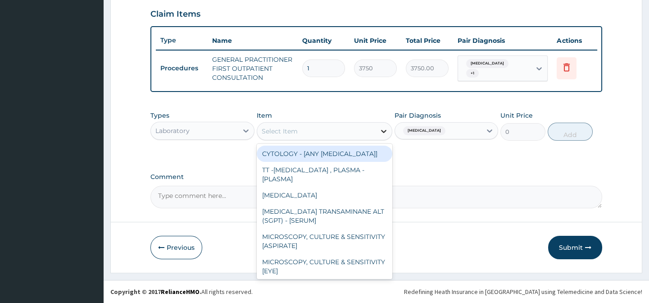
type input "A"
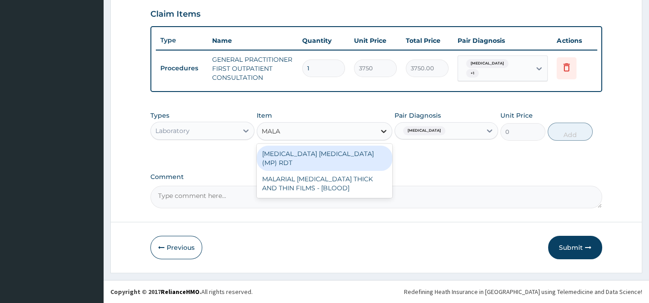
type input "MALAR"
click at [361, 151] on div "[MEDICAL_DATA] [MEDICAL_DATA] (MP) RDT" at bounding box center [325, 157] width 136 height 25
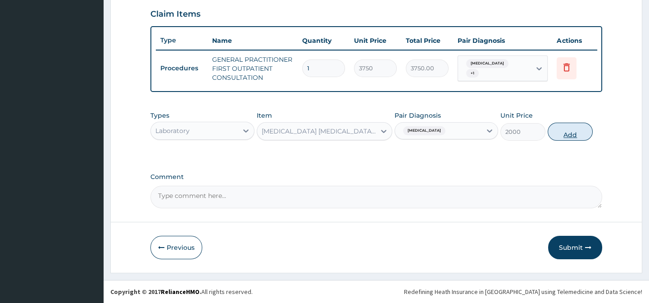
click at [574, 126] on button "Add" at bounding box center [570, 131] width 45 height 18
type input "0"
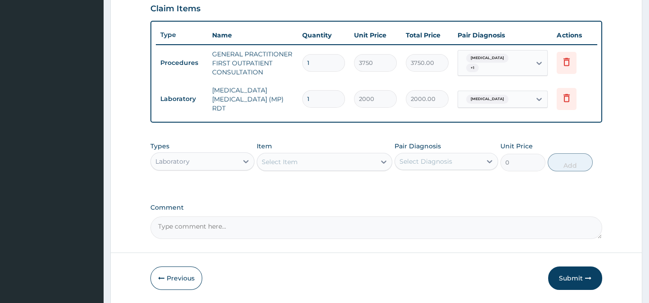
click at [430, 159] on div "Select Diagnosis" at bounding box center [425, 161] width 53 height 9
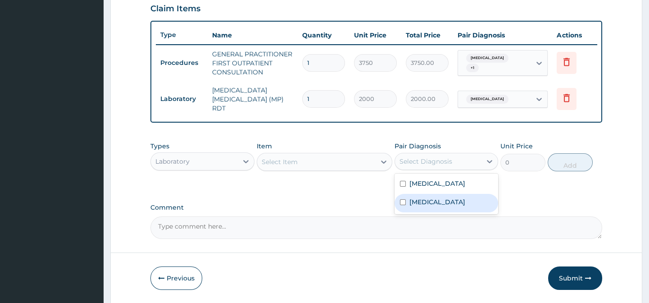
click at [437, 206] on div "[MEDICAL_DATA]" at bounding box center [446, 203] width 104 height 18
checkbox input "true"
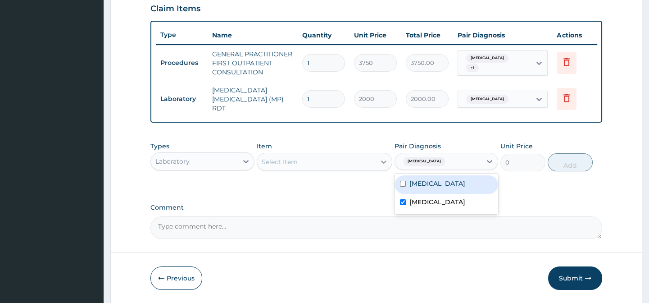
click at [389, 166] on div at bounding box center [384, 162] width 16 height 16
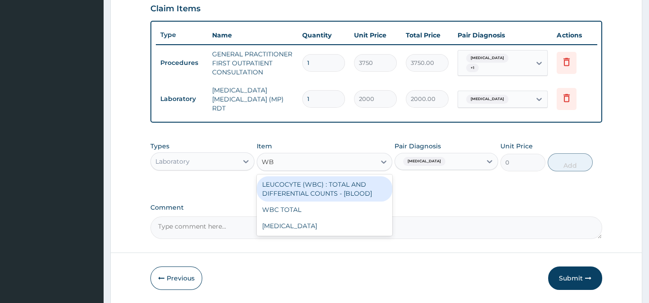
type input "WBC"
click at [348, 183] on div "LEUCOCYTE (WBC) : TOTAL AND DIFFERENTIAL COUNTS - [BLOOD]" at bounding box center [325, 188] width 136 height 25
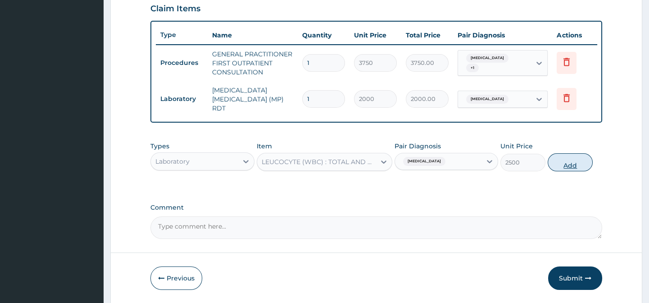
click at [559, 167] on button "Add" at bounding box center [570, 162] width 45 height 18
type input "0"
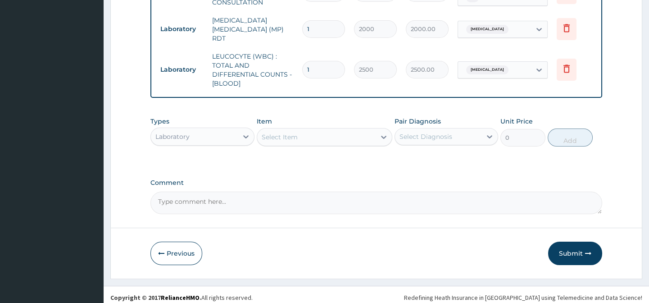
scroll to position [390, 0]
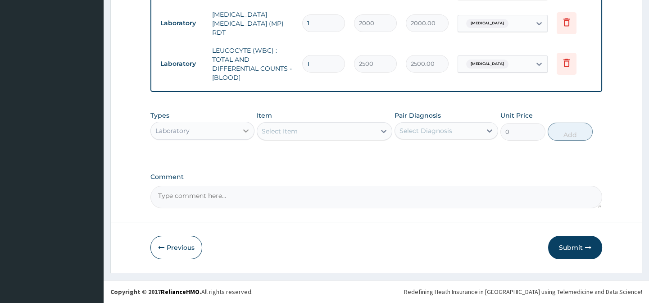
click at [240, 138] on div at bounding box center [246, 130] width 16 height 16
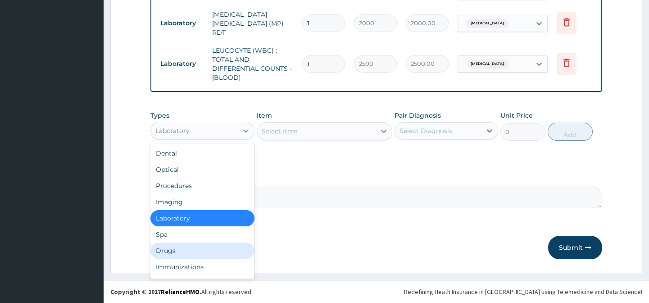
click at [186, 252] on div "Drugs" at bounding box center [202, 250] width 104 height 16
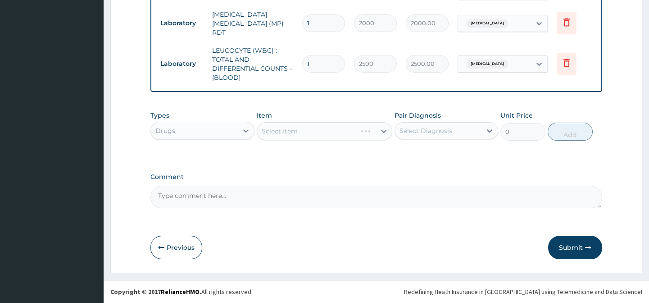
click at [476, 137] on div "Select Diagnosis" at bounding box center [438, 130] width 86 height 14
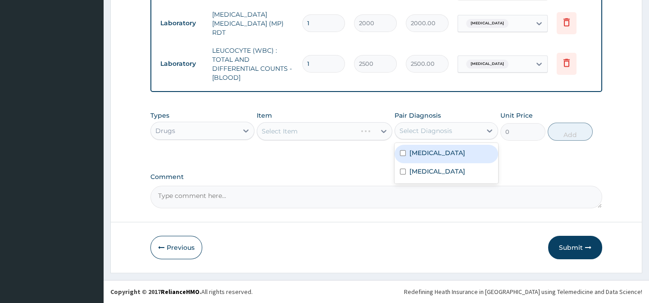
click at [456, 148] on div "[MEDICAL_DATA]" at bounding box center [446, 154] width 104 height 18
checkbox input "true"
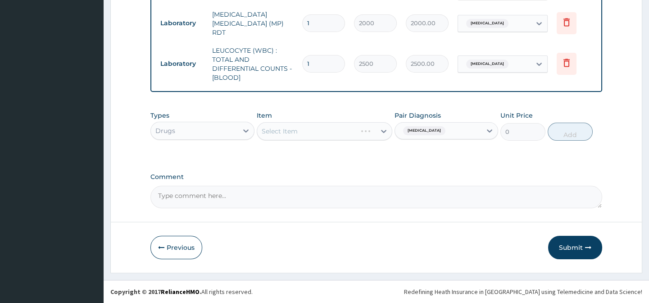
click at [375, 152] on div "Types Drugs Item Select Item Pair Diagnosis [MEDICAL_DATA] Unit Price 0 Add" at bounding box center [375, 132] width 451 height 52
click at [381, 136] on div at bounding box center [384, 131] width 16 height 16
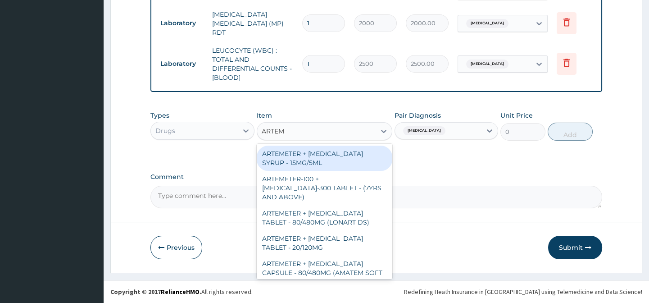
type input "ARTEME"
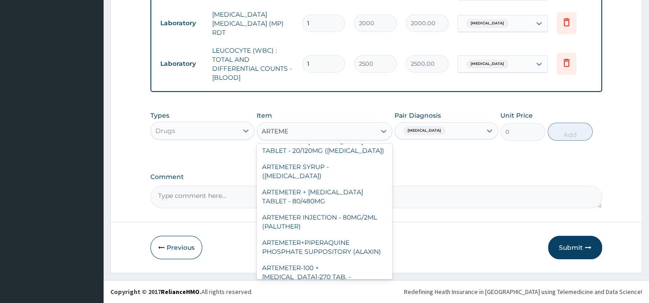
scroll to position [203, 0]
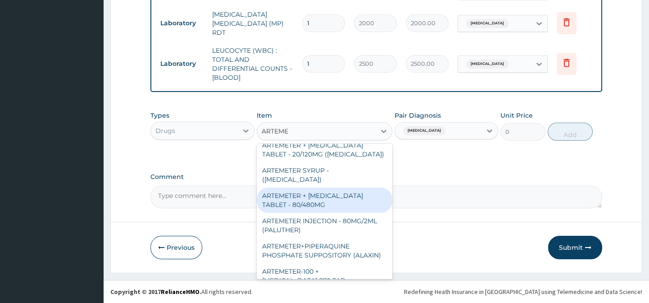
click at [329, 187] on div "ARTEMETER + [MEDICAL_DATA] TABLET - 80/480MG" at bounding box center [325, 199] width 136 height 25
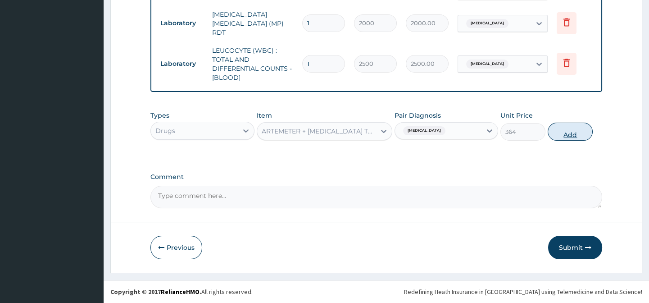
click at [574, 129] on button "Add" at bounding box center [570, 131] width 45 height 18
type input "0"
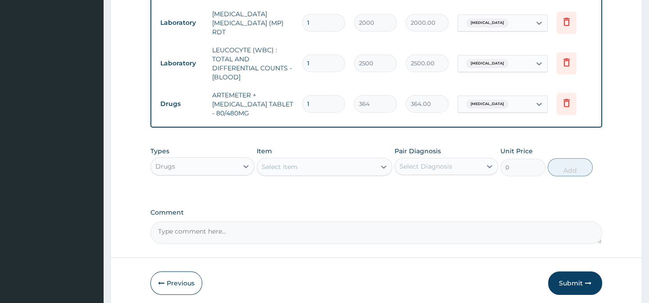
click at [441, 169] on div "Select Diagnosis" at bounding box center [425, 166] width 53 height 9
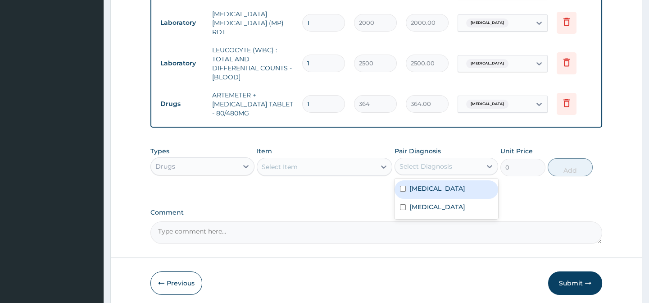
click at [433, 192] on div "[MEDICAL_DATA]" at bounding box center [446, 189] width 104 height 18
checkbox input "true"
click at [376, 168] on div at bounding box center [384, 167] width 16 height 16
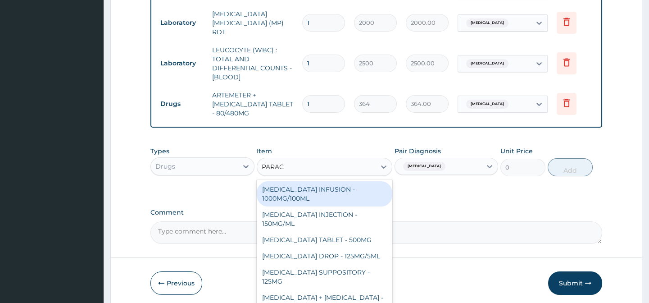
type input "PARACE"
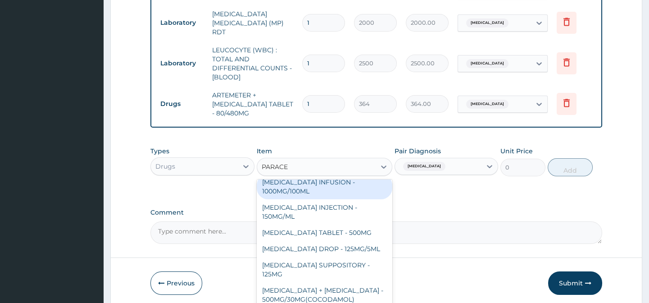
scroll to position [8, 0]
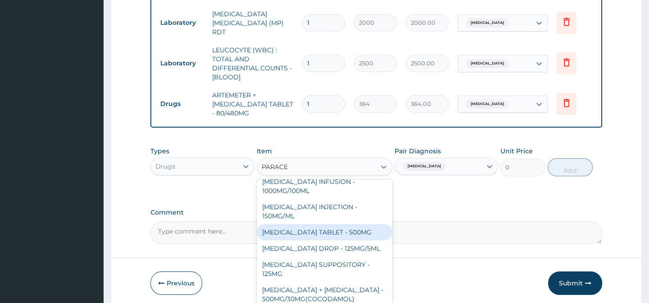
click at [360, 227] on div "[MEDICAL_DATA] TABLET - 500MG" at bounding box center [325, 232] width 136 height 16
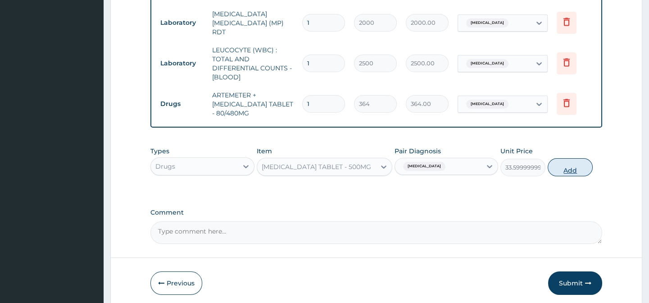
click at [579, 167] on button "Add" at bounding box center [570, 167] width 45 height 18
type input "0"
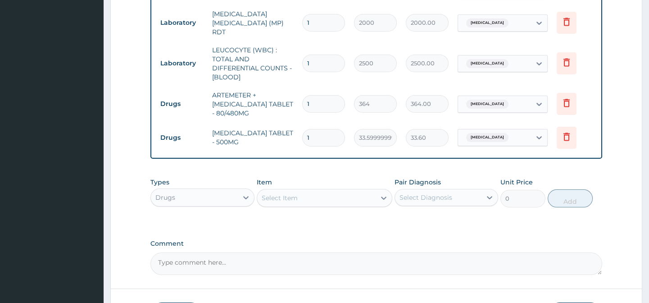
type input "16"
type input "537.60"
type input "16"
click at [324, 97] on input "1" at bounding box center [323, 104] width 43 height 18
type input "0.00"
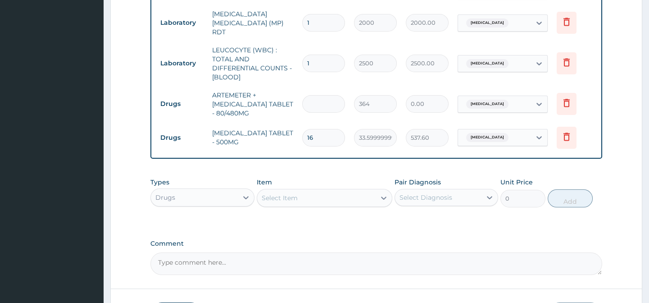
type input "6"
type input "2184.00"
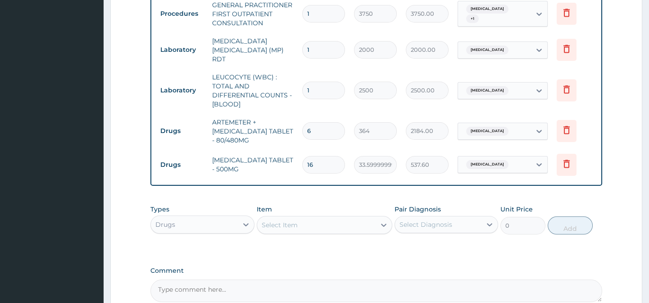
scroll to position [458, 0]
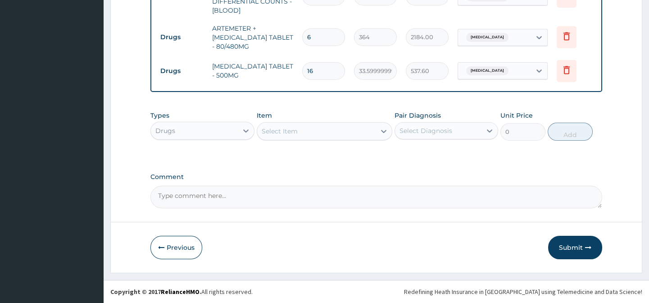
type input "6"
click at [584, 249] on button "Submit" at bounding box center [575, 247] width 54 height 23
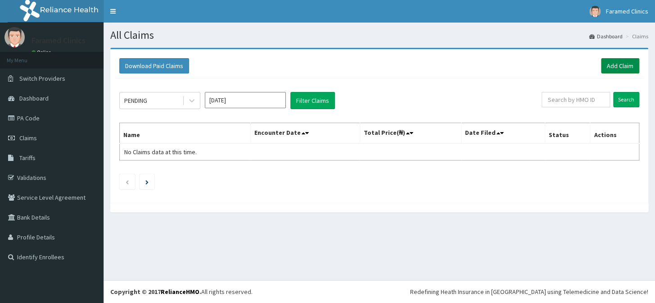
click at [613, 68] on link "Add Claim" at bounding box center [620, 65] width 38 height 15
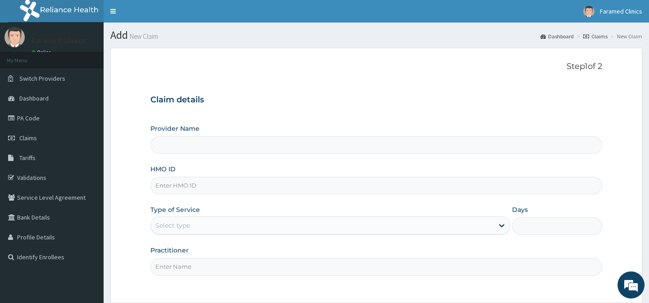
type input "Faramed clinics - Tollgate"
paste input "PPI/10052/B"
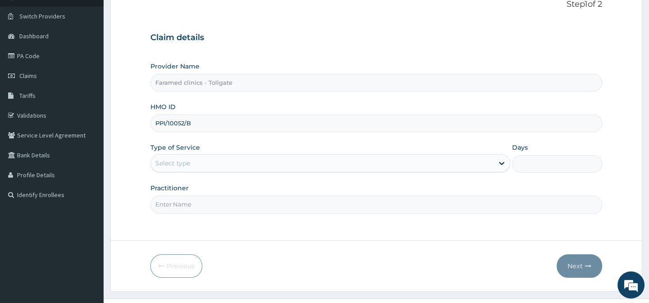
type input "PPI/10052/B"
click at [285, 164] on div "Select type" at bounding box center [322, 163] width 343 height 14
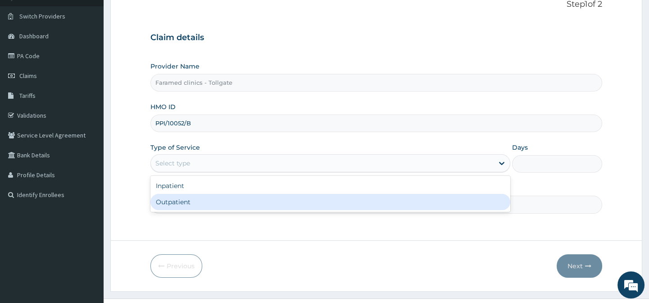
click at [242, 204] on div "Outpatient" at bounding box center [330, 202] width 360 height 16
type input "1"
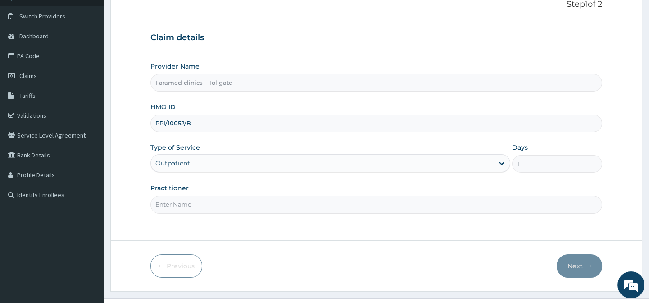
click at [229, 207] on input "Practitioner" at bounding box center [375, 204] width 451 height 18
type input "GP"
click at [571, 258] on button "Next" at bounding box center [579, 265] width 45 height 23
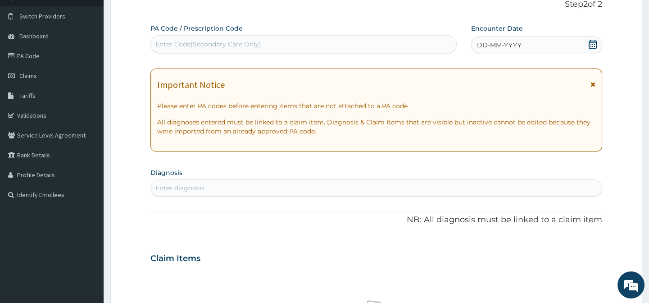
click at [363, 222] on p "NB: All diagnosis must be linked to a claim item" at bounding box center [375, 220] width 451 height 12
click at [223, 46] on div "Enter Code(Secondary Care Only)" at bounding box center [208, 44] width 106 height 9
paste input "PPI/10052/B"
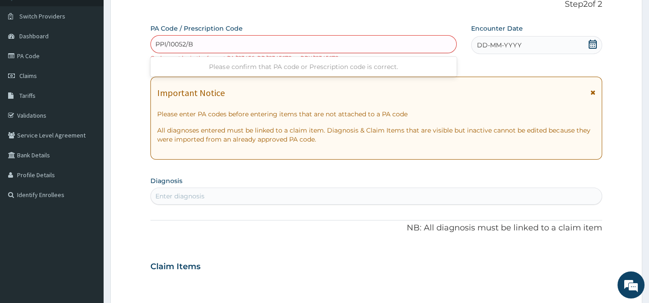
type input "PPI/10052/B"
click at [312, 9] on p "Step 2 of 2" at bounding box center [375, 5] width 451 height 10
click at [286, 36] on div "Enter Code(Secondary Care Only)" at bounding box center [303, 44] width 306 height 18
paste input "PPI/10052/B"
type input "PPI/10052/B"
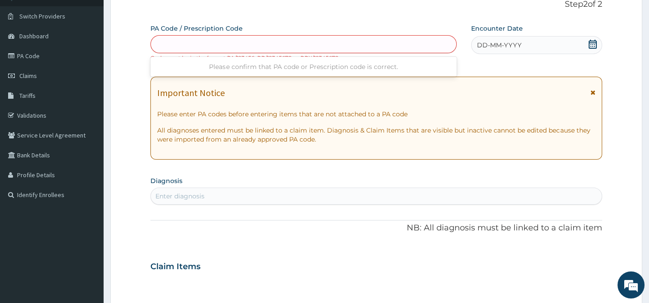
click at [267, 22] on div "Step 2 of 2 PA Code / Prescription Code Use Up and Down to choose options, pres…" at bounding box center [375, 249] width 451 height 499
click at [252, 40] on div "Enter Code(Secondary Care Only)" at bounding box center [208, 44] width 106 height 9
paste input "PPI/10052/B"
type input "PPI/10052/B"
click at [201, 45] on div "Enter Code(Secondary Care Only)" at bounding box center [208, 44] width 106 height 9
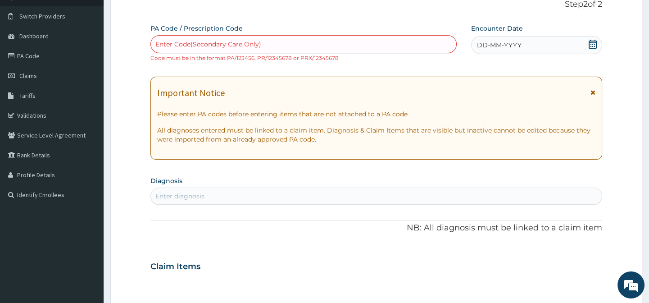
paste input "PPI/10052/B"
click at [167, 42] on input "PPI/10052/B" at bounding box center [174, 44] width 39 height 9
type input "PA/10052/B"
click at [199, 41] on div "Enter Code(Secondary Care Only)" at bounding box center [303, 44] width 305 height 14
paste input "PPI/10052/B"
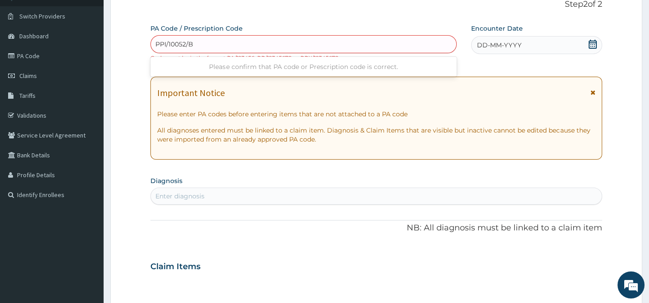
click at [166, 44] on input "PPI/10052/B" at bounding box center [174, 44] width 39 height 9
type input "PA/10052/B"
drag, startPoint x: 209, startPoint y: 50, endPoint x: 205, endPoint y: 44, distance: 6.9
click at [205, 44] on div "Enter Code(Secondary Care Only)" at bounding box center [303, 44] width 305 height 14
click at [205, 44] on div "Enter Code(Secondary Care Only)" at bounding box center [208, 44] width 106 height 9
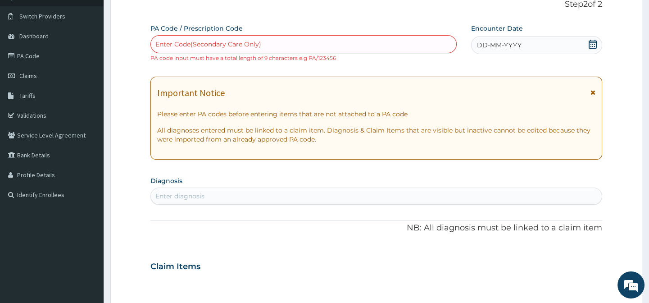
paste input "PA/769A9C"
type input "PA/769A9C"
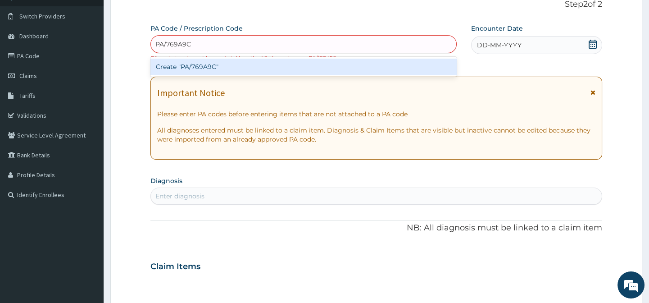
click at [211, 64] on div "Create "PA/769A9C"" at bounding box center [303, 67] width 306 height 16
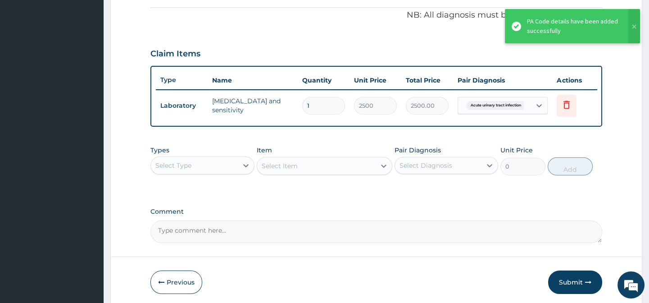
scroll to position [279, 0]
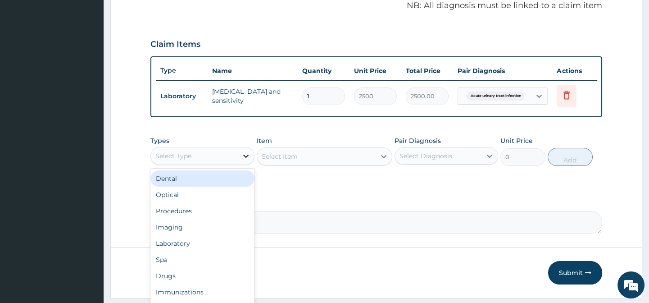
click at [239, 162] on div at bounding box center [246, 156] width 16 height 16
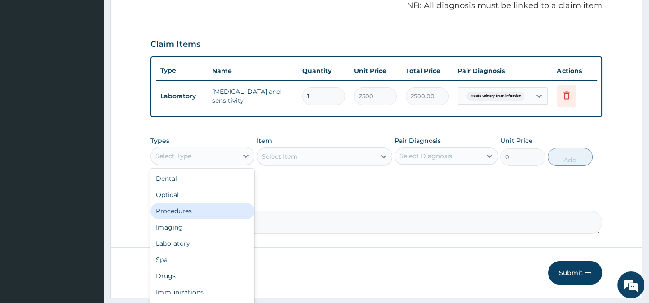
click at [192, 219] on div "Procedures" at bounding box center [202, 211] width 104 height 16
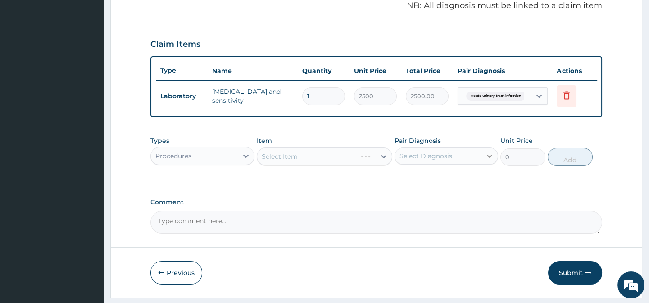
click at [484, 158] on div at bounding box center [489, 156] width 16 height 16
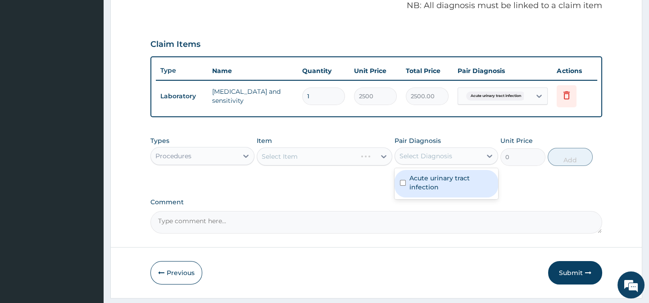
click at [452, 183] on label "Acute urinary tract infection" at bounding box center [450, 182] width 83 height 18
checkbox input "true"
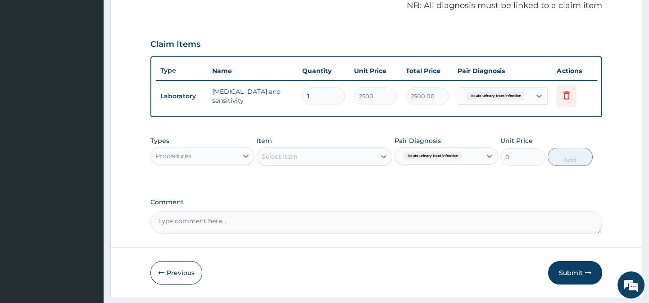
click at [383, 161] on icon at bounding box center [383, 156] width 9 height 9
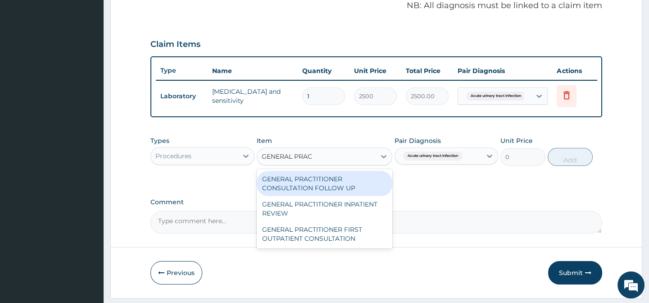
type input "GENERAL PRACT"
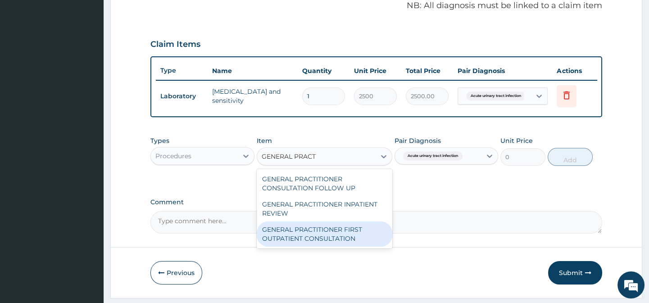
click at [338, 241] on div "GENERAL PRACTITIONER FIRST OUTPATIENT CONSULTATION" at bounding box center [325, 233] width 136 height 25
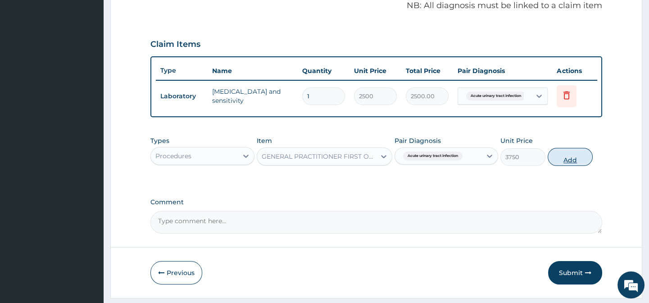
click at [563, 166] on button "Add" at bounding box center [570, 157] width 45 height 18
type input "0"
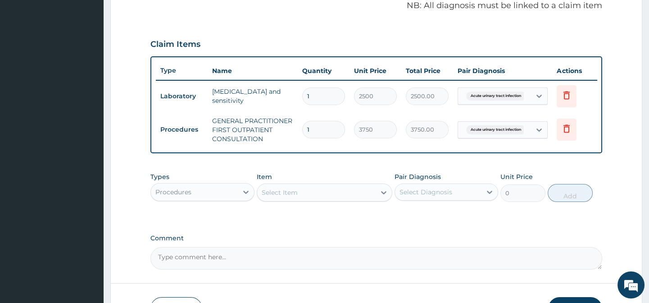
scroll to position [345, 0]
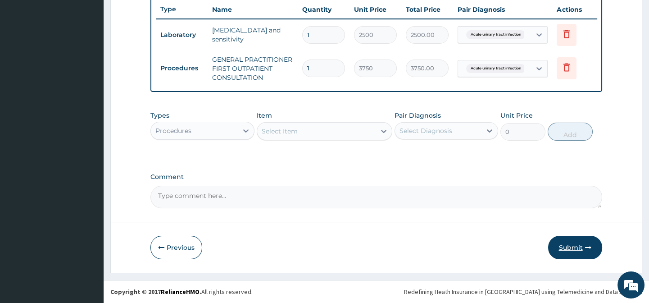
click at [574, 243] on button "Submit" at bounding box center [575, 247] width 54 height 23
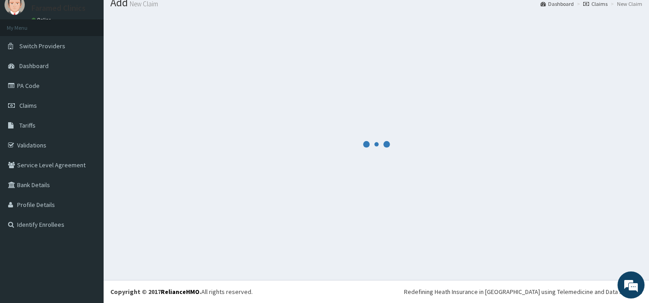
scroll to position [32, 0]
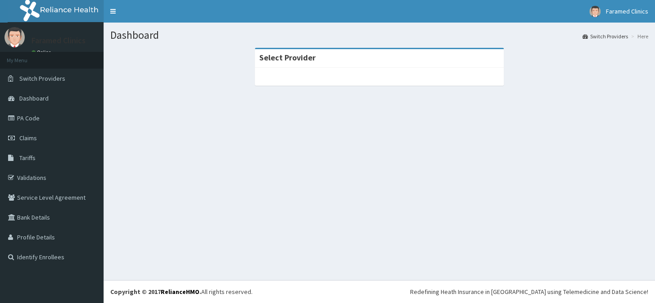
drag, startPoint x: 0, startPoint y: 0, endPoint x: 234, endPoint y: 159, distance: 282.7
click at [234, 159] on div "Dashboard Switch Providers Here Select Provider" at bounding box center [380, 151] width 552 height 257
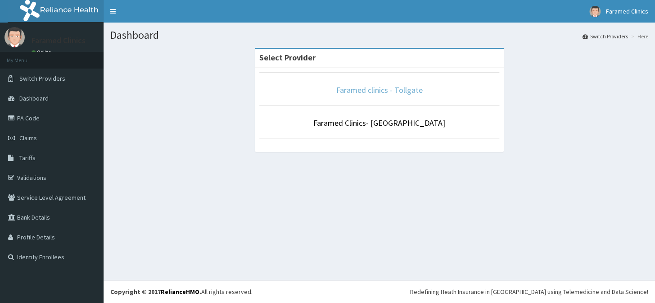
click at [368, 87] on link "Faramed clinics - Tollgate" at bounding box center [379, 90] width 86 height 10
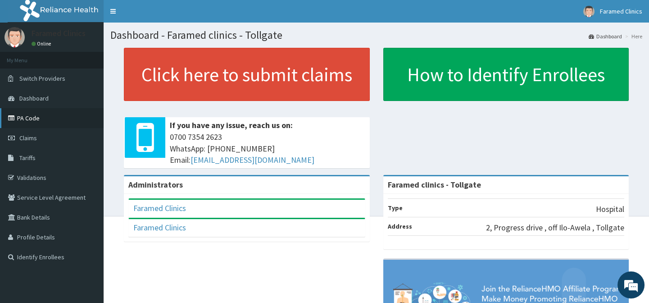
click at [39, 122] on link "PA Code" at bounding box center [52, 118] width 104 height 20
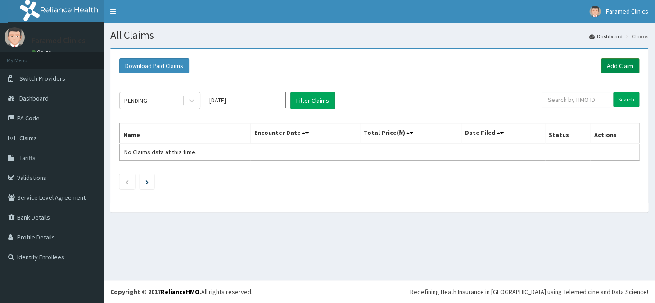
click at [632, 62] on link "Add Claim" at bounding box center [620, 65] width 38 height 15
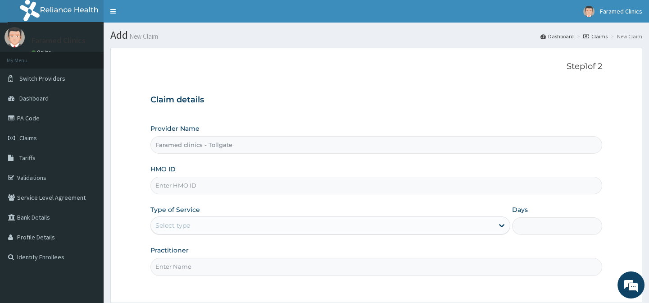
type input "Faramed clinics - Tollgate"
click at [244, 184] on input "HMO ID" at bounding box center [375, 186] width 451 height 18
click at [233, 187] on input "HMO ID" at bounding box center [375, 186] width 451 height 18
paste input "LGT/10043/A"
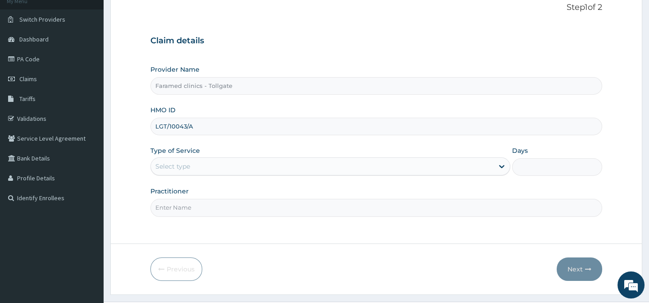
scroll to position [66, 0]
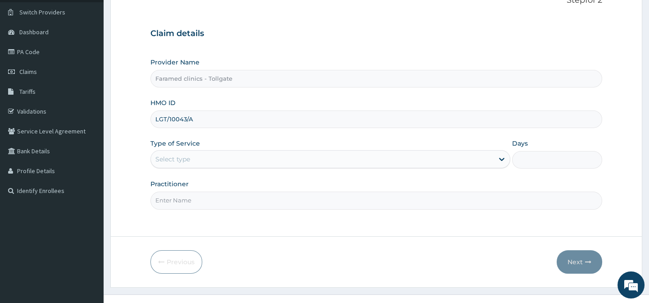
type input "LGT/10043/A"
click at [479, 154] on div "Select type" at bounding box center [322, 159] width 343 height 14
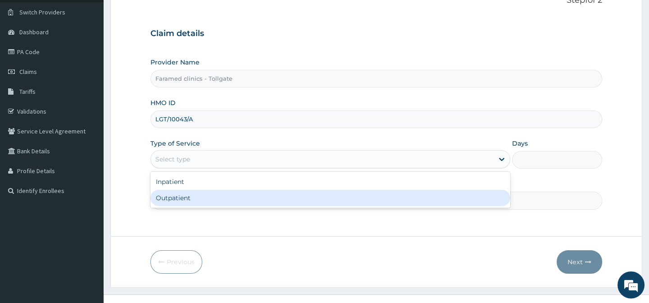
click at [385, 205] on div "Outpatient" at bounding box center [330, 198] width 360 height 16
type input "1"
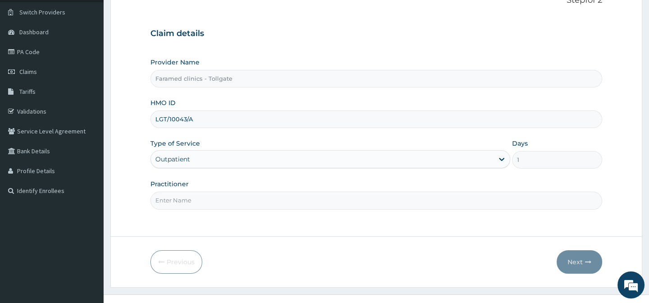
scroll to position [81, 0]
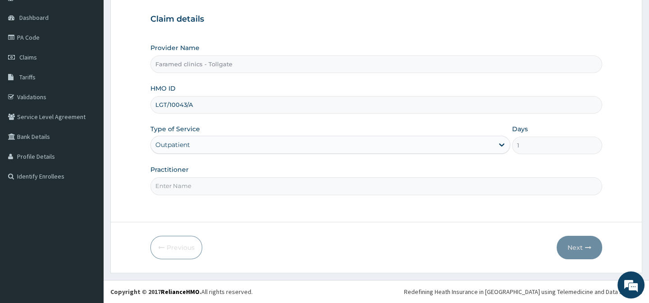
click at [277, 192] on input "Practitioner" at bounding box center [375, 186] width 451 height 18
type input "GP"
click at [579, 245] on button "Next" at bounding box center [579, 247] width 45 height 23
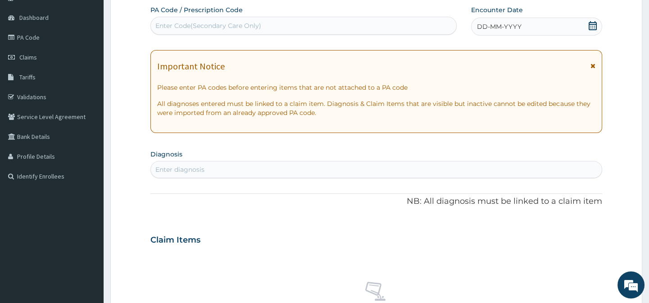
click at [201, 19] on div "Enter Code(Secondary Care Only)" at bounding box center [303, 25] width 305 height 14
paste input "PA/E082D6"
type input "PA/E082D6"
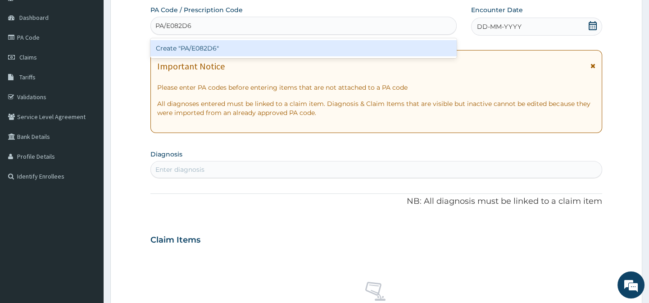
click at [220, 49] on div "Create "PA/E082D6"" at bounding box center [303, 48] width 306 height 16
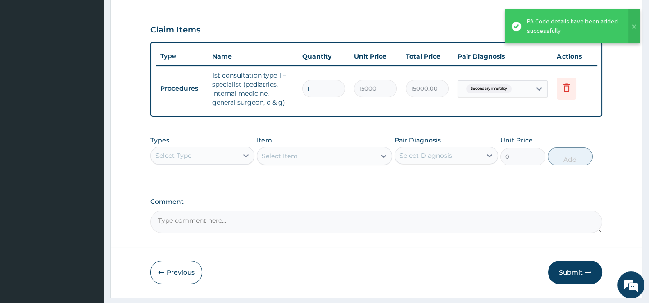
scroll to position [297, 0]
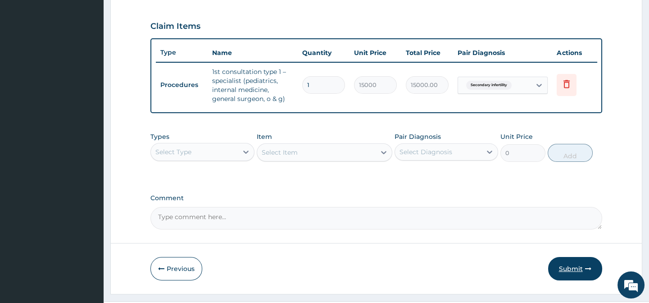
click at [561, 270] on button "Submit" at bounding box center [575, 268] width 54 height 23
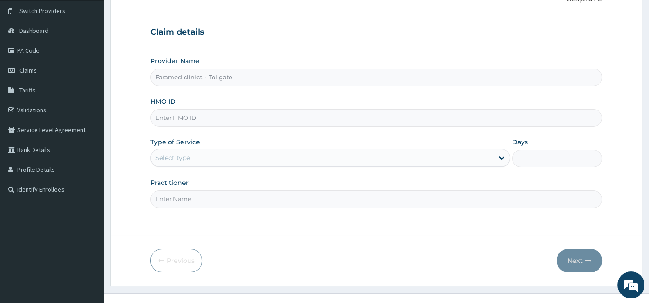
paste input "BTR/11072/B"
type input "BTR/11072/B"
click at [261, 163] on div "Select type" at bounding box center [322, 157] width 343 height 14
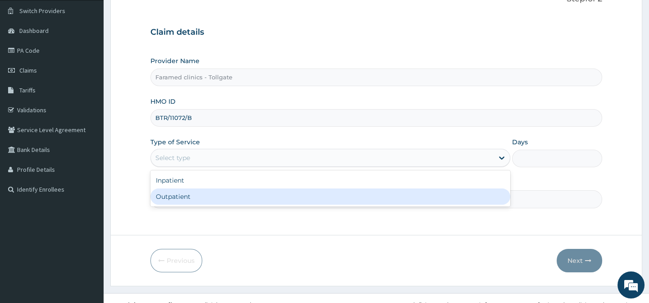
click at [251, 191] on div "Outpatient" at bounding box center [330, 196] width 360 height 16
type input "1"
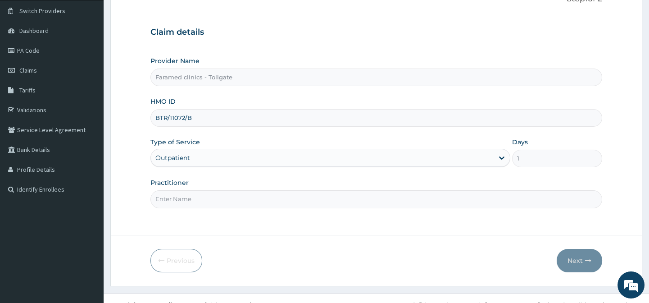
click at [257, 195] on input "Practitioner" at bounding box center [375, 199] width 451 height 18
type input "GP"
click at [587, 254] on button "Next" at bounding box center [579, 260] width 45 height 23
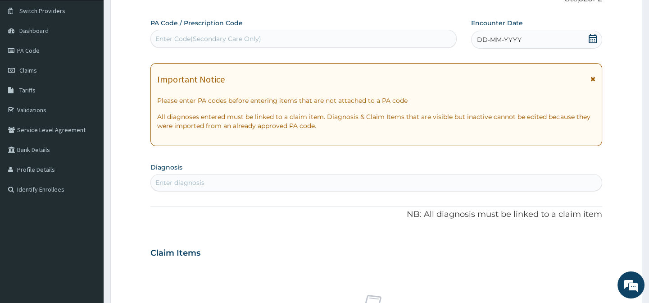
click at [229, 28] on div "PA Code / Prescription Code Enter Code(Secondary Care Only)" at bounding box center [303, 32] width 306 height 29
click at [195, 38] on div "Enter Code(Secondary Care Only)" at bounding box center [208, 38] width 106 height 9
click at [201, 31] on div "Enter Code(Secondary Care Only)" at bounding box center [303, 39] width 306 height 18
paste input "PA/906A64"
type input "PA/906A64"
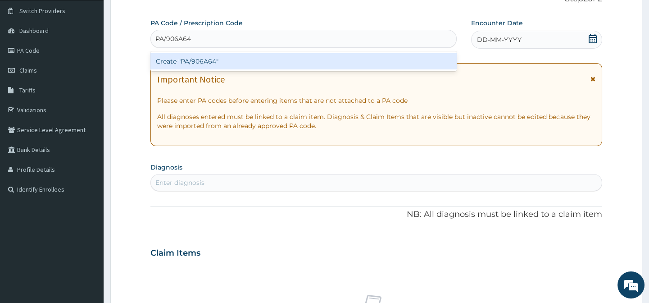
click at [209, 54] on div "Create "PA/906A64"" at bounding box center [303, 61] width 306 height 16
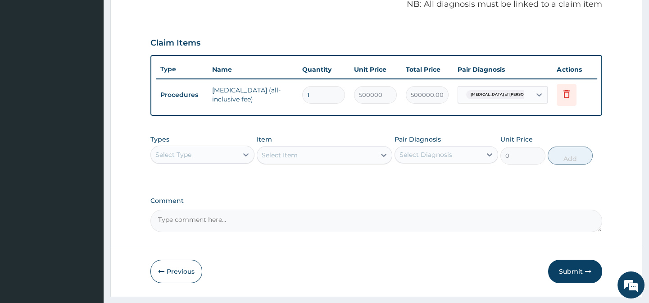
scroll to position [298, 0]
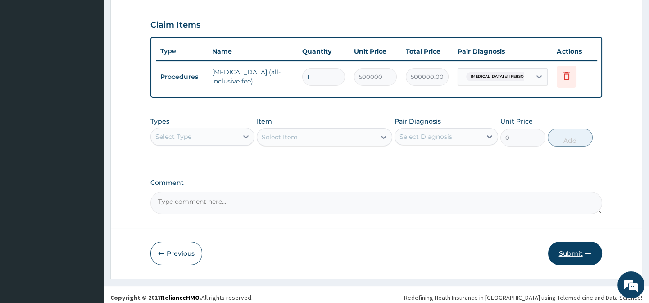
click at [582, 252] on button "Submit" at bounding box center [575, 252] width 54 height 23
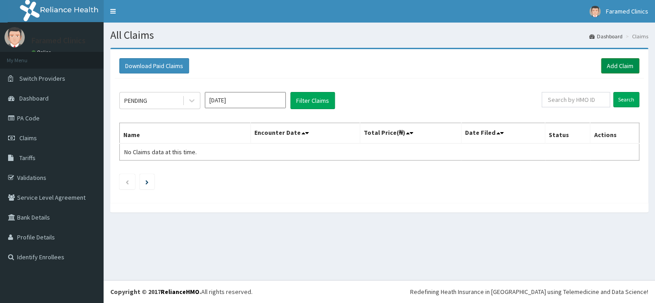
click at [612, 61] on link "Add Claim" at bounding box center [620, 65] width 38 height 15
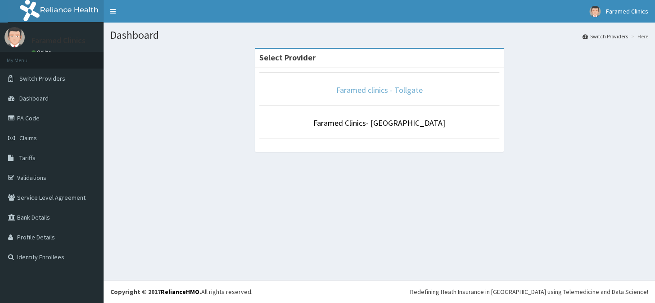
click at [378, 89] on link "Faramed clinics - Tollgate" at bounding box center [379, 90] width 86 height 10
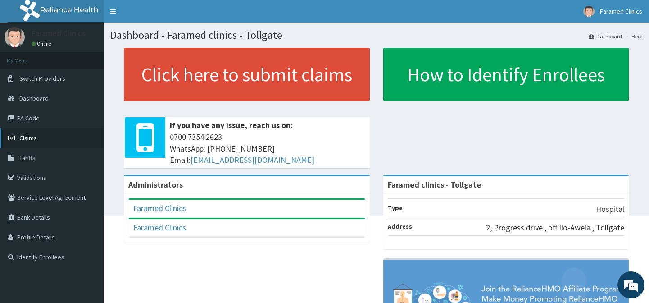
click at [59, 132] on link "Claims" at bounding box center [52, 138] width 104 height 20
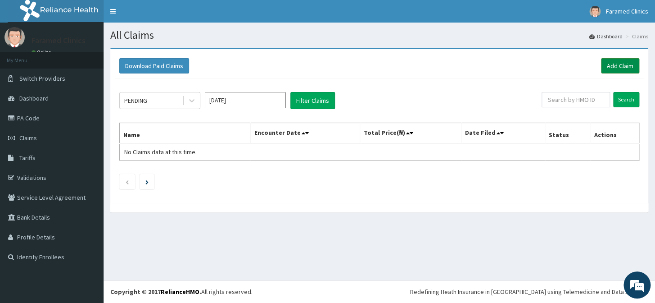
click at [622, 63] on link "Add Claim" at bounding box center [620, 65] width 38 height 15
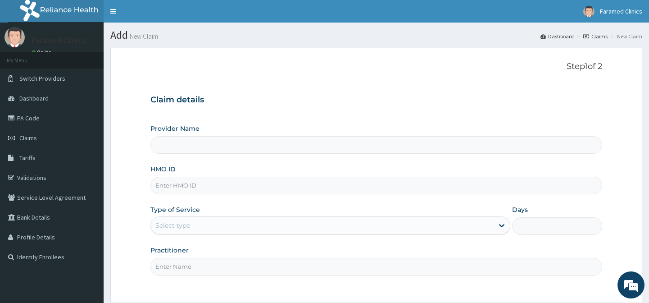
type input "Faramed clinics - Tollgate"
click at [249, 178] on input "HMO ID" at bounding box center [375, 186] width 451 height 18
paste input "AWA/10037/A"
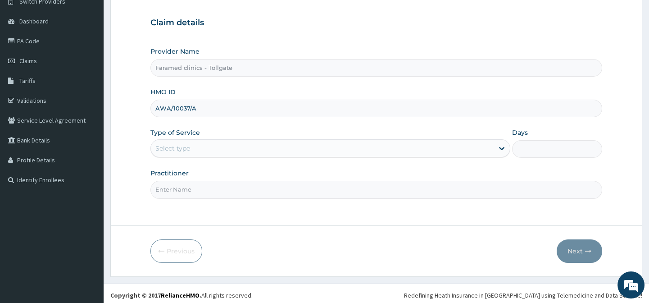
scroll to position [81, 0]
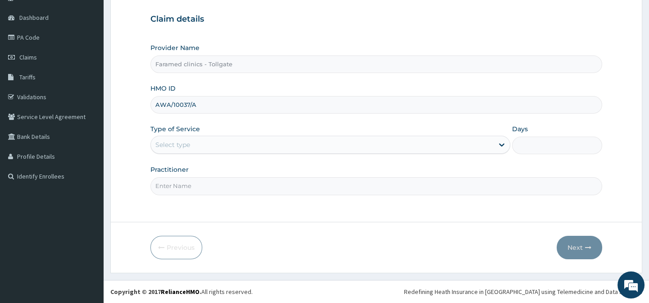
type input "AWA/10037/A"
click at [311, 144] on div "Select type" at bounding box center [322, 144] width 343 height 14
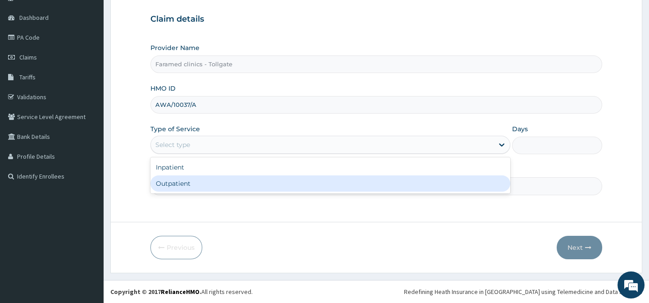
click at [277, 176] on div "Outpatient" at bounding box center [330, 183] width 360 height 16
type input "1"
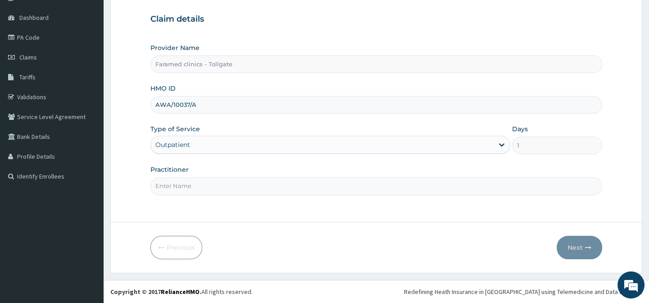
click at [258, 181] on input "Practitioner" at bounding box center [375, 186] width 451 height 18
type input "GP"
click at [573, 241] on button "Next" at bounding box center [579, 247] width 45 height 23
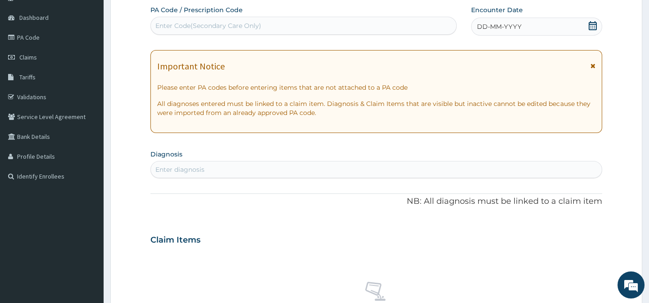
scroll to position [0, 0]
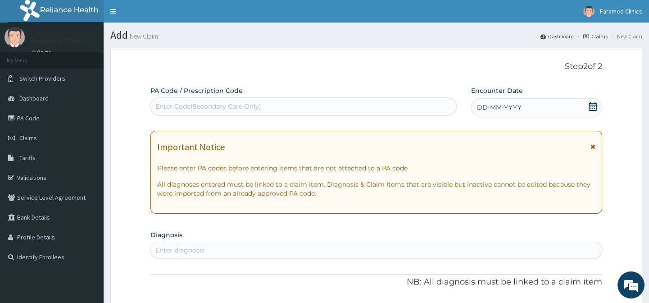
click at [230, 105] on div "Enter Code(Secondary Care Only)" at bounding box center [208, 106] width 106 height 9
paste input "PA/F0722D"
type input "PA/F0722D"
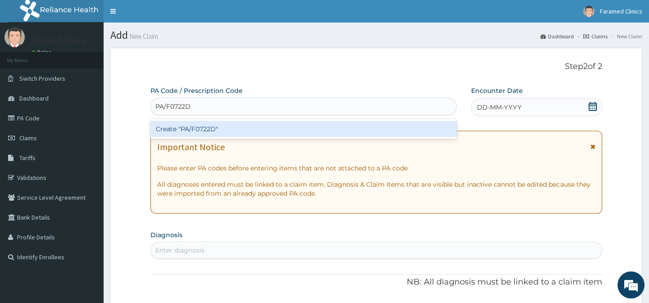
click at [226, 126] on div "Create "PA/F0722D"" at bounding box center [303, 129] width 306 height 16
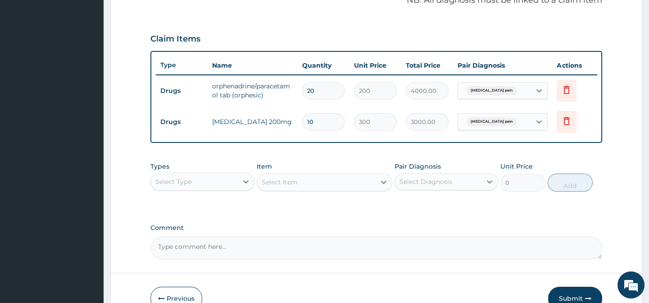
scroll to position [341, 0]
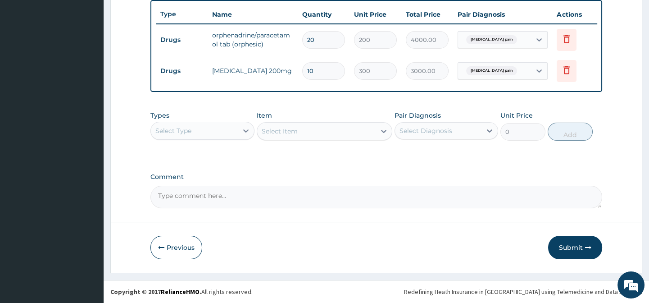
click at [225, 136] on div "Select Type" at bounding box center [194, 130] width 86 height 14
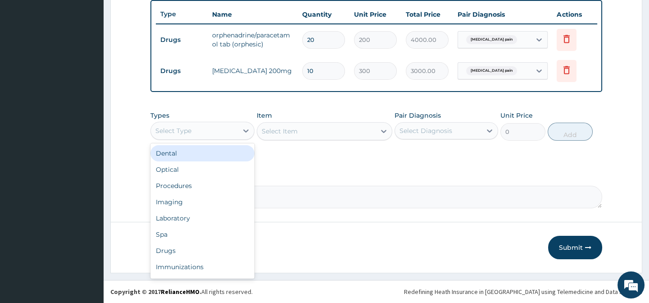
click at [225, 136] on div "Select Type" at bounding box center [194, 130] width 86 height 14
click at [231, 131] on div "Select Type" at bounding box center [194, 130] width 86 height 14
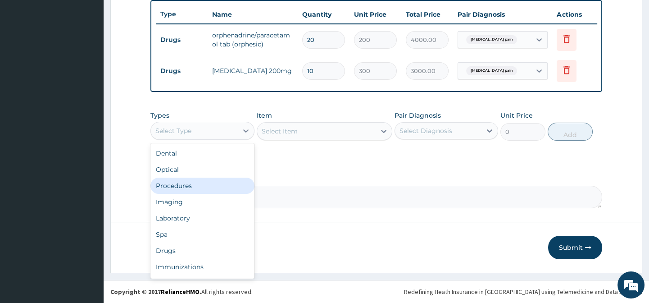
click at [204, 186] on div "Procedures" at bounding box center [202, 185] width 104 height 16
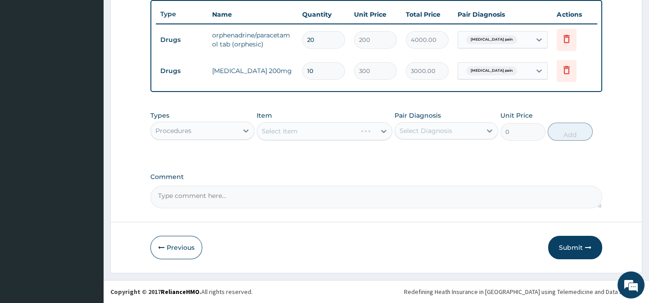
click at [461, 139] on div "Pair Diagnosis Select Diagnosis" at bounding box center [446, 126] width 104 height 30
click at [473, 130] on div "Select Diagnosis" at bounding box center [438, 130] width 86 height 14
click at [462, 153] on label "Musculoskeletal pain" at bounding box center [445, 152] width 72 height 9
checkbox input "true"
click at [379, 130] on div "Select Item" at bounding box center [325, 131] width 136 height 18
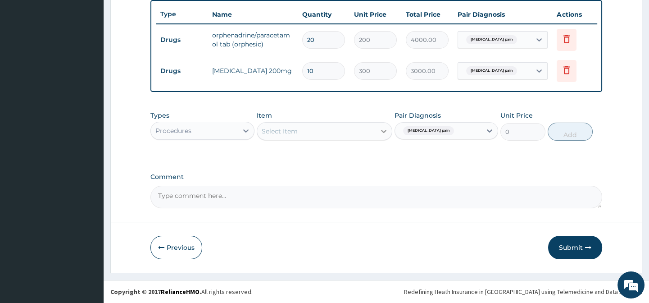
click at [381, 132] on icon at bounding box center [383, 131] width 9 height 9
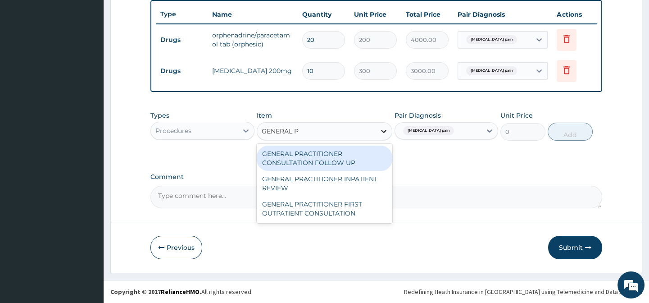
type input "GENERAL PR"
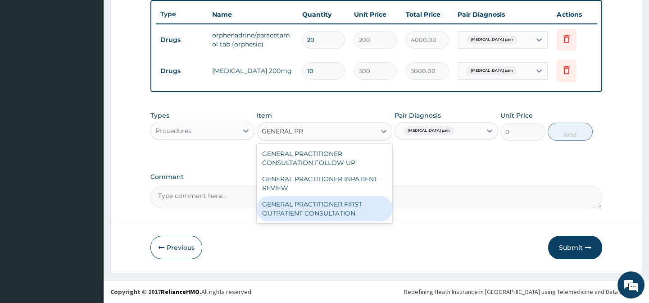
click at [360, 202] on div "GENERAL PRACTITIONER FIRST OUTPATIENT CONSULTATION" at bounding box center [325, 208] width 136 height 25
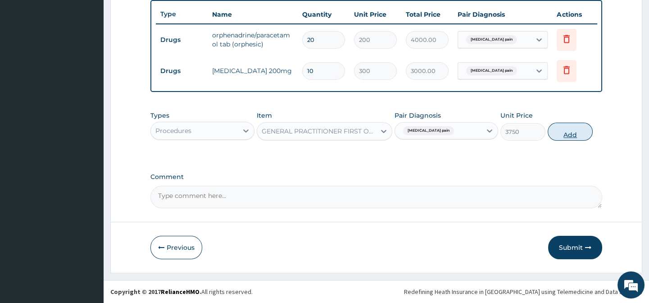
click at [570, 136] on button "Add" at bounding box center [570, 131] width 45 height 18
type input "0"
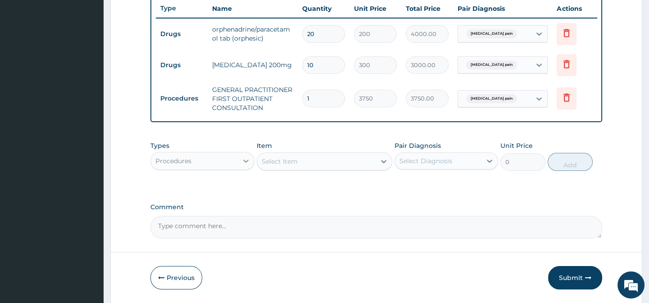
click at [243, 165] on icon at bounding box center [245, 160] width 9 height 9
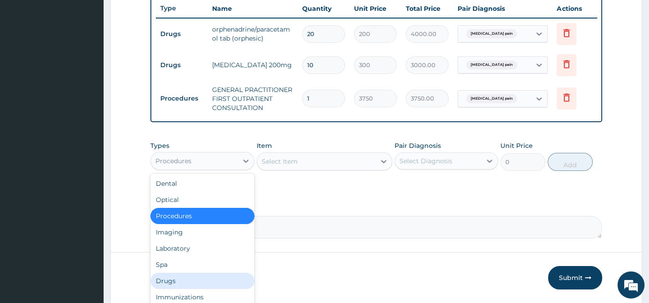
click at [189, 285] on div "Drugs" at bounding box center [202, 280] width 104 height 16
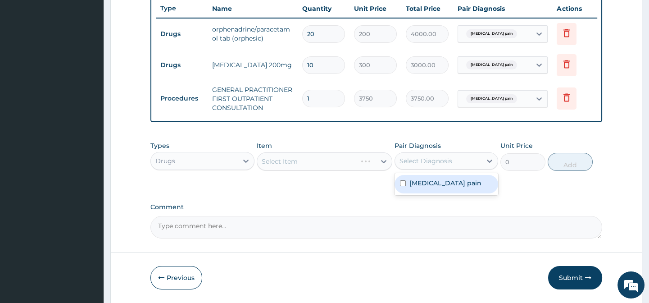
click at [476, 167] on div "Select Diagnosis" at bounding box center [438, 161] width 86 height 14
drag, startPoint x: 402, startPoint y: 202, endPoint x: 380, endPoint y: 207, distance: 22.6
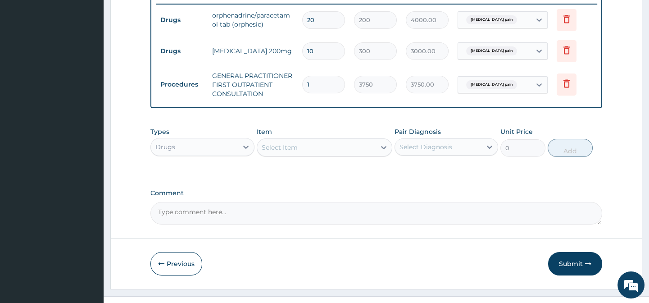
scroll to position [356, 0]
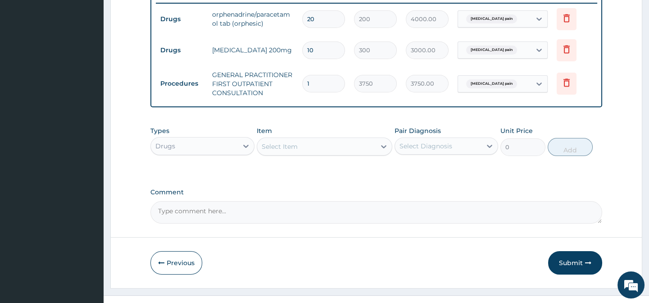
click at [372, 174] on div "Types Drugs Item Select Item Pair Diagnosis Select Diagnosis Unit Price 0 Add" at bounding box center [375, 148] width 451 height 52
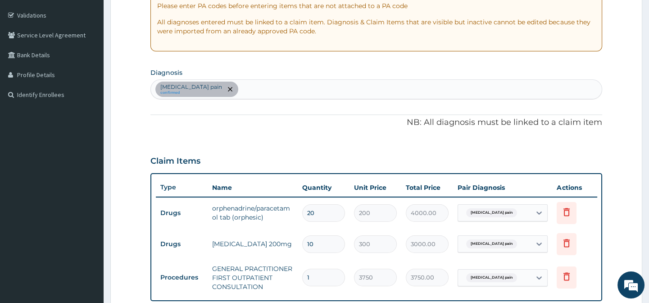
scroll to position [159, 0]
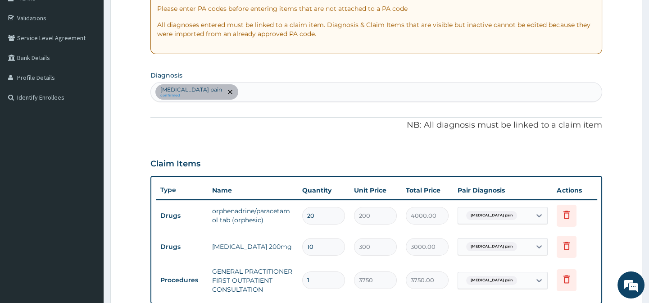
click at [311, 93] on div "Musculoskeletal pain confirmed" at bounding box center [376, 91] width 450 height 19
type input "BROCHIT"
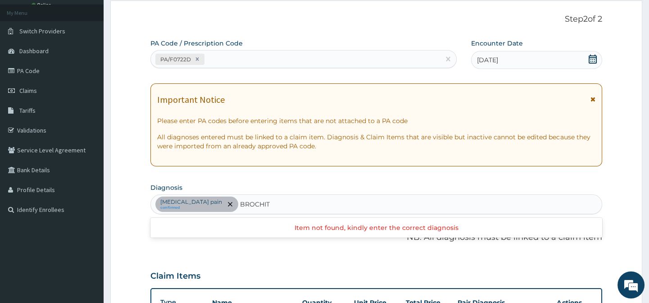
scroll to position [0, 0]
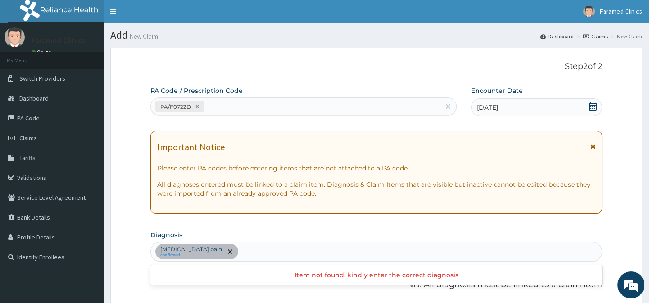
click at [306, 254] on div "Musculoskeletal pain confirmed BROCHIT" at bounding box center [376, 251] width 450 height 19
type input "BRONCHI"
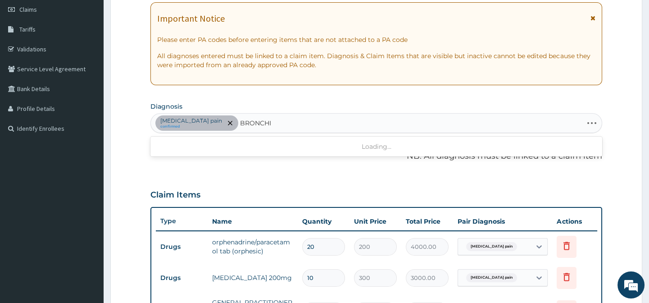
scroll to position [136, 0]
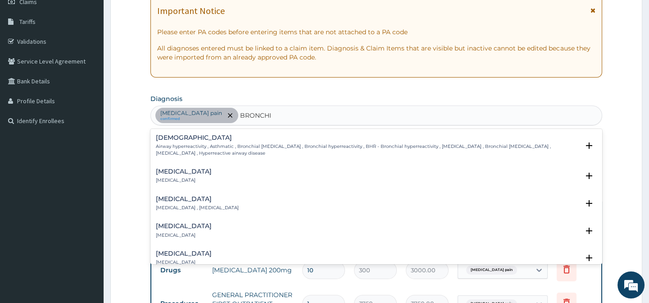
click at [242, 176] on div "Bronchitis Bronchitis" at bounding box center [376, 176] width 440 height 16
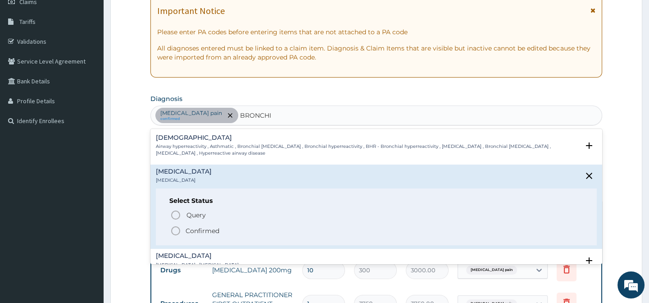
click at [169, 232] on div "Query Query covers suspected (?), Keep in view (kiv), Ruled out (r/o) Confirmed" at bounding box center [375, 222] width 413 height 27
click at [176, 229] on icon "status option filled" at bounding box center [175, 230] width 11 height 11
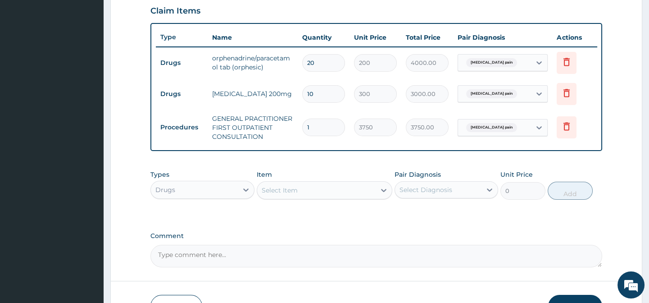
scroll to position [315, 0]
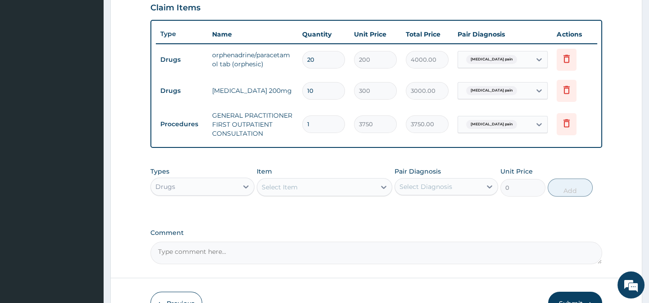
click at [413, 188] on div "Select Diagnosis" at bounding box center [425, 186] width 53 height 9
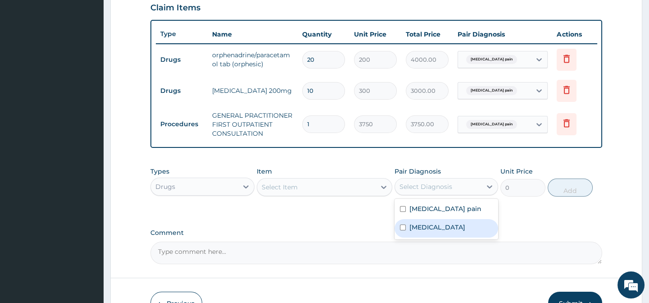
click at [427, 231] on label "Bronchitis" at bounding box center [437, 226] width 56 height 9
checkbox input "true"
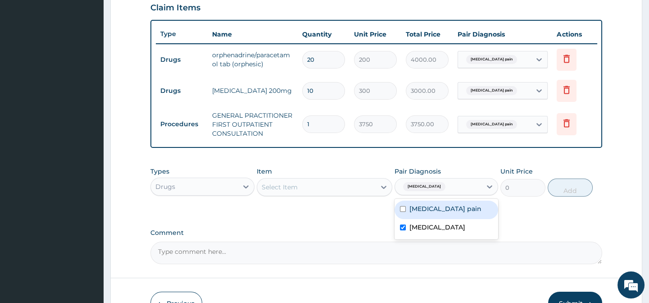
click at [369, 194] on div "Select Item" at bounding box center [316, 187] width 118 height 14
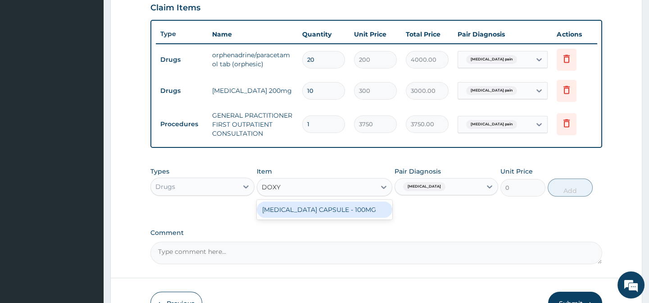
type input "DOXYC"
click at [348, 209] on div "DOXYCYCLINE CAPSULE - 100MG" at bounding box center [325, 209] width 136 height 16
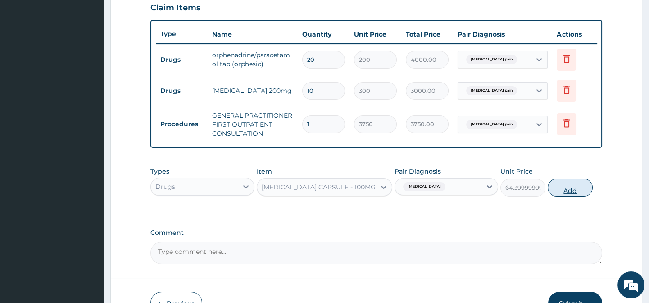
click at [573, 190] on button "Add" at bounding box center [570, 187] width 45 height 18
type input "0"
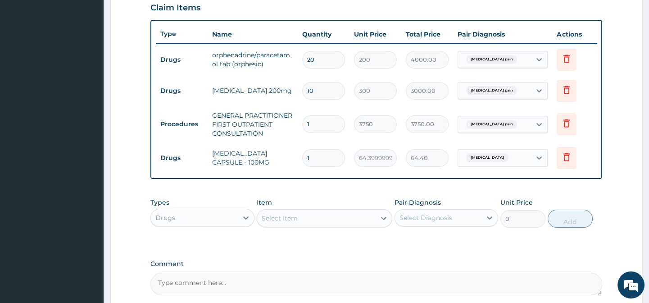
click at [332, 161] on input "1" at bounding box center [323, 158] width 43 height 18
type input "14"
type input "901.60"
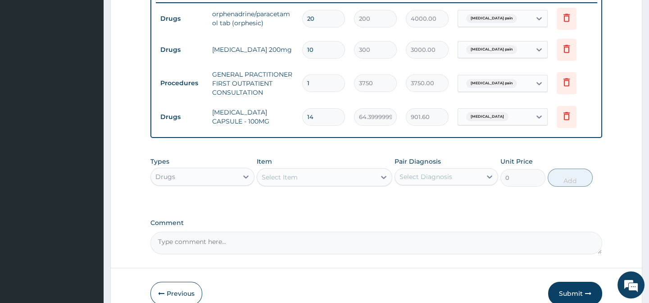
scroll to position [407, 0]
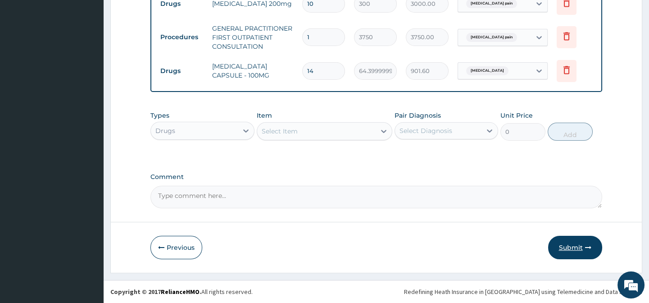
type input "14"
click at [575, 244] on button "Submit" at bounding box center [575, 247] width 54 height 23
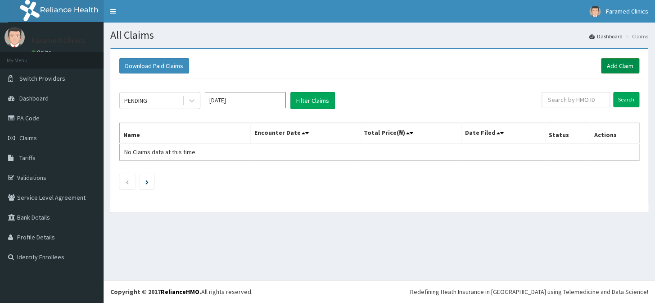
click at [620, 60] on link "Add Claim" at bounding box center [620, 65] width 38 height 15
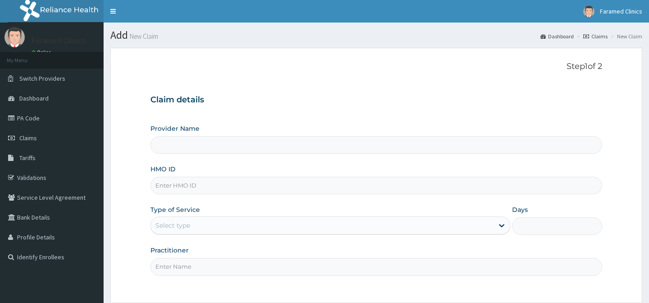
type input "Faramed clinics - Tollgate"
